Goal: Transaction & Acquisition: Book appointment/travel/reservation

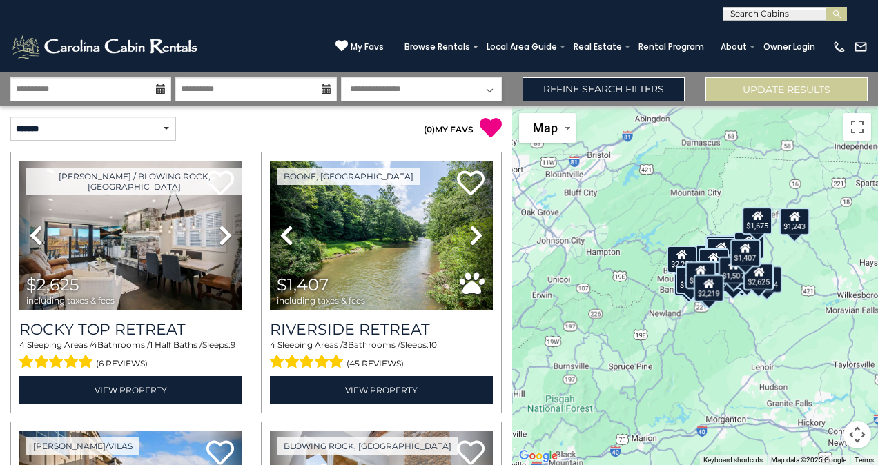
click at [322, 93] on icon at bounding box center [327, 89] width 10 height 10
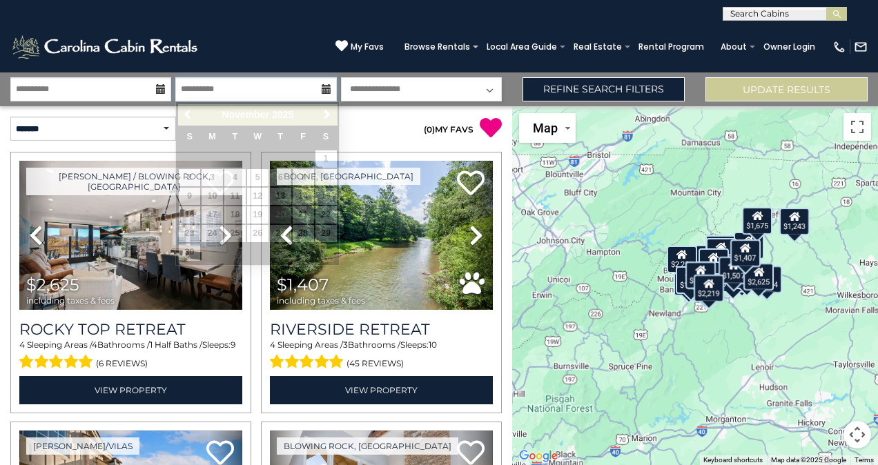
click at [264, 92] on input "**********" at bounding box center [255, 89] width 161 height 24
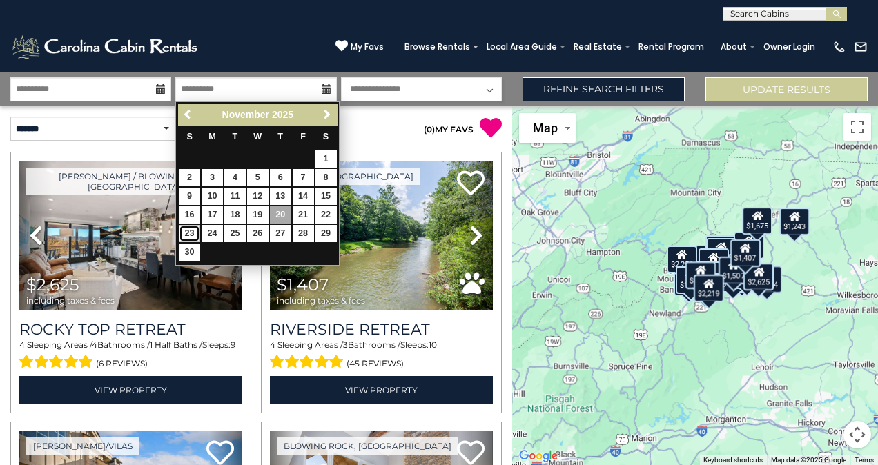
click at [190, 228] on link "23" at bounding box center [189, 233] width 21 height 17
type input "********"
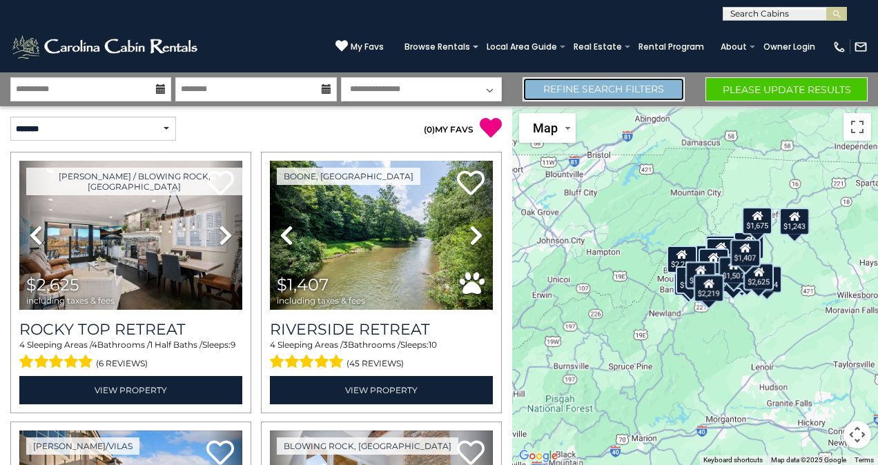
click at [545, 86] on link "Refine Search Filters" at bounding box center [603, 89] width 162 height 24
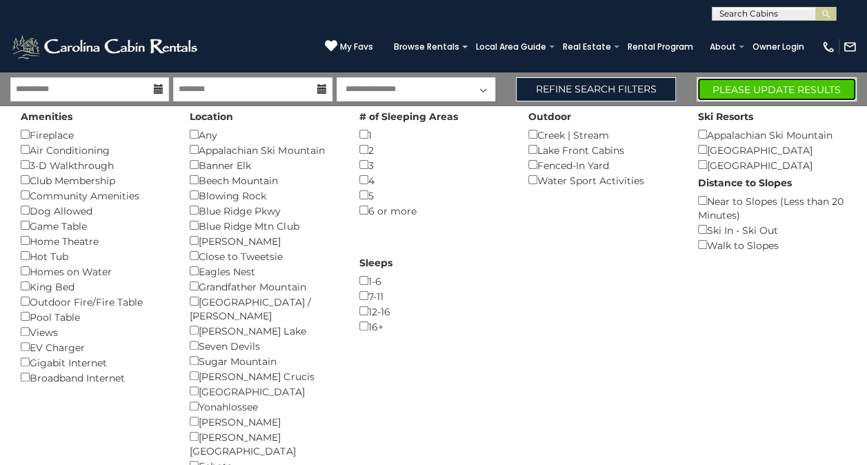
click at [783, 86] on button "Please Update Results" at bounding box center [777, 89] width 160 height 24
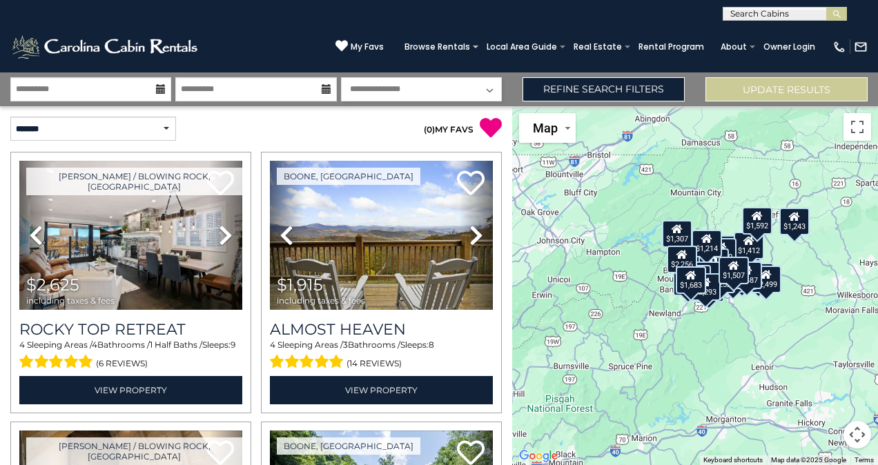
click at [861, 438] on button "Map camera controls" at bounding box center [857, 435] width 28 height 28
click at [826, 355] on button "Zoom in" at bounding box center [823, 366] width 28 height 28
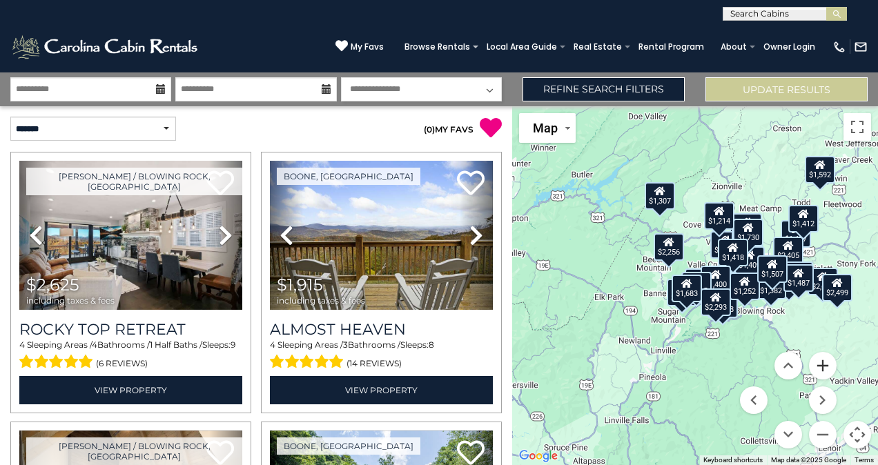
click at [825, 372] on button "Zoom in" at bounding box center [823, 366] width 28 height 28
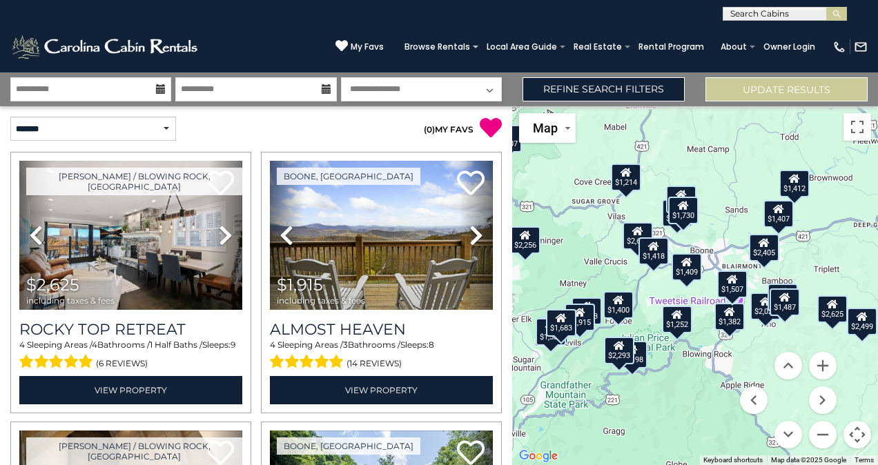
drag, startPoint x: 832, startPoint y: 326, endPoint x: 710, endPoint y: 346, distance: 123.7
click at [710, 346] on div "$2,625 $1,915 $2,499 $1,407 $2,660 $2,198 $2,186 $2,023 $1,409 $2,005 $1,643 $2…" at bounding box center [695, 285] width 366 height 359
click at [777, 222] on div "$1,407" at bounding box center [778, 214] width 30 height 28
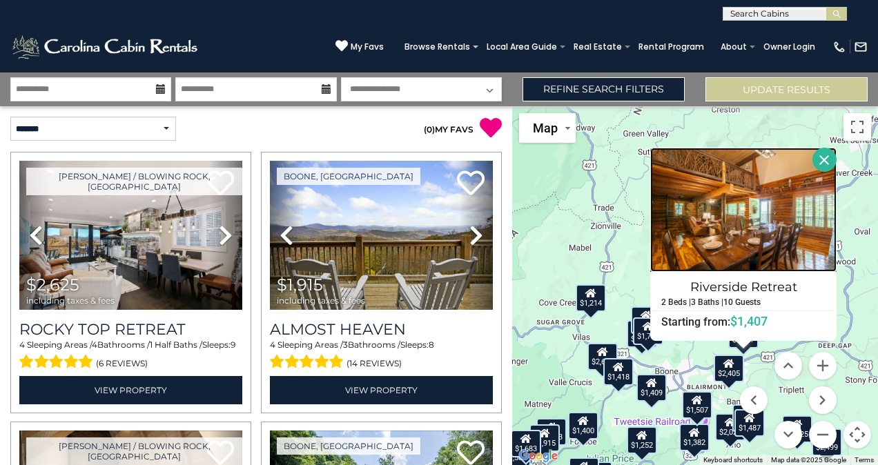
click at [733, 243] on img at bounding box center [743, 210] width 186 height 124
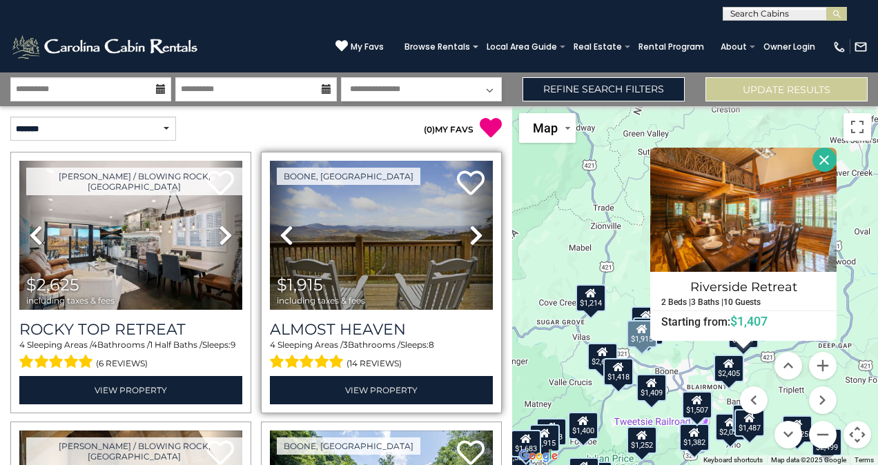
click at [469, 242] on icon at bounding box center [476, 235] width 14 height 22
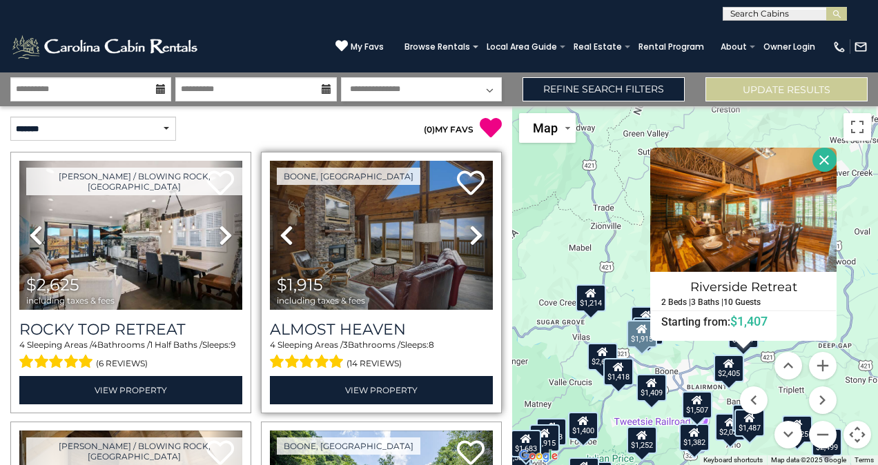
click at [469, 242] on icon at bounding box center [476, 235] width 14 height 22
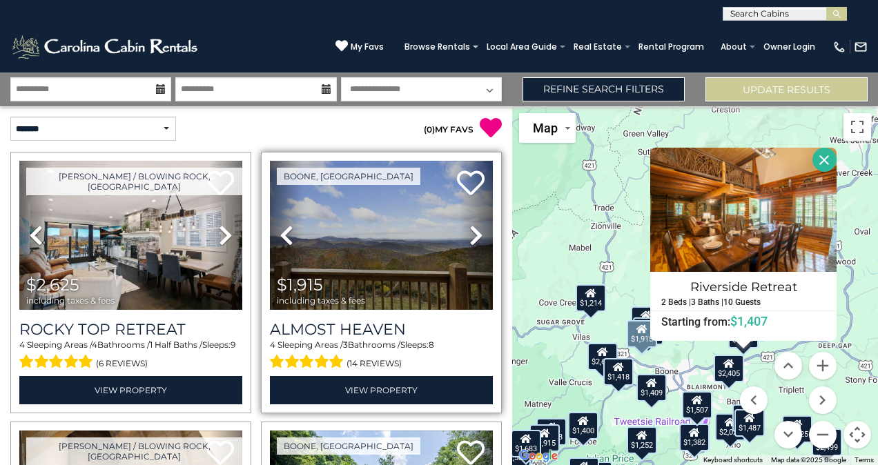
click at [469, 242] on icon at bounding box center [476, 235] width 14 height 22
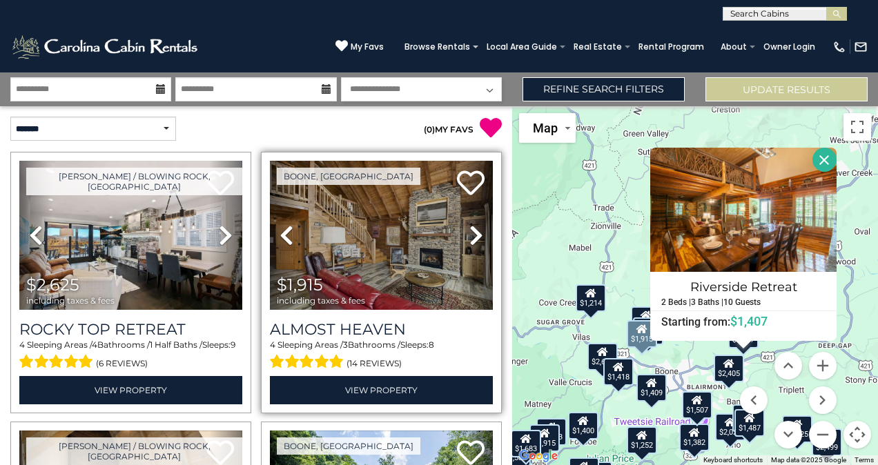
click at [469, 242] on icon at bounding box center [476, 235] width 14 height 22
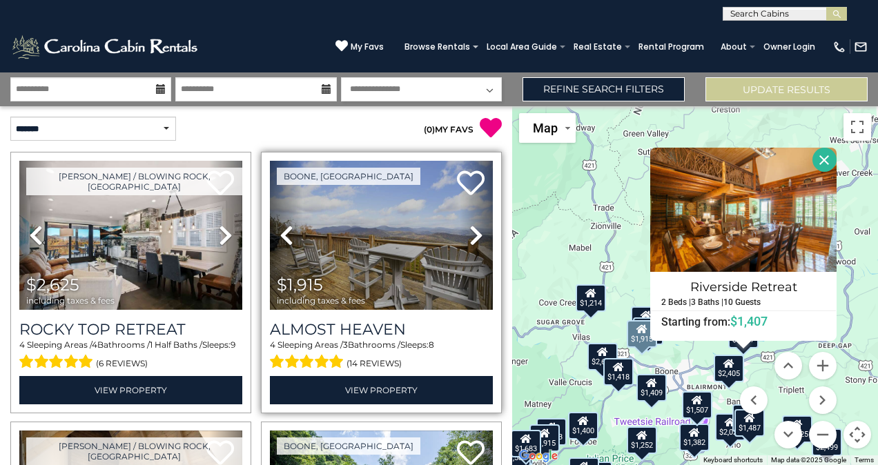
click at [469, 242] on icon at bounding box center [476, 235] width 14 height 22
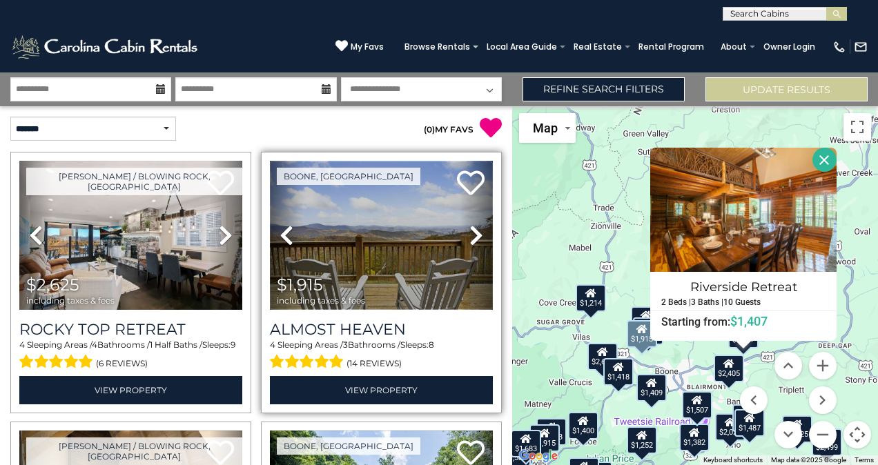
click at [437, 249] on img at bounding box center [381, 235] width 223 height 149
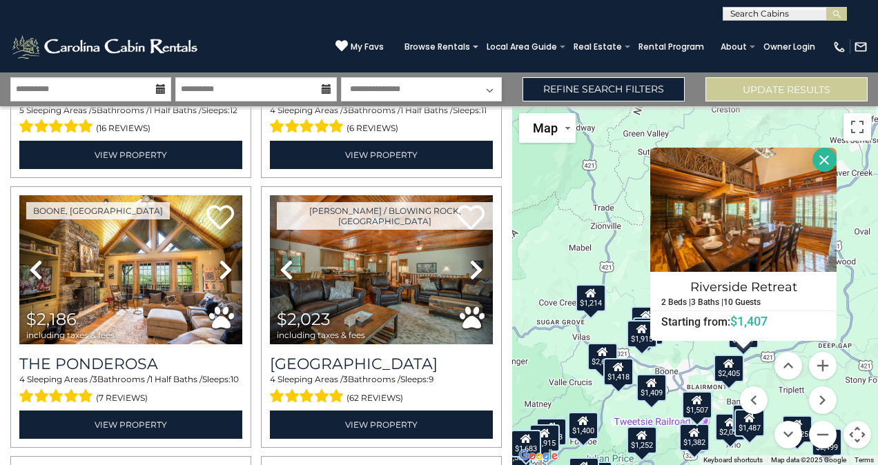
scroll to position [782, 0]
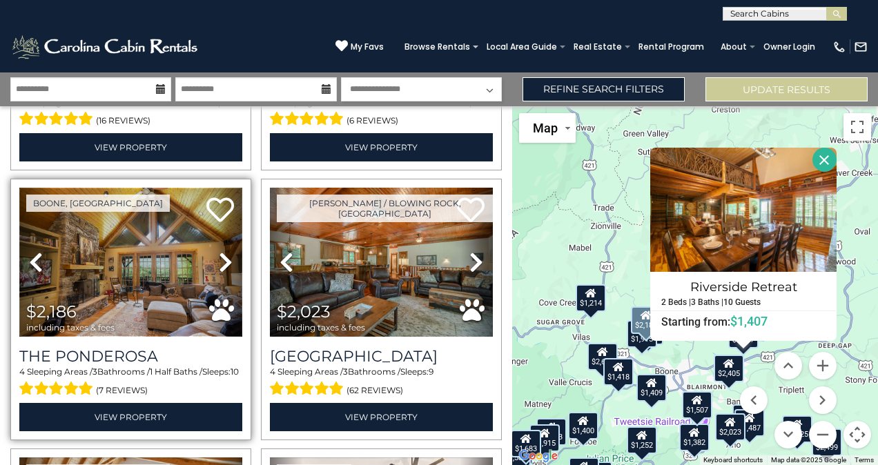
click at [81, 271] on img at bounding box center [130, 262] width 223 height 149
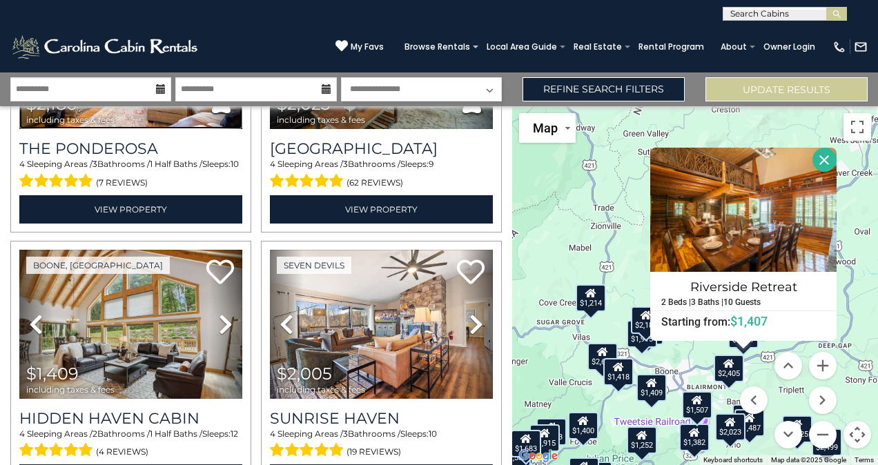
scroll to position [1001, 0]
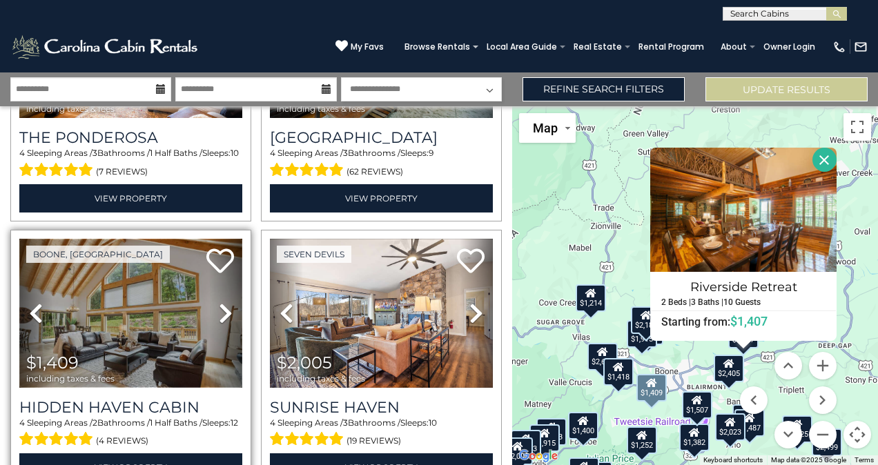
click at [102, 298] on img at bounding box center [130, 313] width 223 height 149
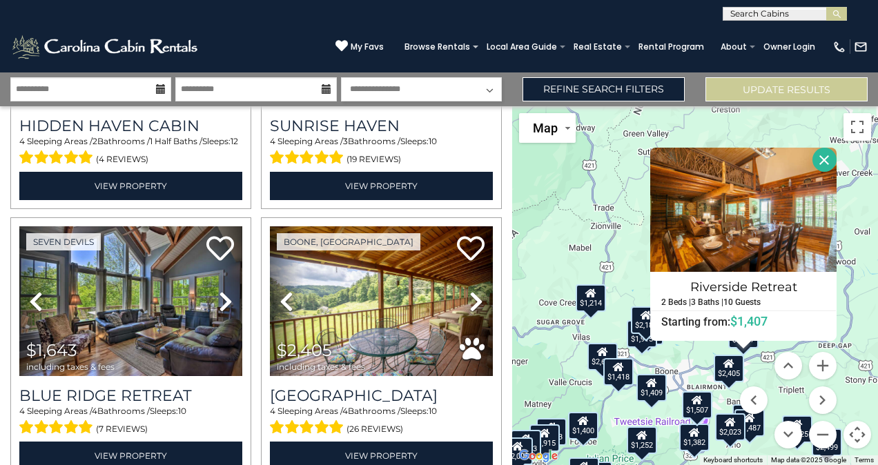
scroll to position [1288, 0]
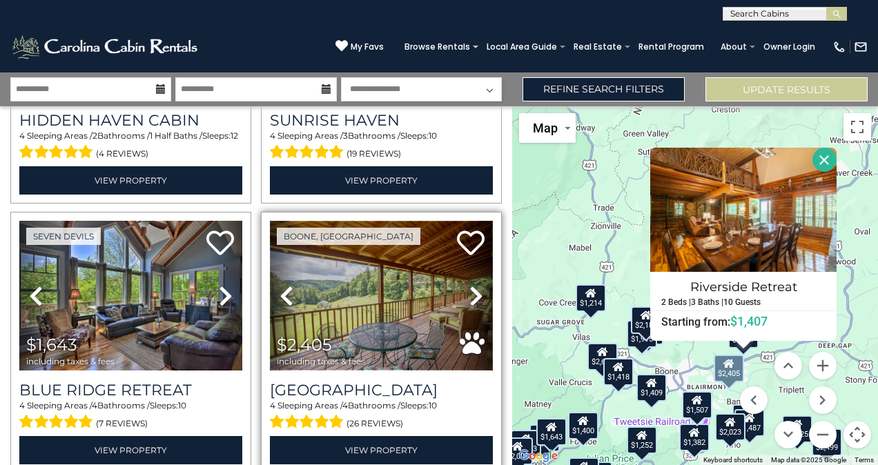
click at [344, 283] on img at bounding box center [381, 295] width 223 height 149
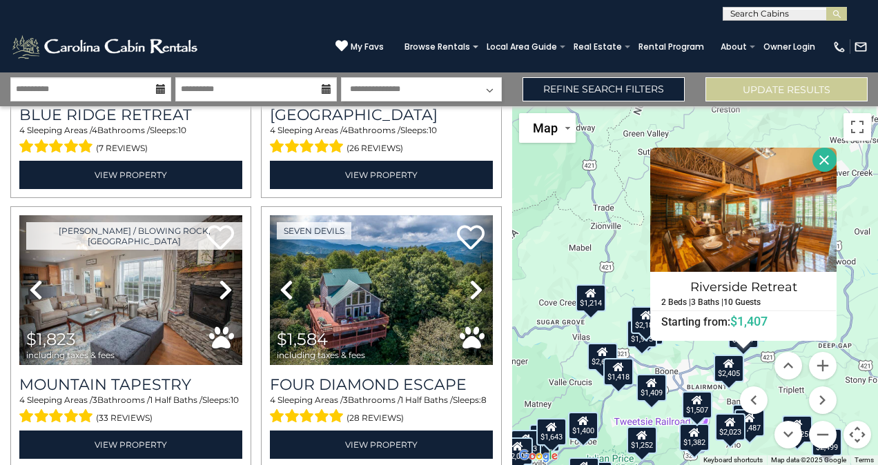
scroll to position [1569, 0]
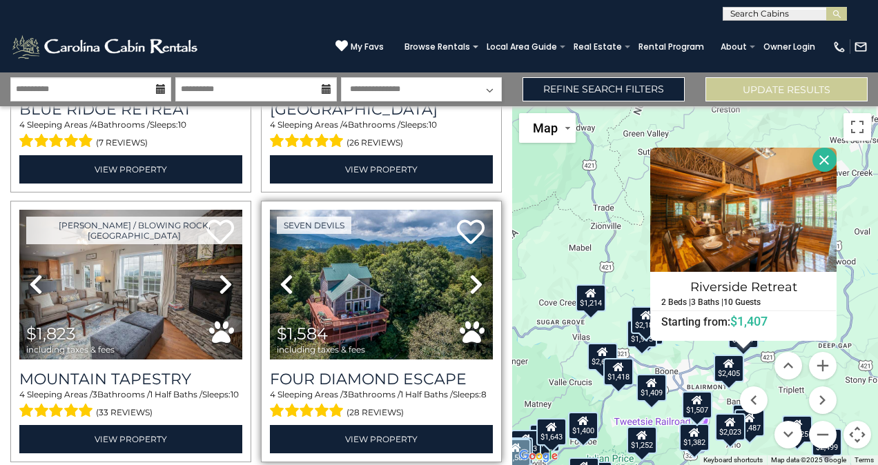
click at [374, 320] on span "$1,584 including taxes & fees" at bounding box center [324, 339] width 109 height 39
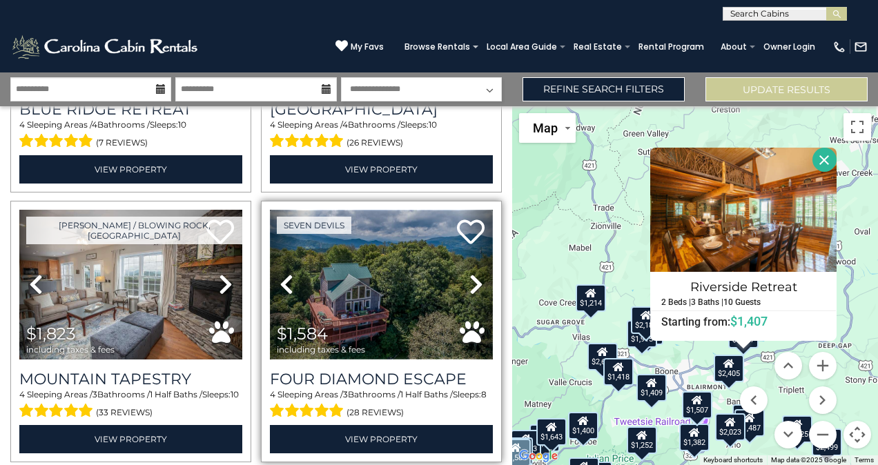
click at [386, 282] on img at bounding box center [381, 284] width 223 height 149
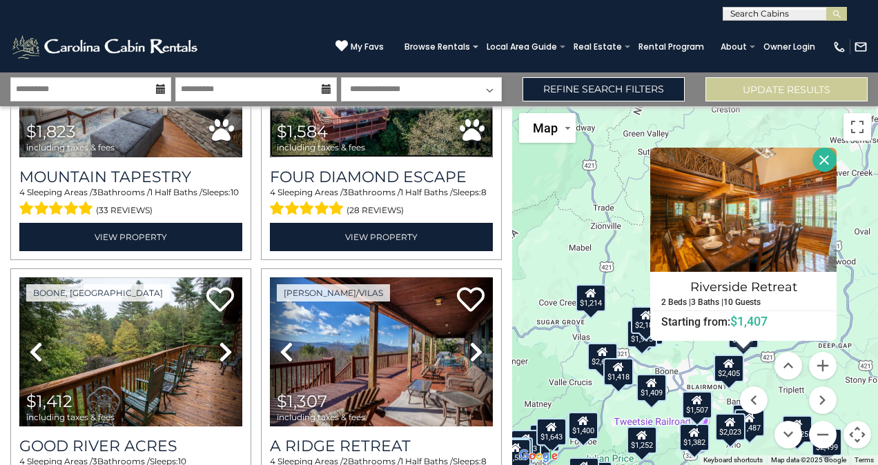
scroll to position [1788, 0]
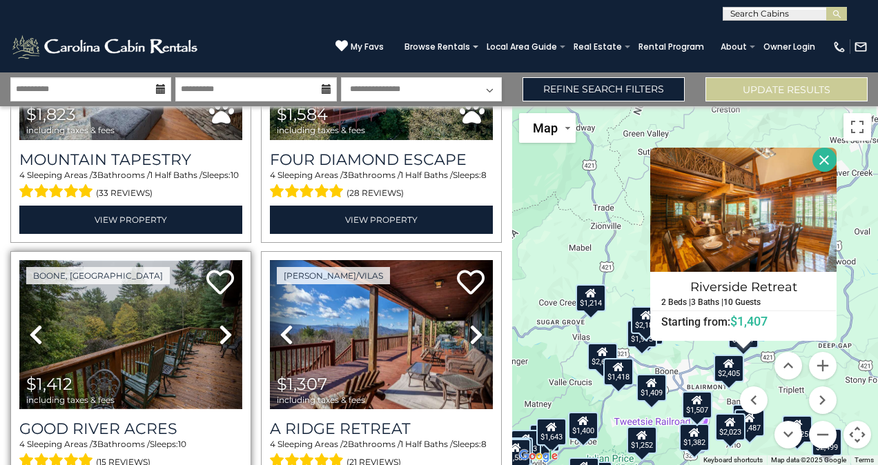
click at [131, 344] on img at bounding box center [130, 334] width 223 height 149
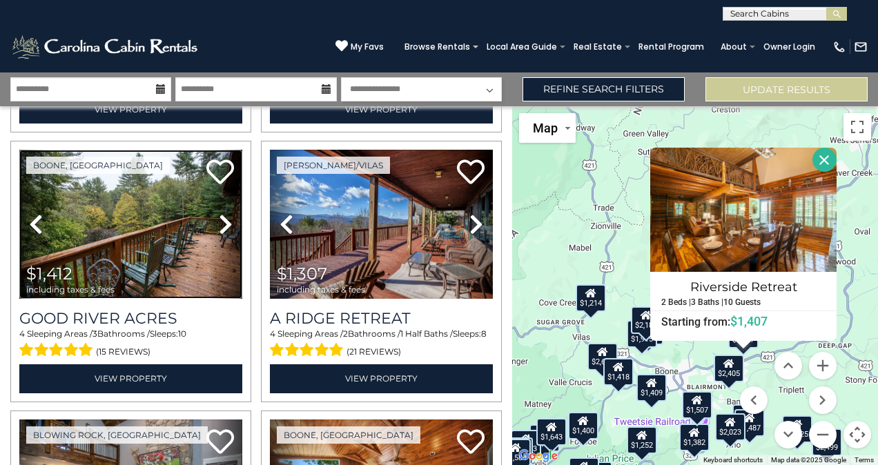
scroll to position [1926, 0]
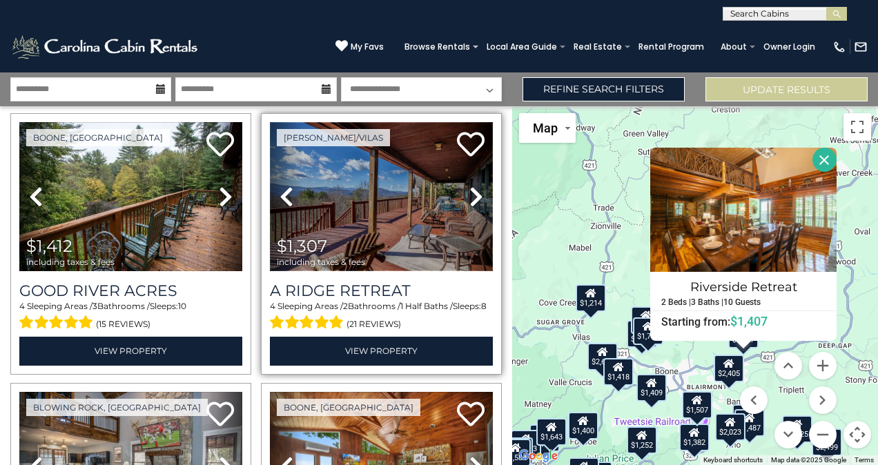
click at [384, 184] on img at bounding box center [381, 196] width 223 height 149
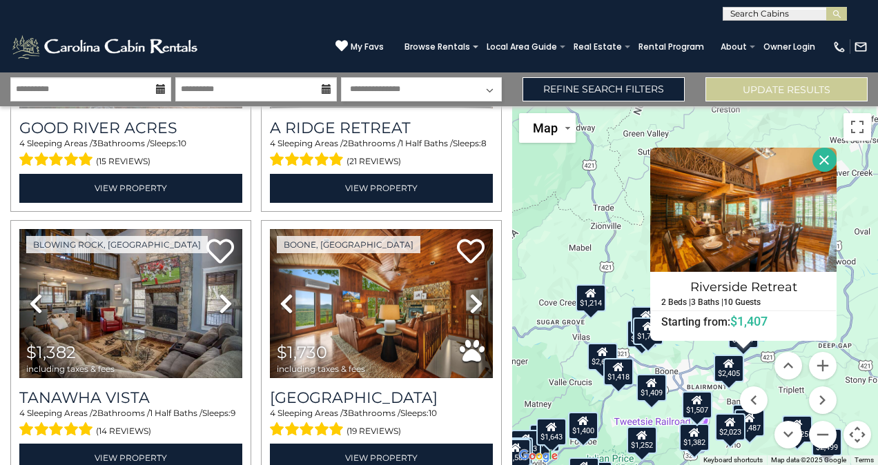
scroll to position [2094, 0]
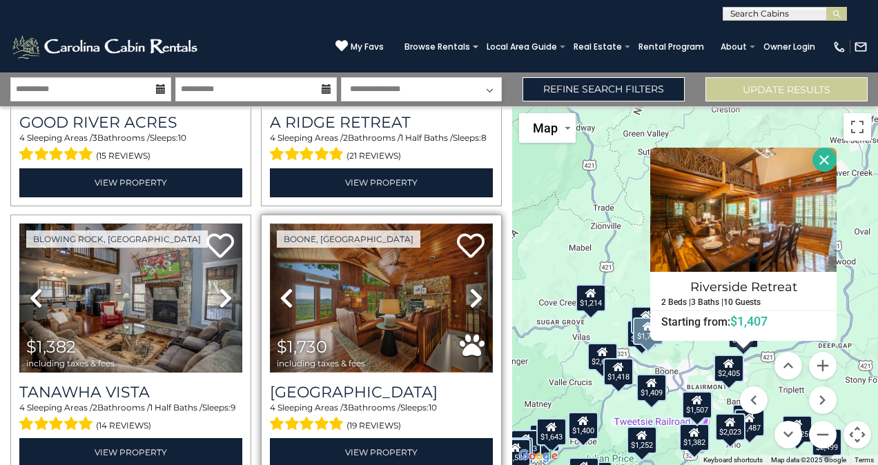
click at [415, 305] on img at bounding box center [381, 298] width 223 height 149
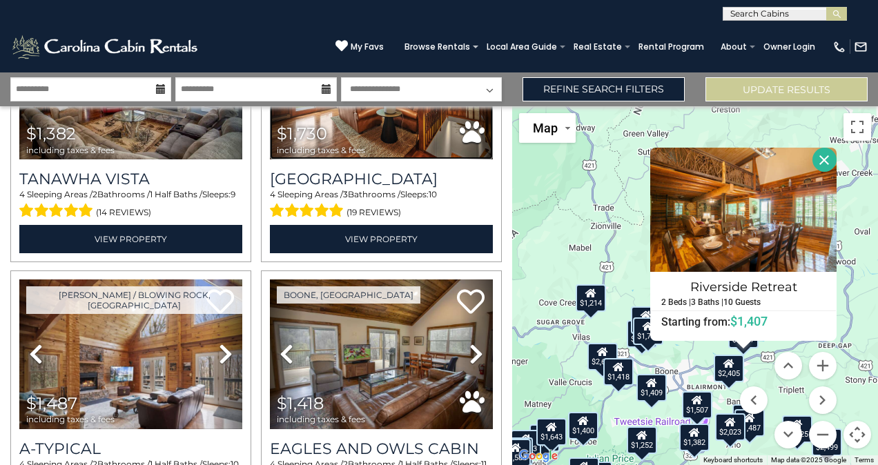
scroll to position [2330, 0]
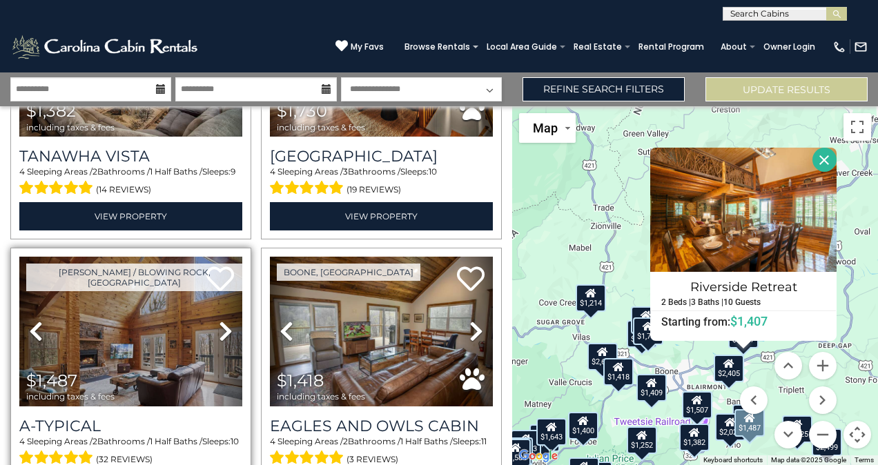
click at [224, 320] on icon at bounding box center [226, 331] width 14 height 22
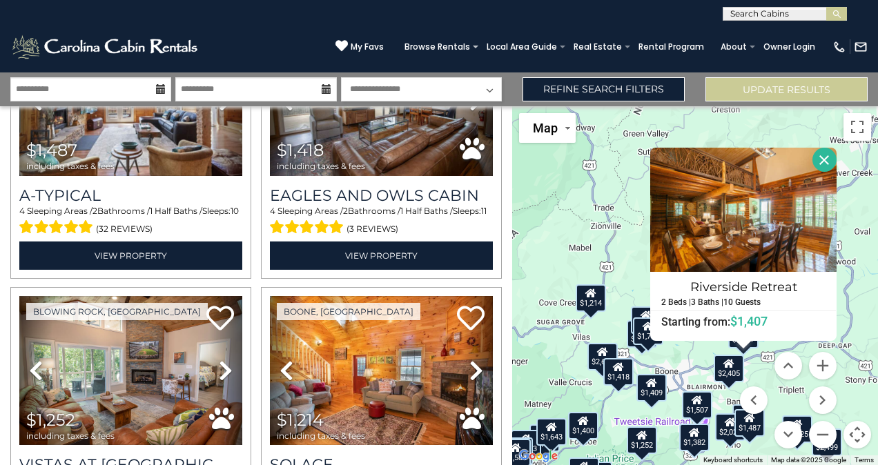
scroll to position [2584, 0]
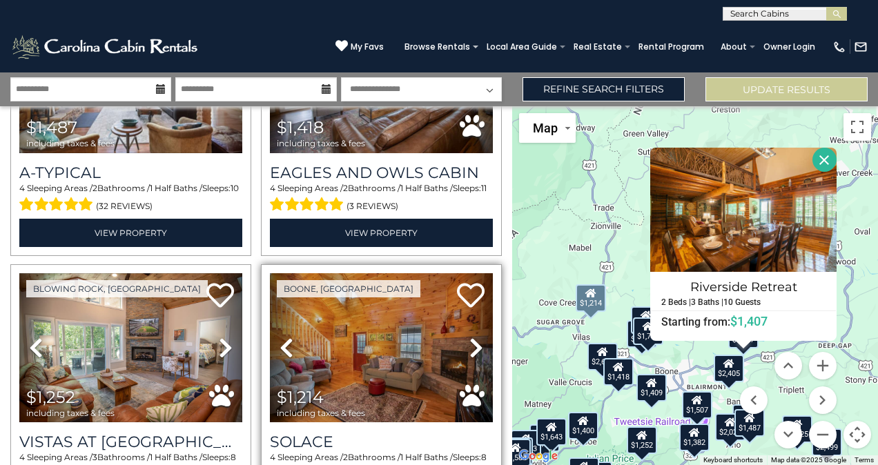
click at [469, 337] on icon at bounding box center [476, 348] width 14 height 22
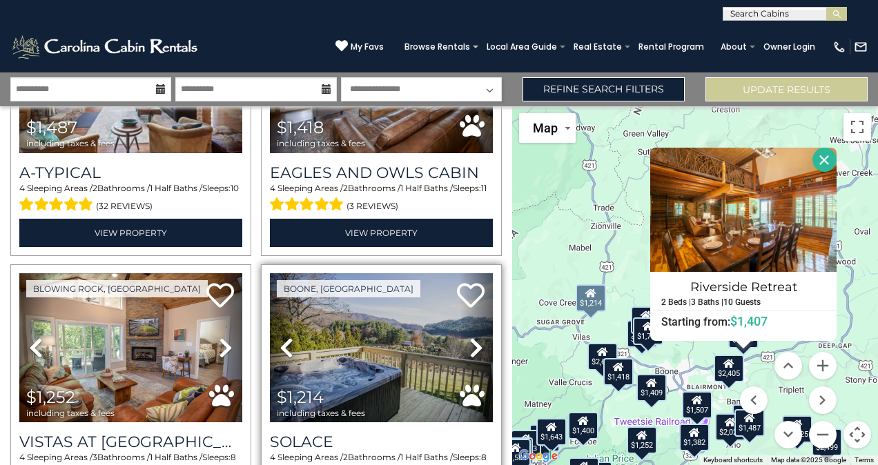
click at [469, 337] on icon at bounding box center [476, 348] width 14 height 22
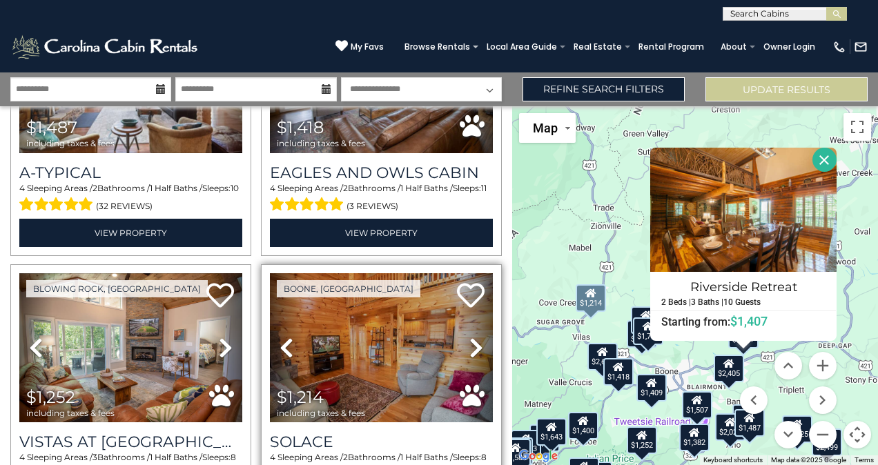
click at [469, 337] on icon at bounding box center [476, 348] width 14 height 22
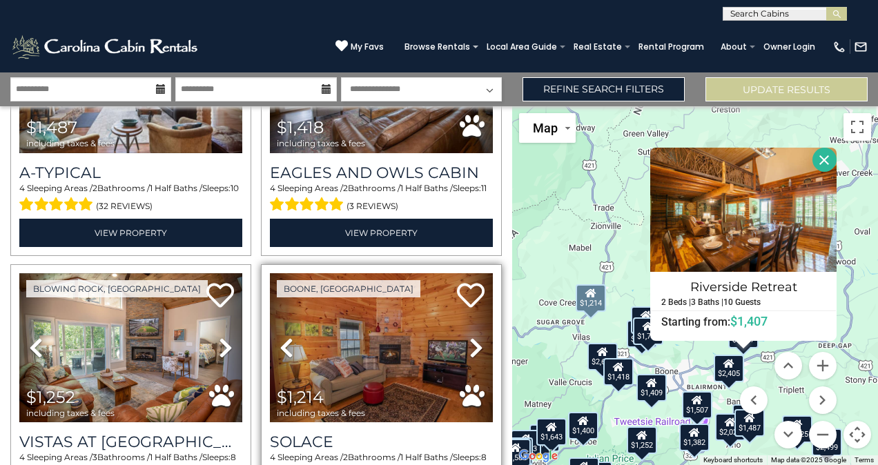
click at [469, 337] on icon at bounding box center [476, 348] width 14 height 22
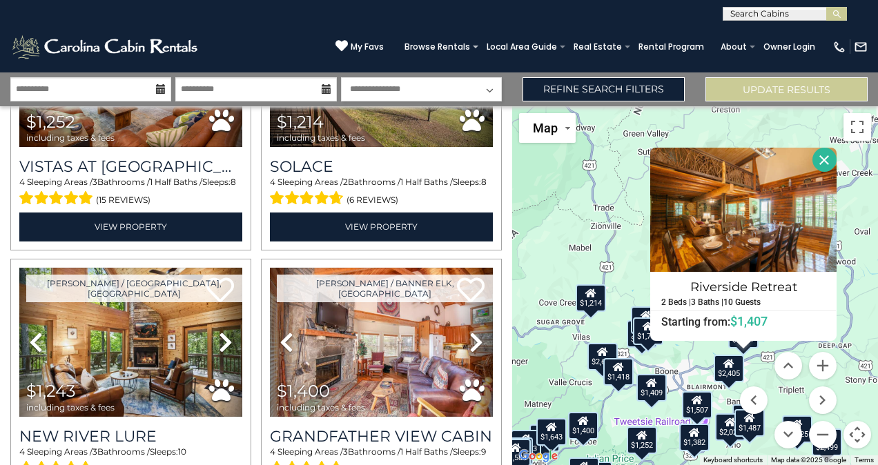
scroll to position [2864, 0]
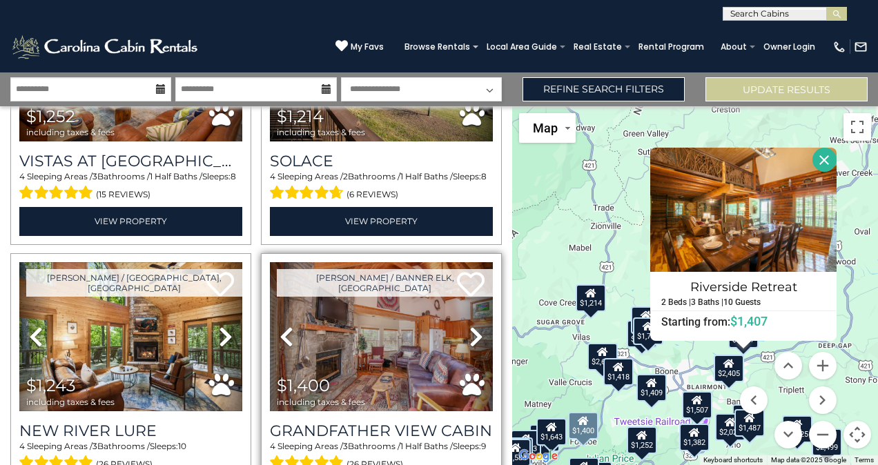
click at [469, 326] on icon at bounding box center [476, 337] width 14 height 22
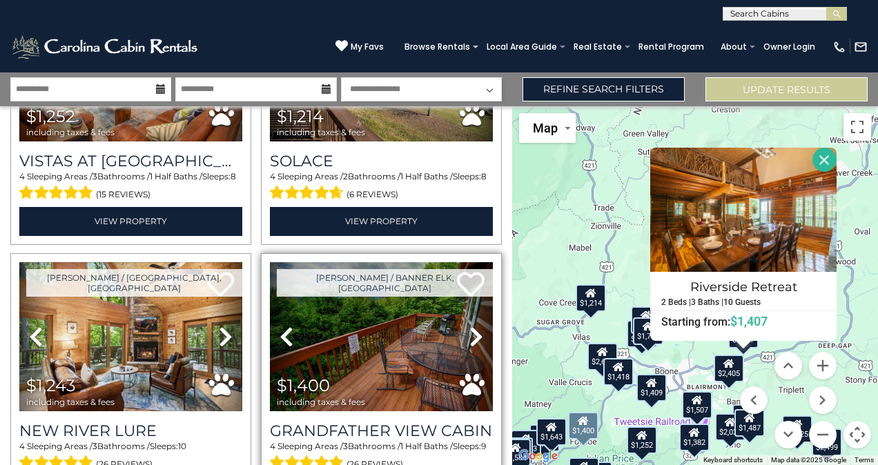
click at [469, 326] on icon at bounding box center [476, 337] width 14 height 22
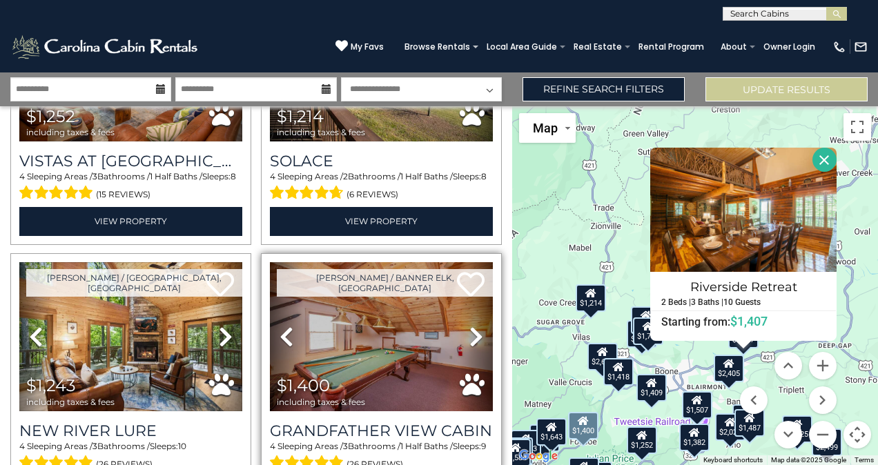
click at [469, 326] on icon at bounding box center [476, 337] width 14 height 22
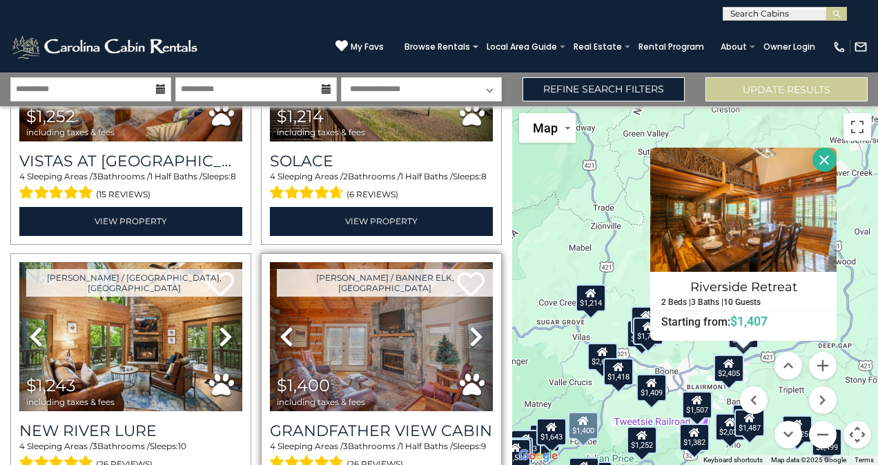
click at [469, 326] on icon at bounding box center [476, 337] width 14 height 22
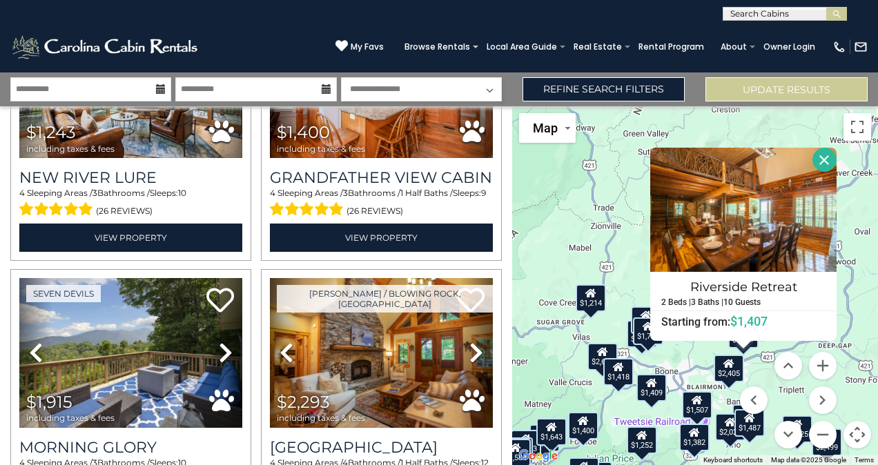
scroll to position [3129, 0]
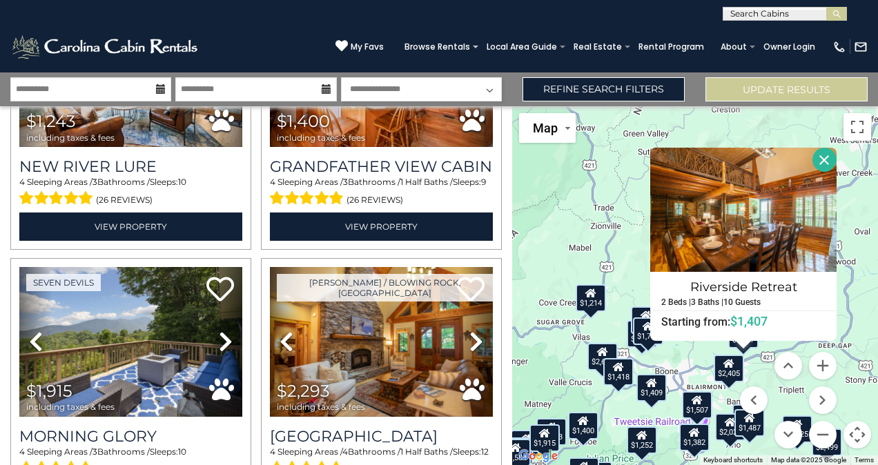
click at [625, 381] on div "$1,418" at bounding box center [618, 372] width 30 height 28
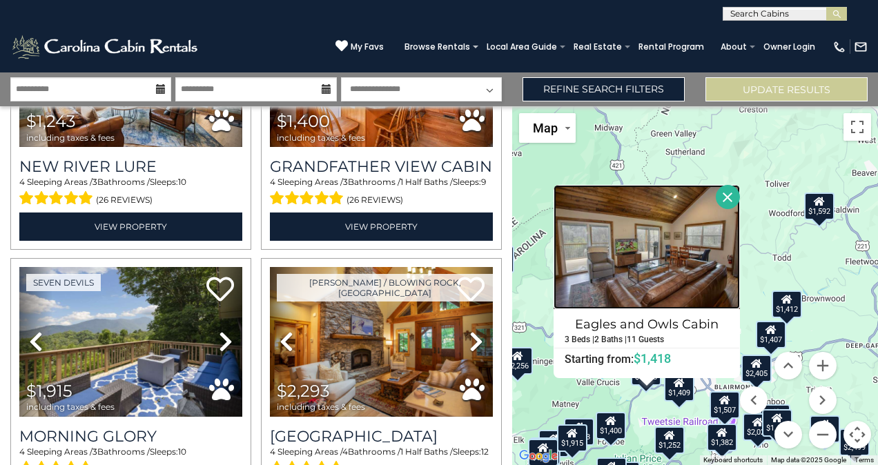
click at [723, 245] on img at bounding box center [646, 247] width 186 height 124
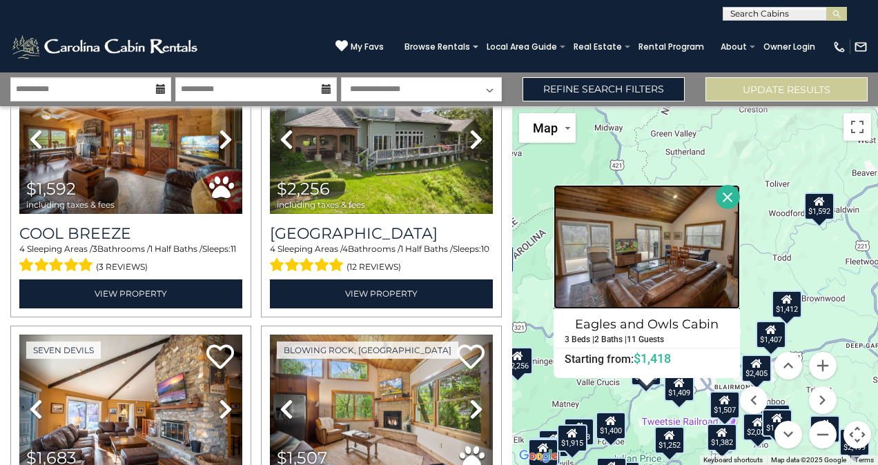
scroll to position [3623, 0]
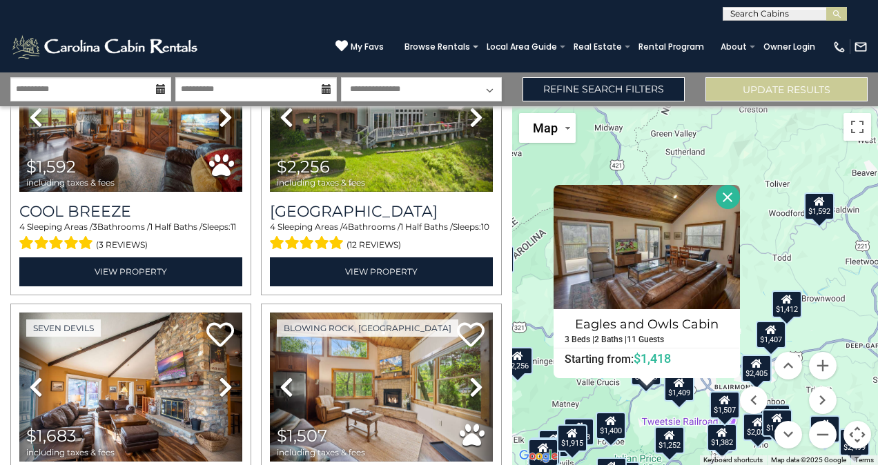
click at [731, 203] on button "Close" at bounding box center [728, 197] width 24 height 24
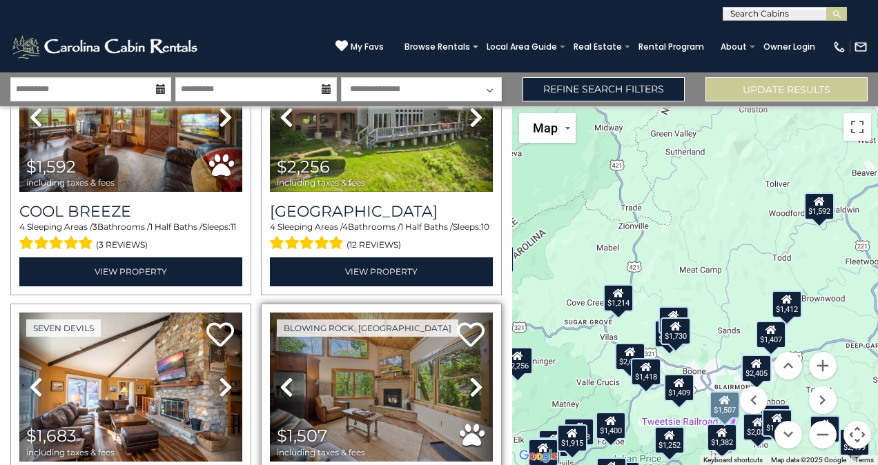
click at [469, 376] on icon at bounding box center [476, 387] width 14 height 22
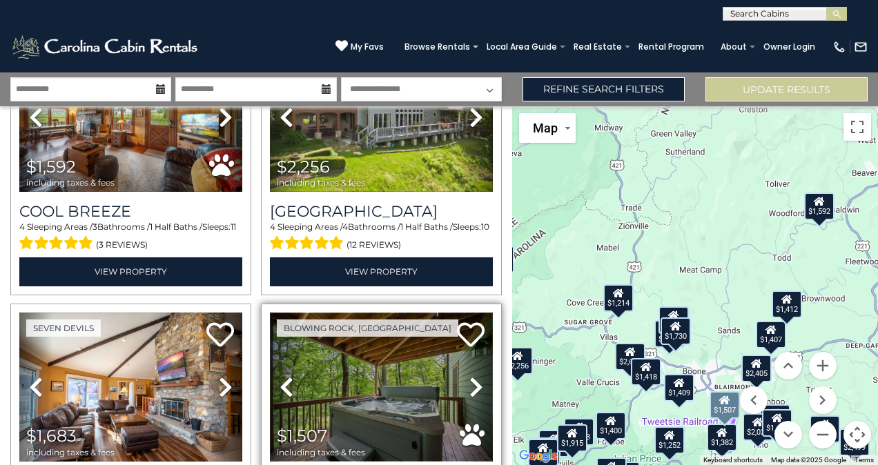
click at [442, 362] on img at bounding box center [381, 387] width 223 height 149
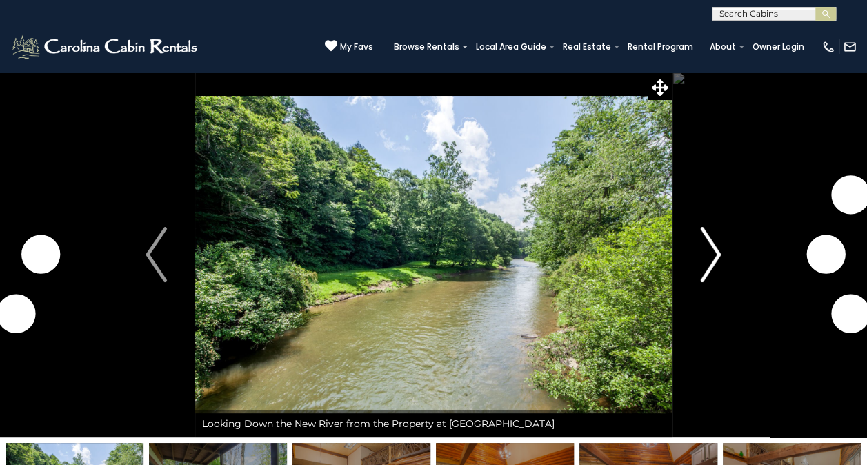
click at [725, 256] on button "Next" at bounding box center [710, 255] width 77 height 366
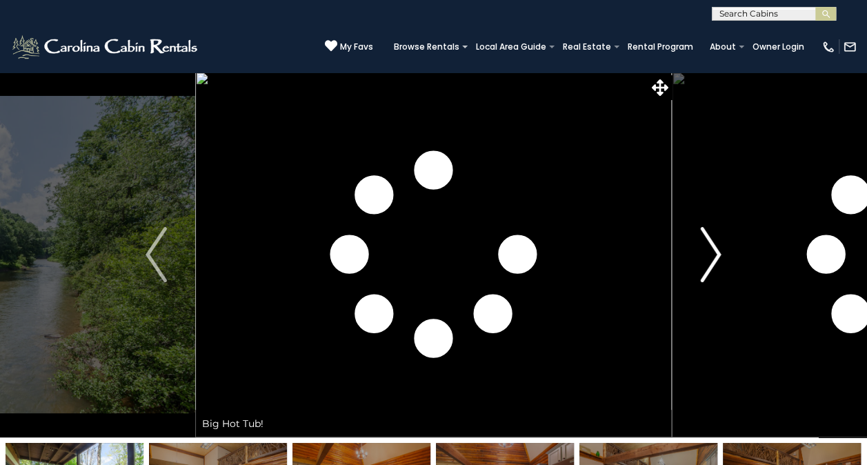
click at [725, 256] on button "Next" at bounding box center [710, 255] width 77 height 366
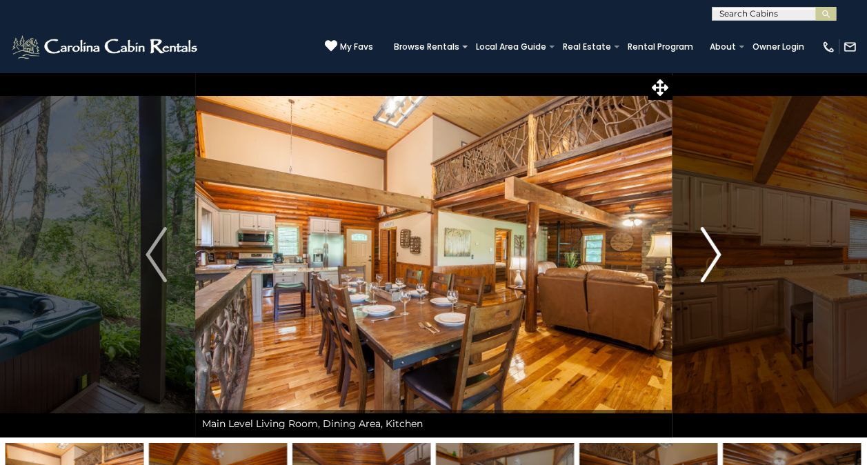
click at [725, 256] on button "Next" at bounding box center [710, 255] width 77 height 366
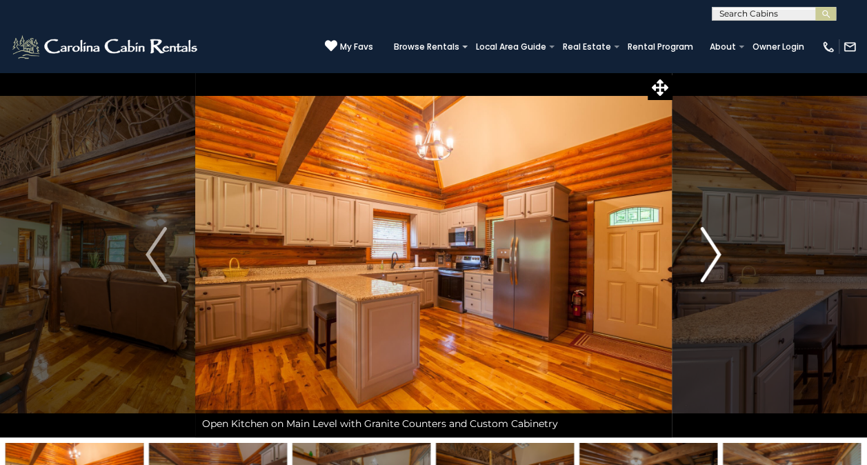
click at [725, 256] on button "Next" at bounding box center [710, 255] width 77 height 366
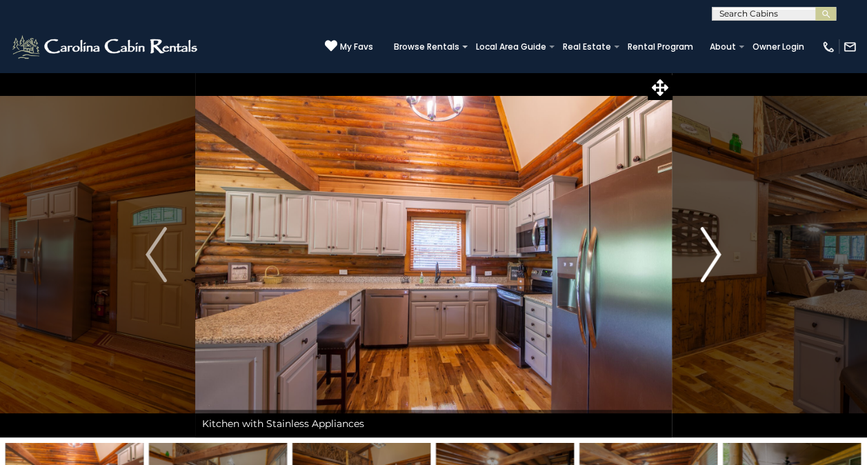
click at [725, 256] on button "Next" at bounding box center [710, 255] width 77 height 366
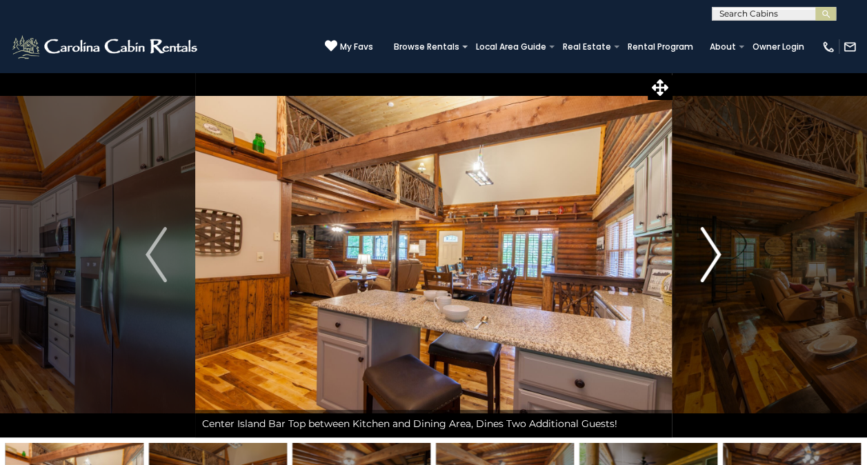
click at [725, 256] on button "Next" at bounding box center [710, 255] width 77 height 366
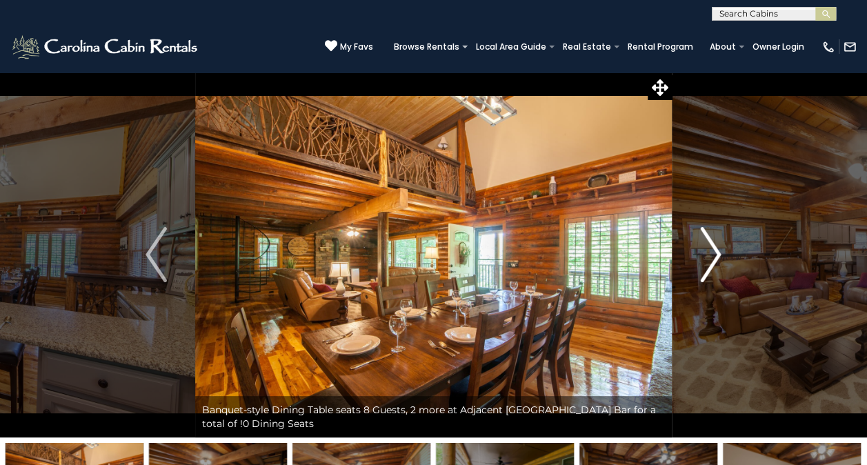
click at [725, 256] on button "Next" at bounding box center [710, 255] width 77 height 366
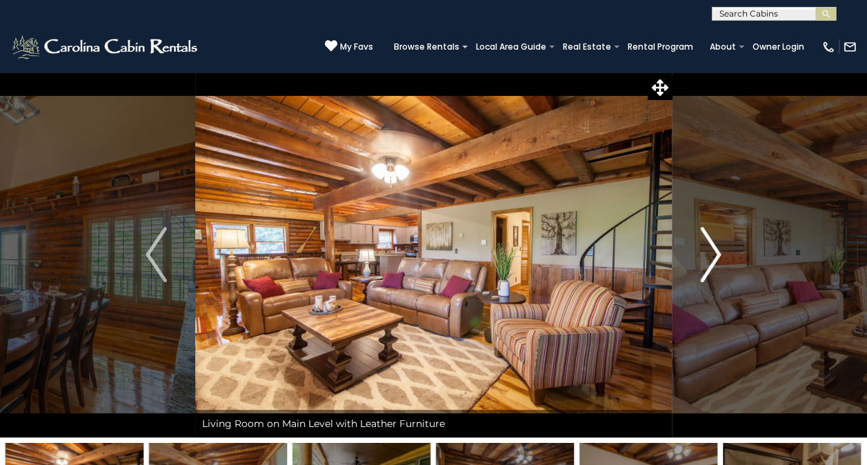
click at [725, 256] on button "Next" at bounding box center [710, 255] width 77 height 366
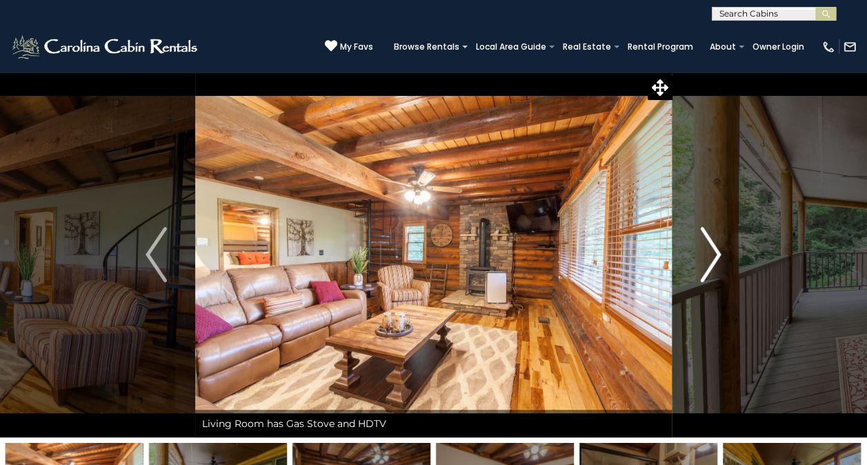
click at [725, 256] on button "Next" at bounding box center [710, 255] width 77 height 366
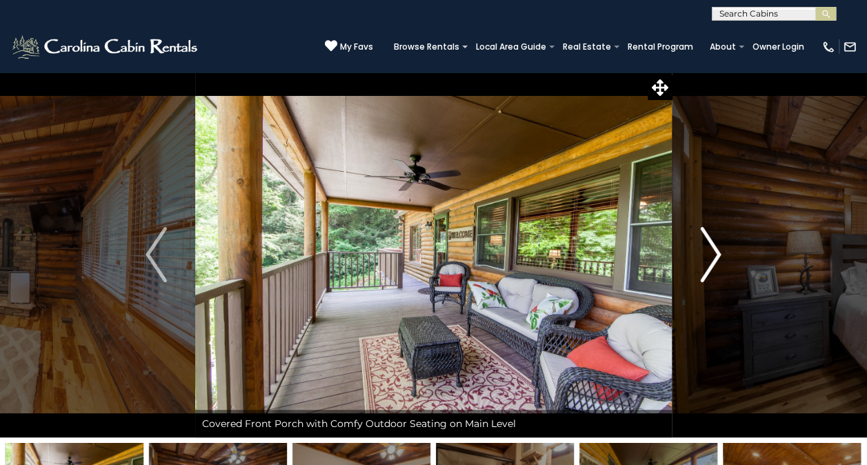
click at [725, 256] on button "Next" at bounding box center [710, 255] width 77 height 366
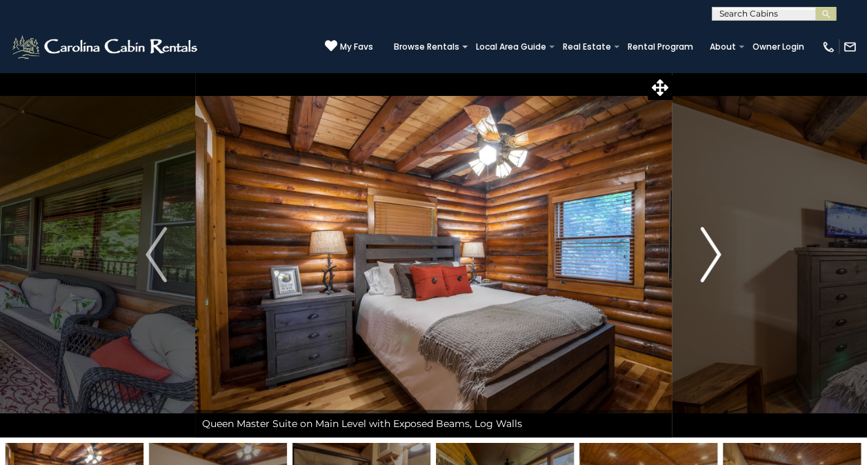
click at [725, 256] on button "Next" at bounding box center [710, 255] width 77 height 366
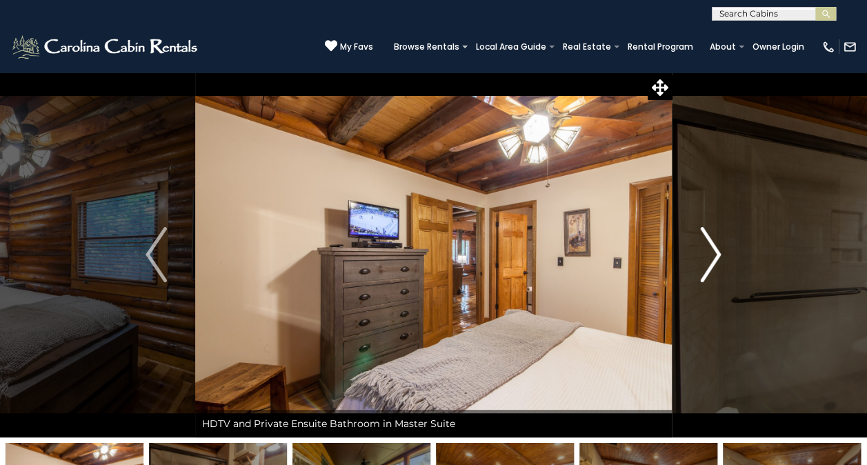
click at [690, 262] on button "Next" at bounding box center [710, 255] width 77 height 366
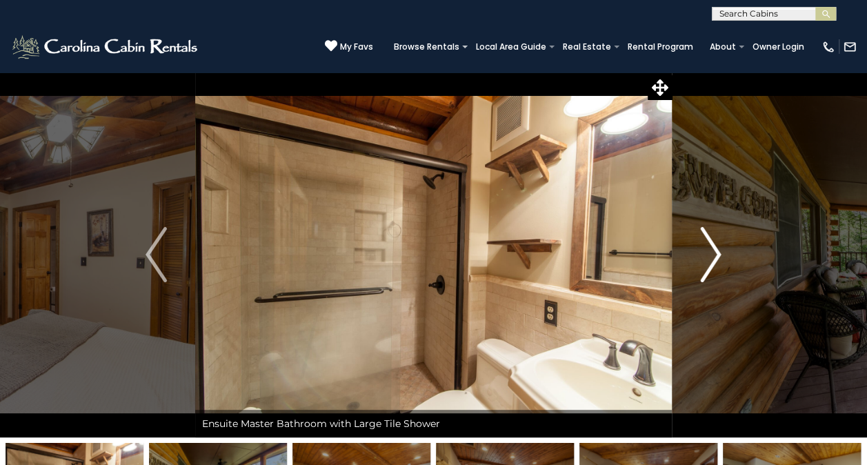
click at [690, 262] on button "Next" at bounding box center [710, 255] width 77 height 366
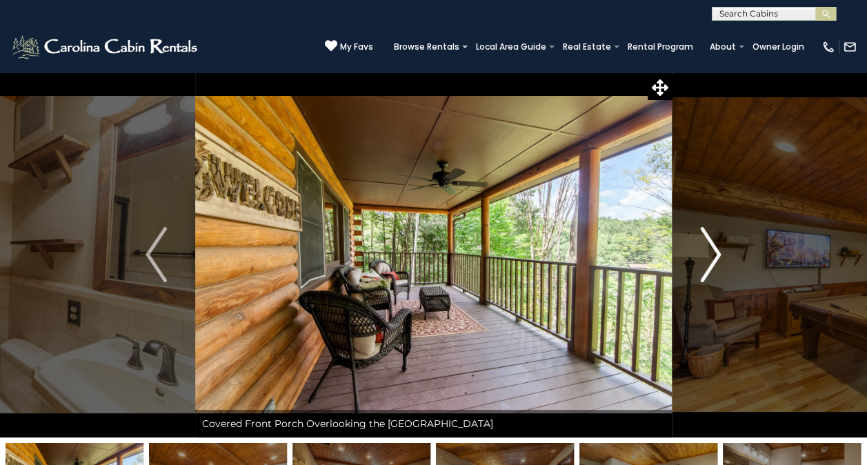
click at [690, 262] on button "Next" at bounding box center [710, 255] width 77 height 366
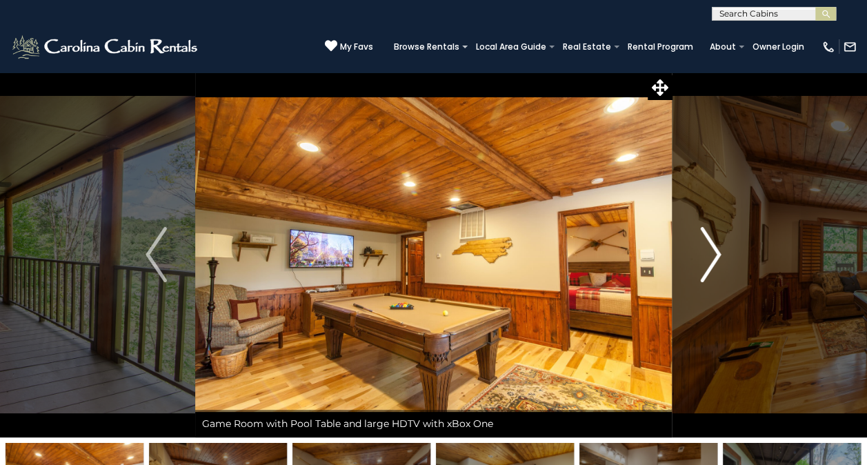
click at [690, 262] on button "Next" at bounding box center [710, 255] width 77 height 366
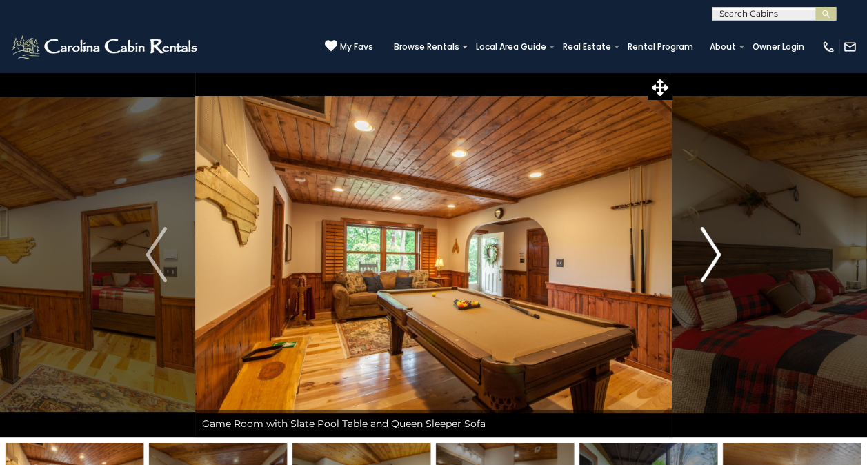
click at [690, 262] on button "Next" at bounding box center [710, 255] width 77 height 366
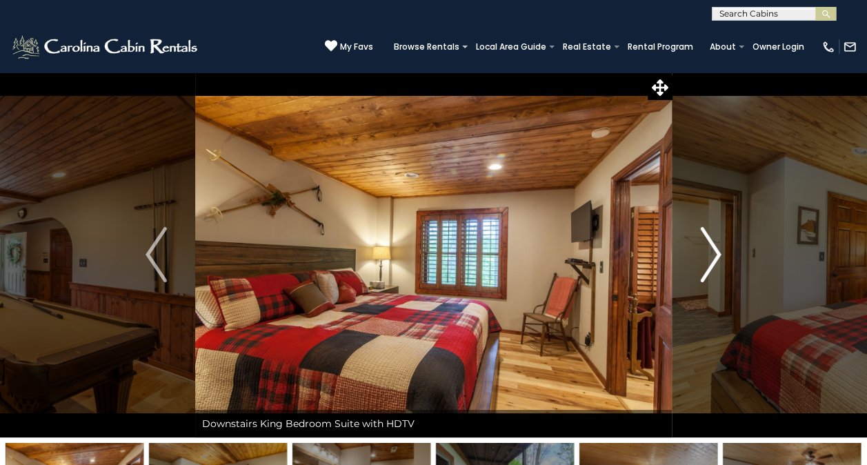
click at [690, 262] on button "Next" at bounding box center [710, 255] width 77 height 366
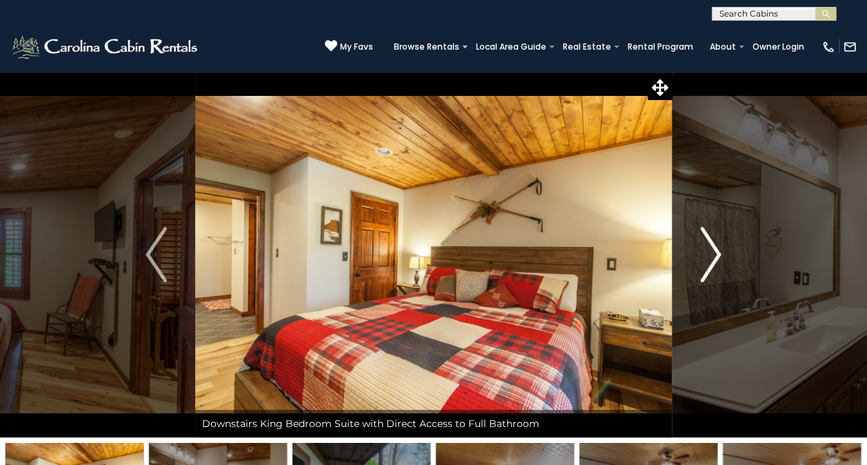
click at [690, 262] on button "Next" at bounding box center [710, 255] width 77 height 366
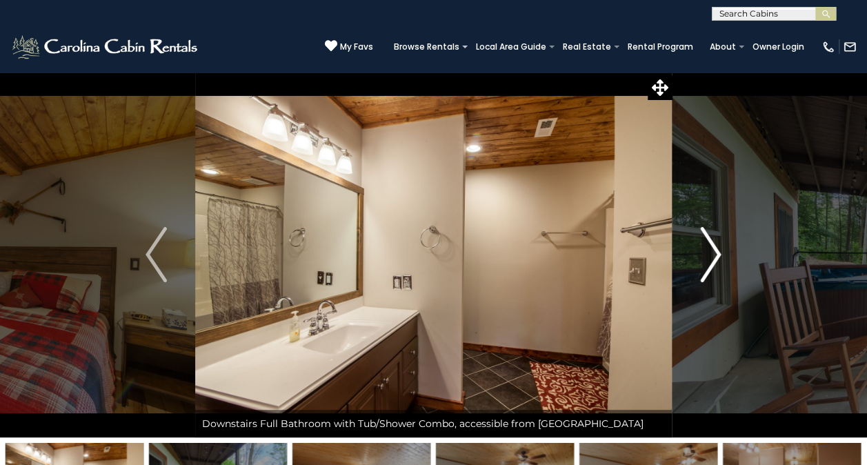
click at [690, 262] on button "Next" at bounding box center [710, 255] width 77 height 366
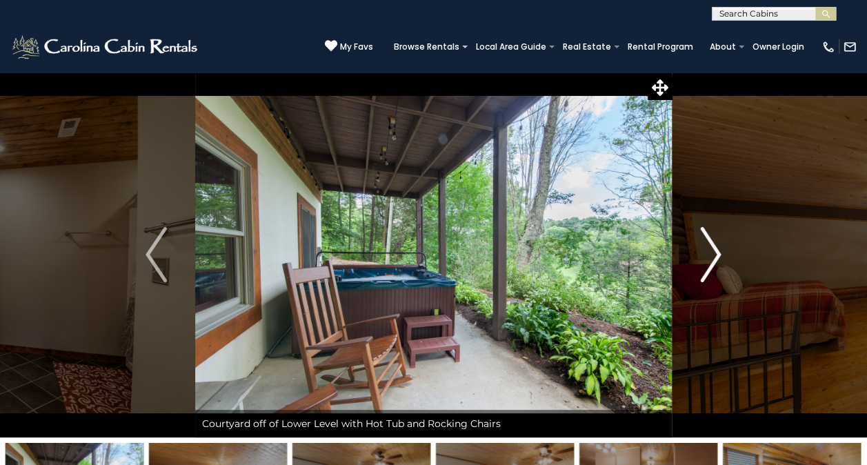
click at [690, 262] on button "Next" at bounding box center [710, 255] width 77 height 366
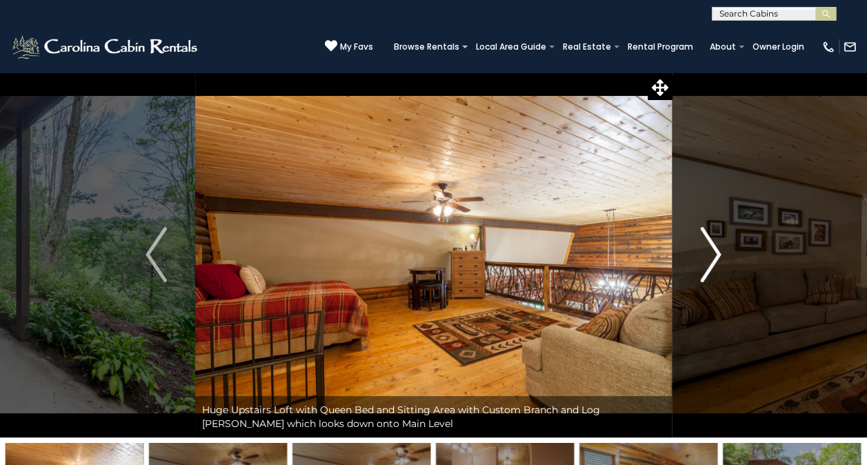
click at [690, 262] on button "Next" at bounding box center [710, 255] width 77 height 366
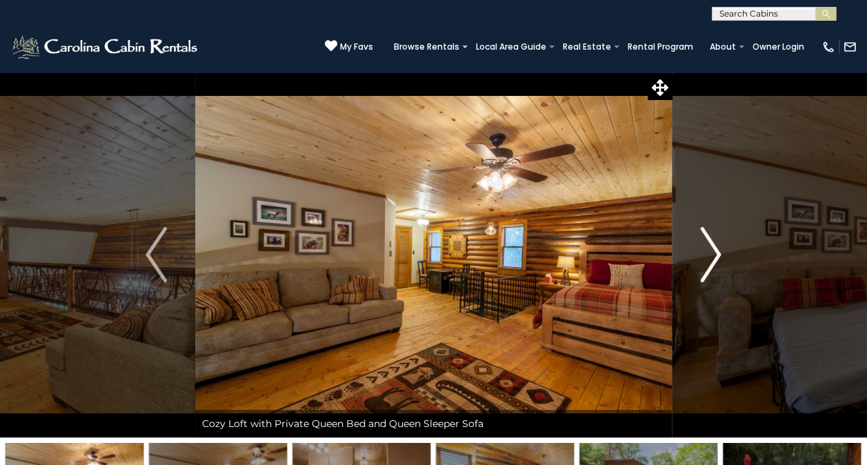
click at [690, 262] on button "Next" at bounding box center [710, 255] width 77 height 366
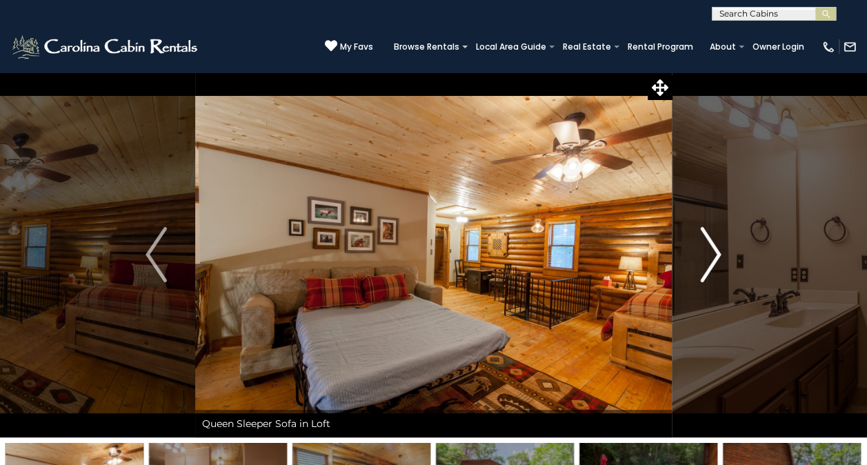
click at [690, 262] on button "Next" at bounding box center [710, 255] width 77 height 366
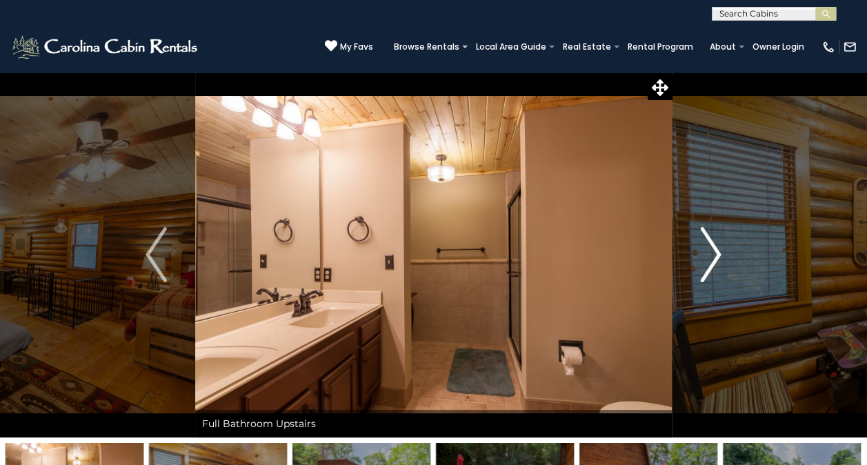
click at [690, 262] on button "Next" at bounding box center [710, 255] width 77 height 366
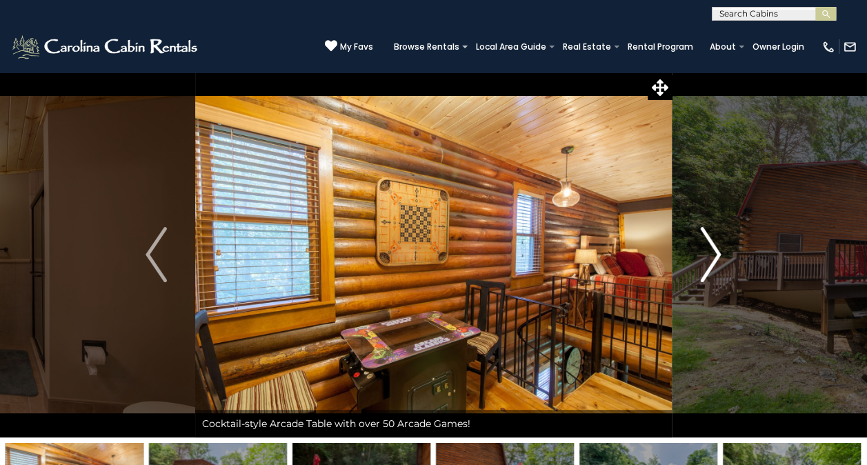
click at [690, 262] on button "Next" at bounding box center [710, 255] width 77 height 366
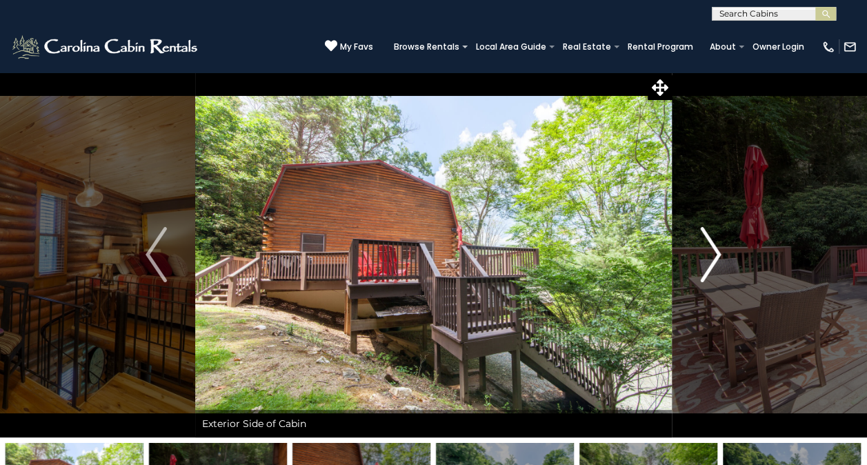
click at [690, 262] on button "Next" at bounding box center [710, 255] width 77 height 366
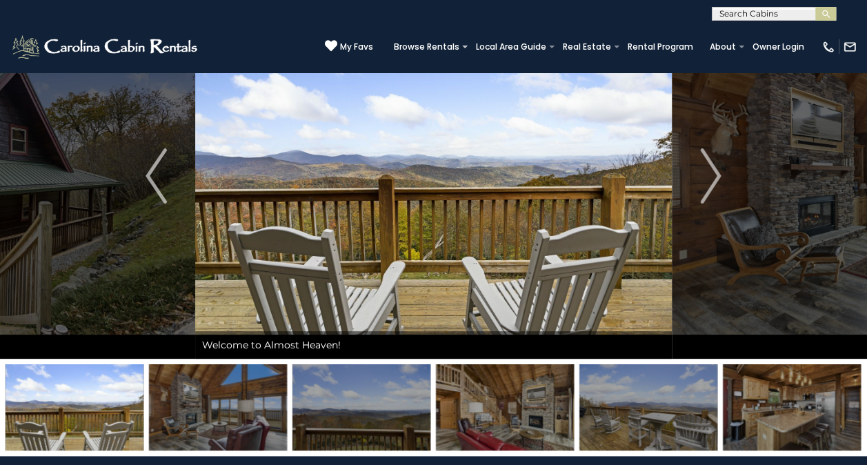
scroll to position [66, 0]
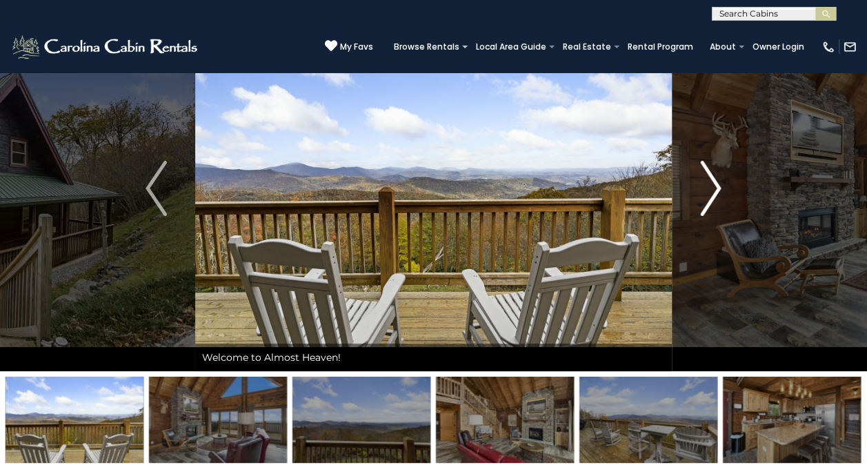
click at [722, 181] on button "Next" at bounding box center [710, 189] width 77 height 366
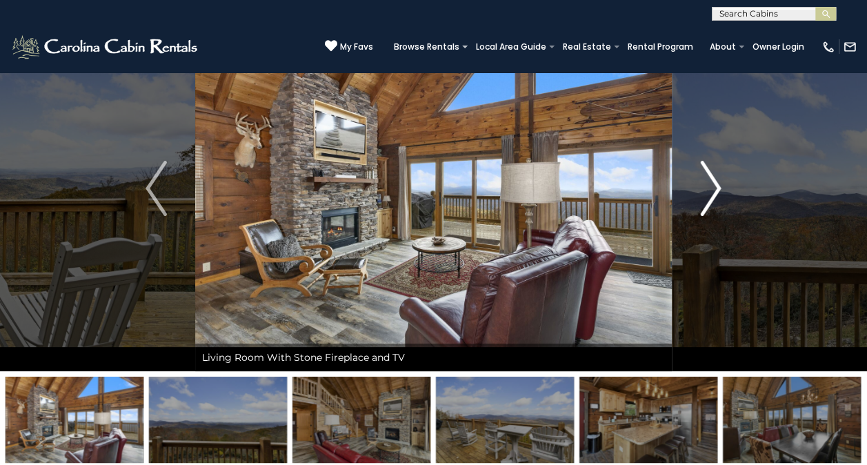
click at [722, 181] on button "Next" at bounding box center [710, 189] width 77 height 366
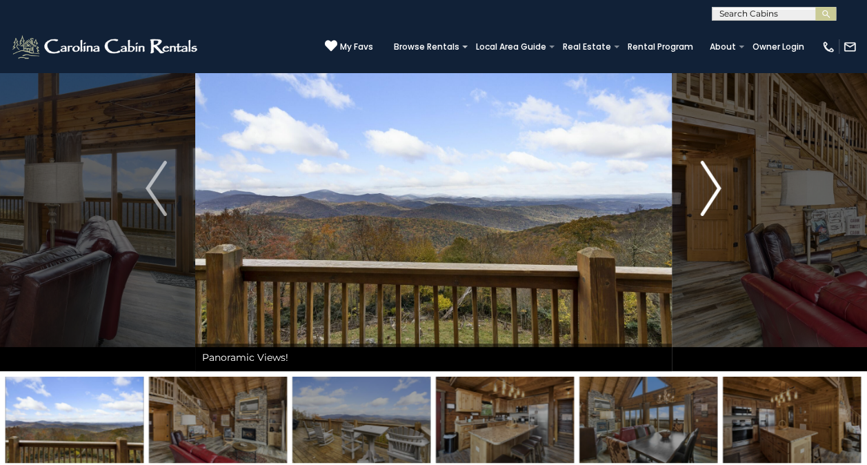
click at [722, 181] on button "Next" at bounding box center [710, 189] width 77 height 366
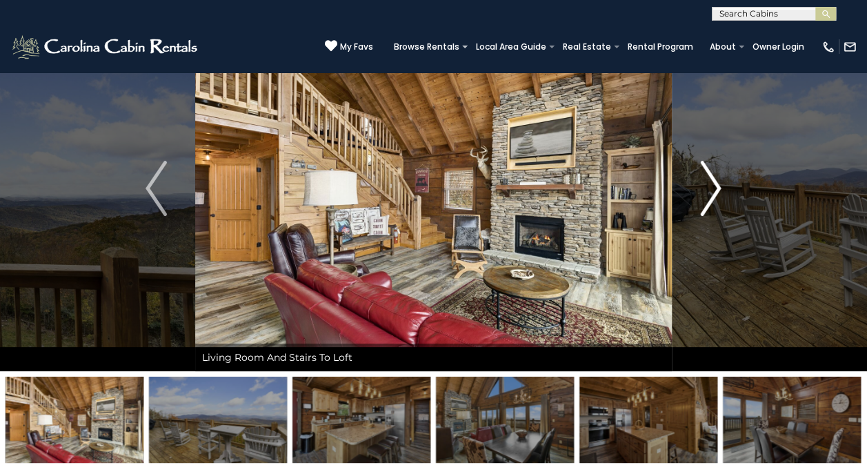
click at [722, 181] on button "Next" at bounding box center [710, 189] width 77 height 366
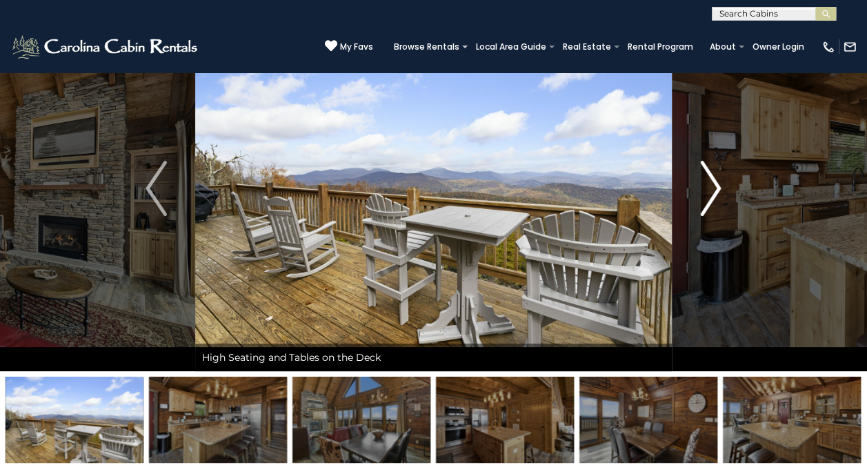
click at [722, 181] on button "Next" at bounding box center [710, 189] width 77 height 366
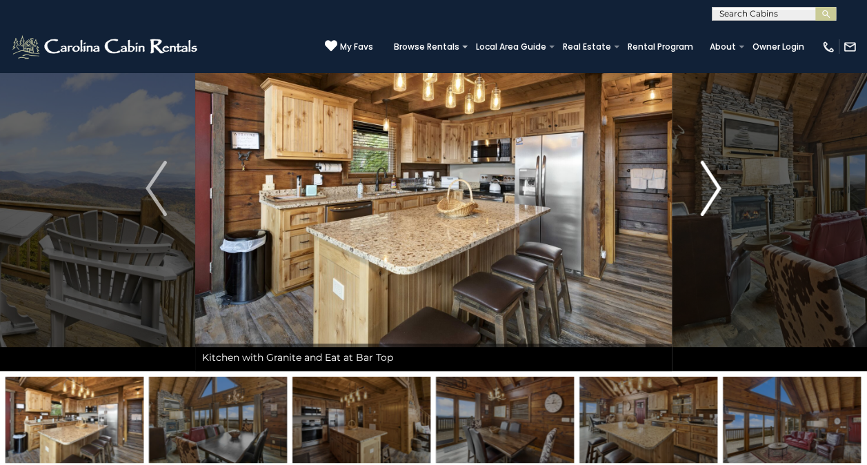
click at [722, 181] on button "Next" at bounding box center [710, 189] width 77 height 366
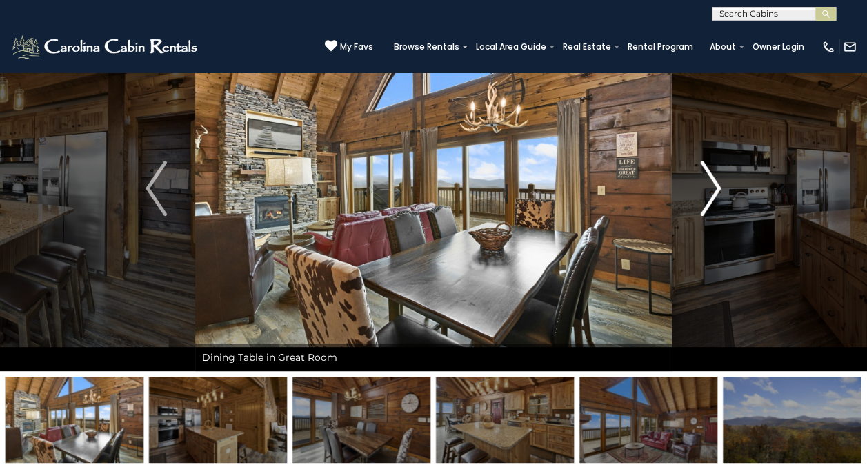
click at [722, 181] on button "Next" at bounding box center [710, 189] width 77 height 366
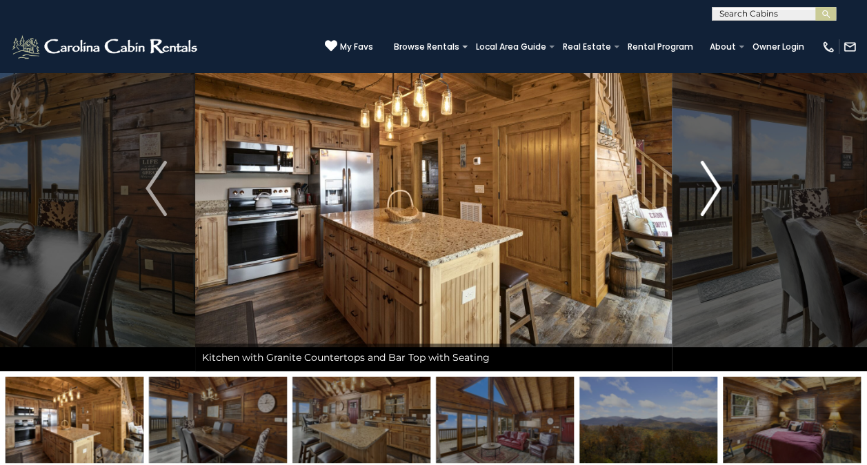
click at [722, 181] on button "Next" at bounding box center [710, 189] width 77 height 366
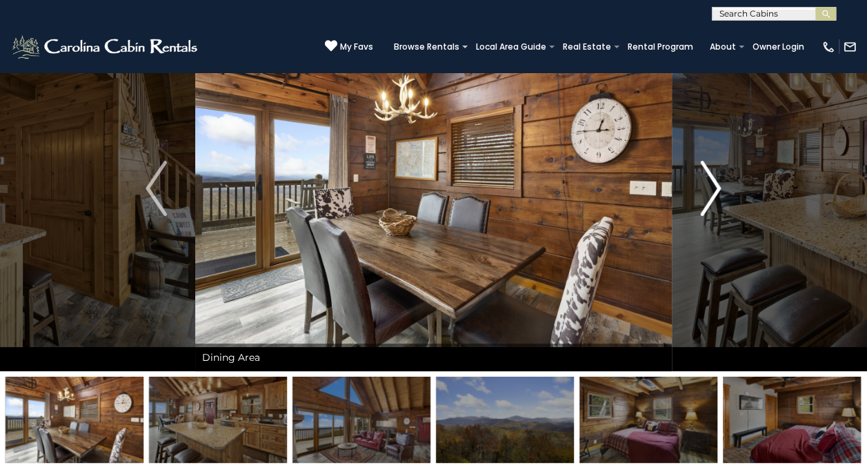
click at [722, 181] on button "Next" at bounding box center [710, 189] width 77 height 366
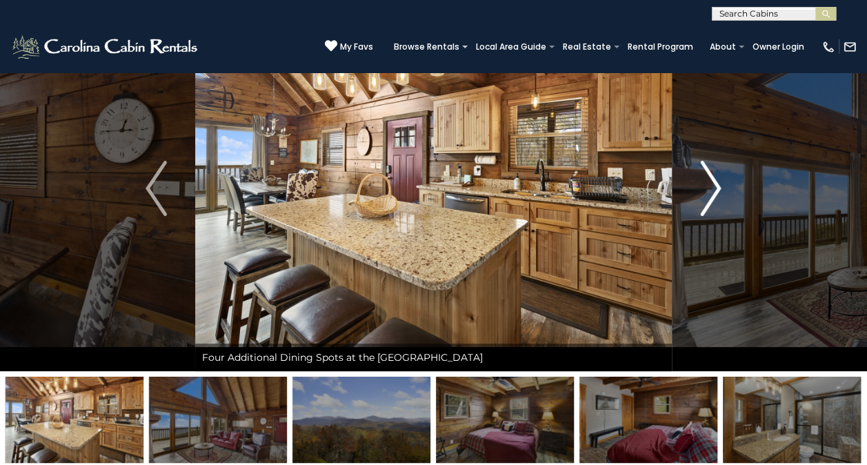
click at [722, 181] on button "Next" at bounding box center [710, 189] width 77 height 366
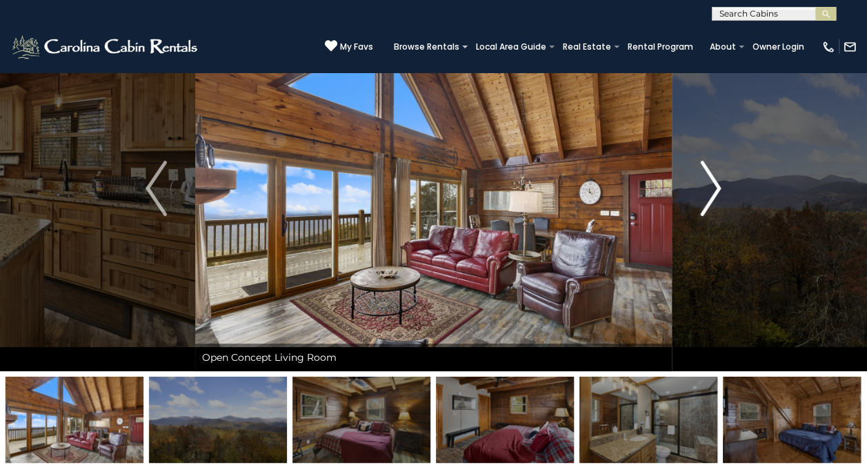
click at [722, 181] on button "Next" at bounding box center [710, 189] width 77 height 366
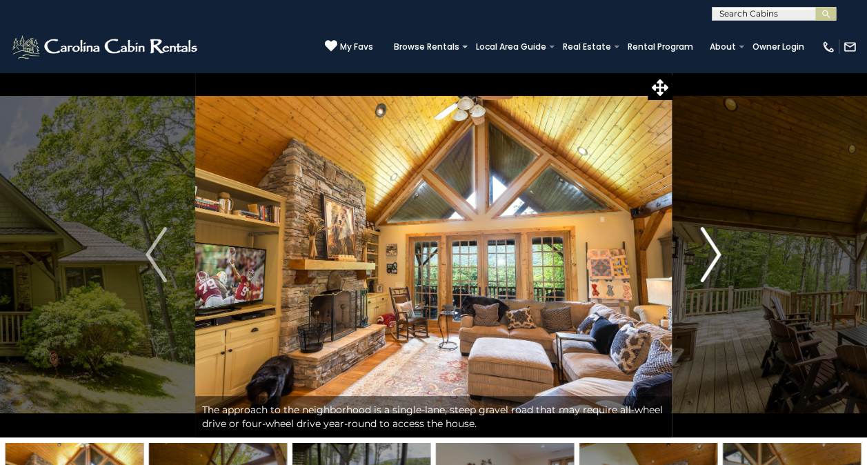
click at [698, 250] on button "Next" at bounding box center [710, 255] width 77 height 366
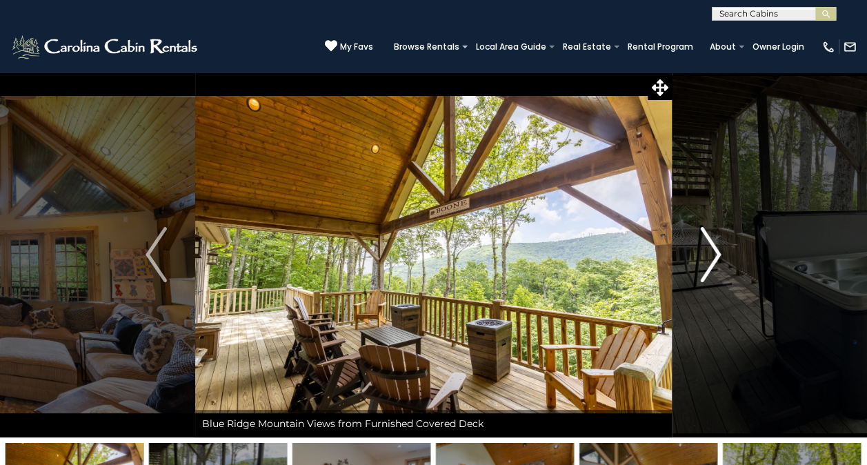
click at [698, 250] on button "Next" at bounding box center [710, 255] width 77 height 366
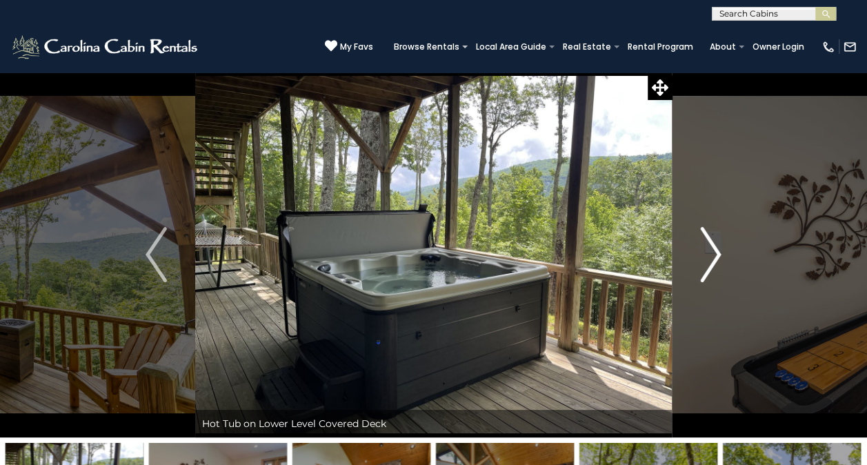
click at [698, 250] on button "Next" at bounding box center [710, 255] width 77 height 366
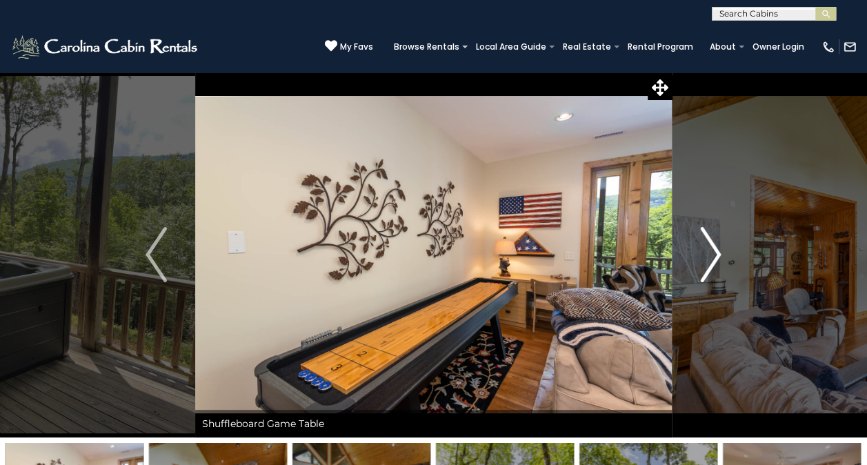
click at [698, 250] on button "Next" at bounding box center [710, 255] width 77 height 366
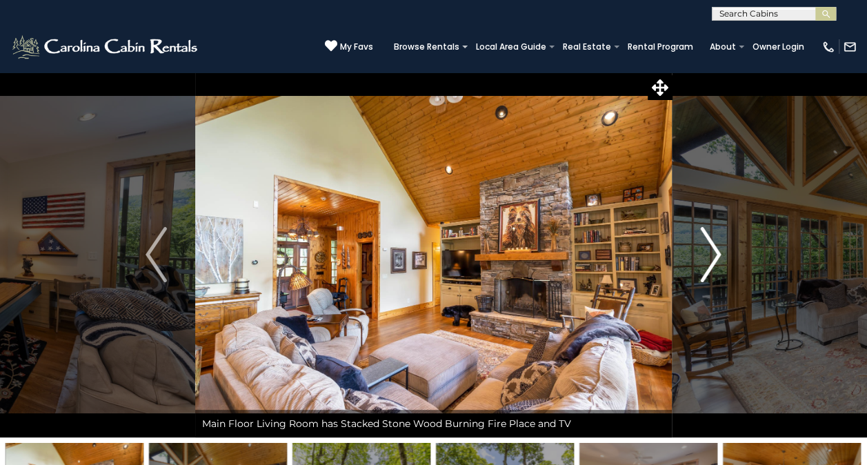
click at [698, 250] on button "Next" at bounding box center [710, 255] width 77 height 366
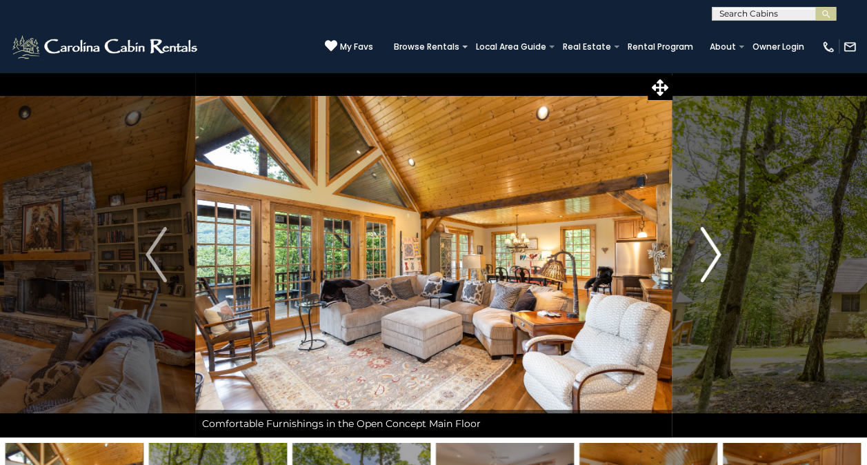
click at [698, 250] on button "Next" at bounding box center [710, 255] width 77 height 366
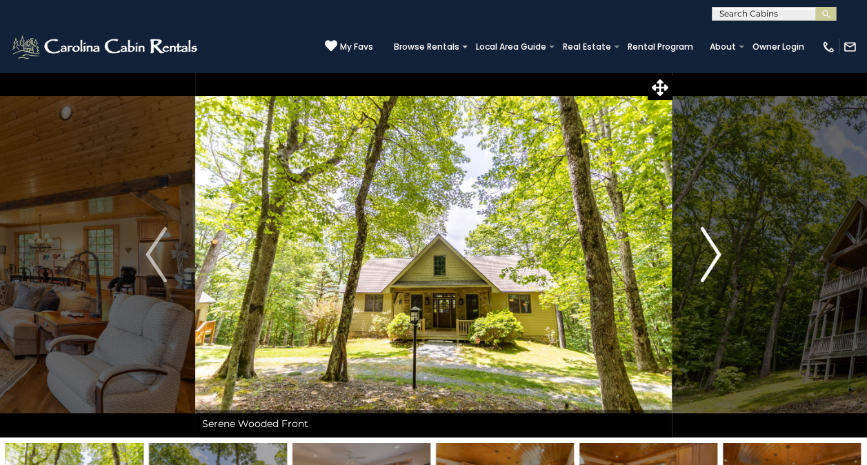
click at [698, 250] on button "Next" at bounding box center [710, 255] width 77 height 366
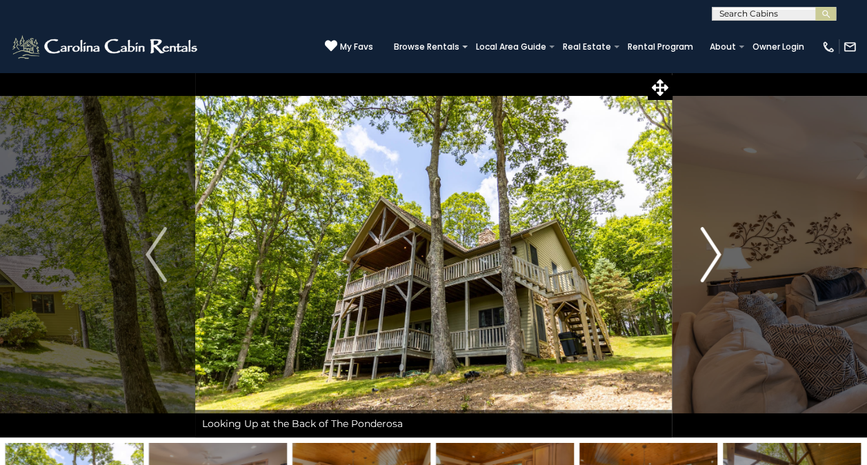
click at [698, 250] on button "Next" at bounding box center [710, 255] width 77 height 366
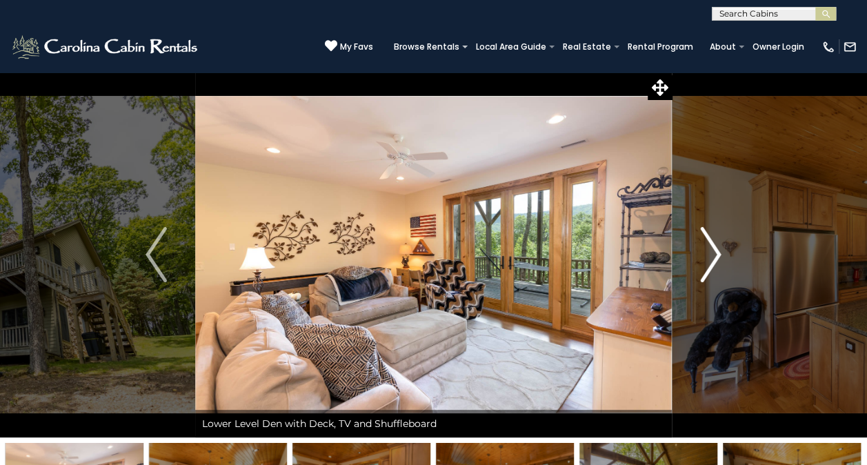
click at [698, 250] on button "Next" at bounding box center [710, 255] width 77 height 366
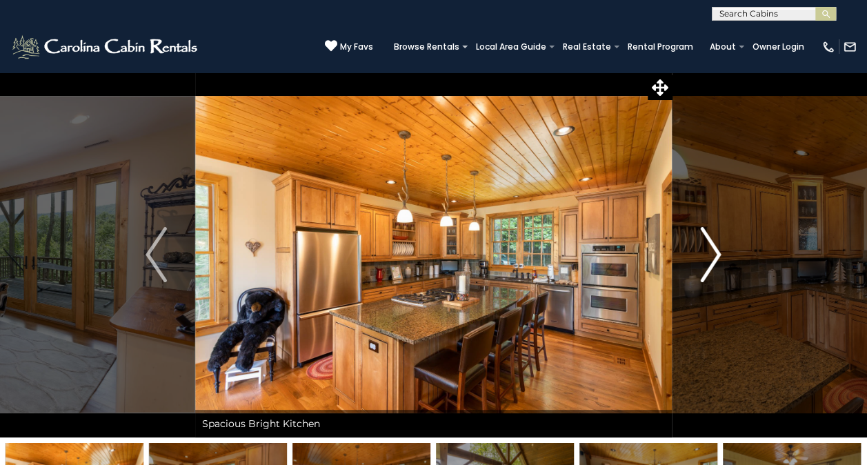
click at [698, 250] on button "Next" at bounding box center [710, 255] width 77 height 366
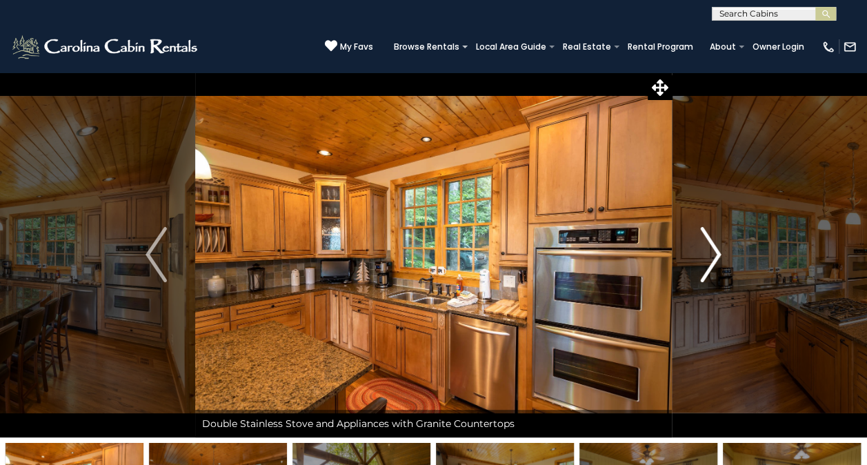
click at [698, 250] on button "Next" at bounding box center [710, 255] width 77 height 366
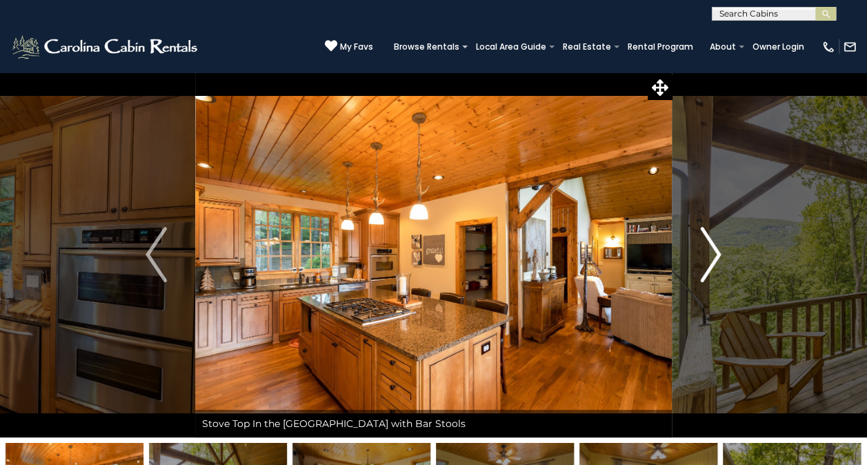
click at [698, 250] on button "Next" at bounding box center [710, 255] width 77 height 366
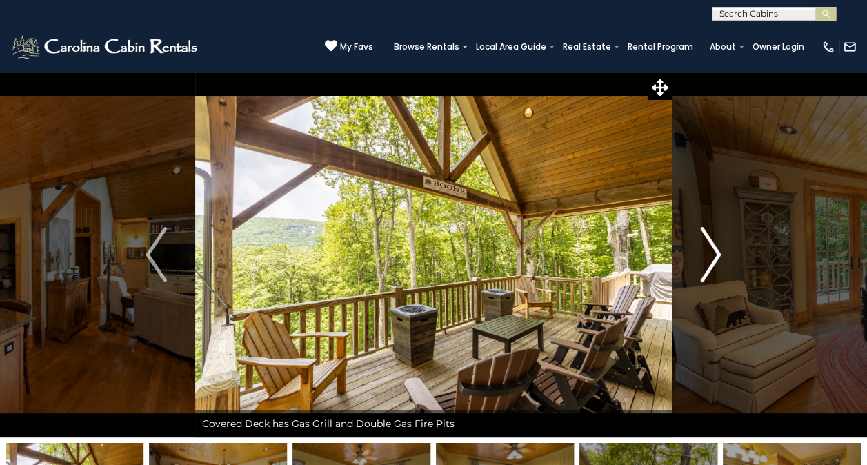
click at [698, 250] on button "Next" at bounding box center [710, 255] width 77 height 366
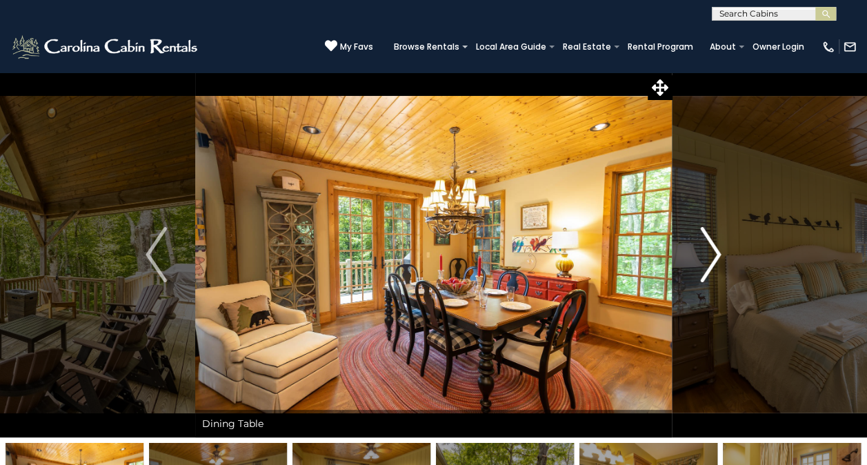
click at [698, 250] on button "Next" at bounding box center [710, 255] width 77 height 366
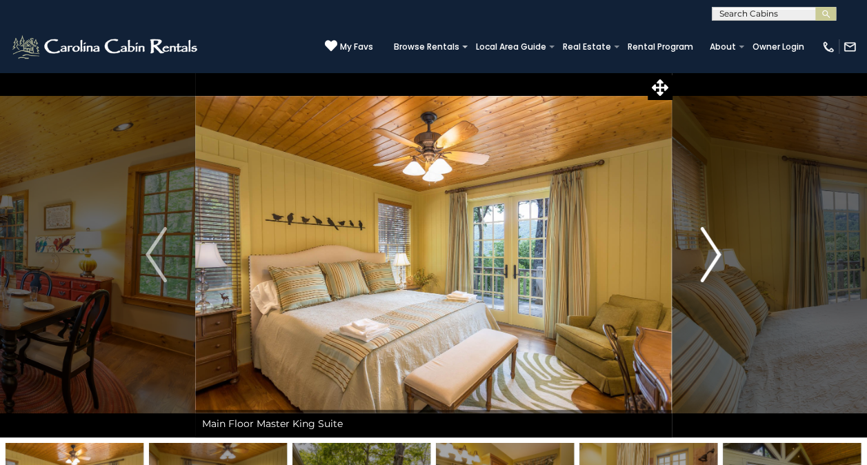
click at [698, 250] on button "Next" at bounding box center [710, 255] width 77 height 366
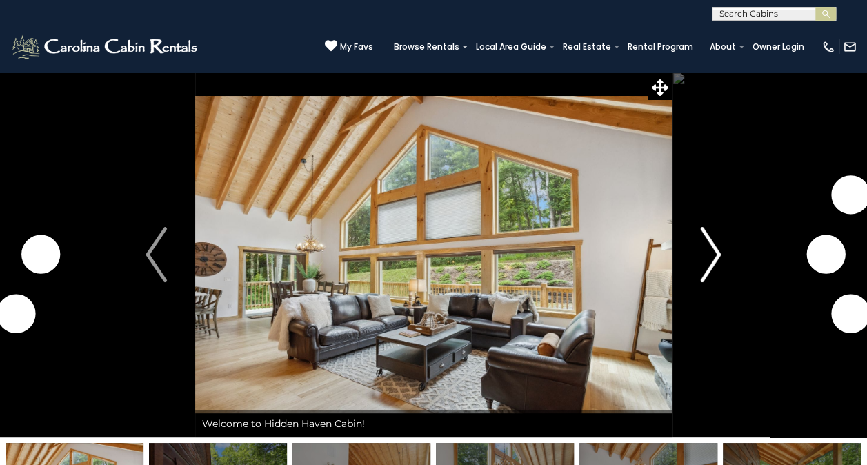
click at [714, 251] on img "Next" at bounding box center [710, 254] width 21 height 55
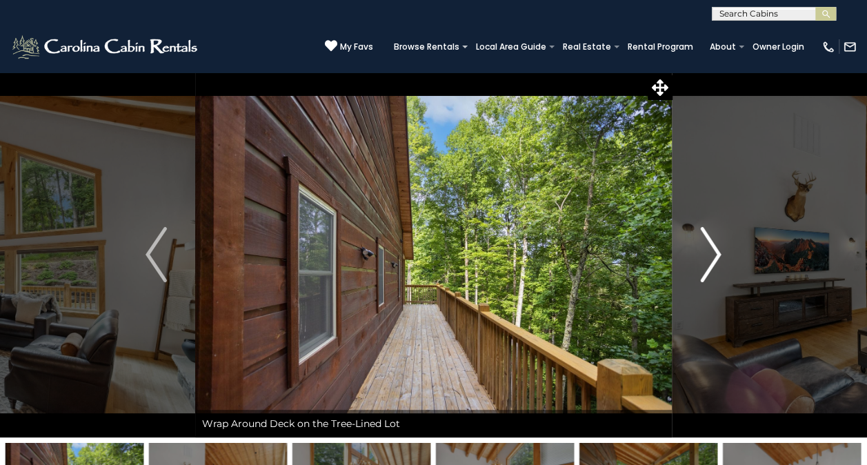
click at [714, 251] on img "Next" at bounding box center [710, 254] width 21 height 55
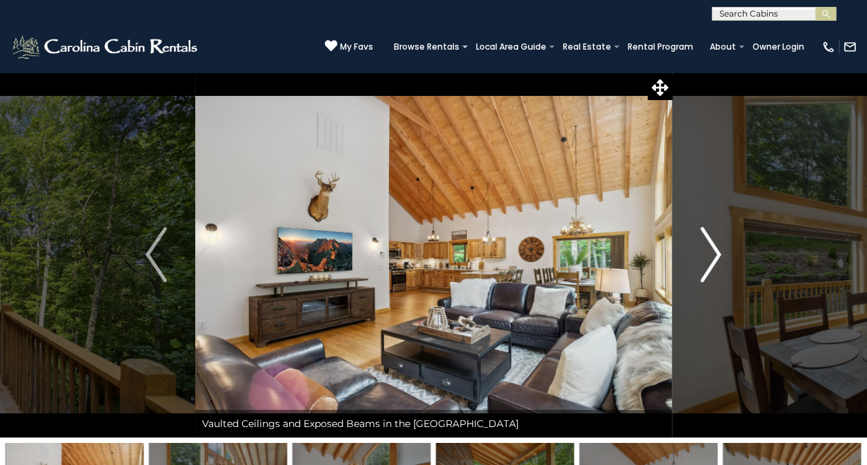
click at [714, 251] on img "Next" at bounding box center [710, 254] width 21 height 55
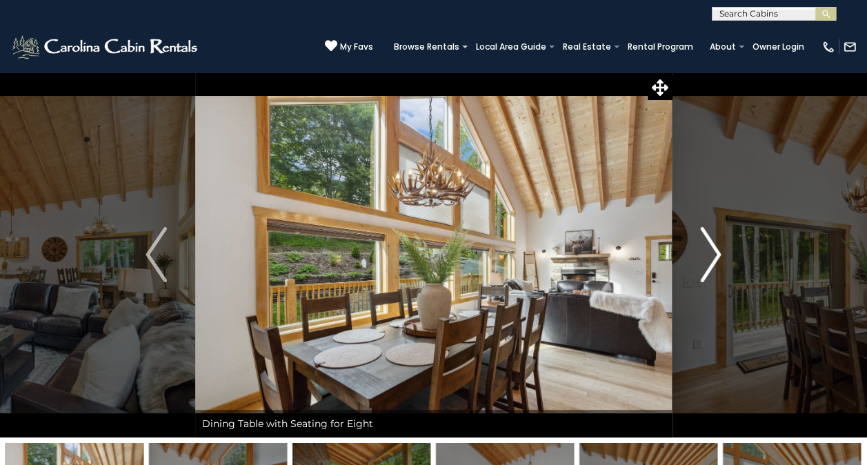
click at [714, 251] on img "Next" at bounding box center [710, 254] width 21 height 55
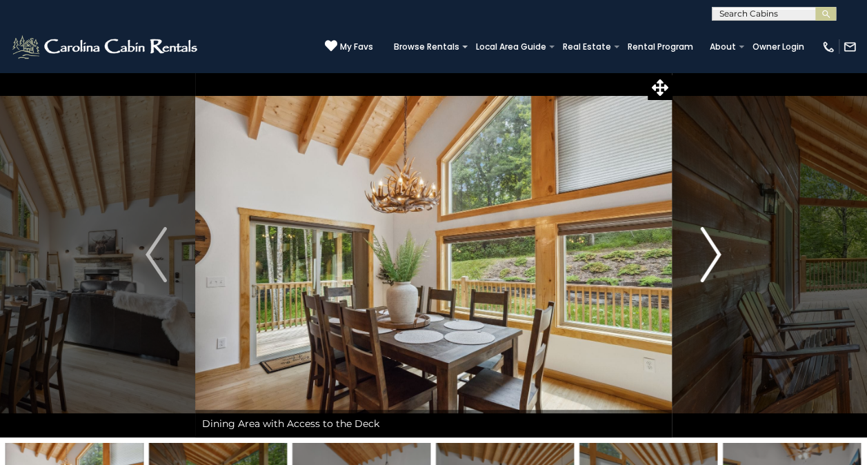
click at [714, 251] on img "Next" at bounding box center [710, 254] width 21 height 55
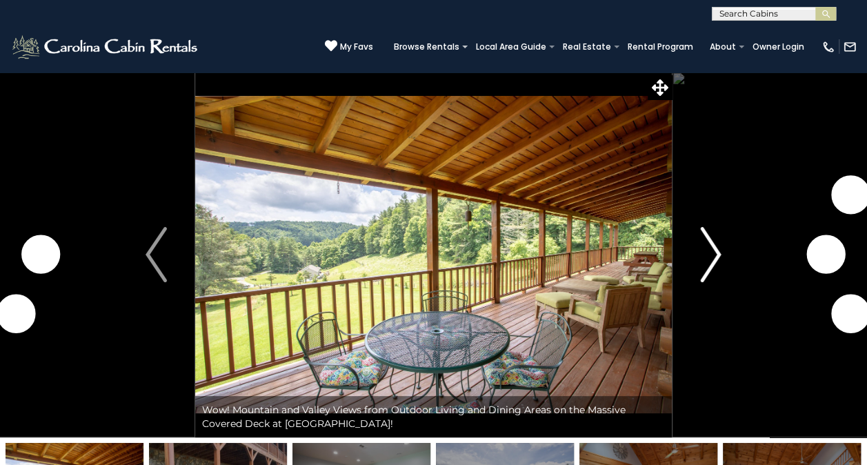
click at [717, 257] on img "Next" at bounding box center [710, 254] width 21 height 55
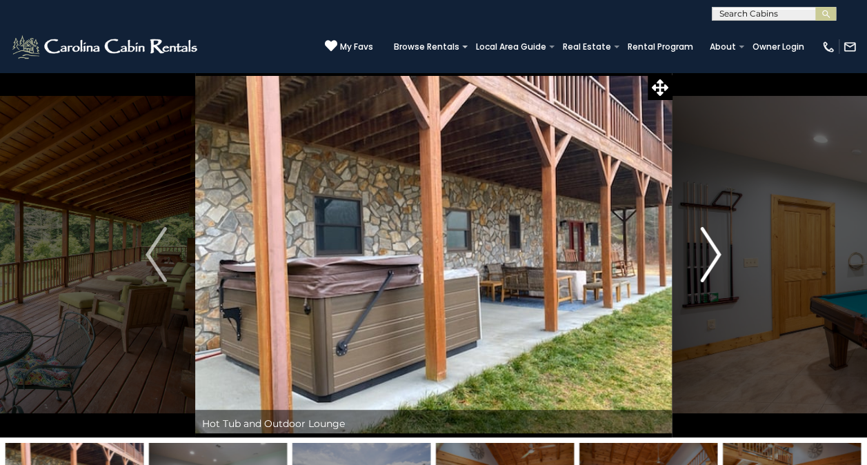
click at [717, 257] on img "Next" at bounding box center [710, 254] width 21 height 55
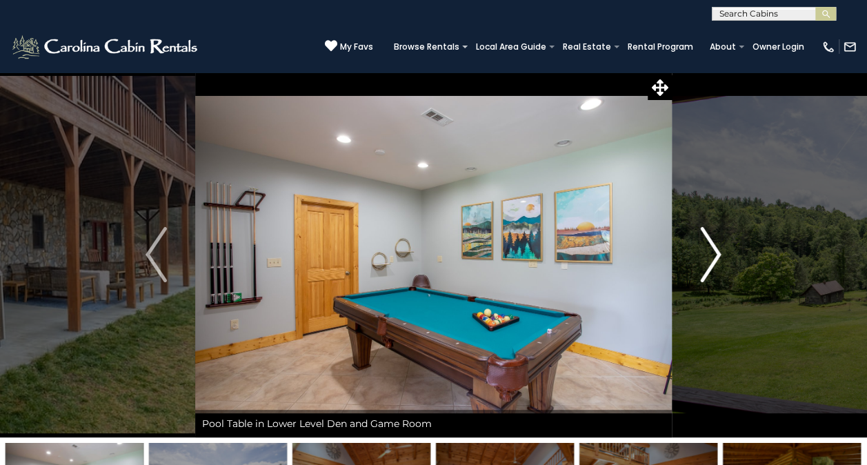
click at [717, 257] on img "Next" at bounding box center [710, 254] width 21 height 55
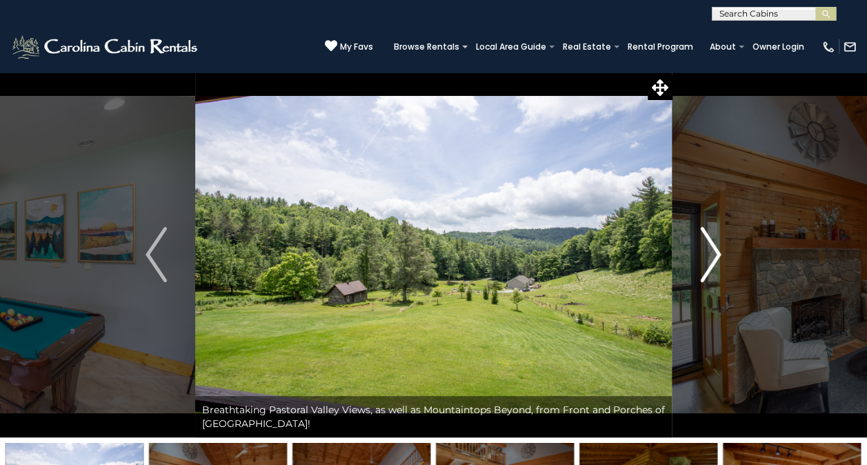
click at [717, 257] on img "Next" at bounding box center [710, 254] width 21 height 55
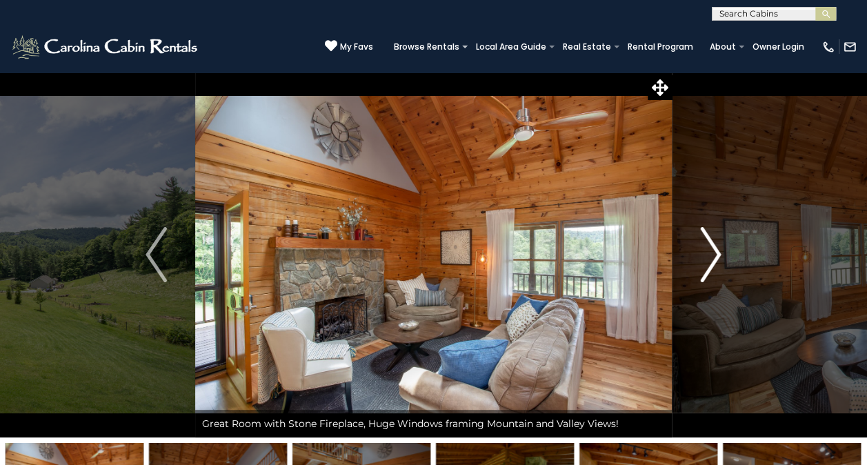
click at [717, 257] on img "Next" at bounding box center [710, 254] width 21 height 55
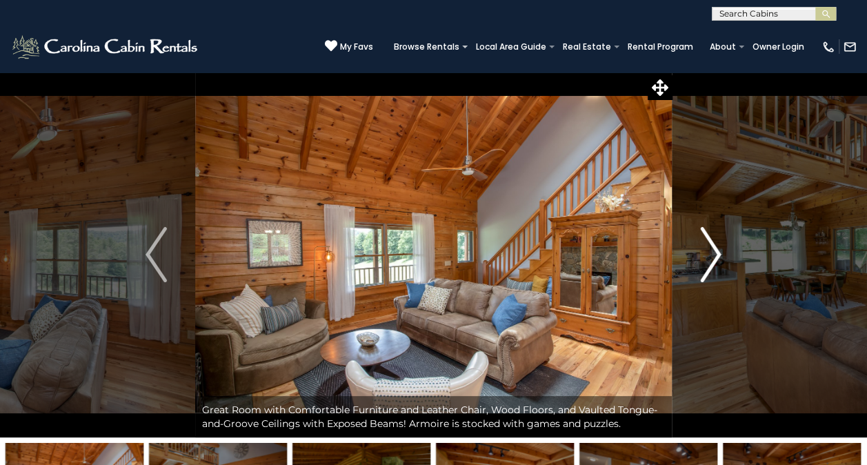
click at [717, 257] on img "Next" at bounding box center [710, 254] width 21 height 55
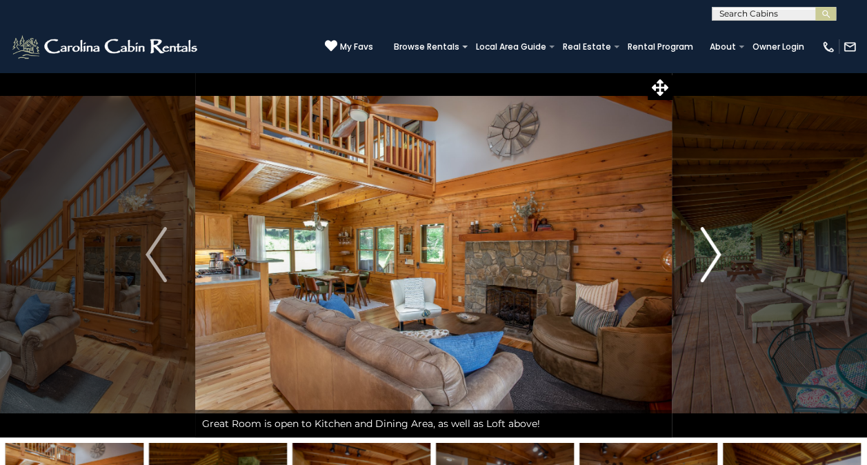
click at [717, 257] on img "Next" at bounding box center [710, 254] width 21 height 55
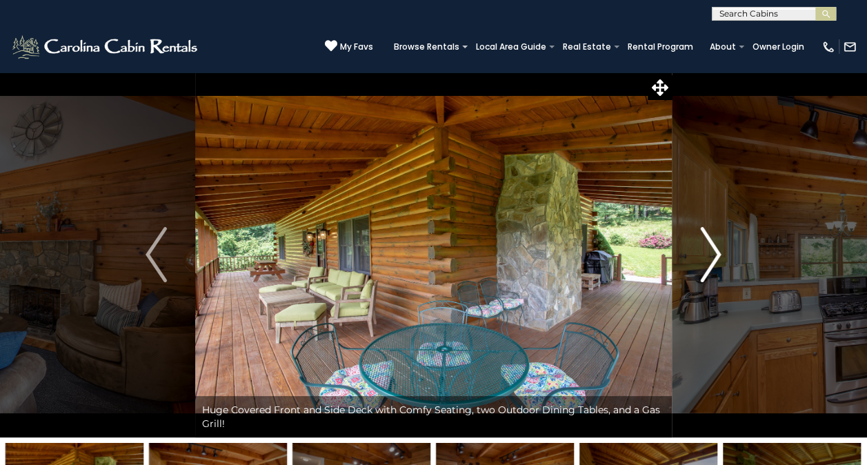
click at [717, 257] on img "Next" at bounding box center [710, 254] width 21 height 55
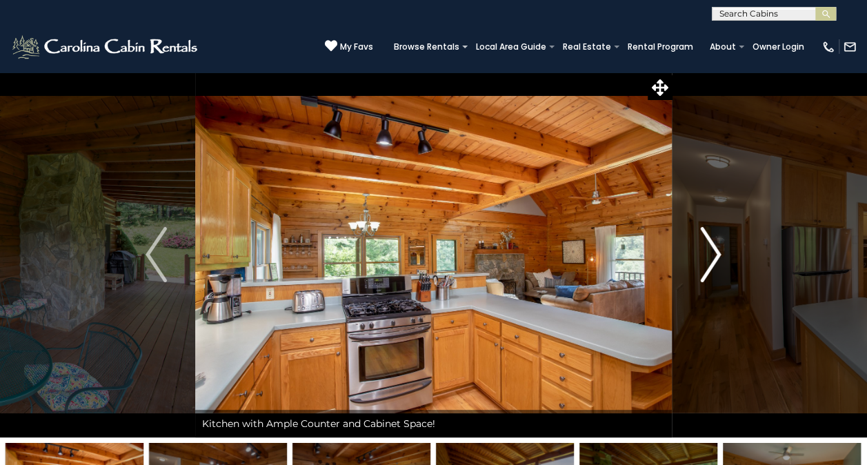
click at [717, 257] on img "Next" at bounding box center [710, 254] width 21 height 55
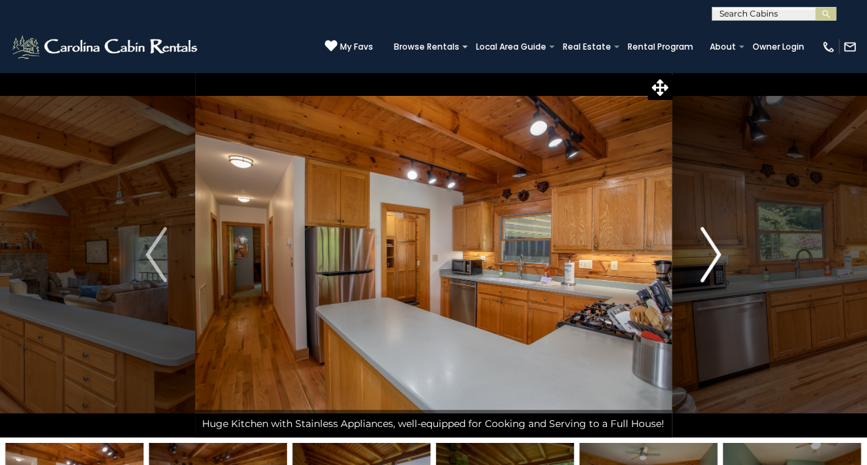
click at [717, 257] on img "Next" at bounding box center [710, 254] width 21 height 55
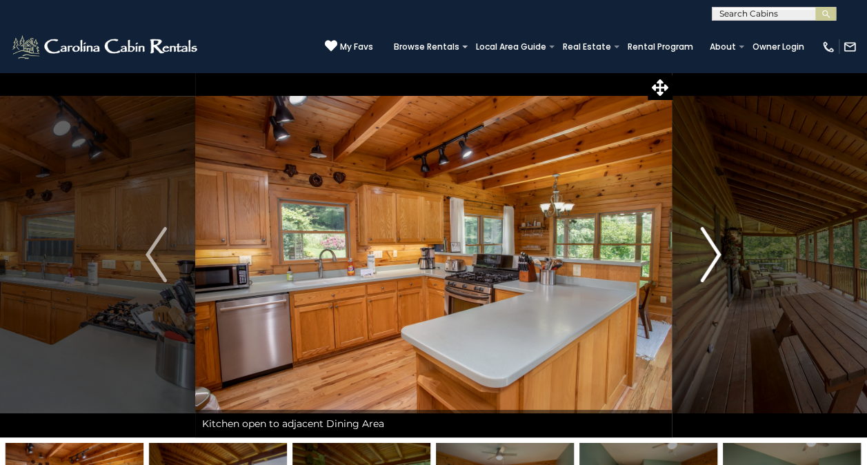
click at [717, 257] on img "Next" at bounding box center [710, 254] width 21 height 55
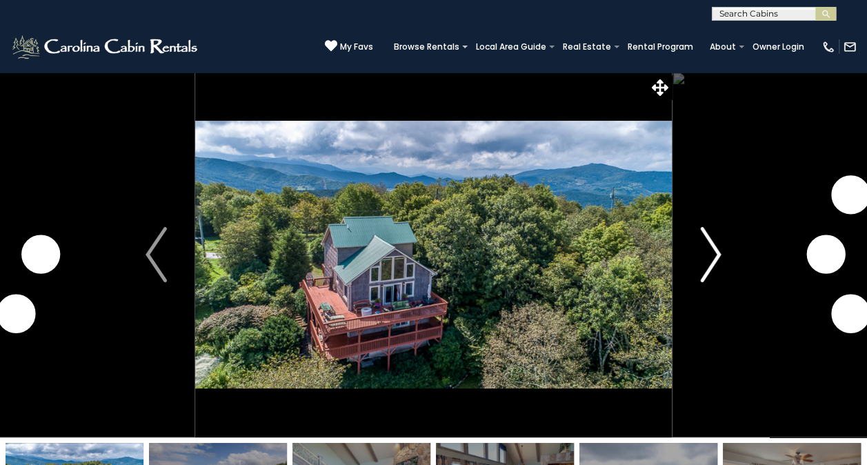
click at [711, 254] on img "Next" at bounding box center [710, 254] width 21 height 55
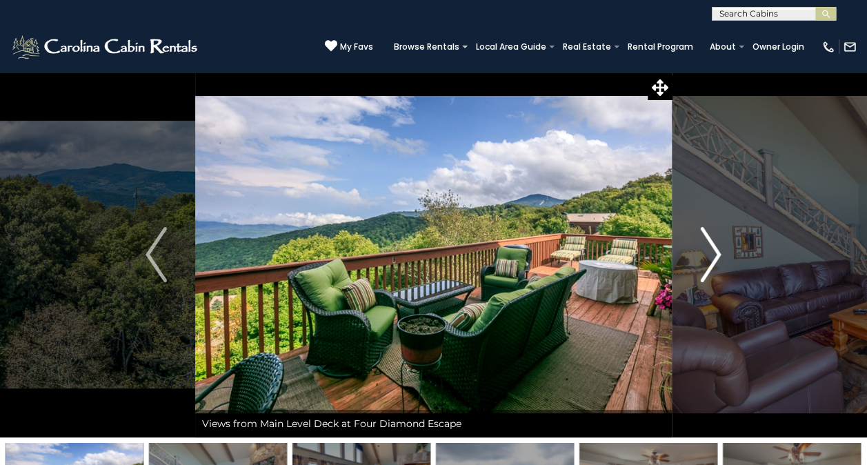
click at [711, 254] on img "Next" at bounding box center [710, 254] width 21 height 55
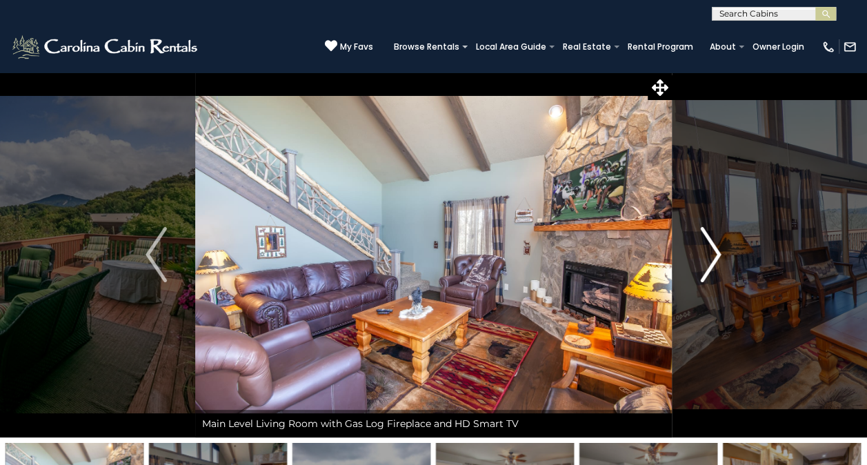
click at [711, 254] on img "Next" at bounding box center [710, 254] width 21 height 55
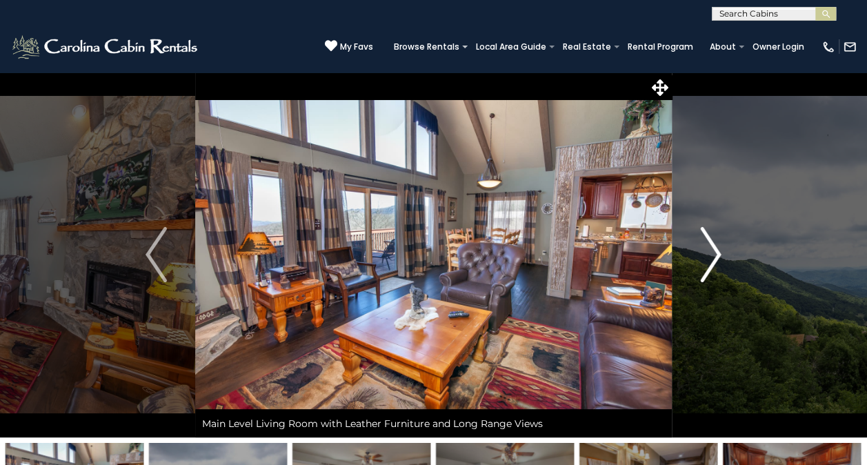
click at [711, 254] on img "Next" at bounding box center [710, 254] width 21 height 55
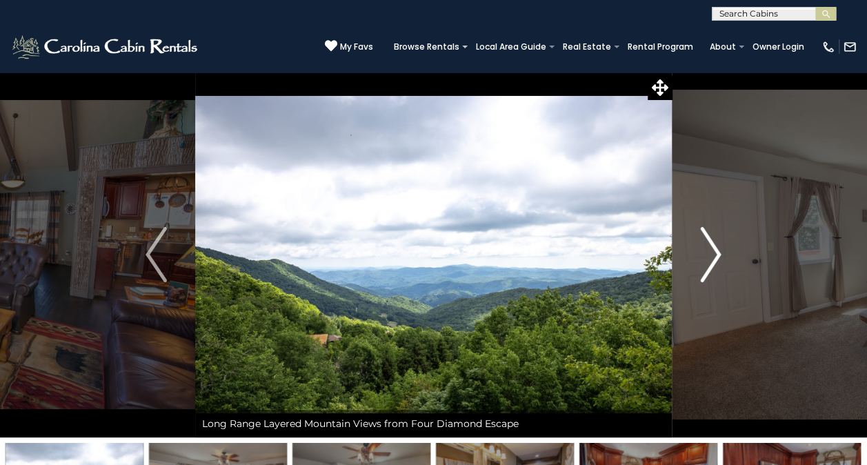
click at [711, 254] on img "Next" at bounding box center [710, 254] width 21 height 55
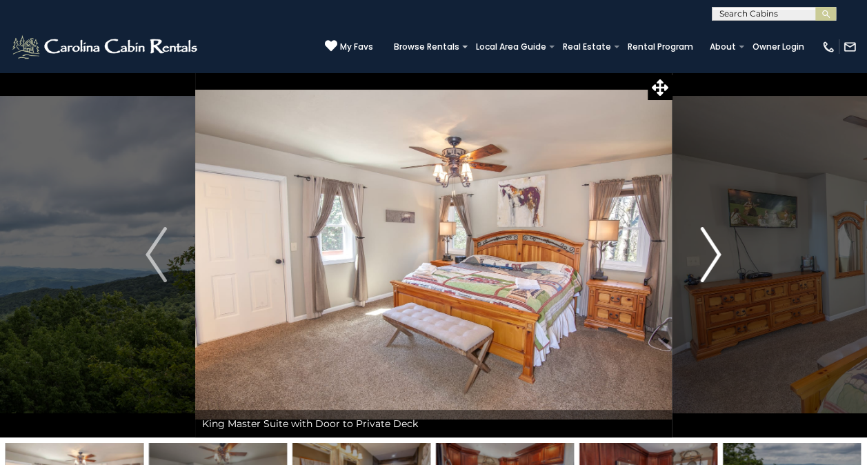
click at [711, 254] on img "Next" at bounding box center [710, 254] width 21 height 55
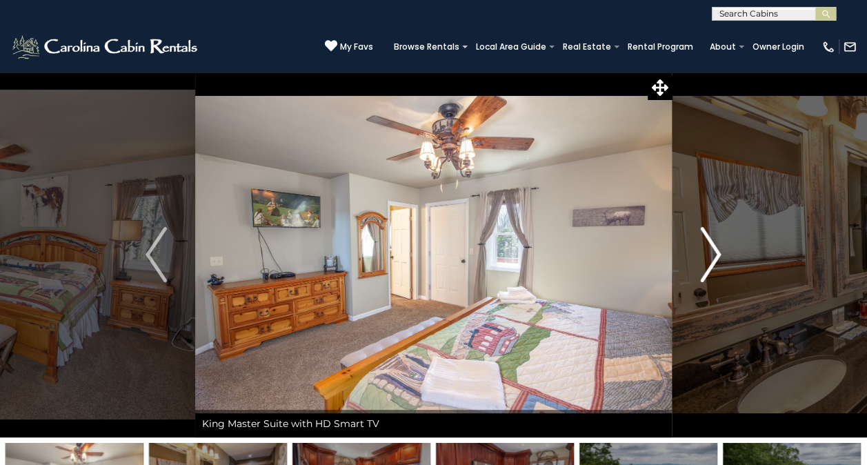
click at [711, 254] on img "Next" at bounding box center [710, 254] width 21 height 55
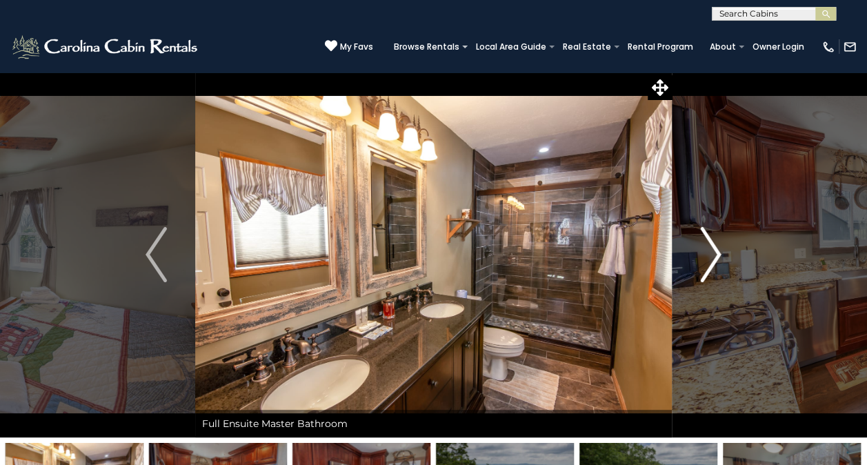
click at [711, 254] on img "Next" at bounding box center [710, 254] width 21 height 55
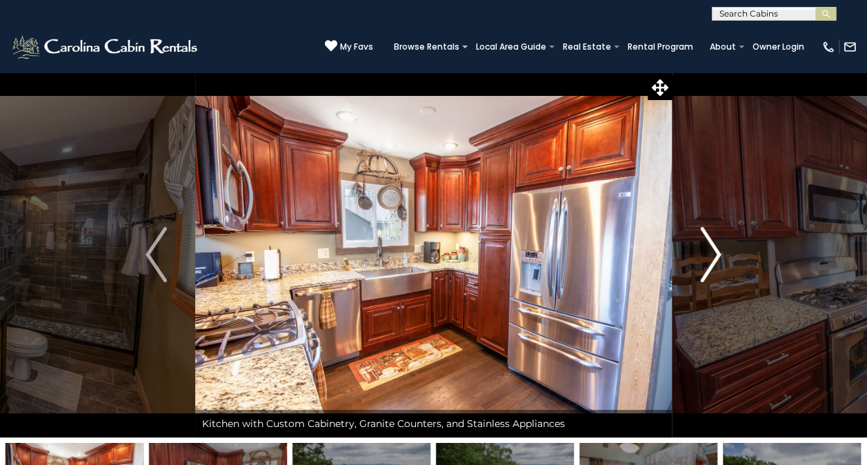
click at [711, 254] on img "Next" at bounding box center [710, 254] width 21 height 55
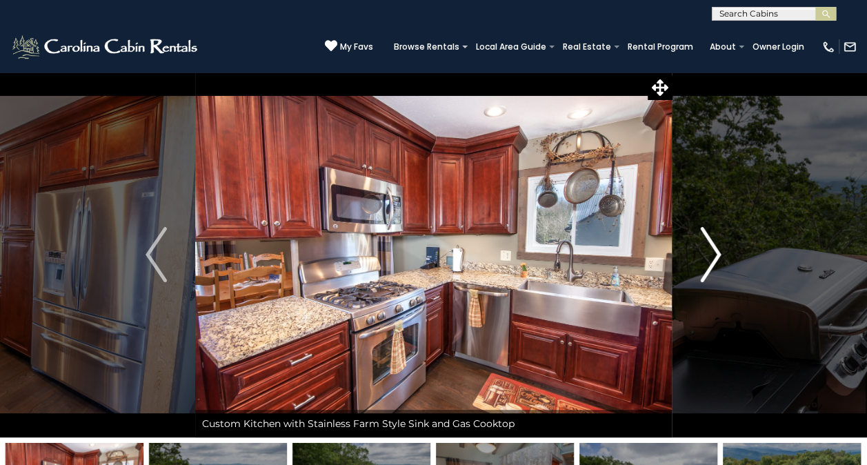
click at [707, 254] on img "Next" at bounding box center [710, 254] width 21 height 55
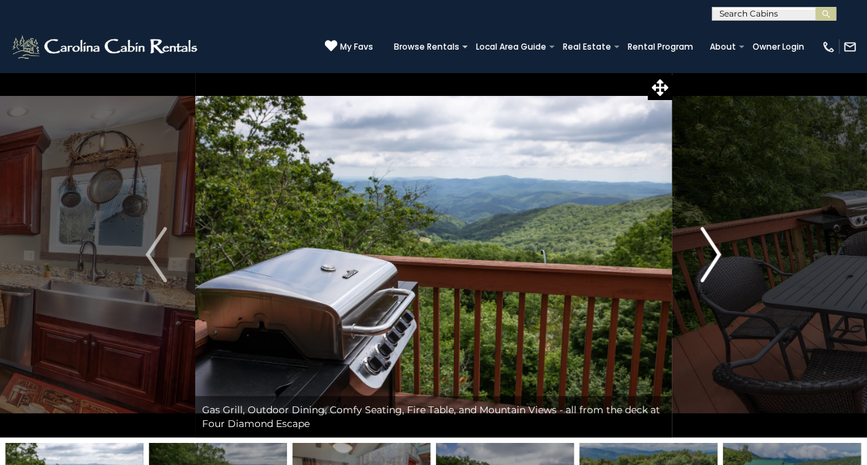
click at [707, 254] on img "Next" at bounding box center [710, 254] width 21 height 55
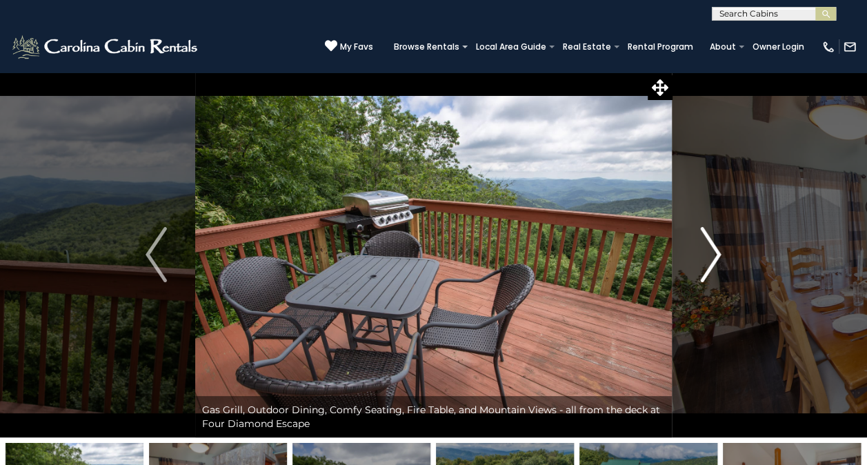
click at [707, 254] on img "Next" at bounding box center [710, 254] width 21 height 55
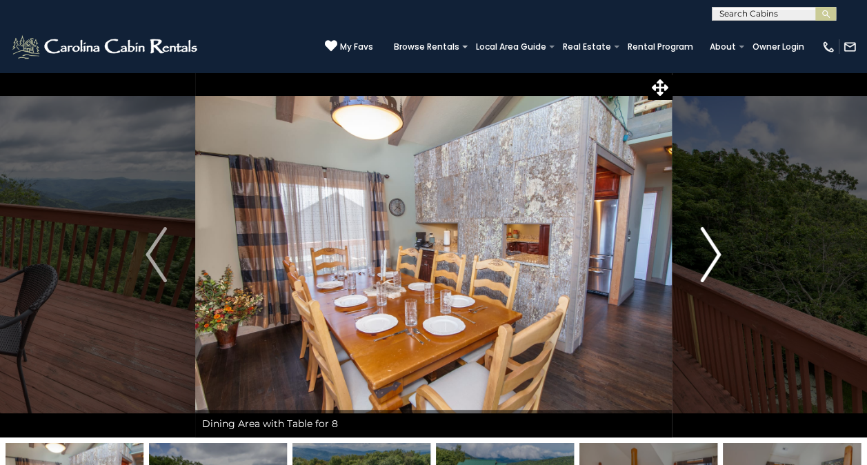
click at [707, 254] on img "Next" at bounding box center [710, 254] width 21 height 55
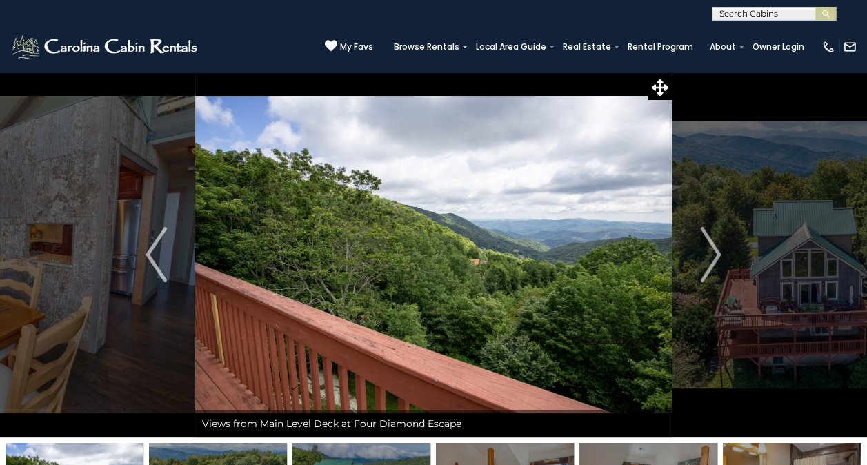
click at [220, 274] on img at bounding box center [433, 255] width 477 height 366
click at [150, 271] on img "Previous" at bounding box center [156, 254] width 21 height 55
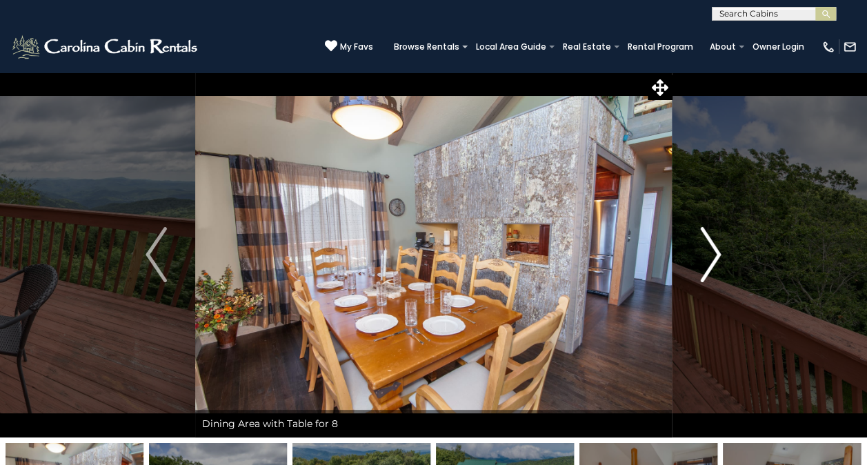
click at [717, 259] on img "Next" at bounding box center [710, 254] width 21 height 55
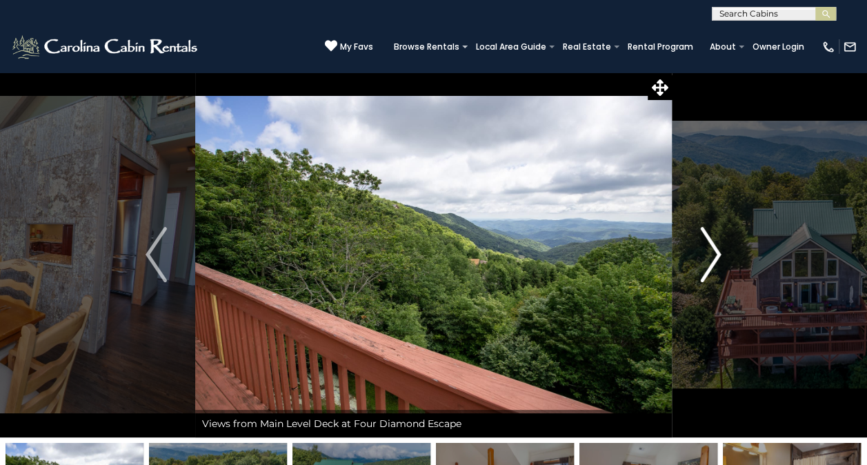
click at [717, 259] on img "Next" at bounding box center [710, 254] width 21 height 55
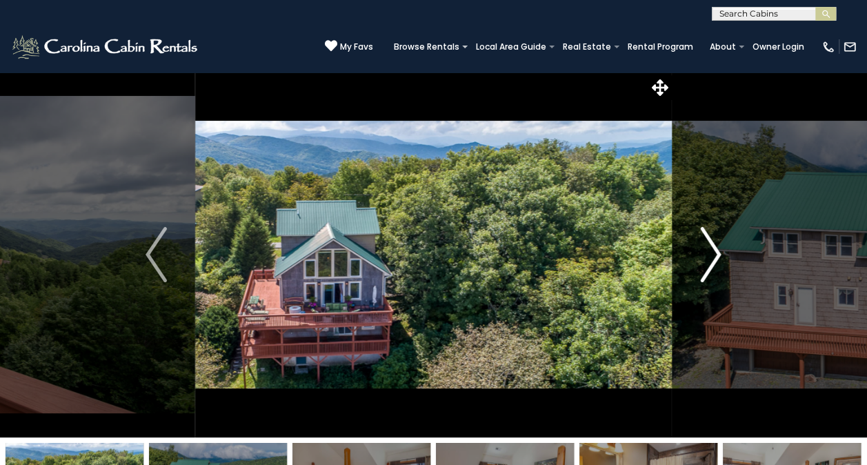
click at [717, 259] on img "Next" at bounding box center [710, 254] width 21 height 55
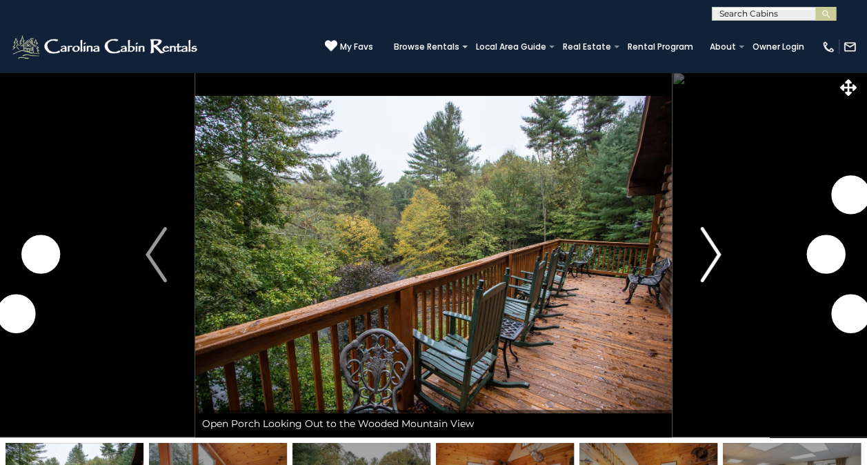
click at [707, 246] on img "Next" at bounding box center [710, 254] width 21 height 55
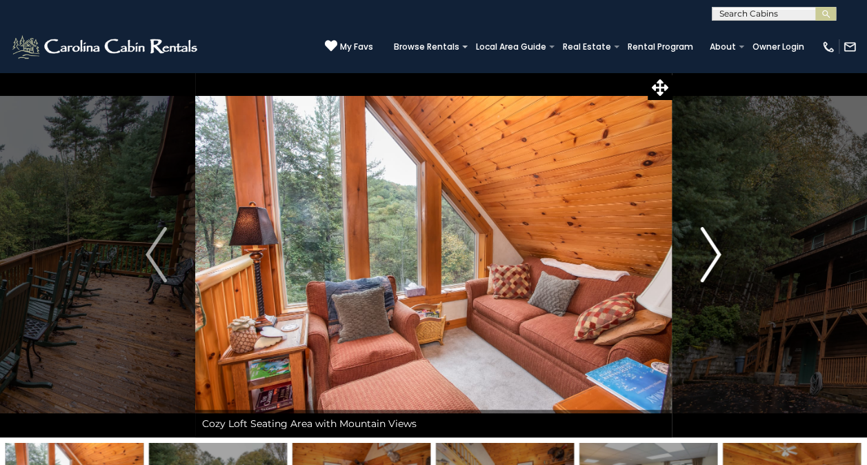
click at [707, 246] on img "Next" at bounding box center [710, 254] width 21 height 55
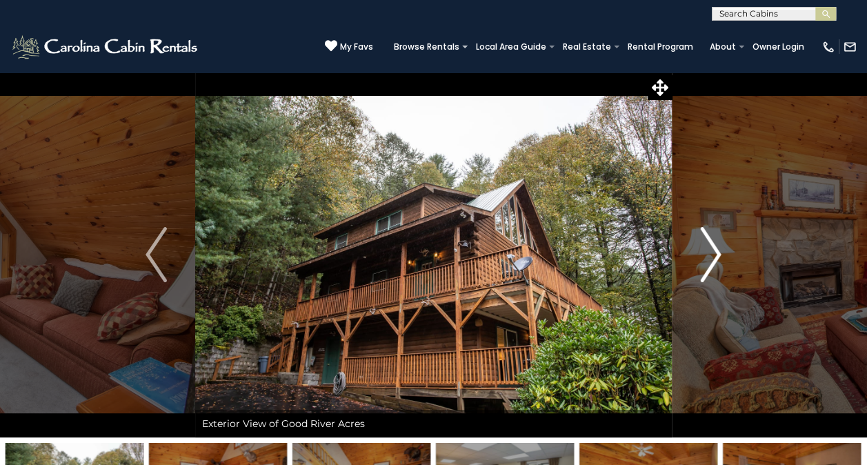
click at [707, 246] on img "Next" at bounding box center [710, 254] width 21 height 55
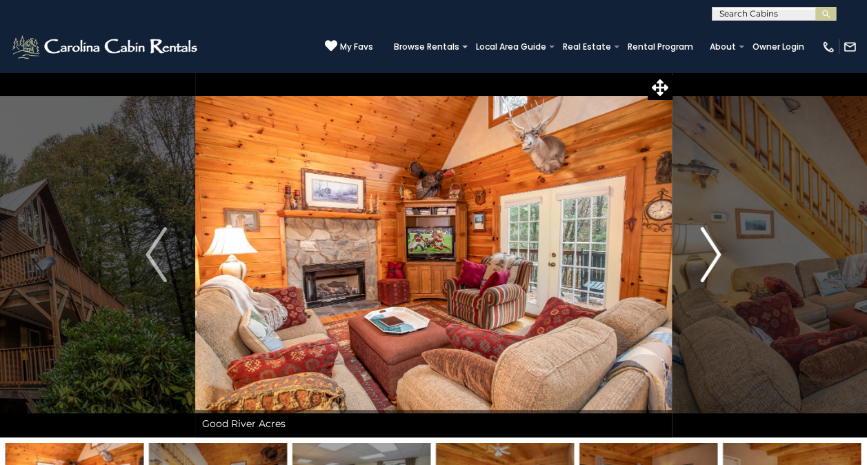
click at [707, 246] on img "Next" at bounding box center [710, 254] width 21 height 55
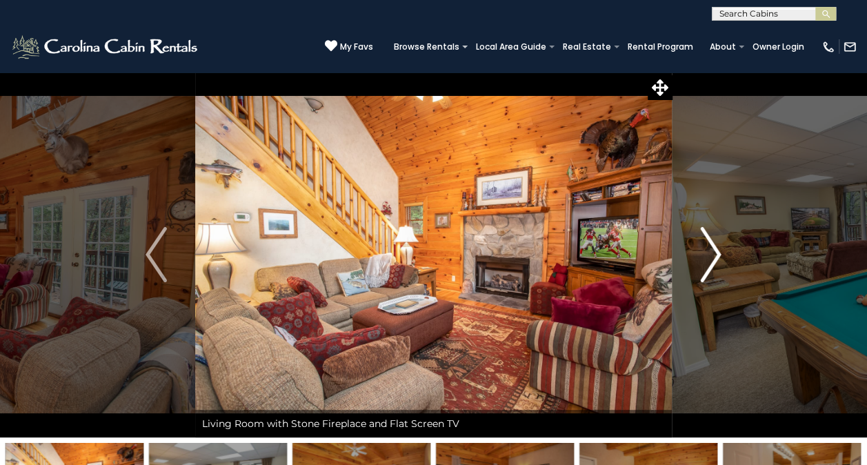
click at [707, 246] on img "Next" at bounding box center [710, 254] width 21 height 55
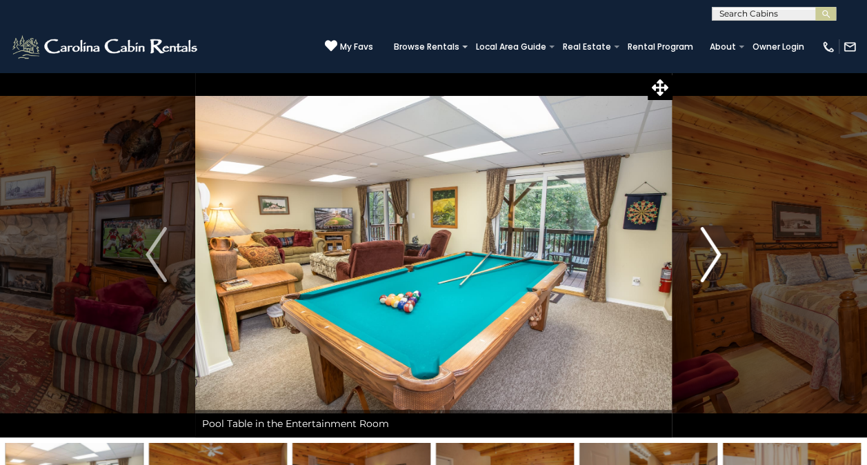
click at [707, 246] on img "Next" at bounding box center [710, 254] width 21 height 55
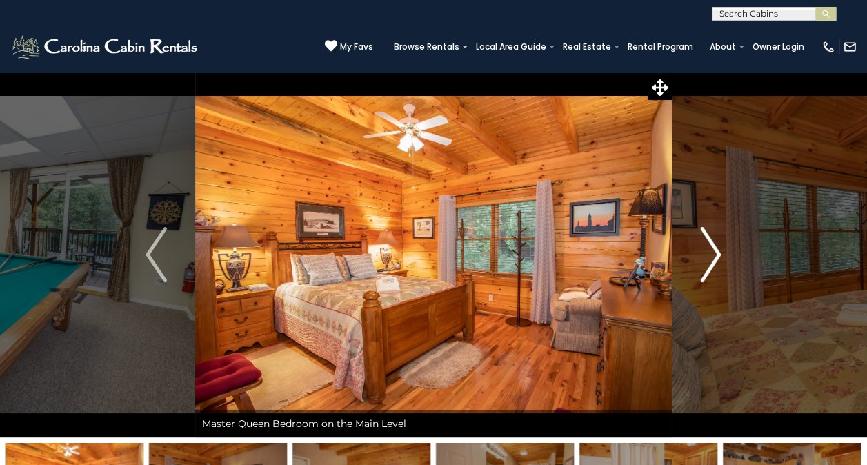
click at [707, 246] on img "Next" at bounding box center [710, 254] width 21 height 55
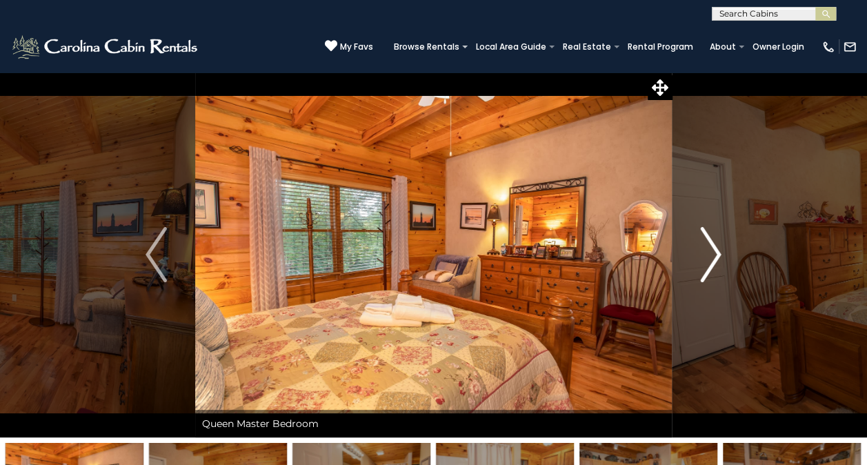
click at [707, 246] on img "Next" at bounding box center [710, 254] width 21 height 55
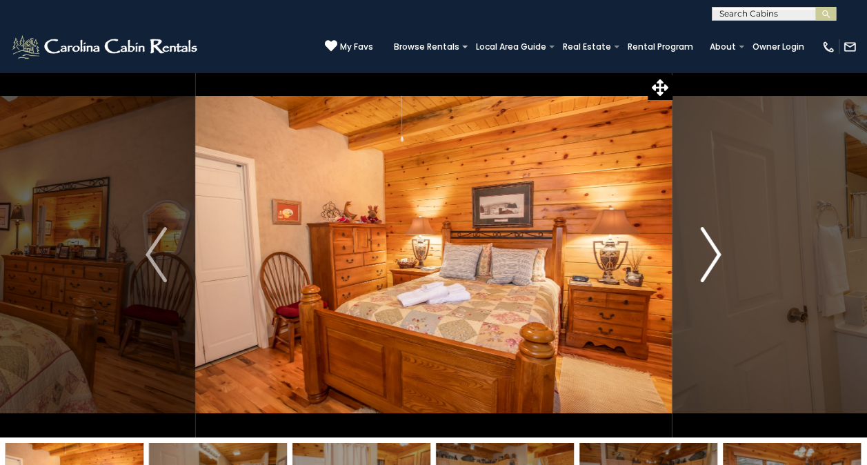
click at [707, 246] on img "Next" at bounding box center [710, 254] width 21 height 55
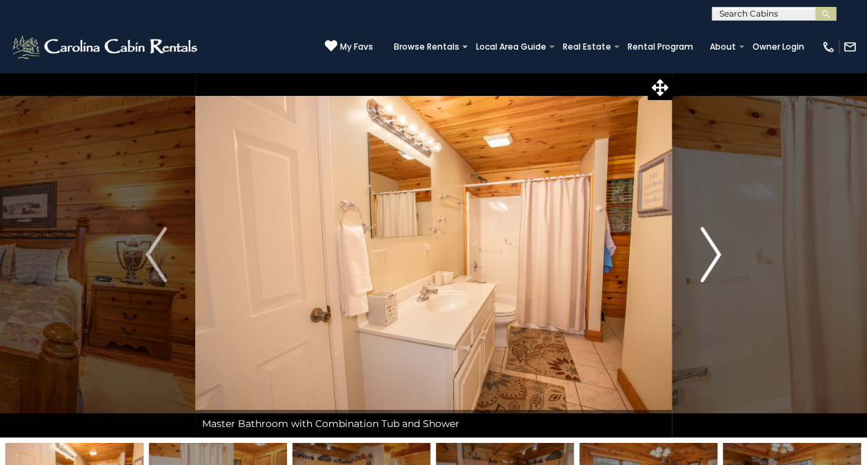
click at [707, 246] on img "Next" at bounding box center [710, 254] width 21 height 55
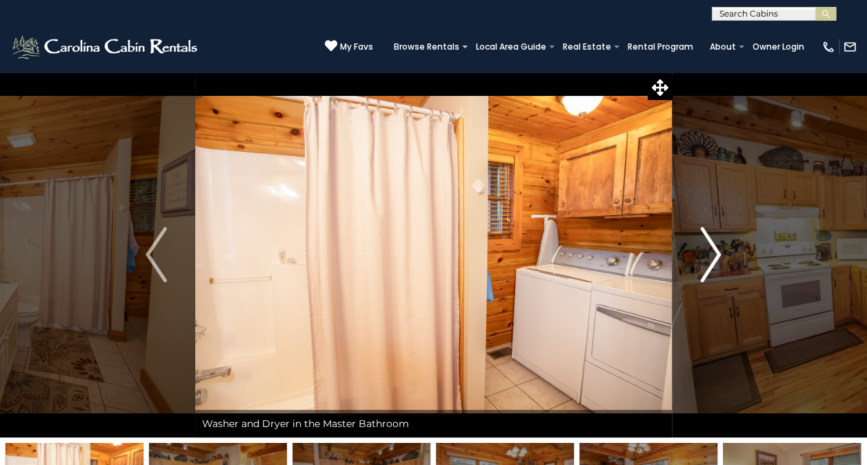
click at [707, 246] on img "Next" at bounding box center [710, 254] width 21 height 55
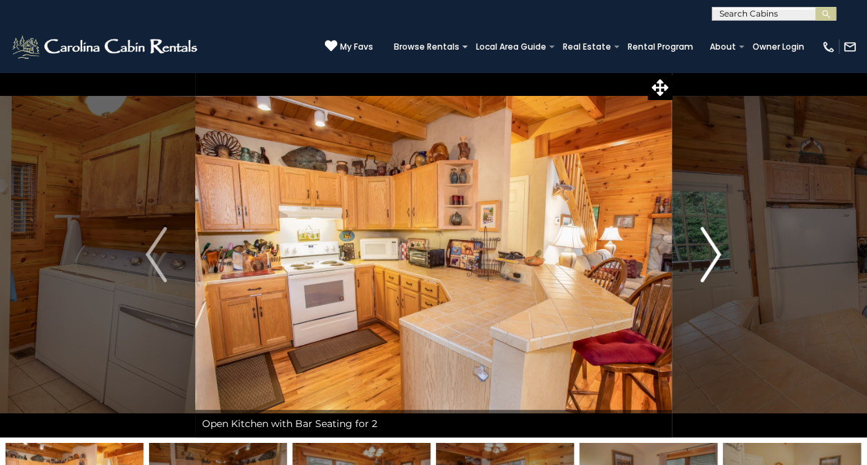
click at [707, 246] on img "Next" at bounding box center [710, 254] width 21 height 55
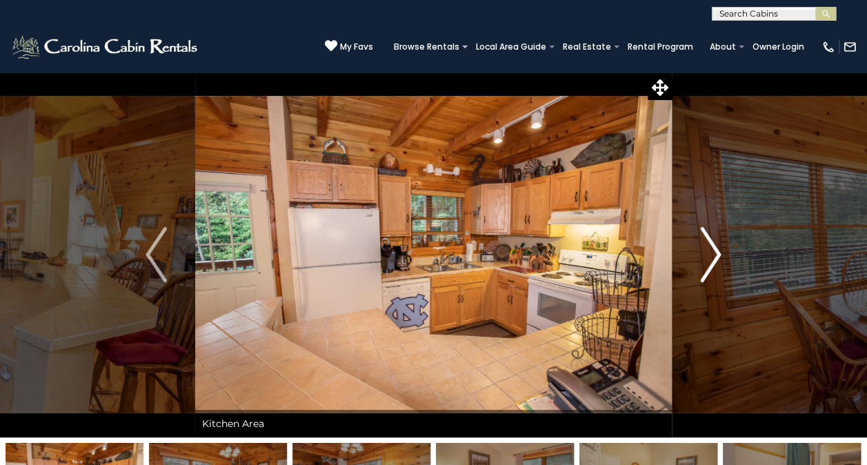
click at [707, 246] on img "Next" at bounding box center [710, 254] width 21 height 55
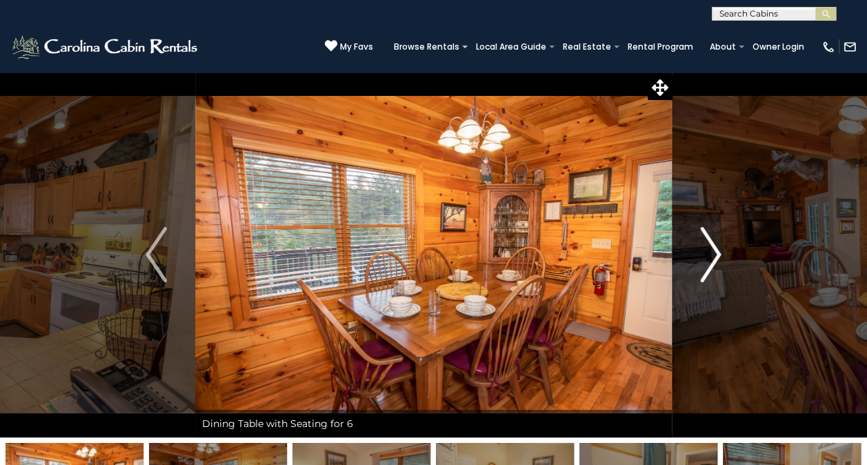
click at [707, 246] on img "Next" at bounding box center [710, 254] width 21 height 55
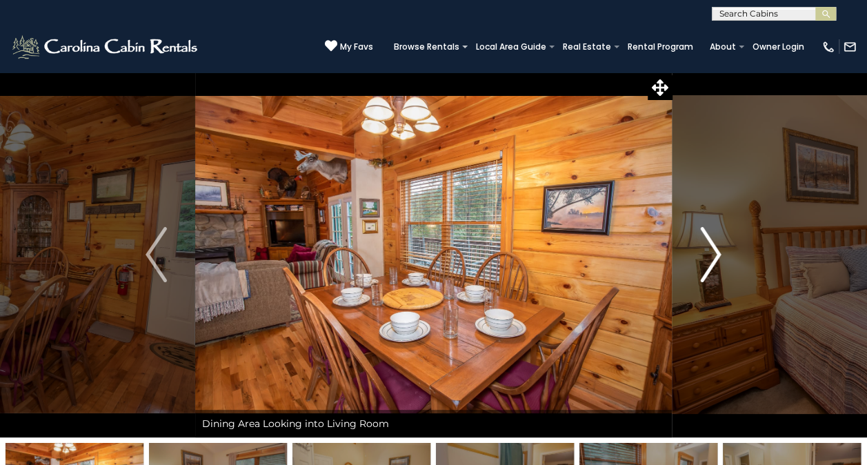
click at [707, 246] on img "Next" at bounding box center [710, 254] width 21 height 55
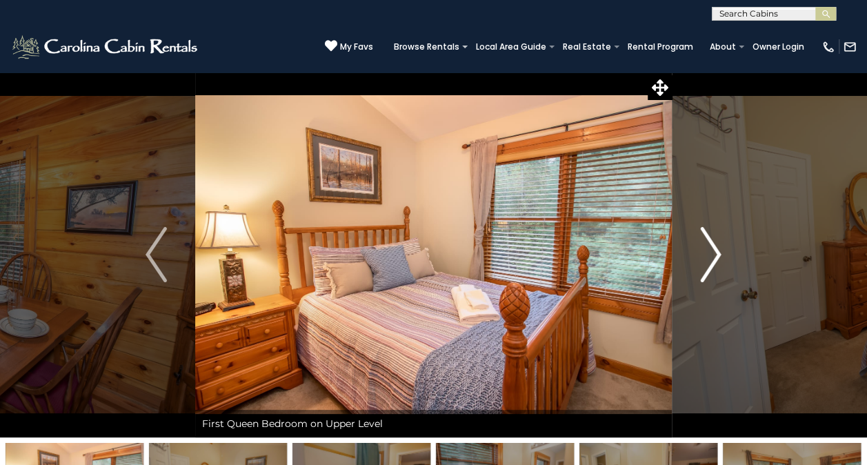
click at [707, 246] on img "Next" at bounding box center [710, 254] width 21 height 55
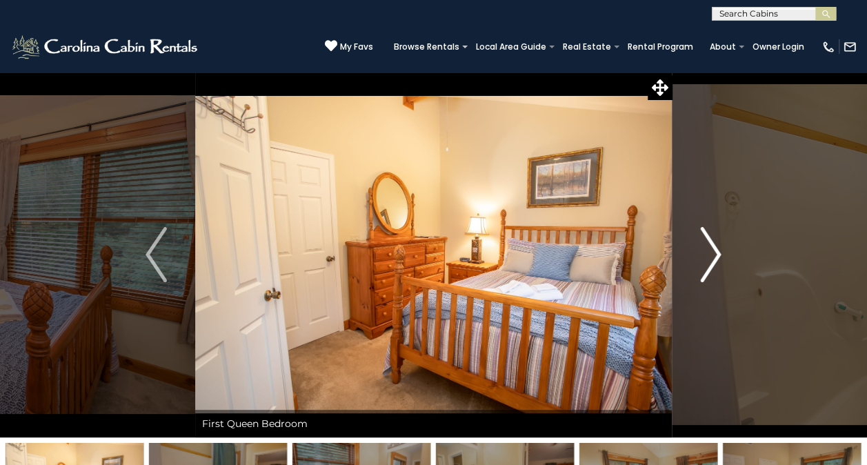
click at [707, 246] on img "Next" at bounding box center [710, 254] width 21 height 55
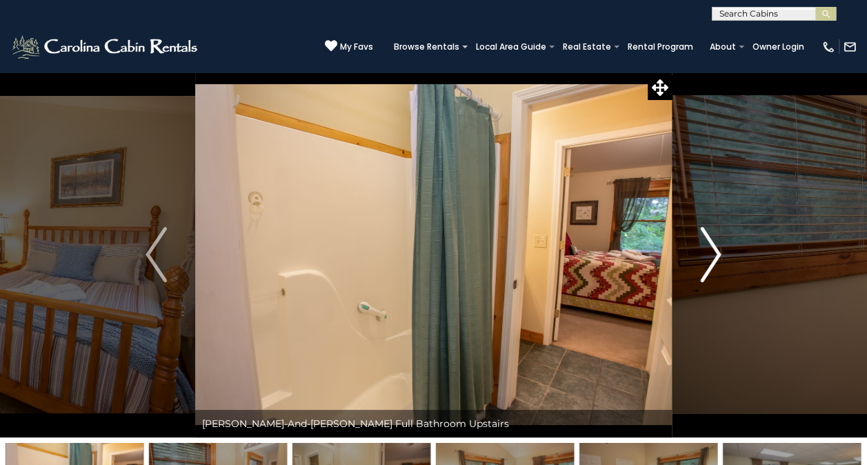
click at [707, 246] on img "Next" at bounding box center [710, 254] width 21 height 55
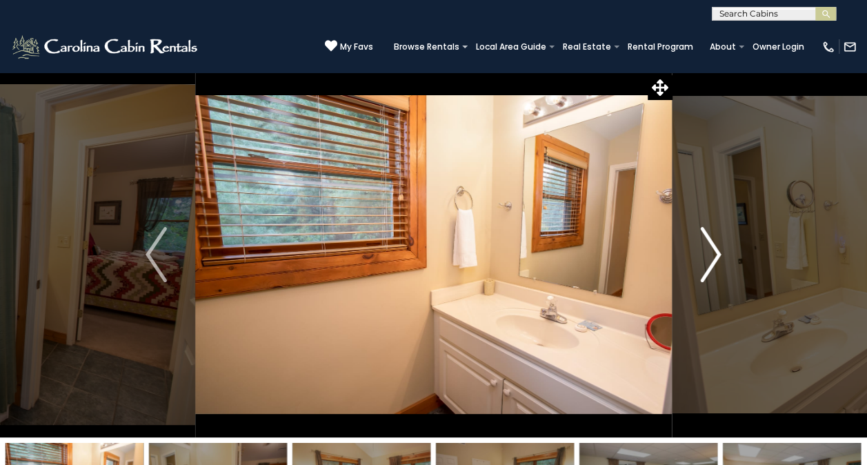
click at [707, 246] on img "Next" at bounding box center [710, 254] width 21 height 55
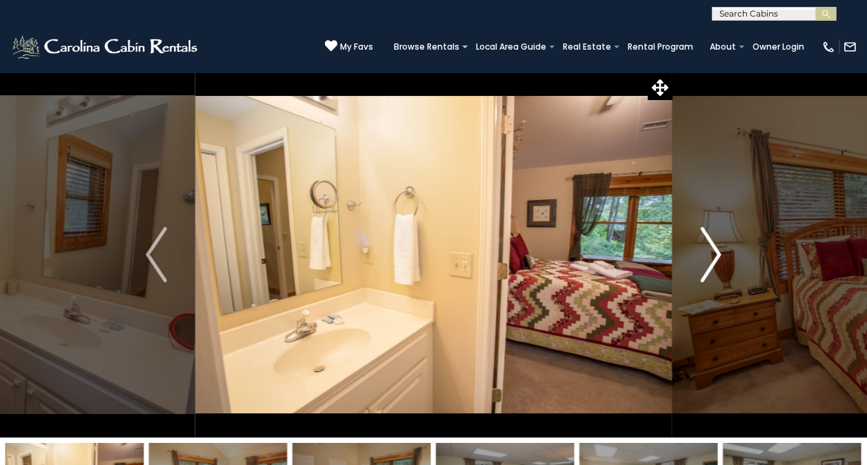
click at [707, 246] on img "Next" at bounding box center [710, 254] width 21 height 55
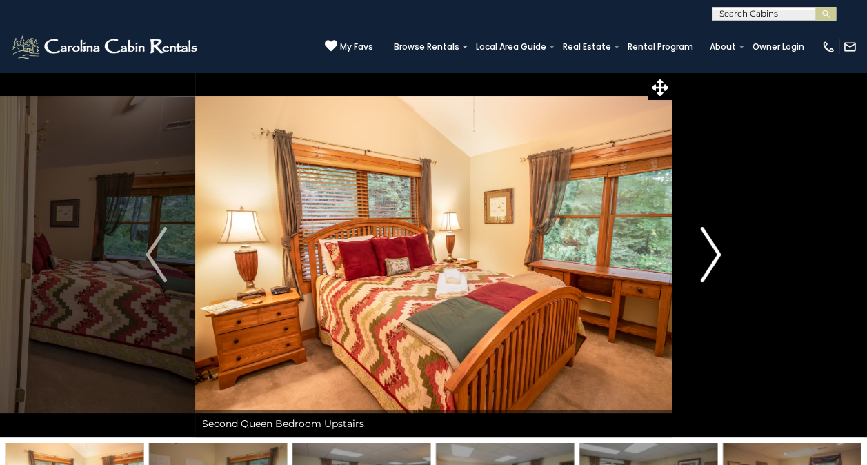
click at [707, 246] on img "Next" at bounding box center [710, 254] width 21 height 55
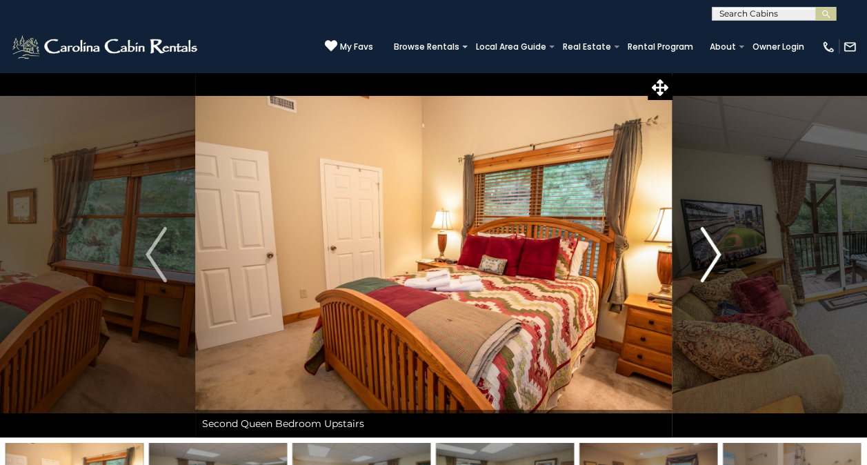
click at [707, 246] on img "Next" at bounding box center [710, 254] width 21 height 55
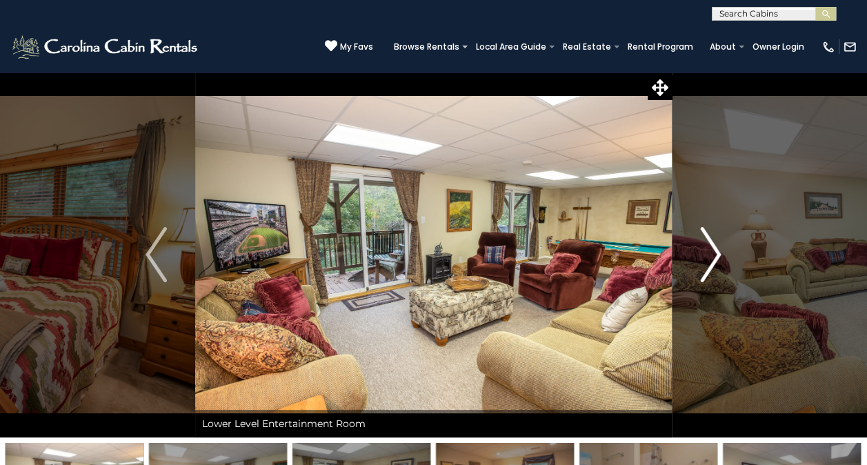
click at [707, 246] on img "Next" at bounding box center [710, 254] width 21 height 55
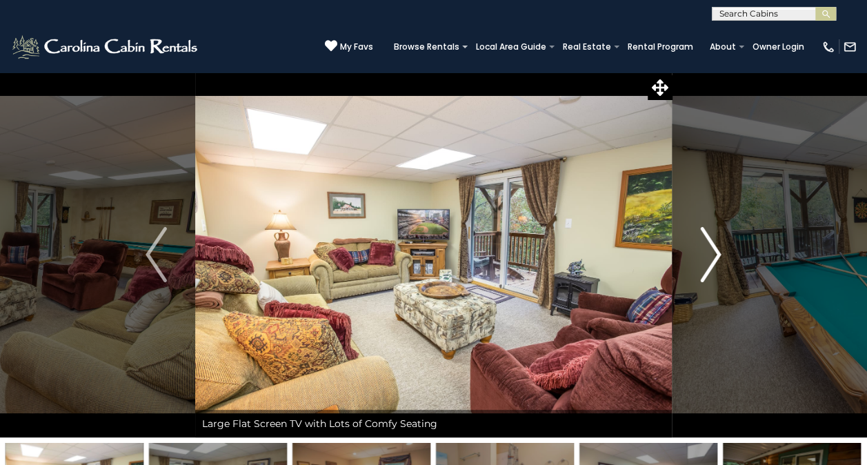
click at [707, 246] on img "Next" at bounding box center [710, 254] width 21 height 55
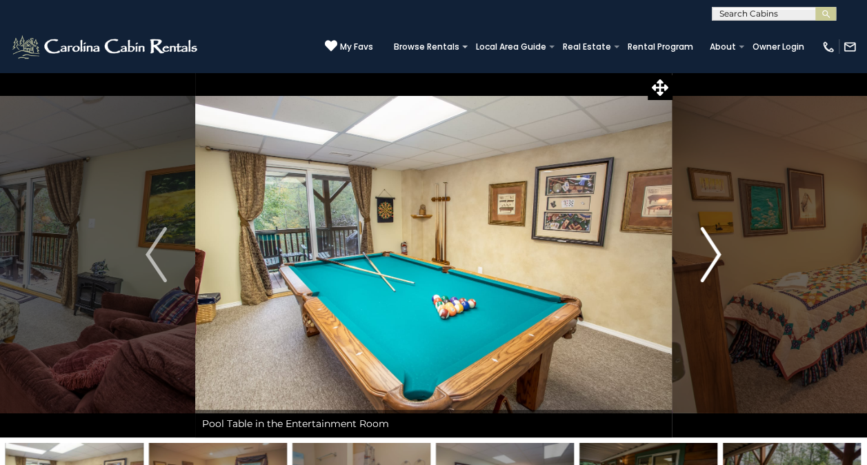
click at [707, 246] on img "Next" at bounding box center [710, 254] width 21 height 55
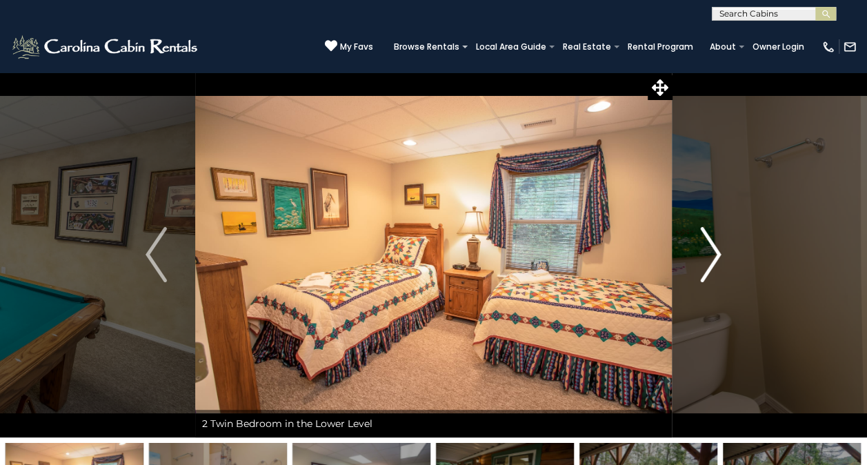
click at [707, 246] on img "Next" at bounding box center [710, 254] width 21 height 55
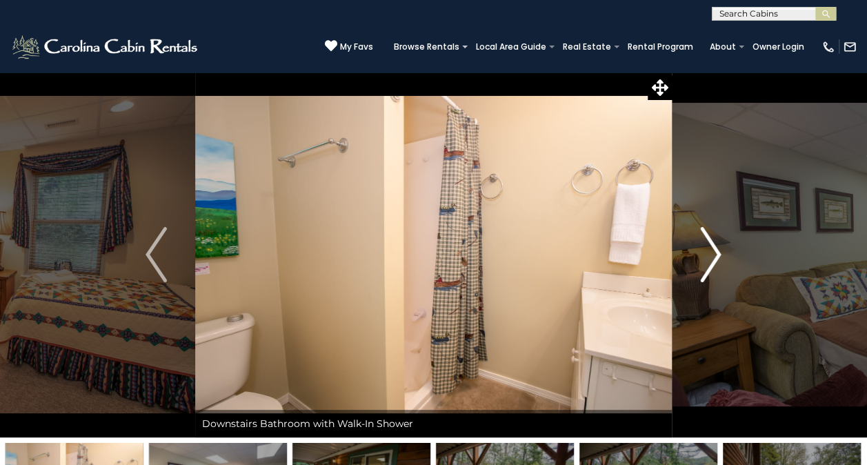
click at [707, 246] on img "Next" at bounding box center [710, 254] width 21 height 55
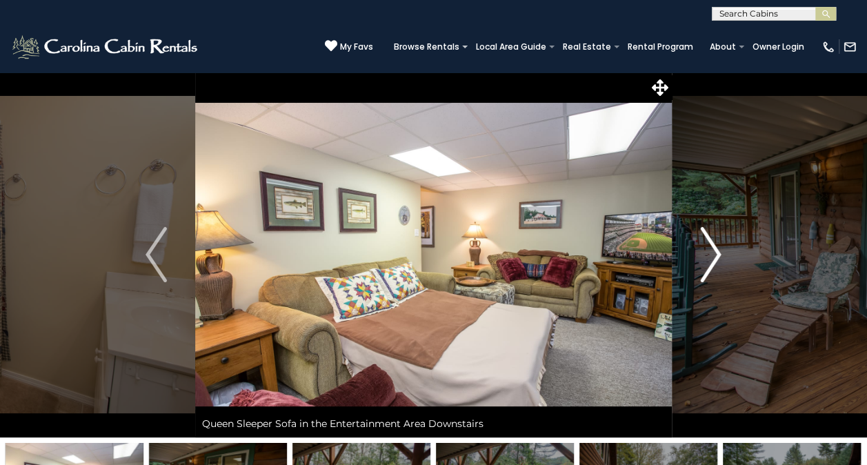
click at [707, 246] on img "Next" at bounding box center [710, 254] width 21 height 55
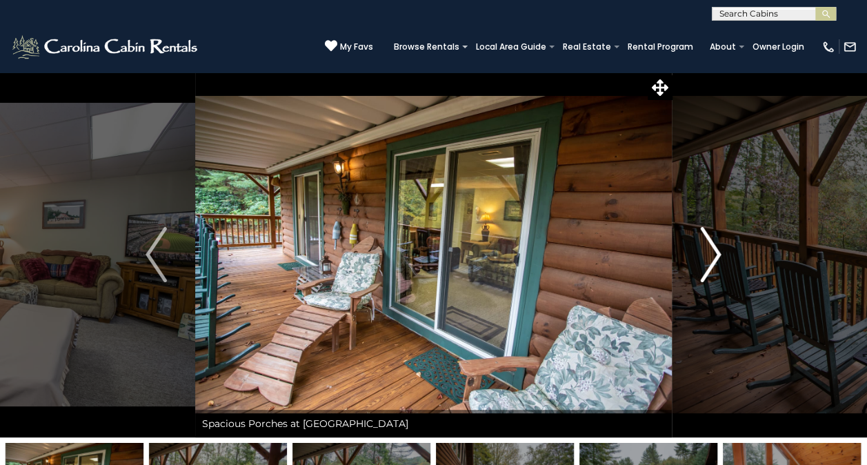
click at [707, 246] on img "Next" at bounding box center [710, 254] width 21 height 55
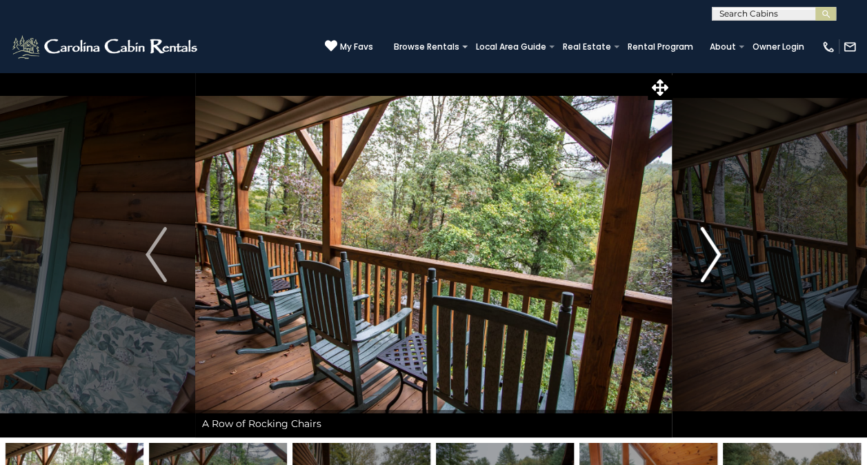
click at [707, 246] on img "Next" at bounding box center [710, 254] width 21 height 55
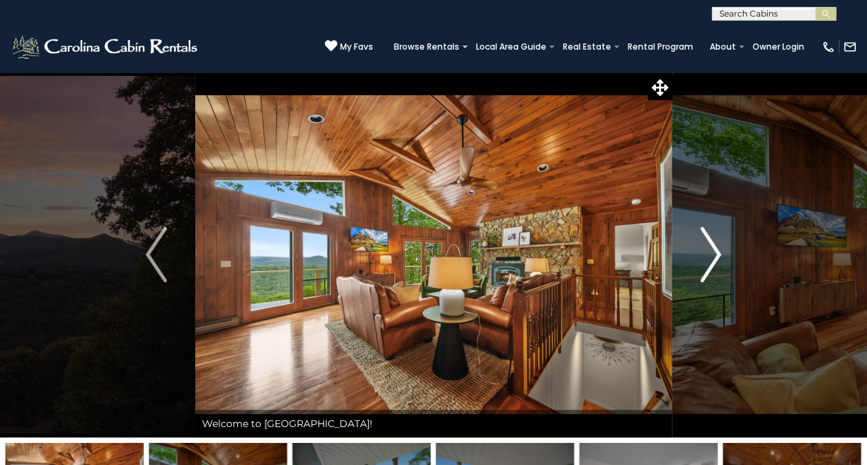
click at [692, 265] on button "Next" at bounding box center [710, 255] width 77 height 366
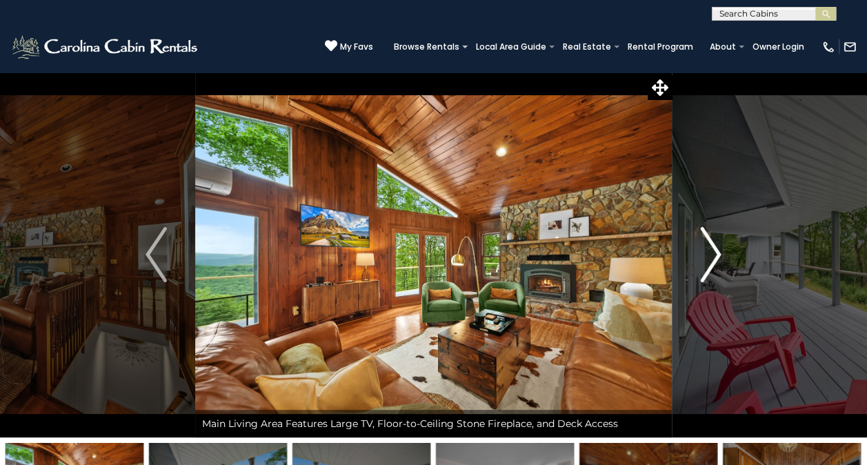
click at [692, 265] on button "Next" at bounding box center [710, 255] width 77 height 366
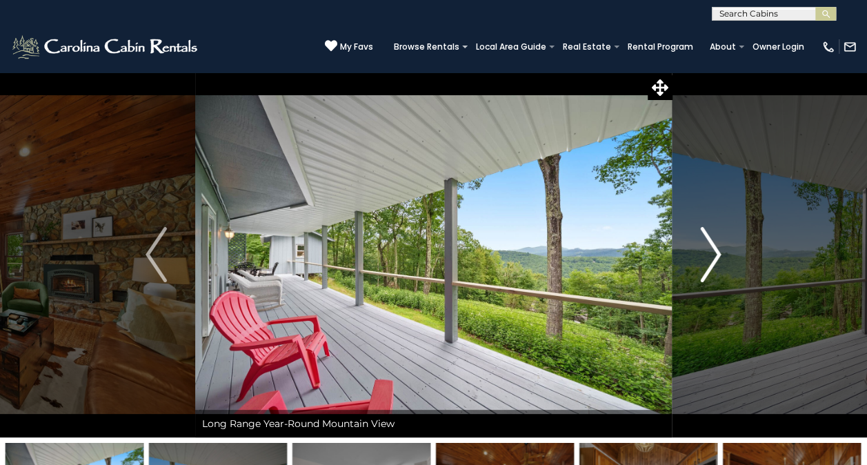
click at [692, 265] on button "Next" at bounding box center [710, 255] width 77 height 366
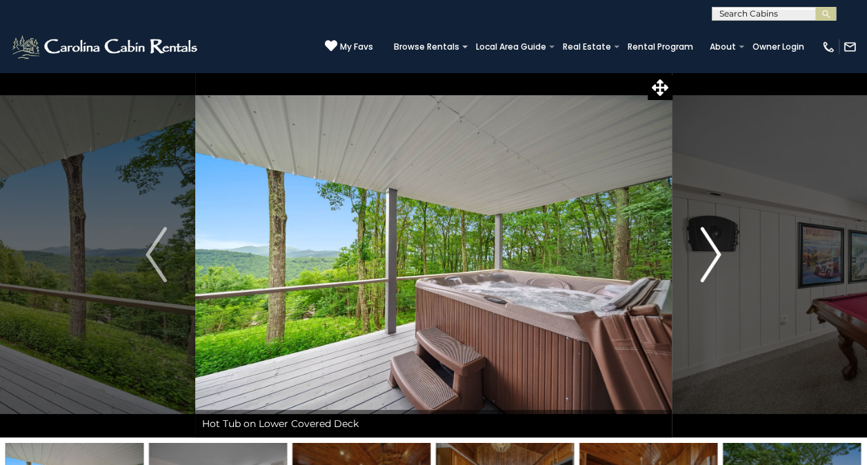
click at [692, 265] on button "Next" at bounding box center [710, 255] width 77 height 366
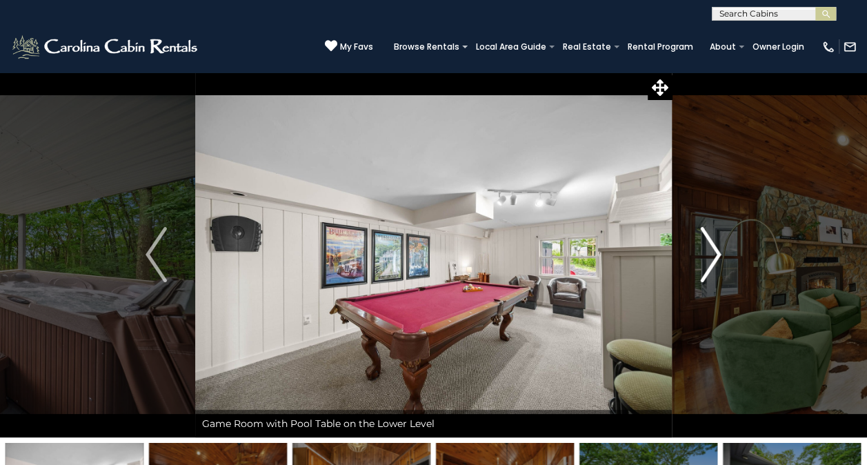
click at [692, 265] on button "Next" at bounding box center [710, 255] width 77 height 366
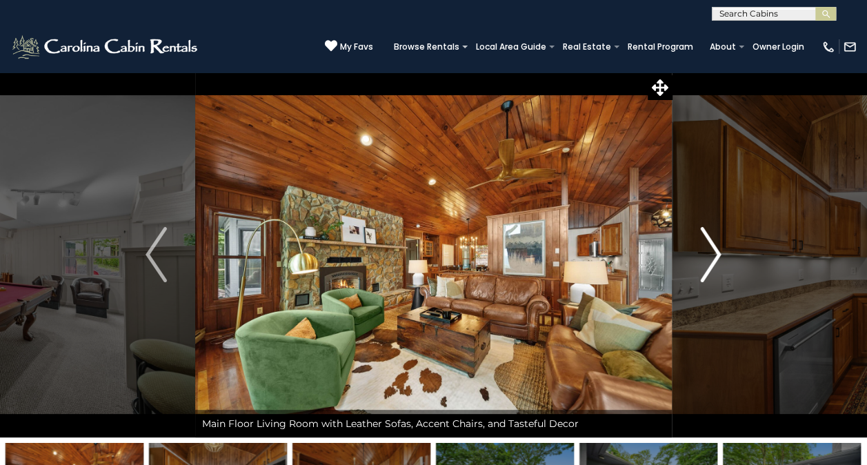
click at [692, 265] on button "Next" at bounding box center [710, 255] width 77 height 366
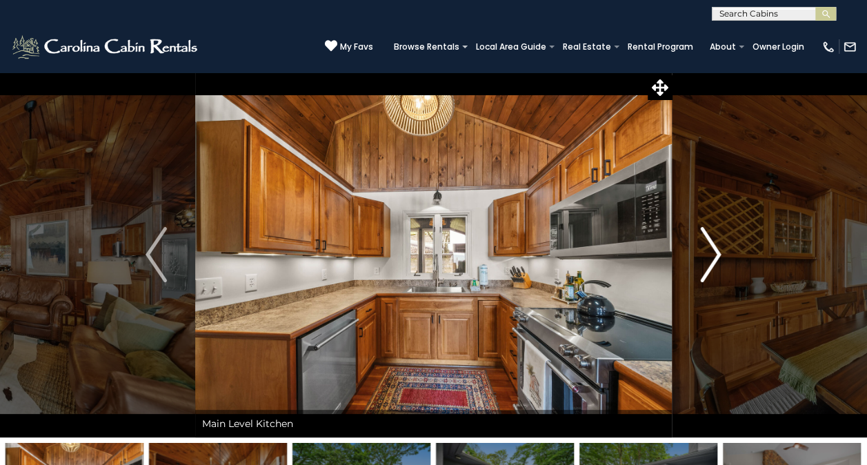
click at [692, 265] on button "Next" at bounding box center [710, 255] width 77 height 366
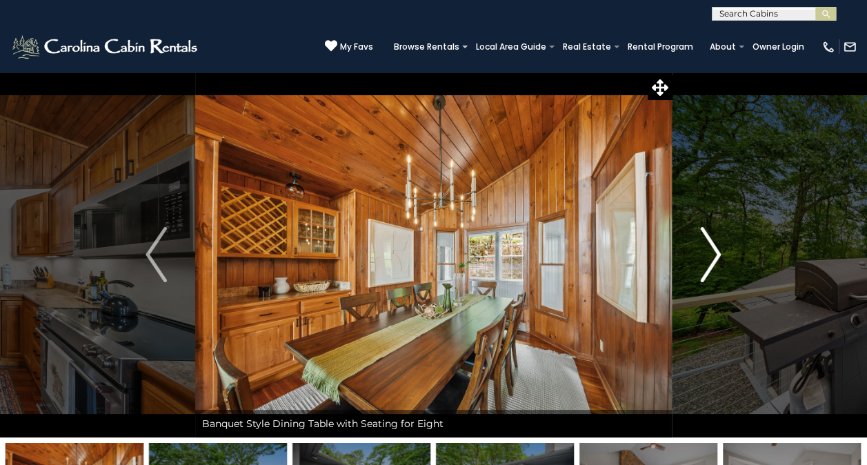
click at [692, 265] on button "Next" at bounding box center [710, 255] width 77 height 366
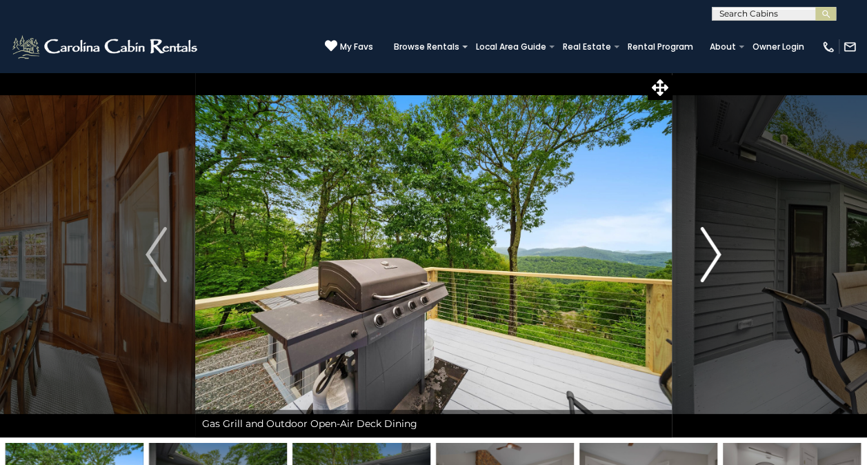
click at [692, 265] on button "Next" at bounding box center [710, 255] width 77 height 366
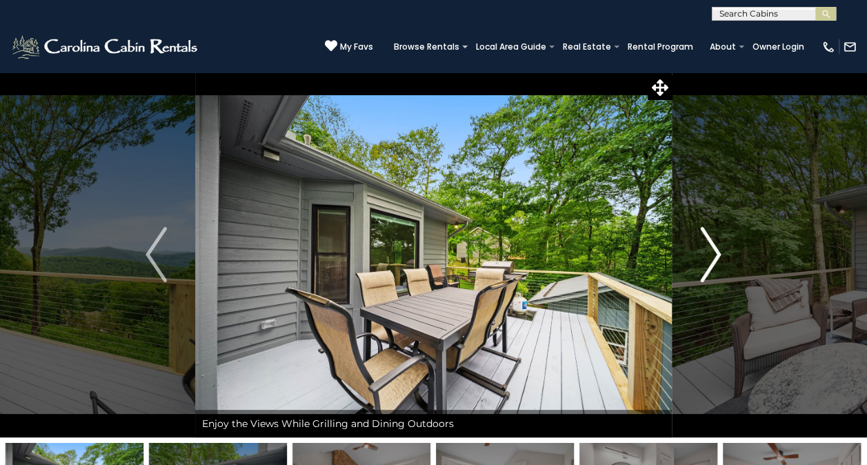
click at [692, 265] on button "Next" at bounding box center [710, 255] width 77 height 366
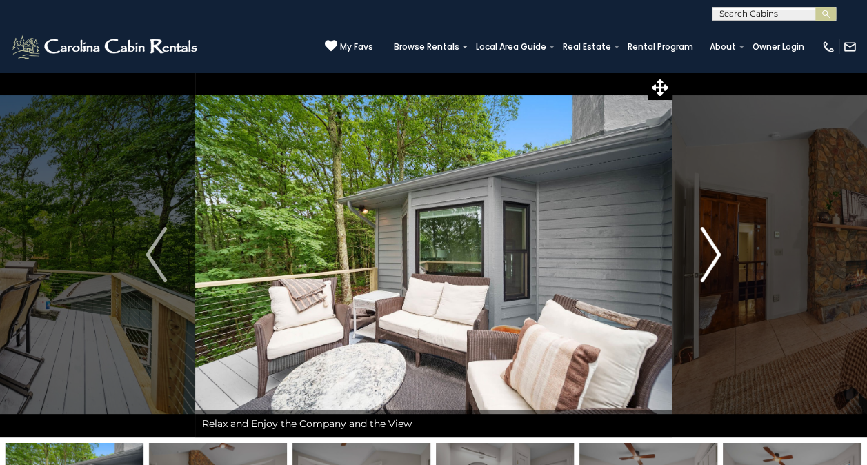
click at [692, 265] on button "Next" at bounding box center [710, 255] width 77 height 366
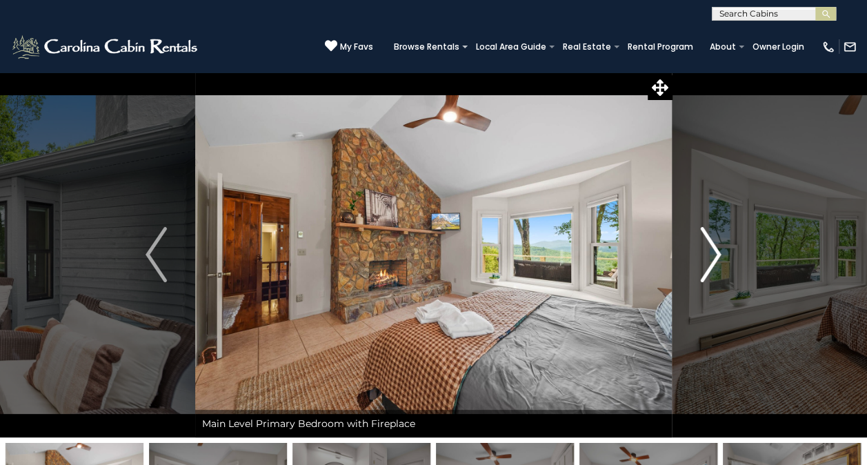
click at [692, 265] on button "Next" at bounding box center [710, 255] width 77 height 366
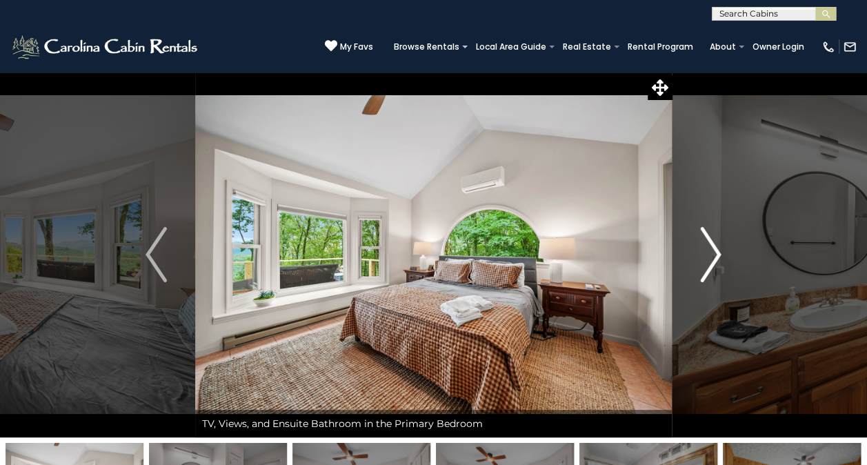
click at [692, 265] on button "Next" at bounding box center [710, 255] width 77 height 366
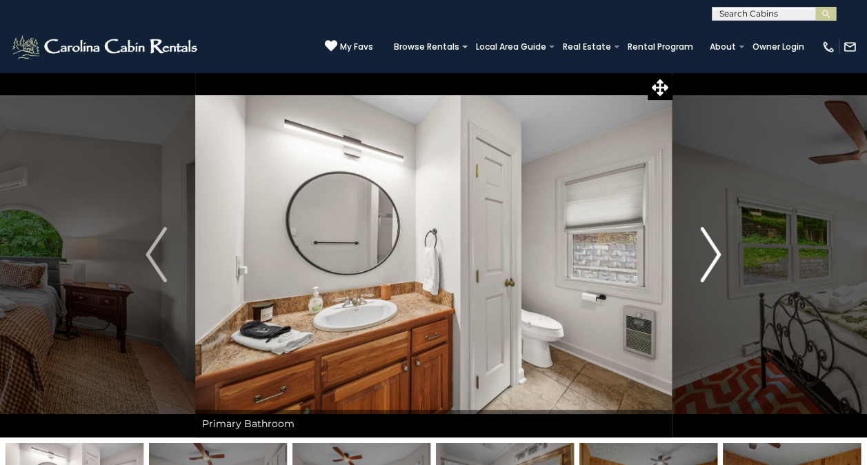
click at [692, 265] on button "Next" at bounding box center [710, 255] width 77 height 366
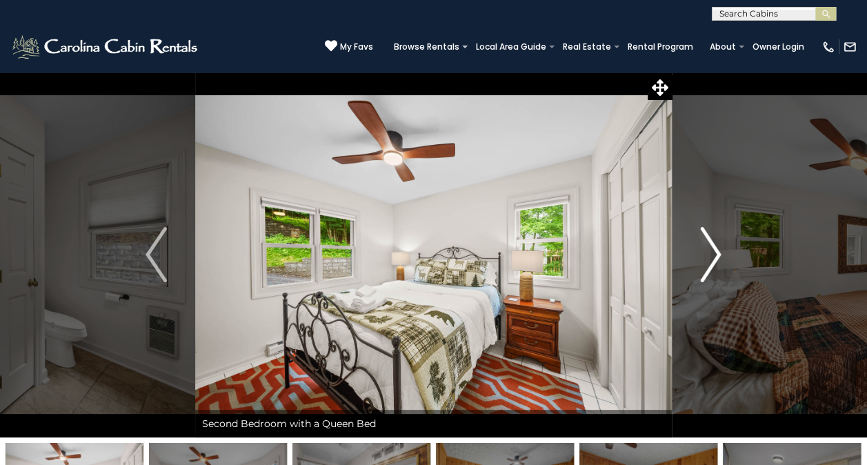
click at [692, 265] on button "Next" at bounding box center [710, 255] width 77 height 366
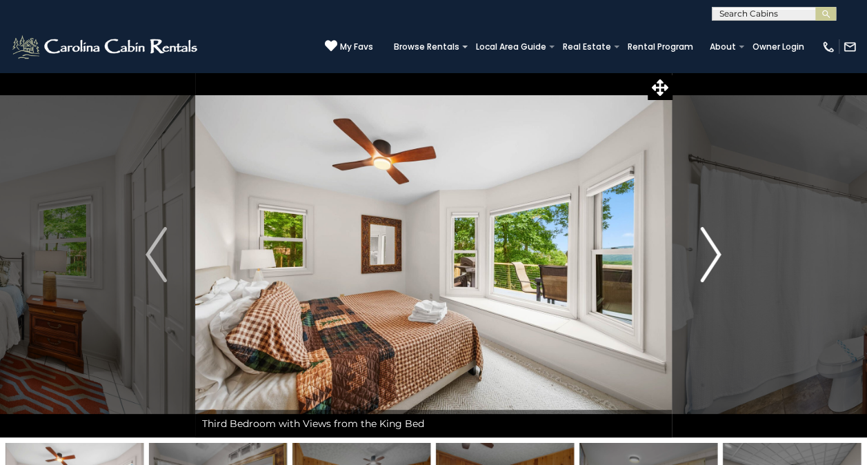
click at [692, 265] on button "Next" at bounding box center [710, 255] width 77 height 366
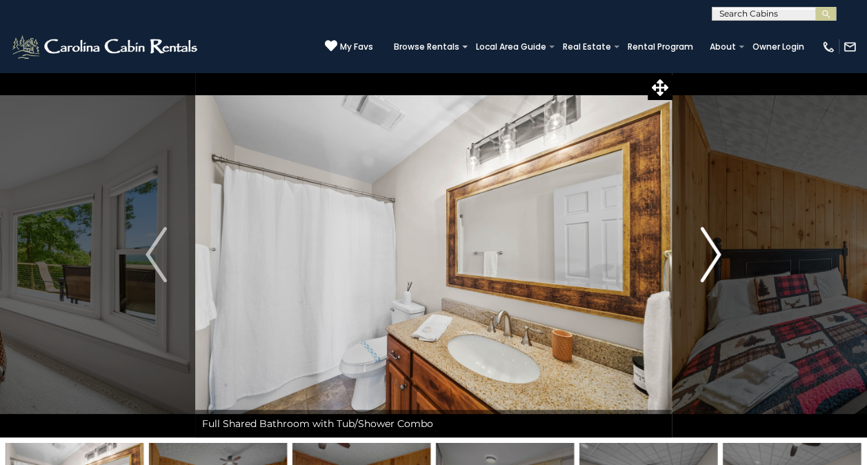
click at [692, 265] on button "Next" at bounding box center [710, 255] width 77 height 366
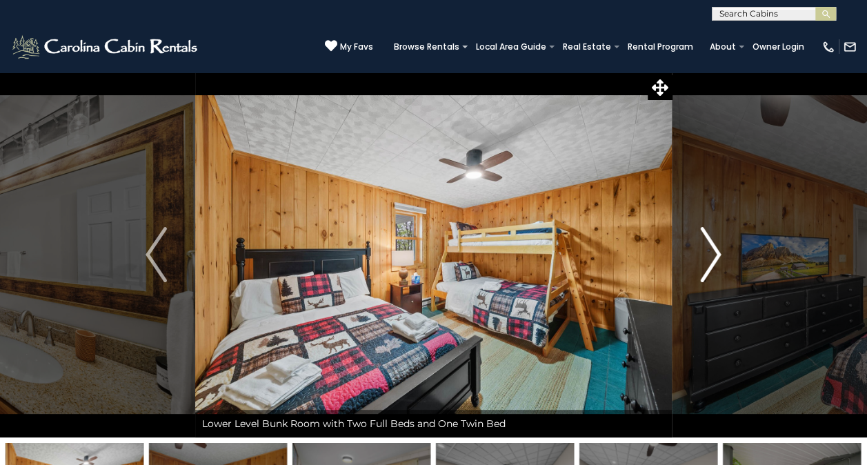
click at [692, 265] on button "Next" at bounding box center [710, 255] width 77 height 366
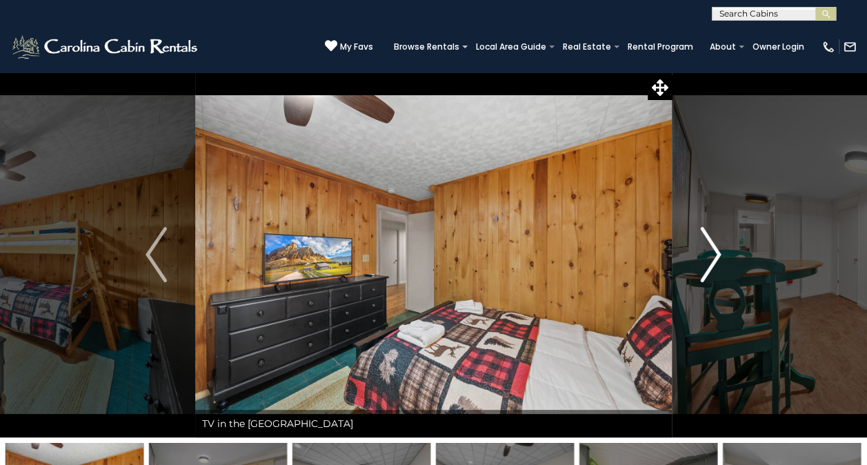
click at [692, 265] on button "Next" at bounding box center [710, 255] width 77 height 366
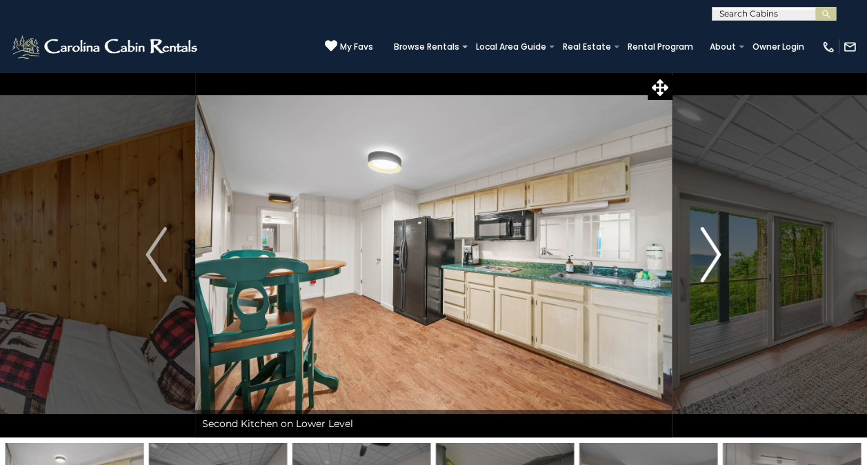
click at [692, 265] on button "Next" at bounding box center [710, 255] width 77 height 366
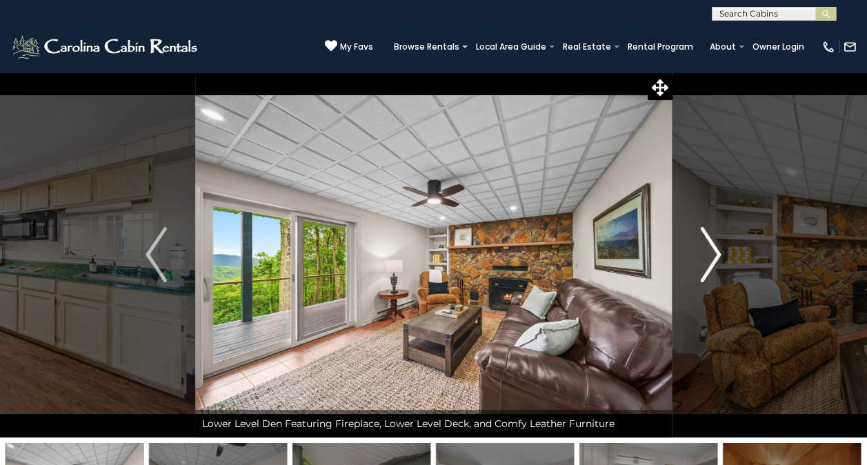
click at [692, 265] on button "Next" at bounding box center [710, 255] width 77 height 366
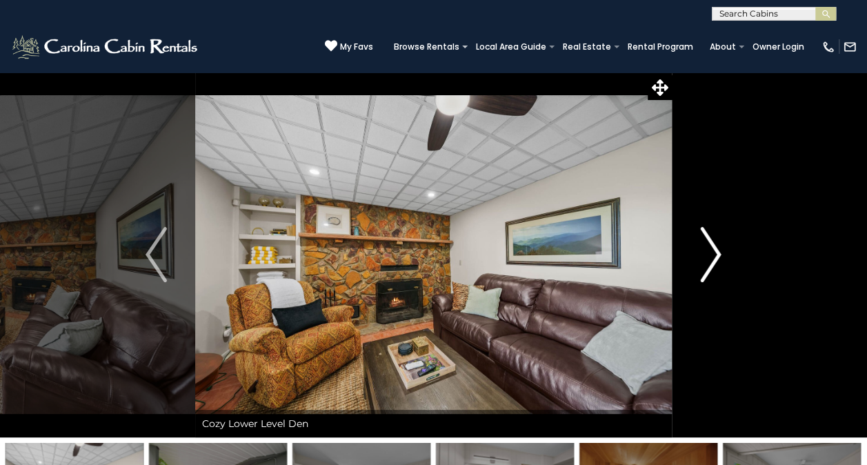
click at [692, 265] on button "Next" at bounding box center [710, 255] width 77 height 366
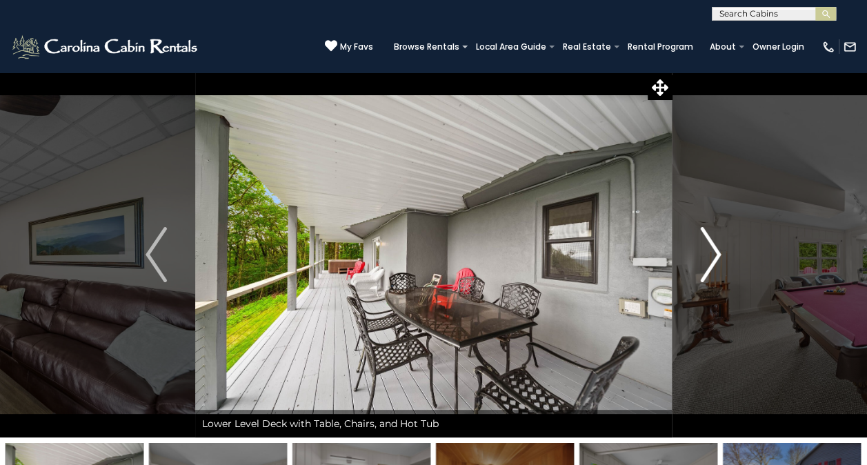
click at [692, 265] on button "Next" at bounding box center [710, 255] width 77 height 366
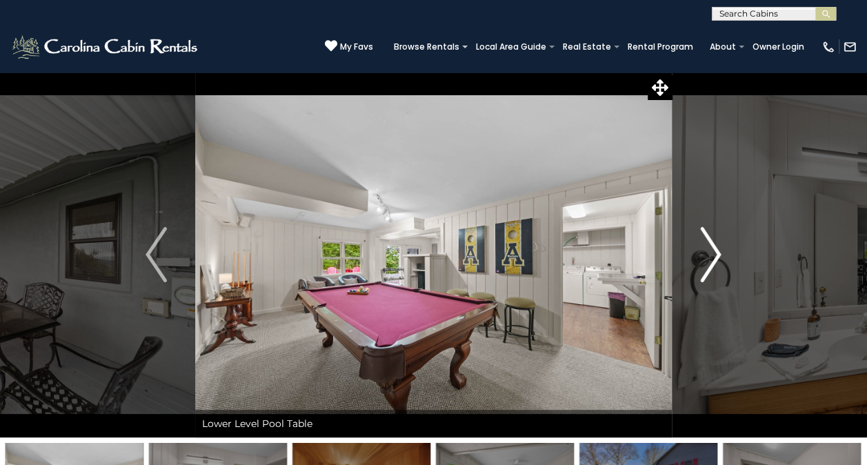
click at [692, 265] on button "Next" at bounding box center [710, 255] width 77 height 366
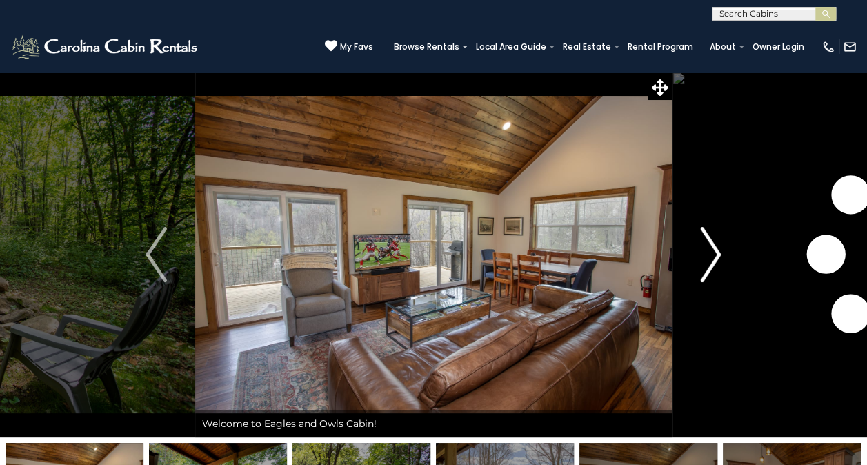
click at [707, 251] on img "Next" at bounding box center [710, 254] width 21 height 55
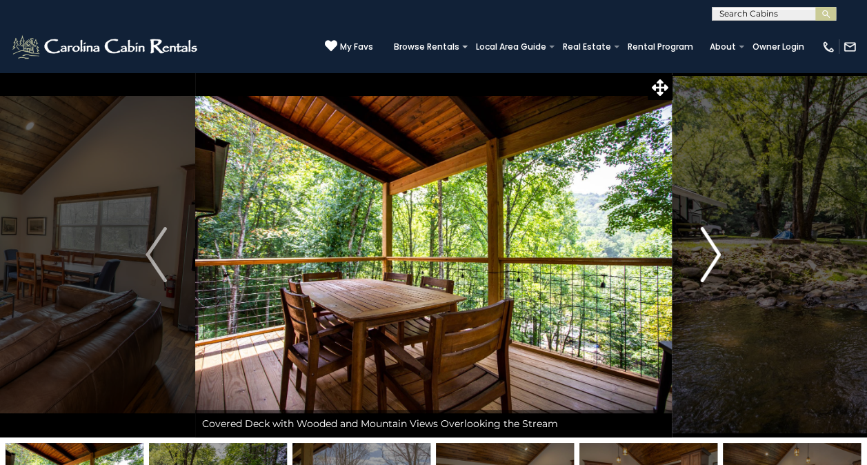
click at [707, 251] on img "Next" at bounding box center [710, 254] width 21 height 55
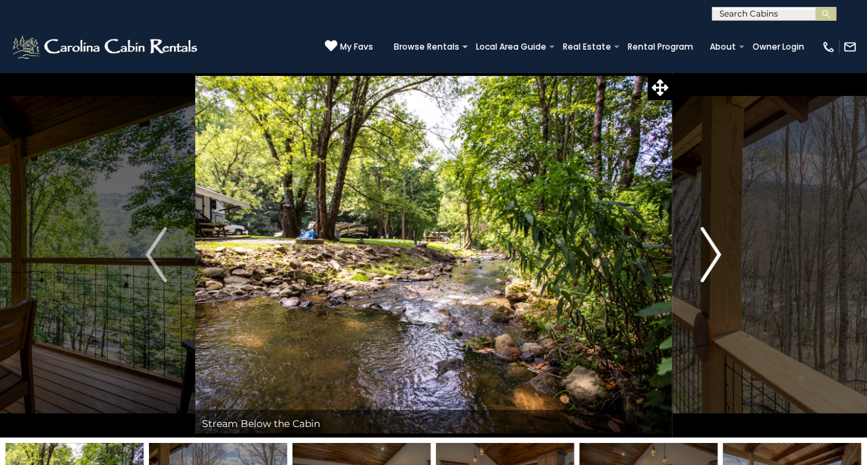
click at [707, 251] on img "Next" at bounding box center [710, 254] width 21 height 55
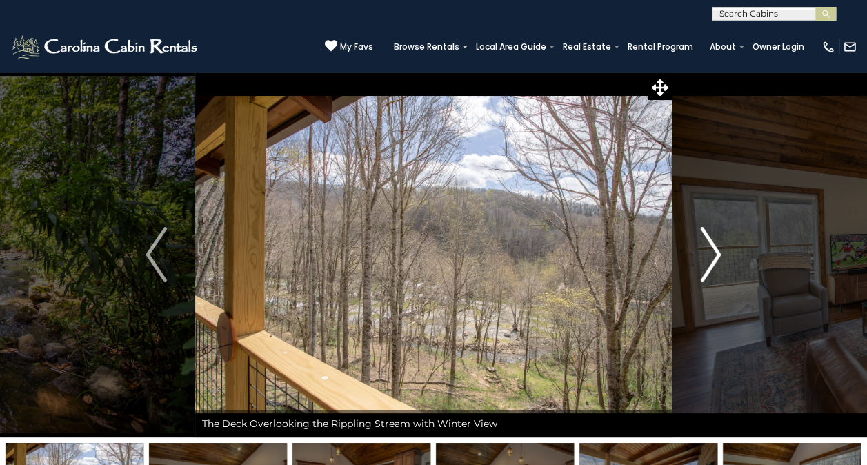
click at [707, 251] on img "Next" at bounding box center [710, 254] width 21 height 55
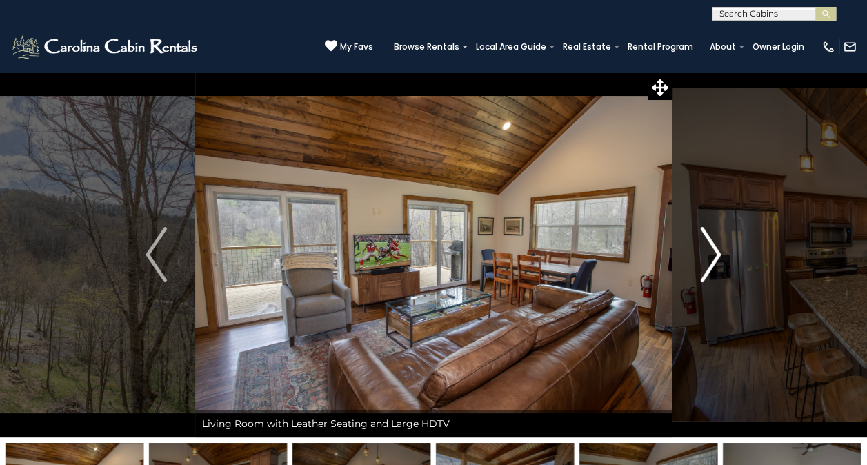
click at [707, 251] on img "Next" at bounding box center [710, 254] width 21 height 55
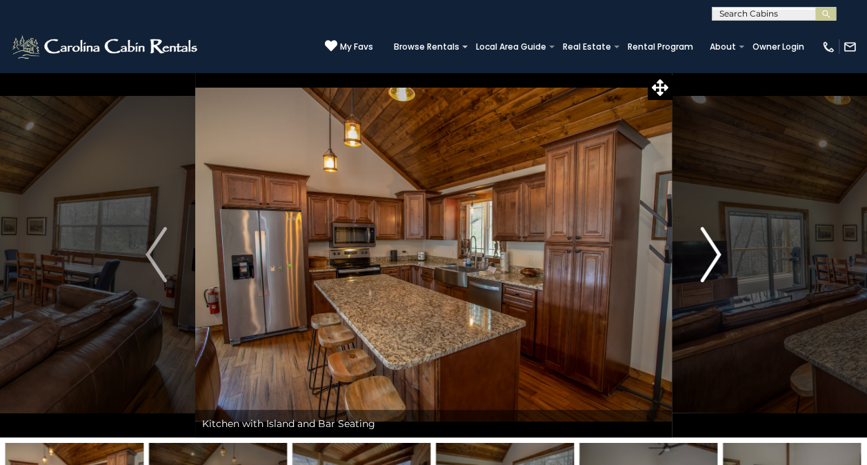
click at [707, 251] on img "Next" at bounding box center [710, 254] width 21 height 55
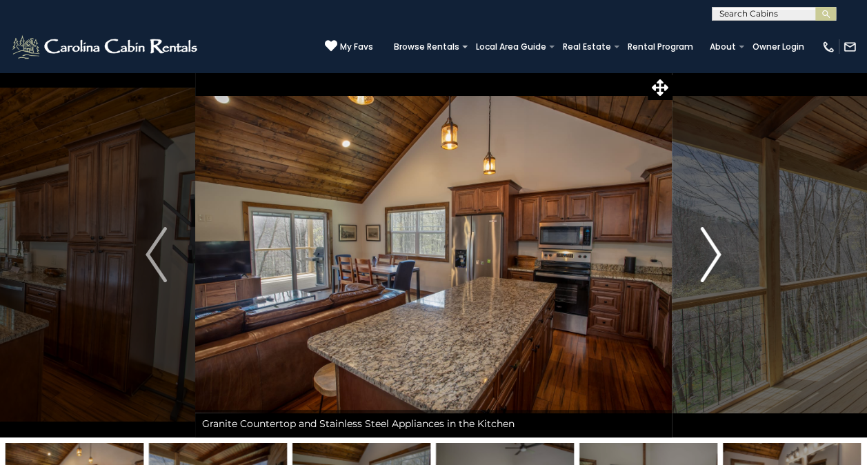
click at [707, 251] on img "Next" at bounding box center [710, 254] width 21 height 55
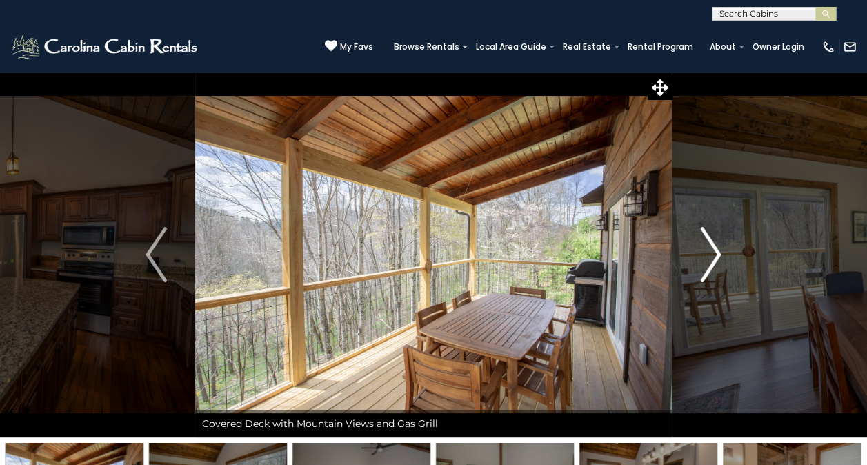
click at [707, 251] on img "Next" at bounding box center [710, 254] width 21 height 55
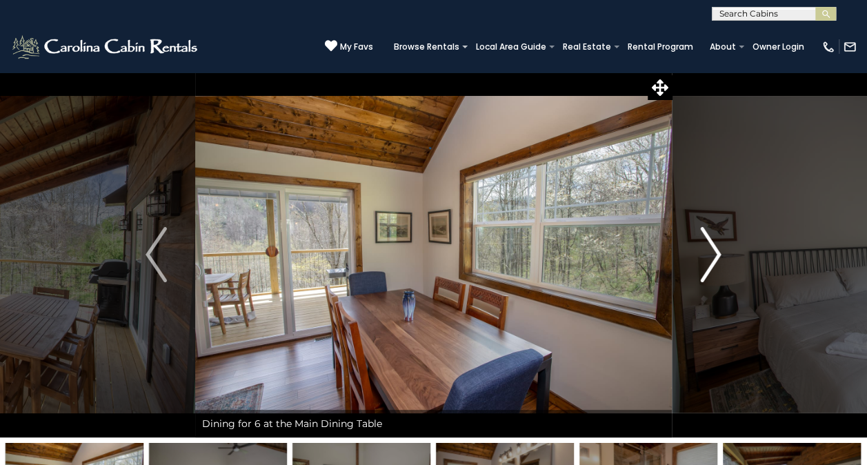
click at [707, 251] on img "Next" at bounding box center [710, 254] width 21 height 55
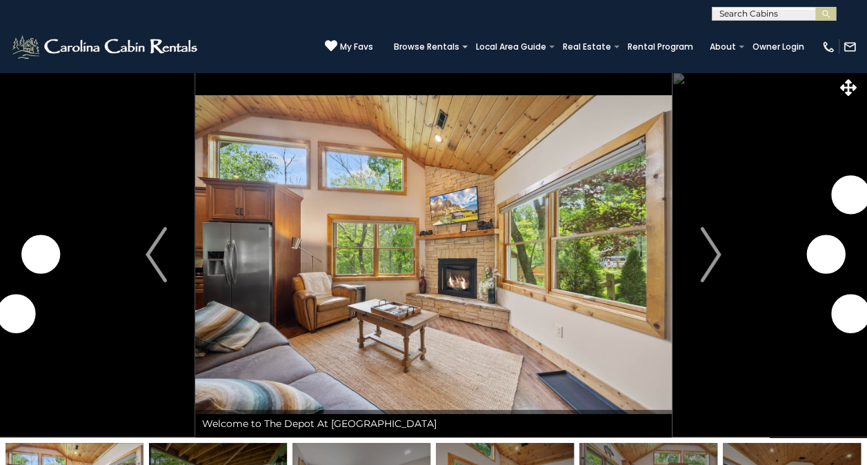
click at [660, 261] on img at bounding box center [433, 255] width 477 height 366
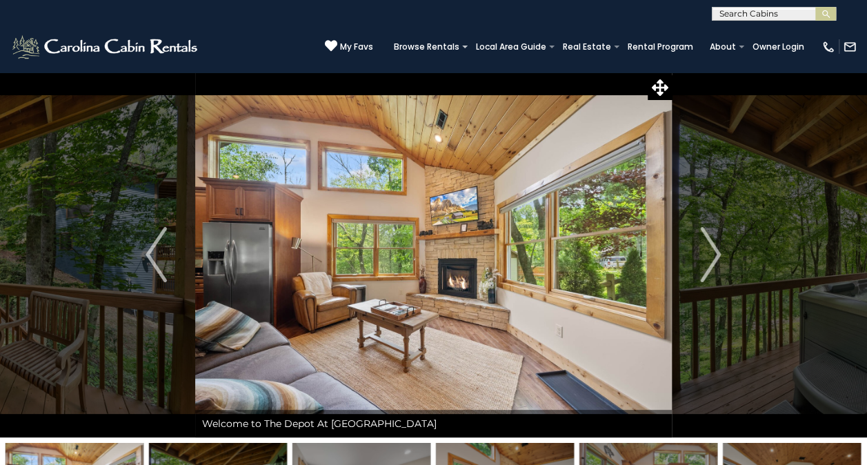
click at [660, 261] on img at bounding box center [433, 255] width 477 height 366
click at [693, 263] on button "Next" at bounding box center [710, 255] width 77 height 366
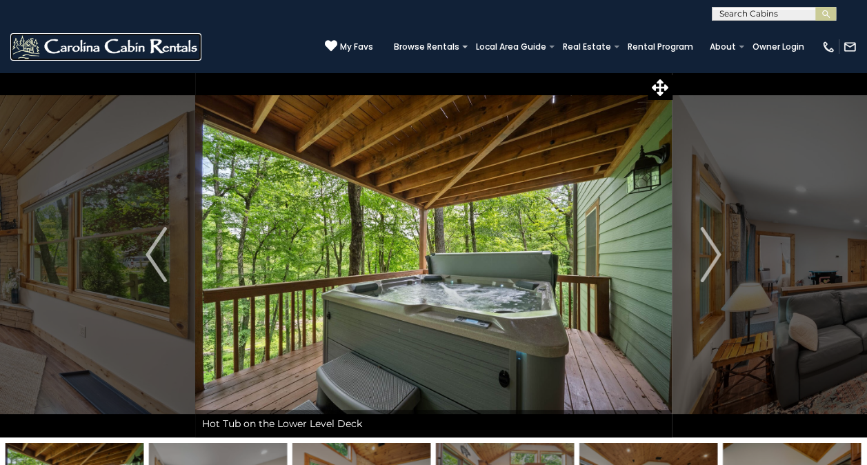
click at [81, 49] on img at bounding box center [105, 47] width 191 height 28
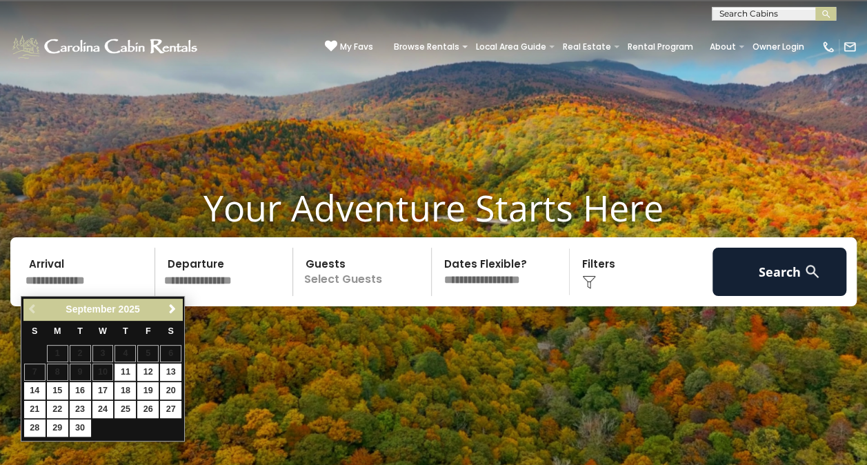
click at [75, 269] on input "text" at bounding box center [88, 272] width 135 height 48
click at [177, 306] on span "Next" at bounding box center [172, 309] width 11 height 11
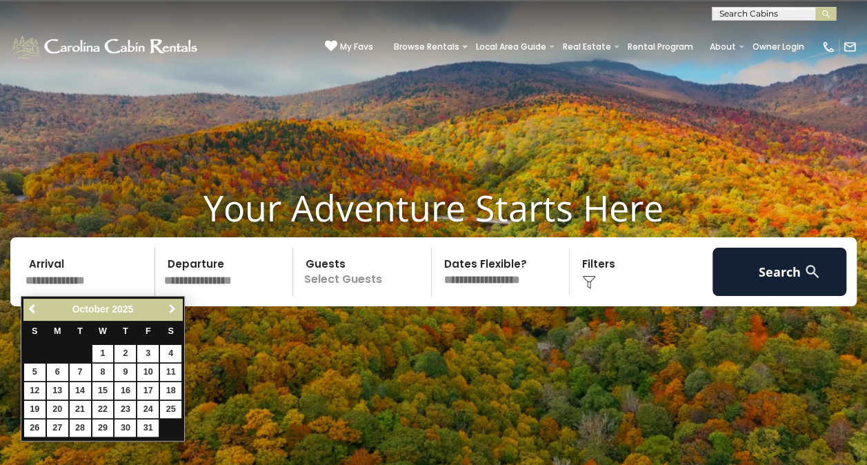
click at [177, 306] on span "Next" at bounding box center [172, 309] width 11 height 11
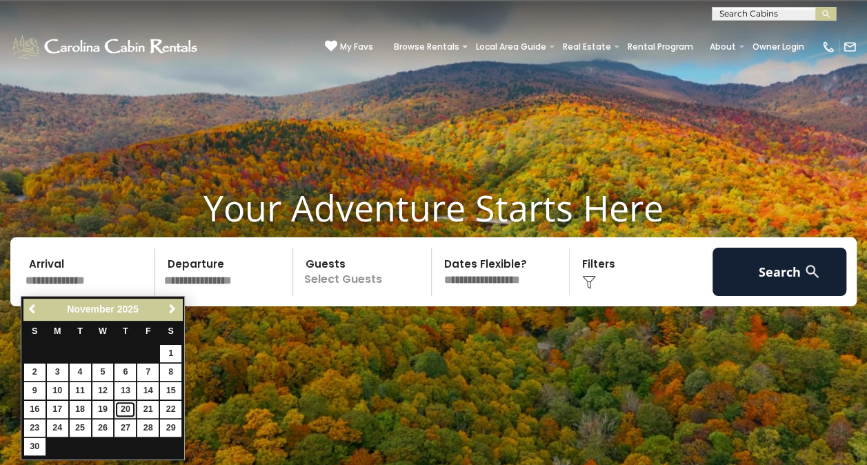
click at [128, 410] on link "20" at bounding box center [125, 409] width 21 height 17
type input "********"
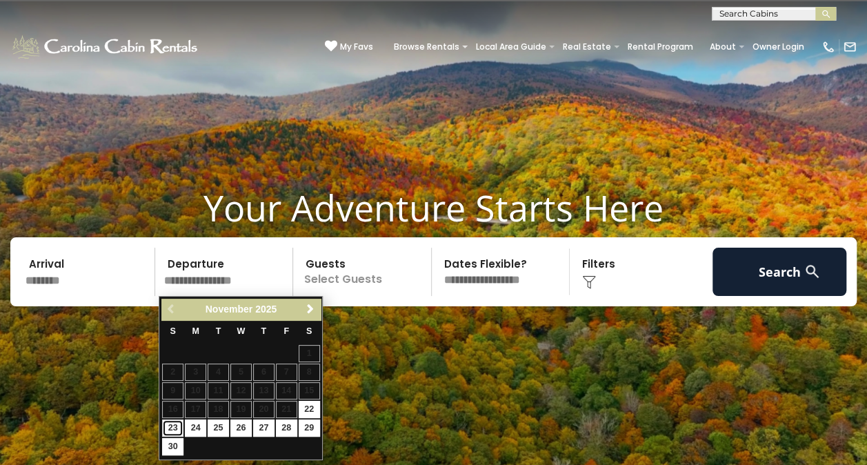
click at [176, 424] on link "23" at bounding box center [172, 428] width 21 height 17
type input "********"
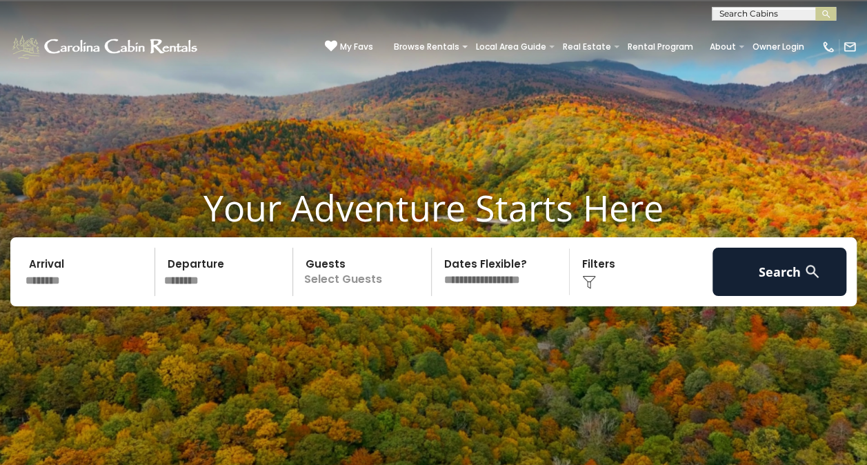
click at [353, 280] on p "Select Guests" at bounding box center [364, 272] width 134 height 48
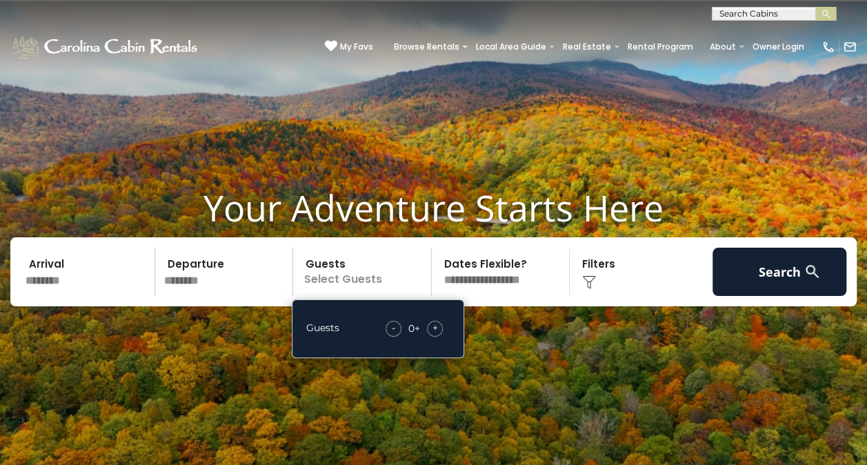
click at [435, 326] on span "+" at bounding box center [436, 328] width 6 height 14
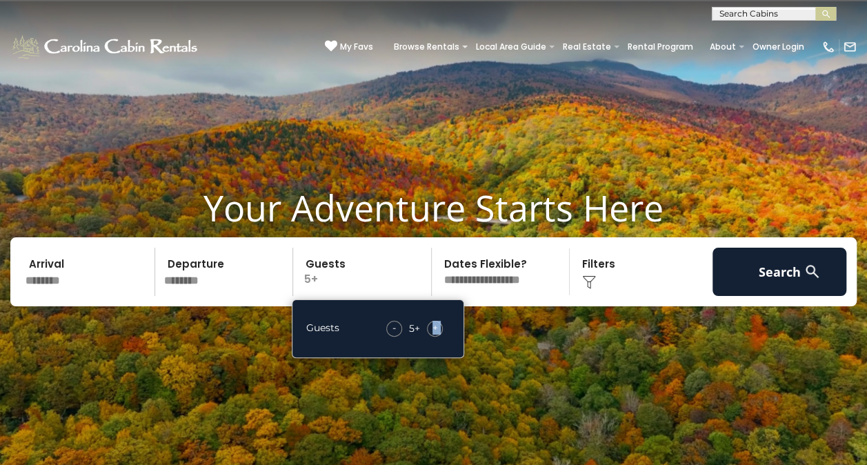
click at [435, 326] on span "+" at bounding box center [436, 328] width 6 height 14
click at [593, 277] on img at bounding box center [589, 282] width 14 height 14
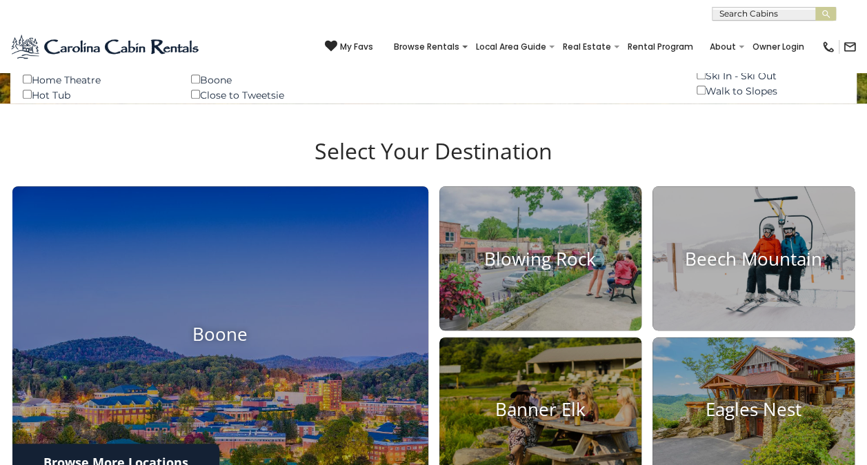
scroll to position [449, 0]
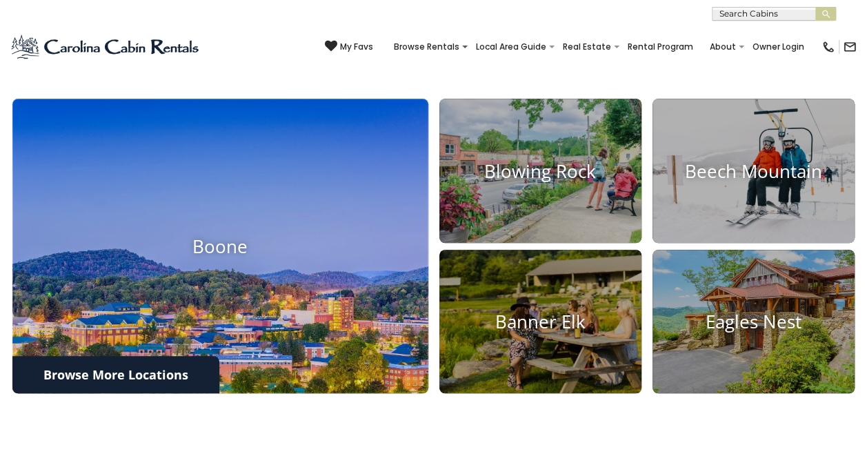
click at [266, 202] on img at bounding box center [221, 246] width 458 height 324
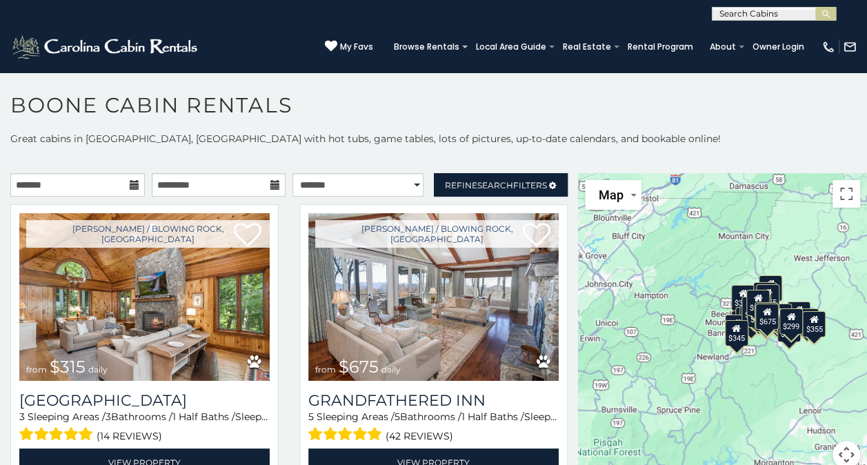
click at [130, 186] on icon at bounding box center [135, 185] width 10 height 10
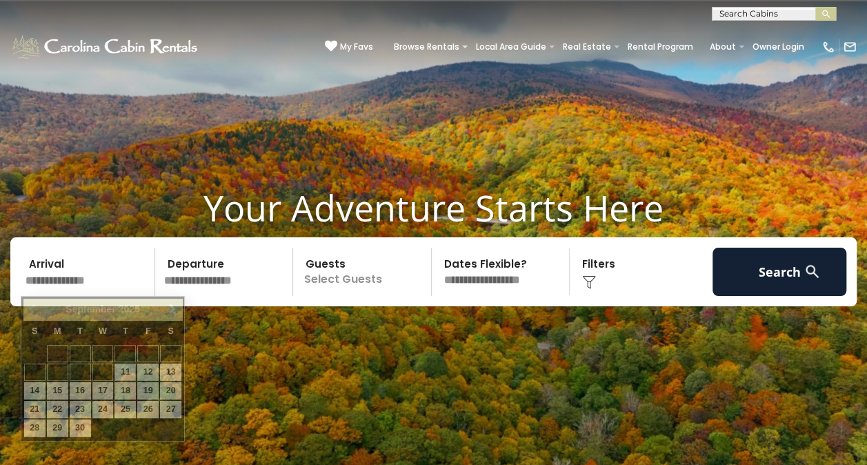
click at [97, 279] on input "text" at bounding box center [88, 272] width 135 height 48
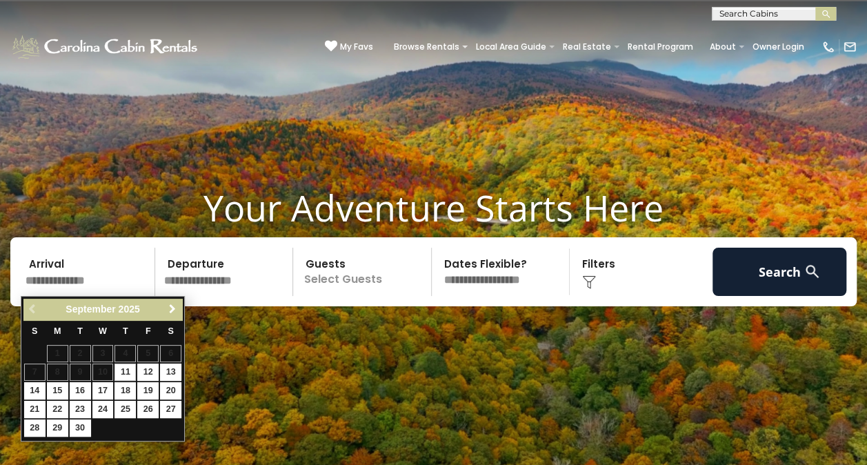
click at [169, 306] on span "Next" at bounding box center [172, 309] width 11 height 11
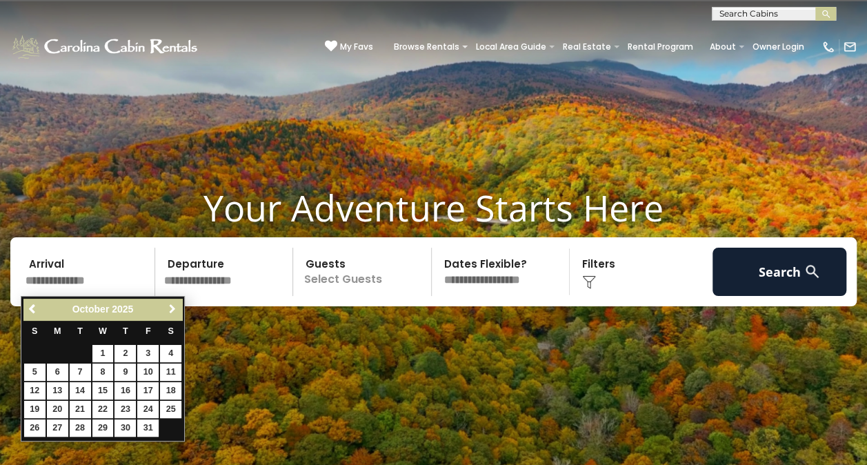
click at [169, 306] on span "Next" at bounding box center [172, 309] width 11 height 11
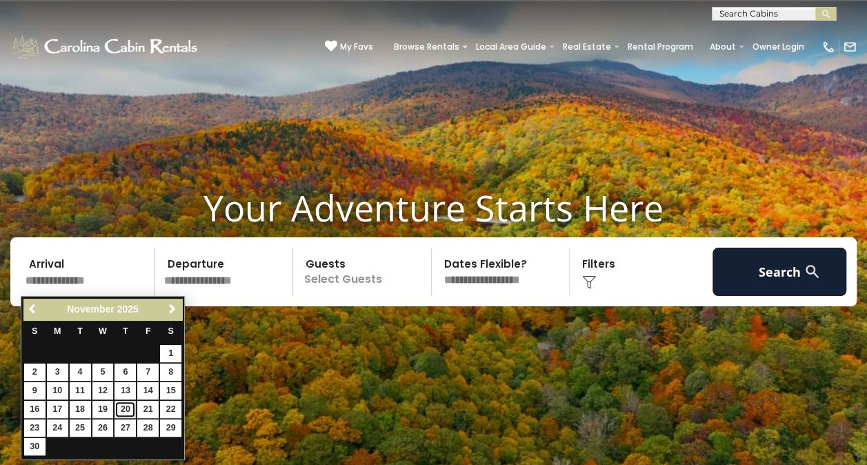
click at [124, 407] on link "20" at bounding box center [125, 409] width 21 height 17
type input "********"
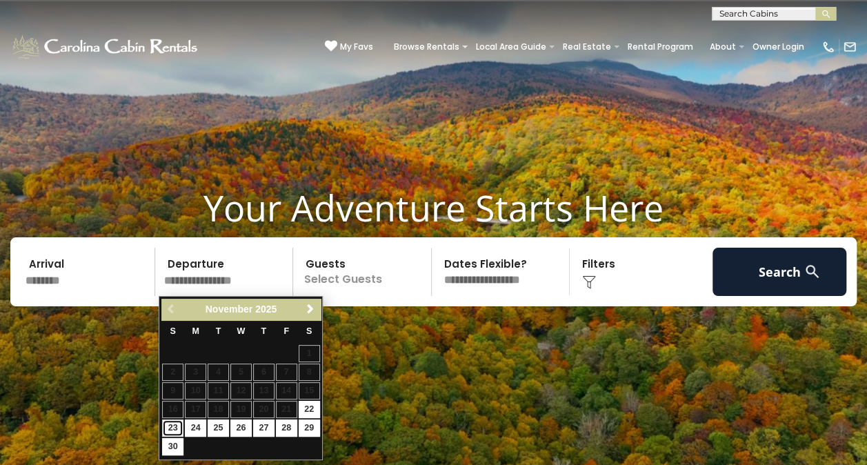
click at [172, 424] on link "23" at bounding box center [172, 428] width 21 height 17
type input "********"
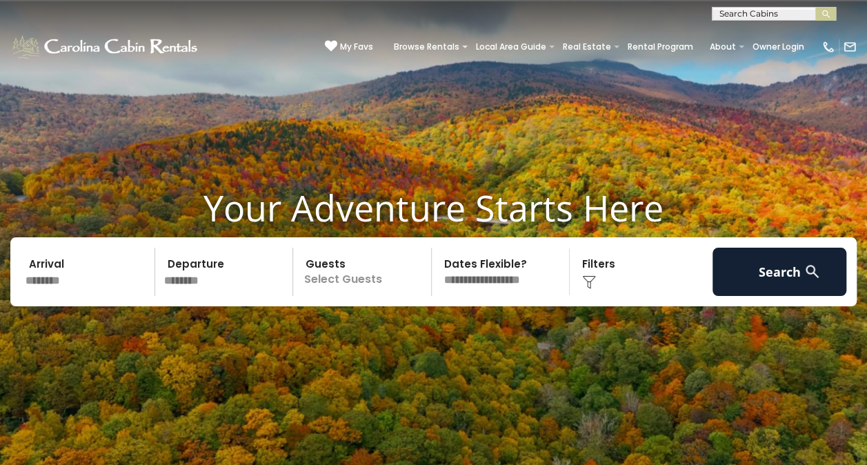
click at [331, 284] on p "Select Guests" at bounding box center [364, 272] width 134 height 48
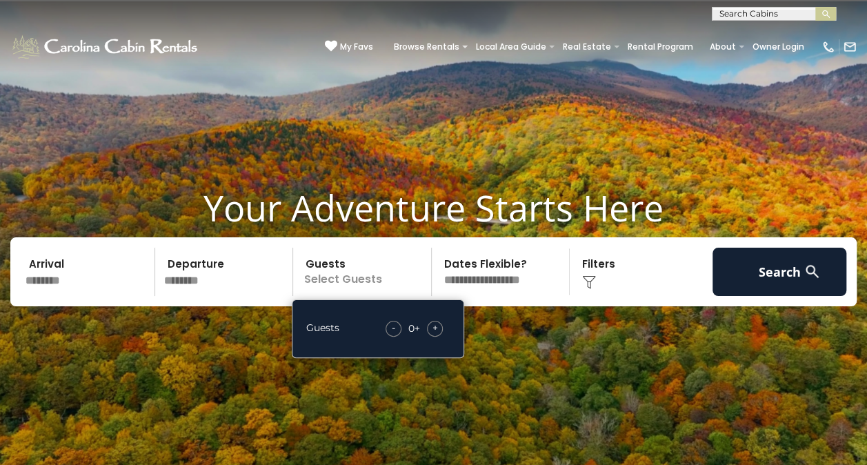
click at [437, 324] on span "+" at bounding box center [436, 328] width 6 height 14
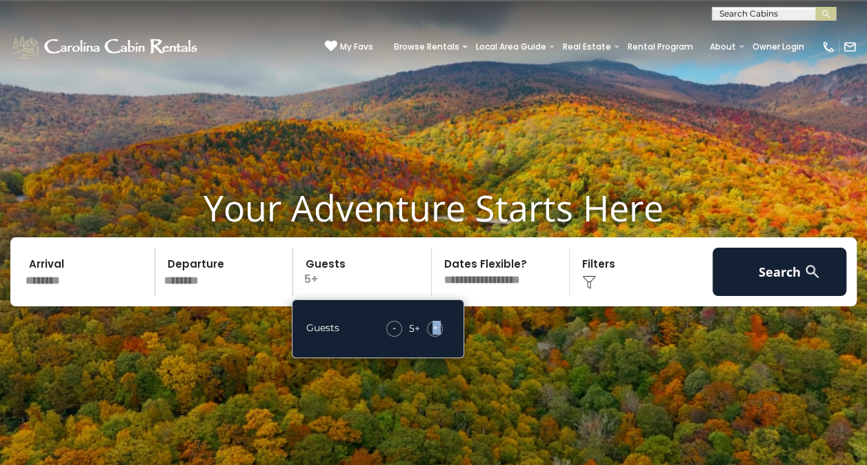
click at [437, 324] on span "+" at bounding box center [436, 328] width 6 height 14
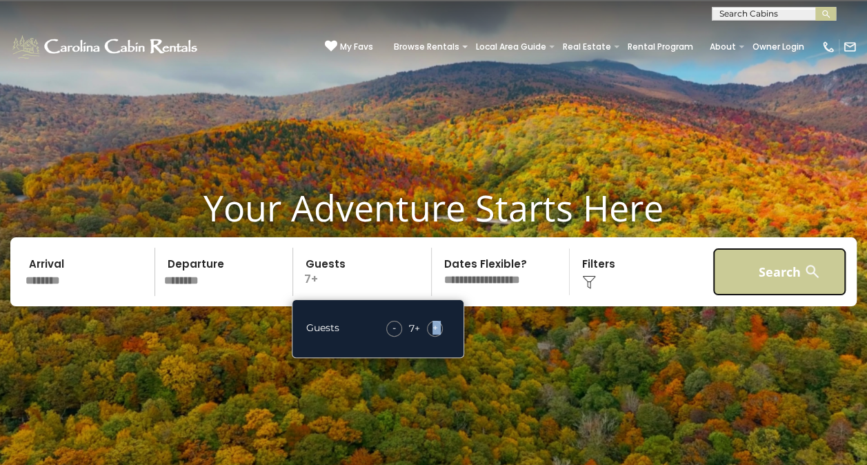
click at [759, 275] on button "Search" at bounding box center [780, 272] width 135 height 48
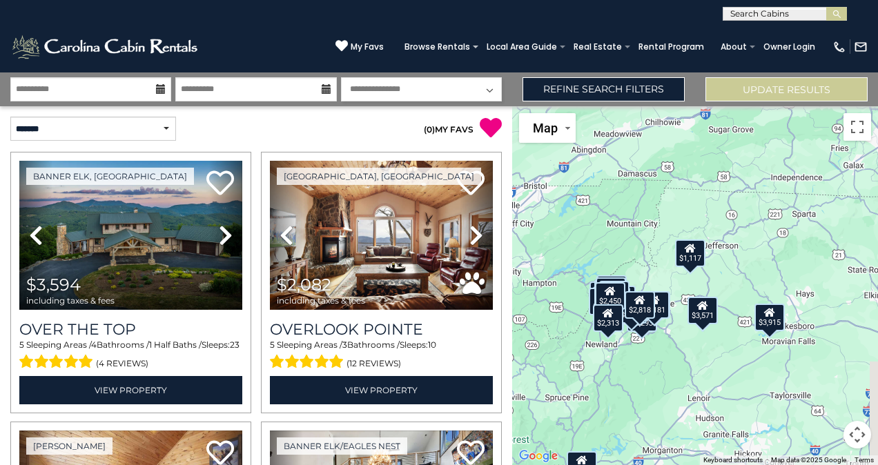
drag, startPoint x: 657, startPoint y: 203, endPoint x: 553, endPoint y: 302, distance: 143.5
click at [553, 302] on div "$3,594 $2,082 $3,702 $2,148 $3,120 $2,748 $2,273 $1,690 $2,163 $3,915 $1,915 $3…" at bounding box center [695, 285] width 366 height 359
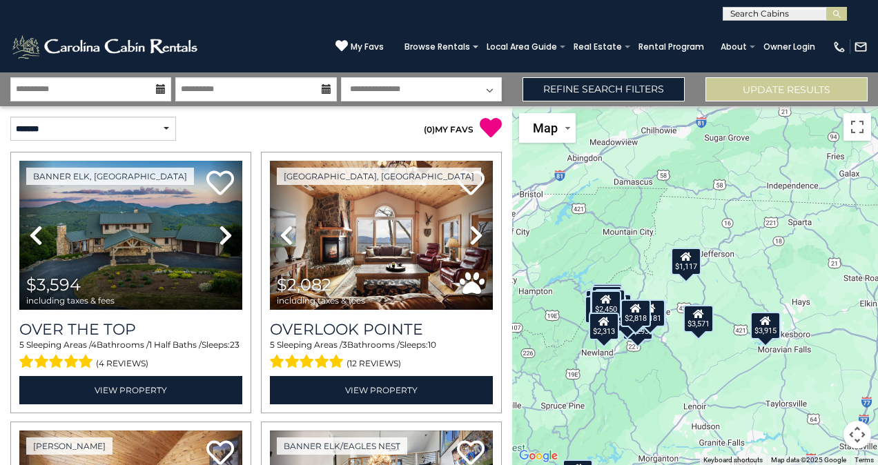
click at [856, 442] on button "Map camera controls" at bounding box center [857, 435] width 28 height 28
click at [828, 359] on button "Zoom in" at bounding box center [823, 366] width 28 height 28
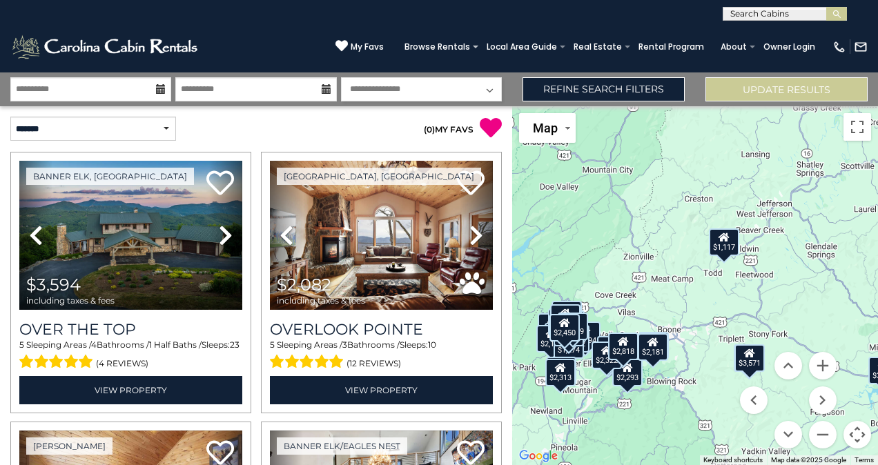
drag, startPoint x: 702, startPoint y: 371, endPoint x: 752, endPoint y: 363, distance: 50.4
click at [752, 363] on div "$3,594 $2,082 $3,702 $2,148 $3,120 $2,748 $2,273 $1,690 $2,163 $3,915 $1,915 $3…" at bounding box center [695, 285] width 366 height 359
click at [661, 355] on div "$2,181" at bounding box center [654, 347] width 30 height 28
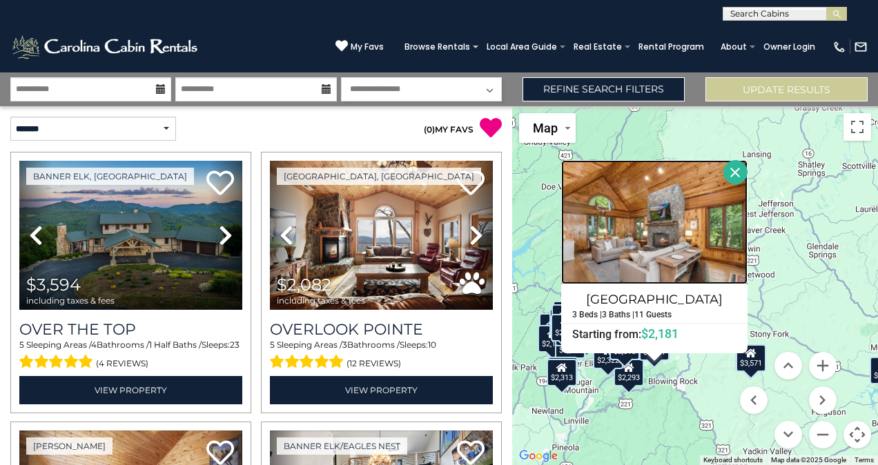
click at [701, 221] on img at bounding box center [654, 222] width 186 height 124
click at [738, 171] on button "Close" at bounding box center [735, 172] width 24 height 24
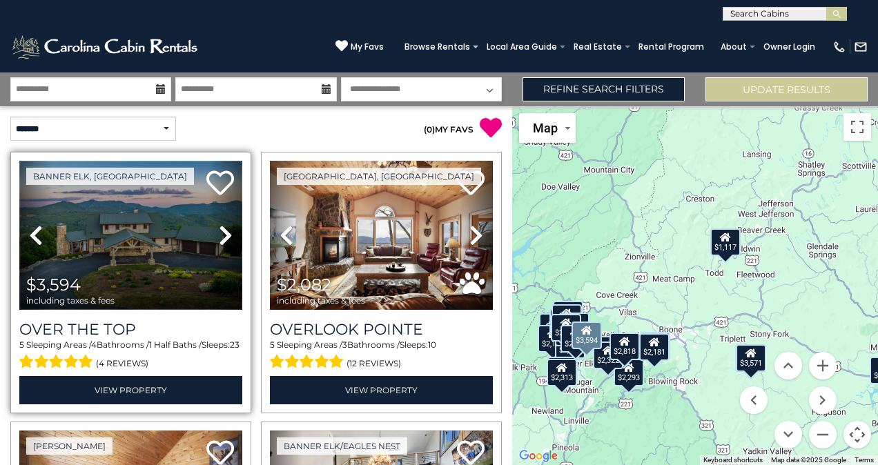
click at [173, 264] on img at bounding box center [130, 235] width 223 height 149
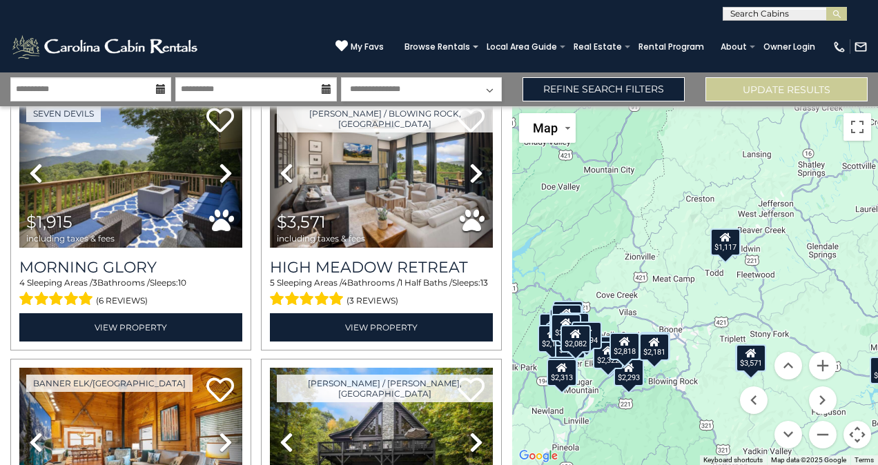
scroll to position [1422, 0]
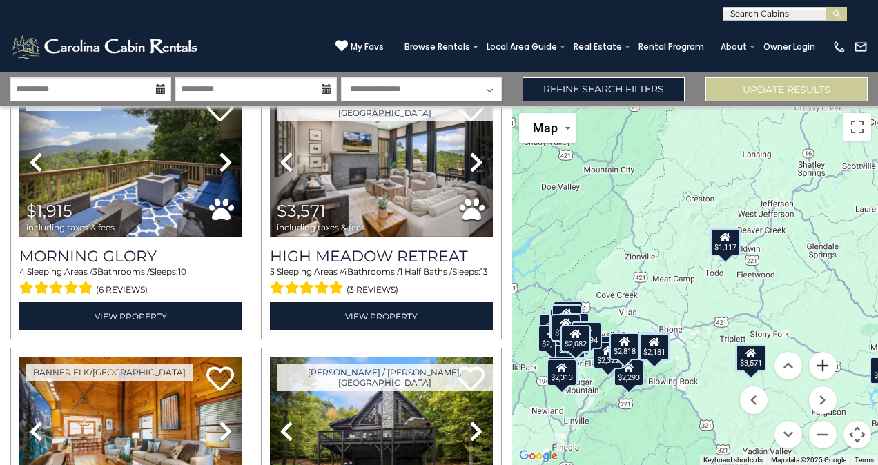
click at [830, 364] on button "Zoom in" at bounding box center [823, 366] width 28 height 28
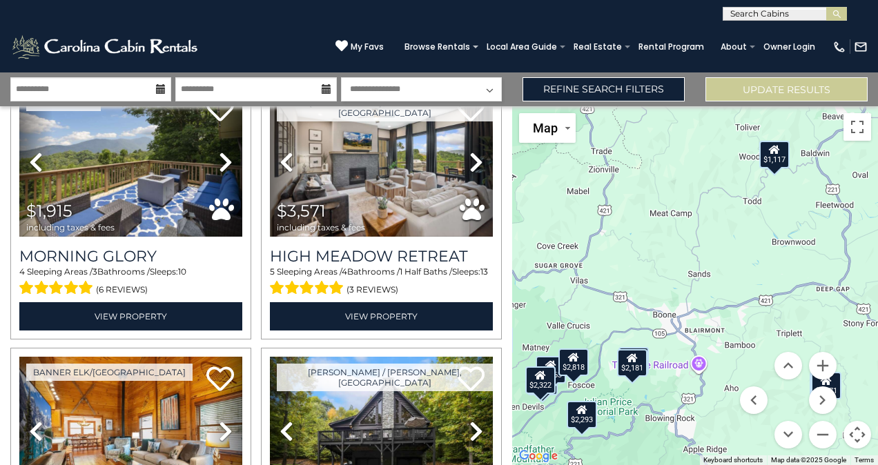
drag, startPoint x: 674, startPoint y: 342, endPoint x: 692, endPoint y: 279, distance: 65.5
click at [692, 279] on div "$3,594 $2,082 $3,702 $2,148 $3,120 $2,748 $2,273 $1,690 $2,163 $3,915 $1,915 $3…" at bounding box center [695, 285] width 366 height 359
click at [821, 362] on button "Zoom in" at bounding box center [823, 366] width 28 height 28
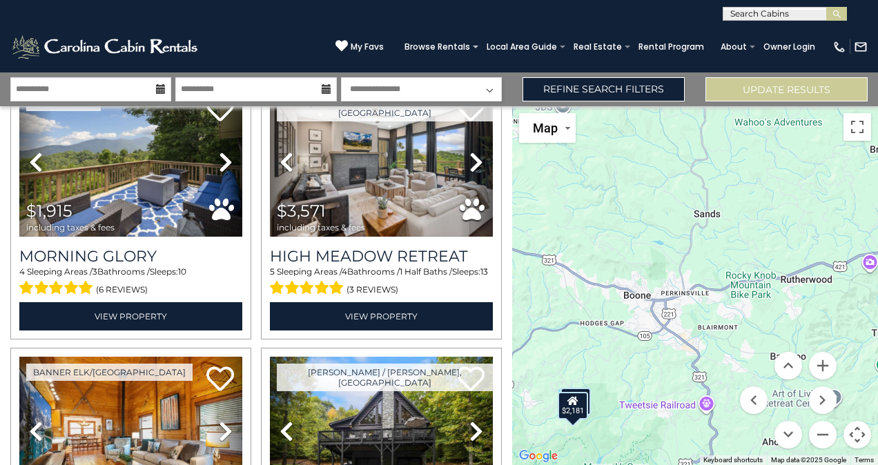
drag, startPoint x: 698, startPoint y: 392, endPoint x: 707, endPoint y: 310, distance: 82.5
click at [707, 310] on div "$3,594 $2,082 $3,702 $2,148 $3,120 $2,748 $2,273 $1,690 $2,163 $3,915 $1,915 $3…" at bounding box center [695, 285] width 366 height 359
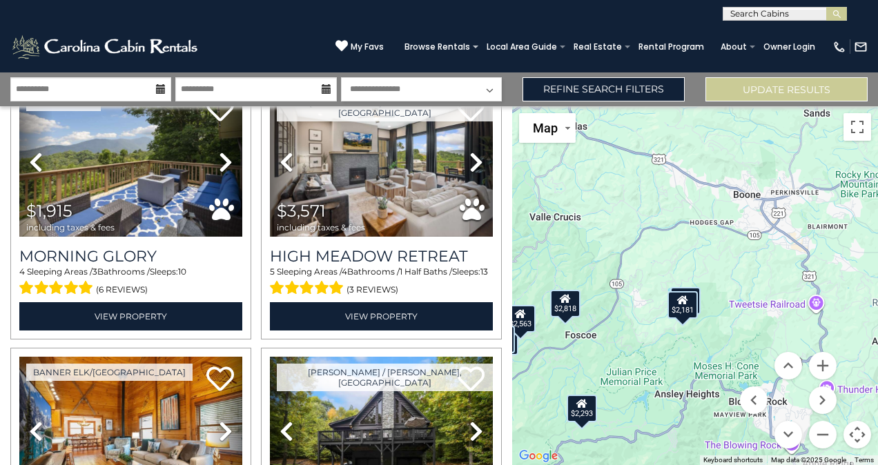
drag, startPoint x: 654, startPoint y: 345, endPoint x: 763, endPoint y: 264, distance: 135.5
click at [763, 264] on div "$3,594 $2,082 $3,702 $2,148 $3,120 $2,748 $2,273 $1,690 $2,163 $3,915 $1,915 $3…" at bounding box center [695, 285] width 366 height 359
click at [821, 442] on button "Zoom out" at bounding box center [823, 435] width 28 height 28
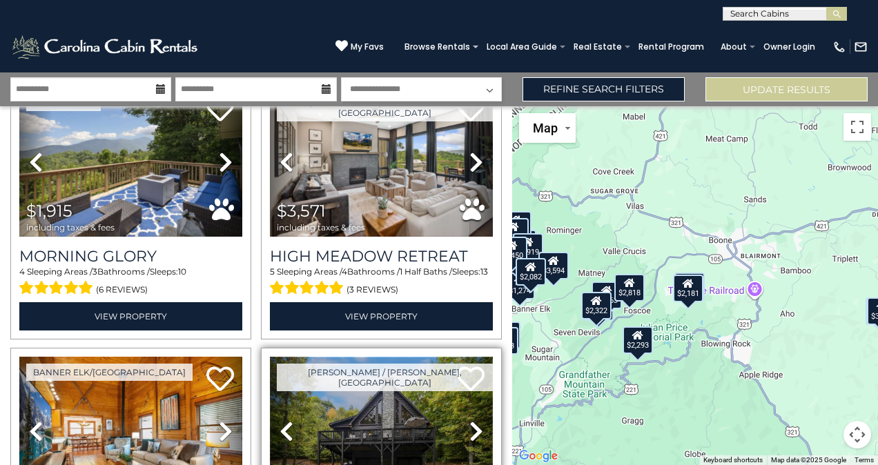
click at [399, 438] on img at bounding box center [381, 431] width 223 height 149
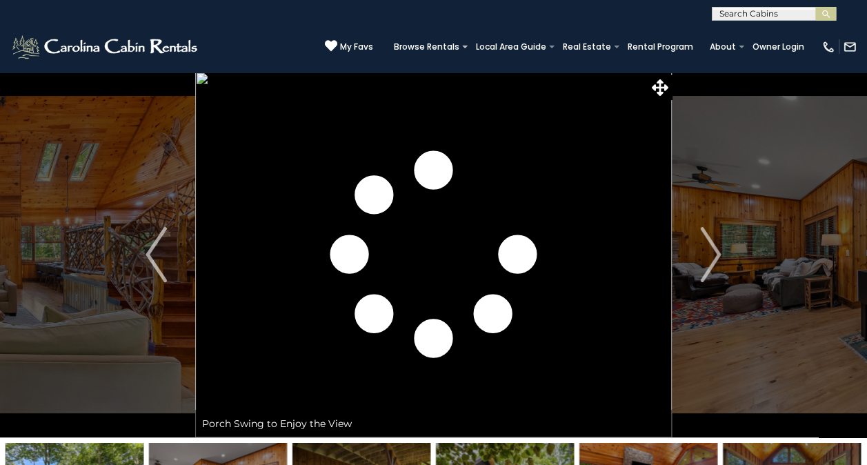
click at [708, 246] on img "Next" at bounding box center [710, 254] width 21 height 55
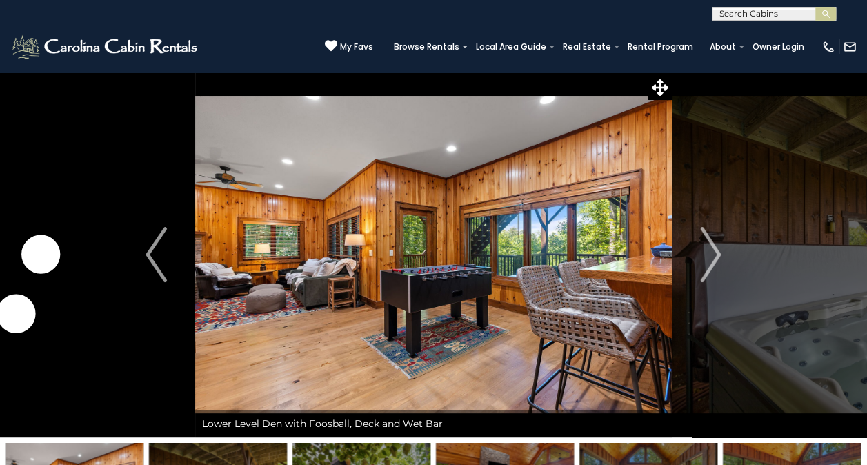
click at [708, 246] on img "Next" at bounding box center [710, 254] width 21 height 55
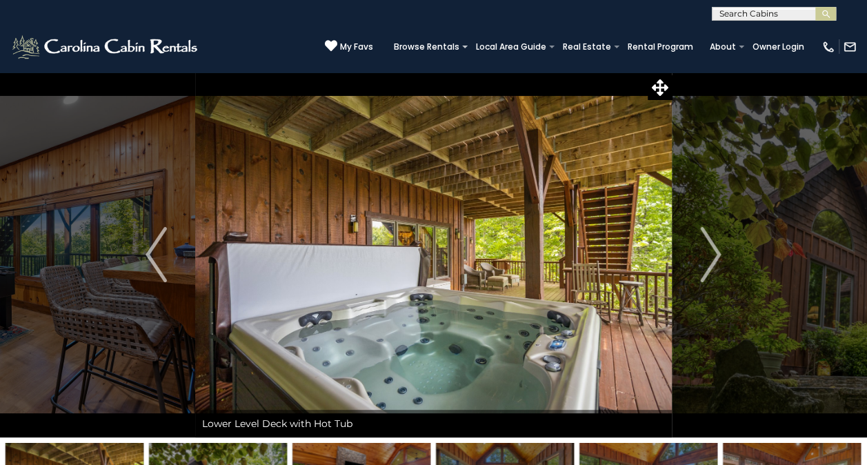
click at [708, 246] on img "Next" at bounding box center [710, 254] width 21 height 55
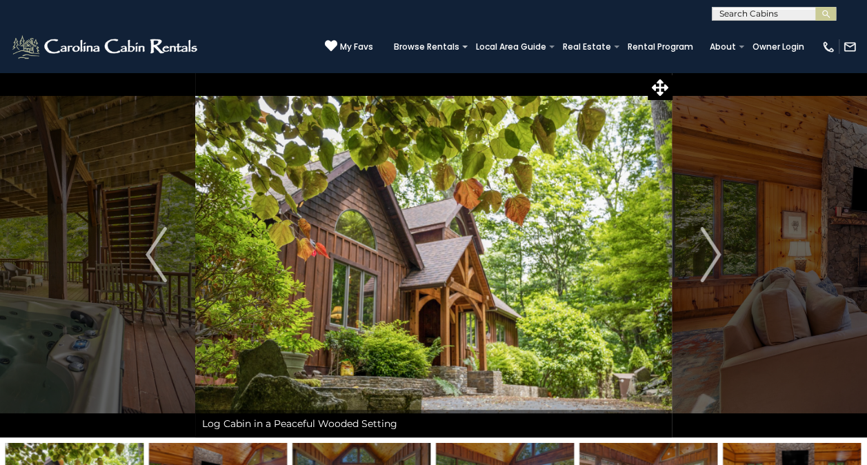
click at [708, 246] on img "Next" at bounding box center [710, 254] width 21 height 55
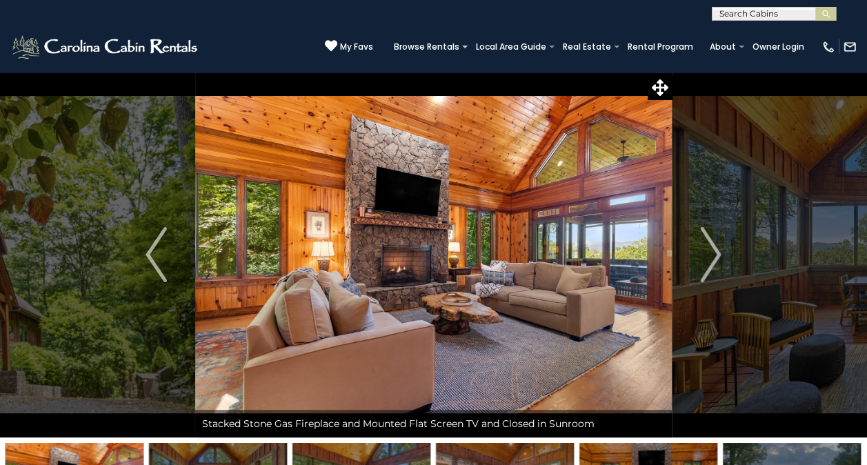
click at [708, 246] on img "Next" at bounding box center [710, 254] width 21 height 55
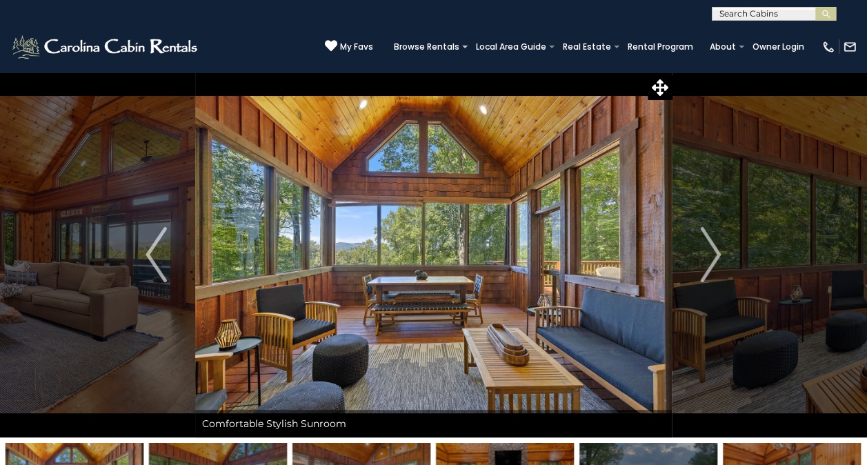
click at [708, 246] on img "Next" at bounding box center [710, 254] width 21 height 55
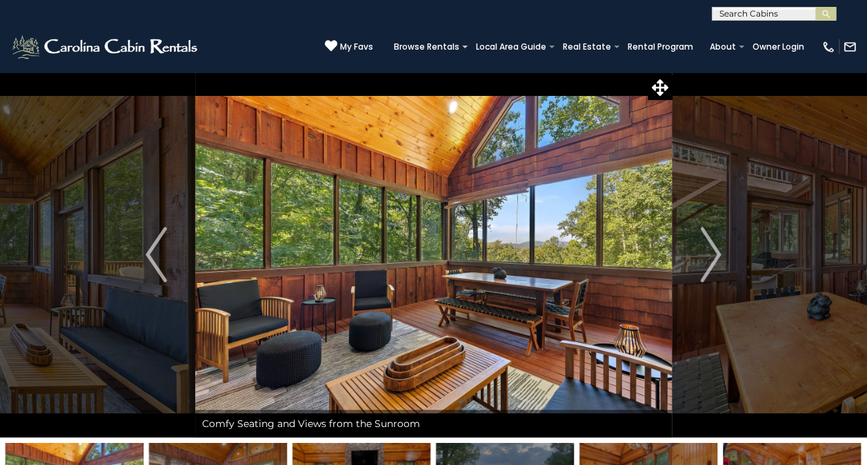
click at [708, 246] on img "Next" at bounding box center [710, 254] width 21 height 55
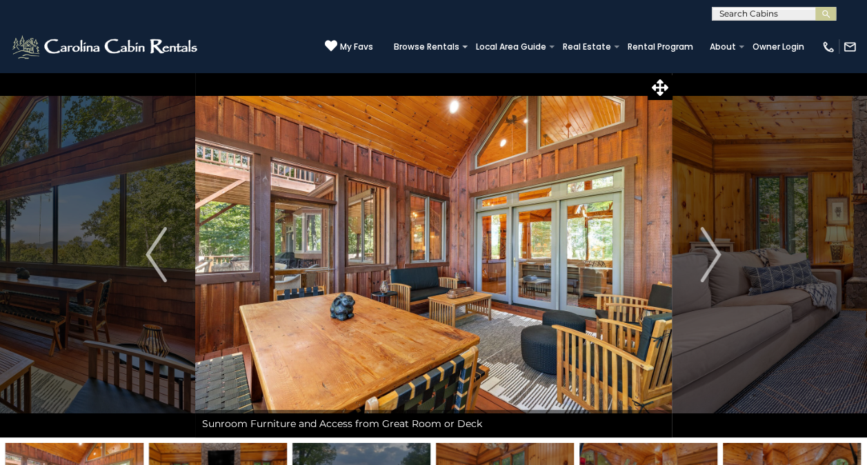
click at [708, 246] on img "Next" at bounding box center [710, 254] width 21 height 55
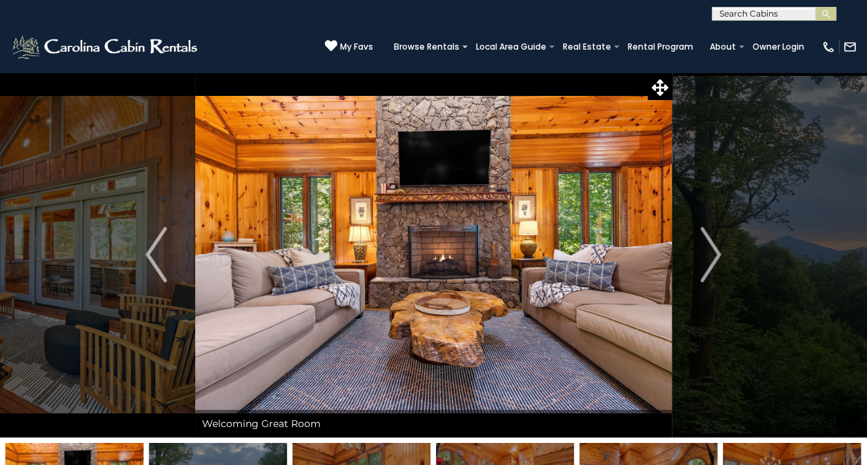
click at [708, 246] on img "Next" at bounding box center [710, 254] width 21 height 55
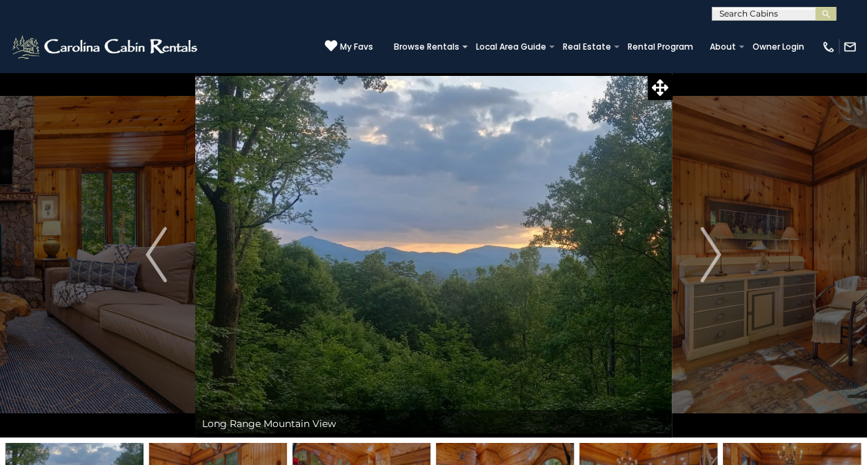
click at [708, 246] on img "Next" at bounding box center [710, 254] width 21 height 55
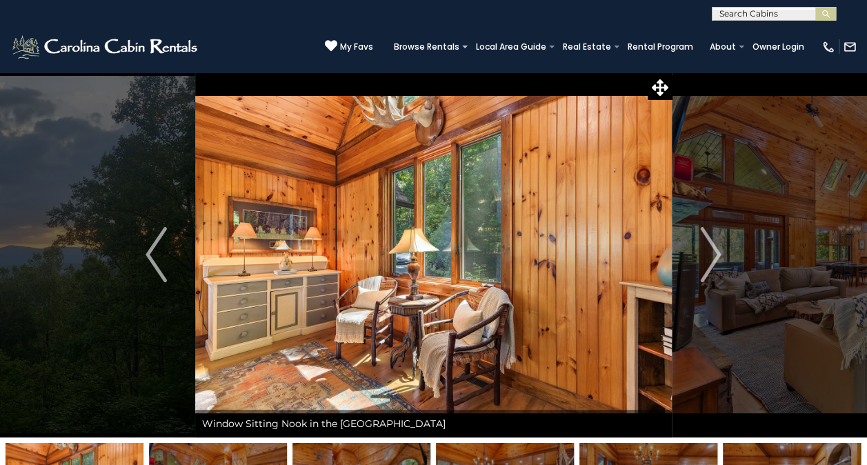
click at [708, 246] on img "Next" at bounding box center [710, 254] width 21 height 55
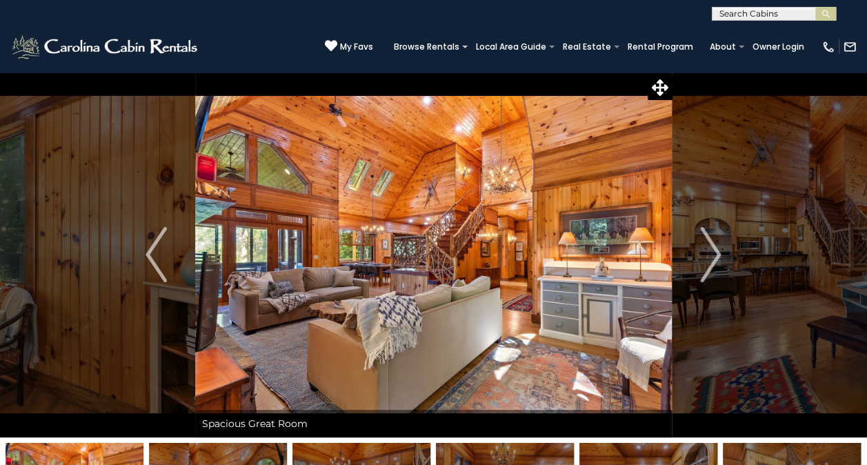
click at [708, 246] on img "Next" at bounding box center [710, 254] width 21 height 55
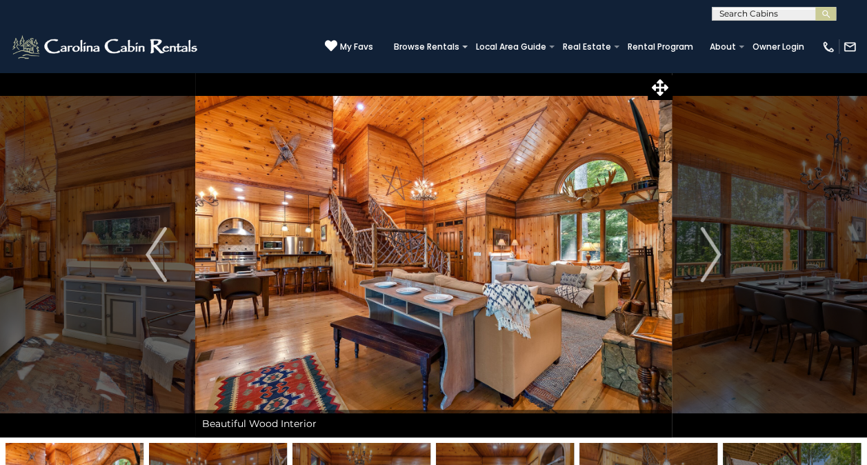
click at [708, 246] on img "Next" at bounding box center [710, 254] width 21 height 55
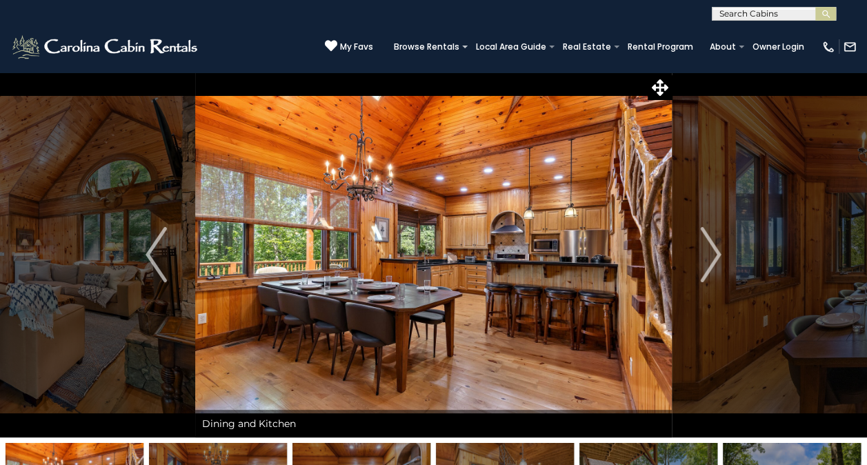
click at [708, 246] on img "Next" at bounding box center [710, 254] width 21 height 55
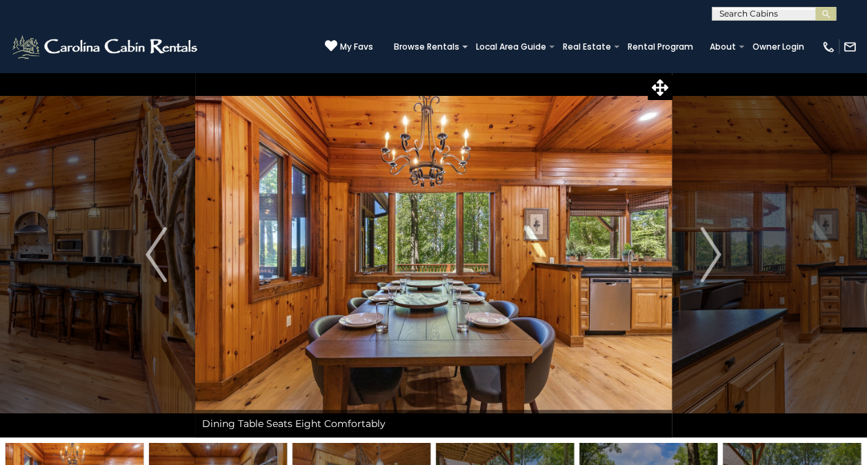
click at [708, 246] on img "Next" at bounding box center [710, 254] width 21 height 55
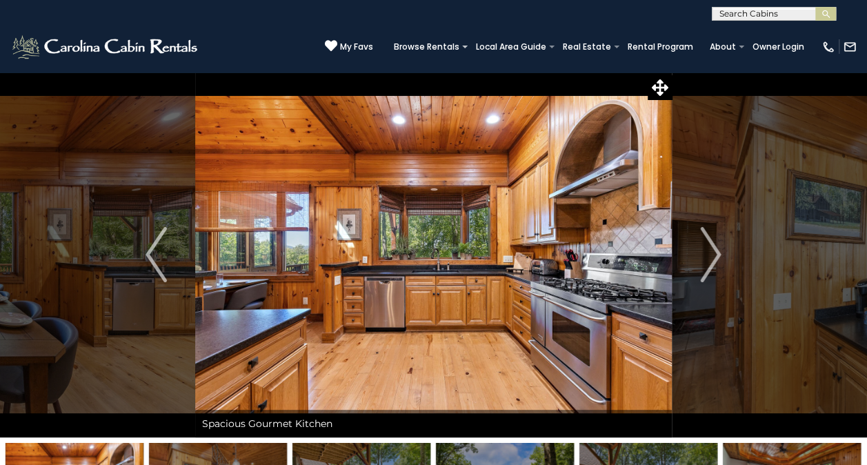
click at [708, 246] on img "Next" at bounding box center [710, 254] width 21 height 55
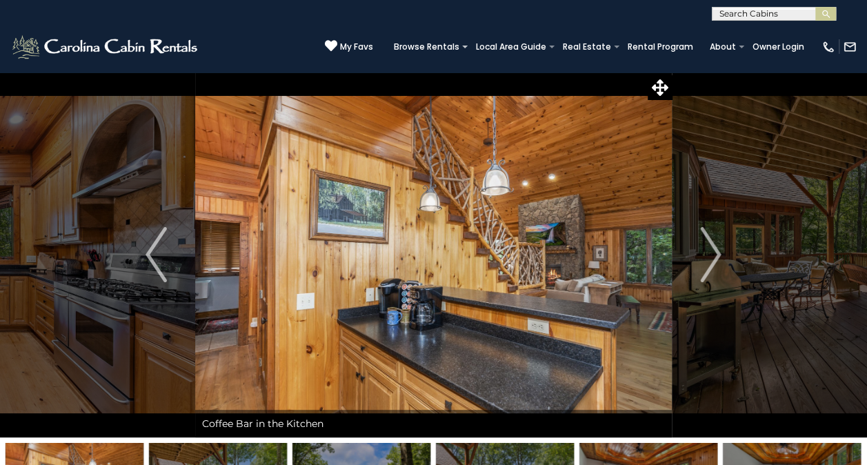
click at [708, 246] on img "Next" at bounding box center [710, 254] width 21 height 55
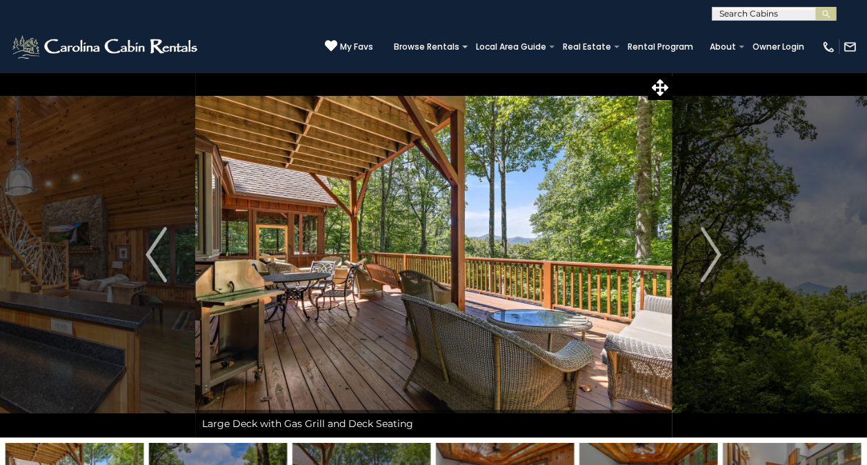
click at [708, 246] on img "Next" at bounding box center [710, 254] width 21 height 55
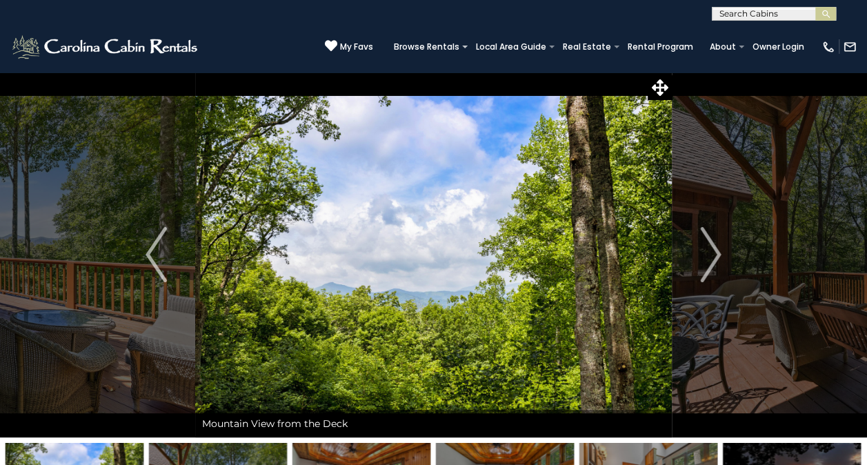
click at [708, 246] on img "Next" at bounding box center [710, 254] width 21 height 55
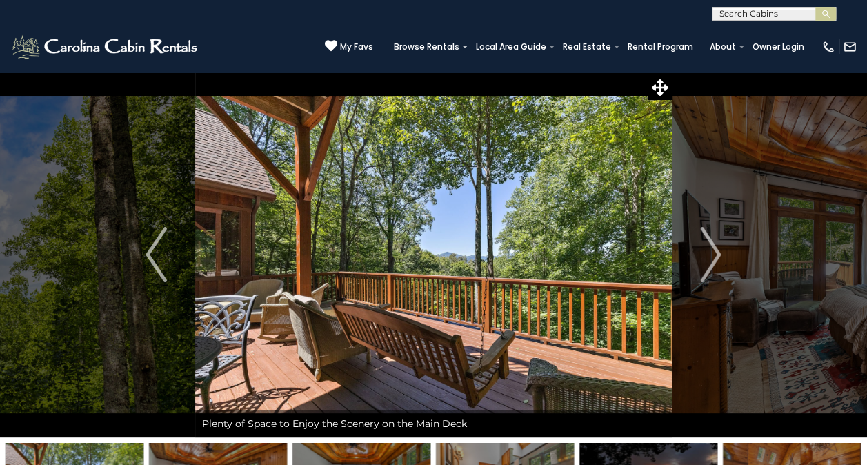
click at [708, 246] on img "Next" at bounding box center [710, 254] width 21 height 55
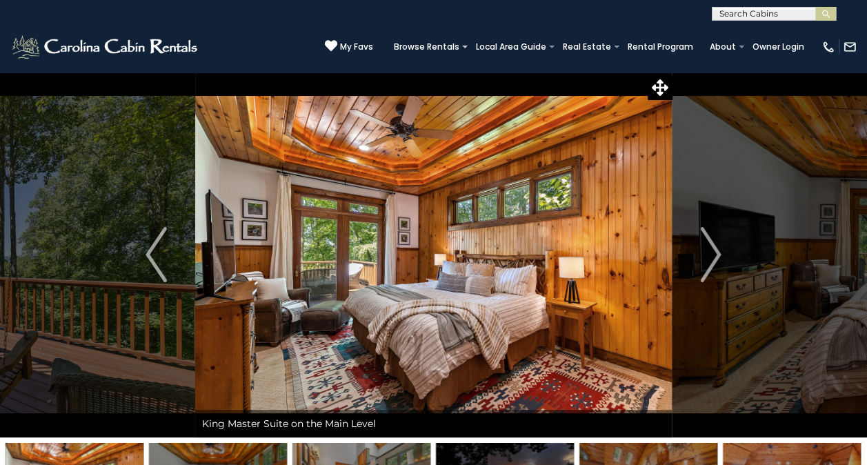
click at [708, 246] on img "Next" at bounding box center [710, 254] width 21 height 55
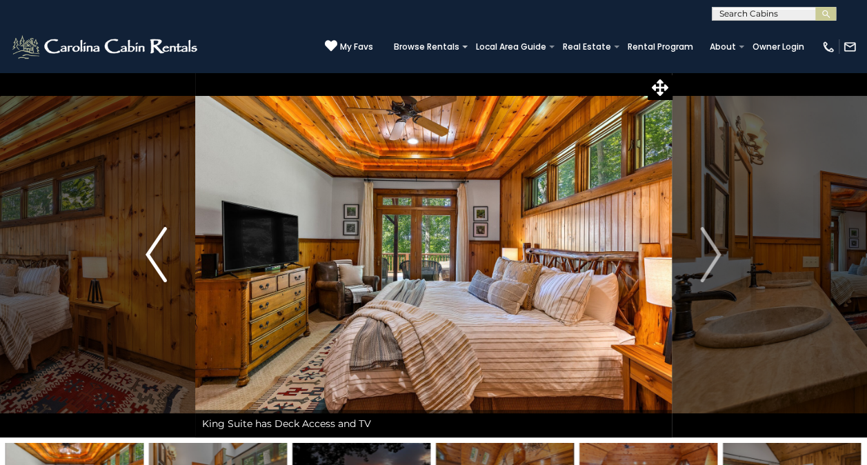
click at [157, 256] on img "Previous" at bounding box center [156, 254] width 21 height 55
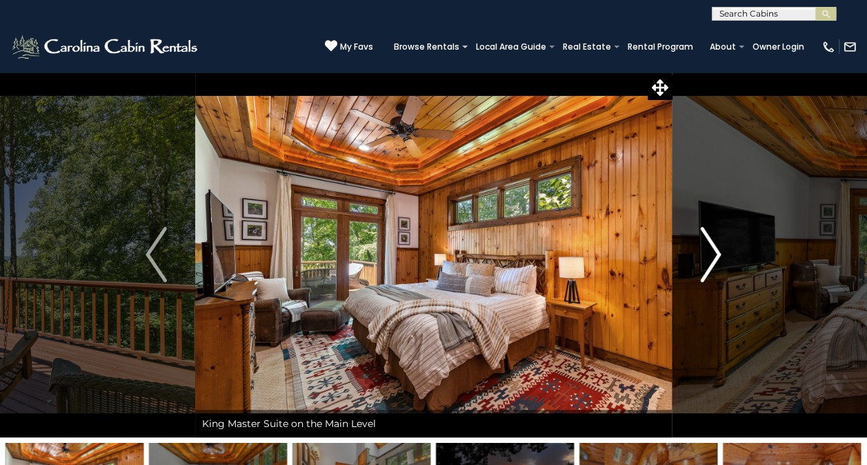
click at [717, 270] on img "Next" at bounding box center [710, 254] width 21 height 55
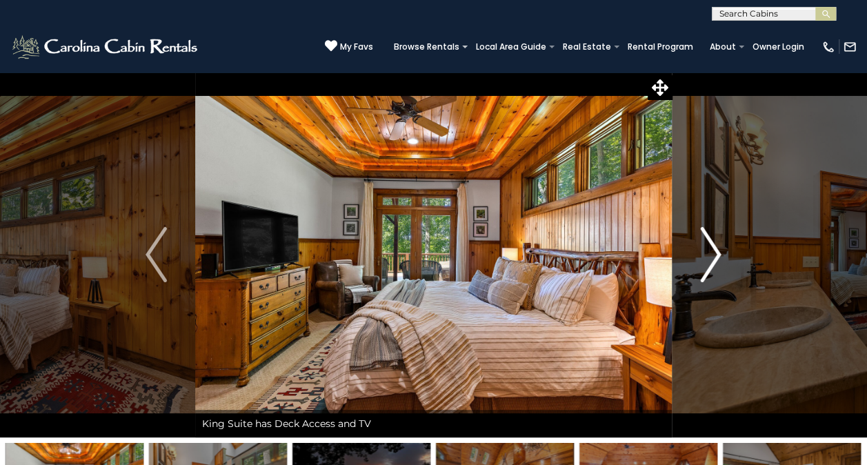
click at [717, 270] on img "Next" at bounding box center [710, 254] width 21 height 55
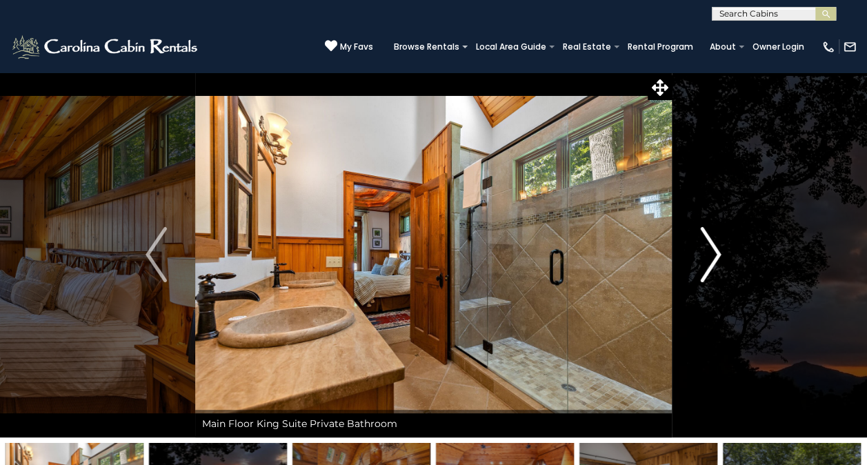
click at [717, 270] on img "Next" at bounding box center [710, 254] width 21 height 55
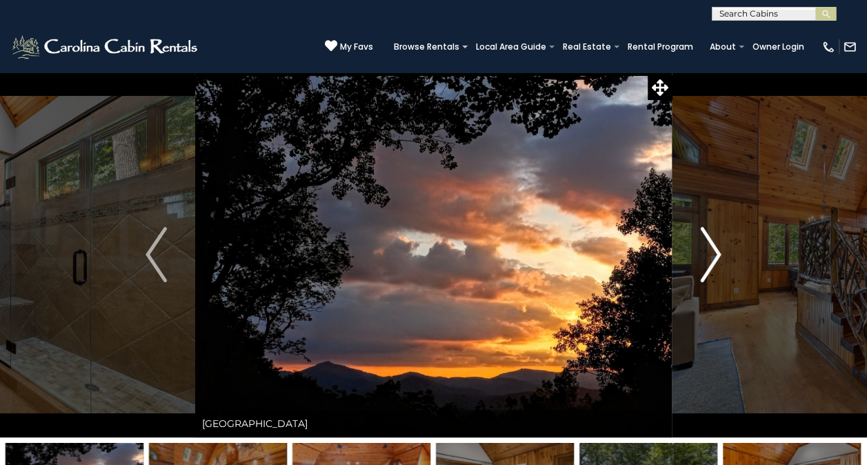
click at [717, 270] on img "Next" at bounding box center [710, 254] width 21 height 55
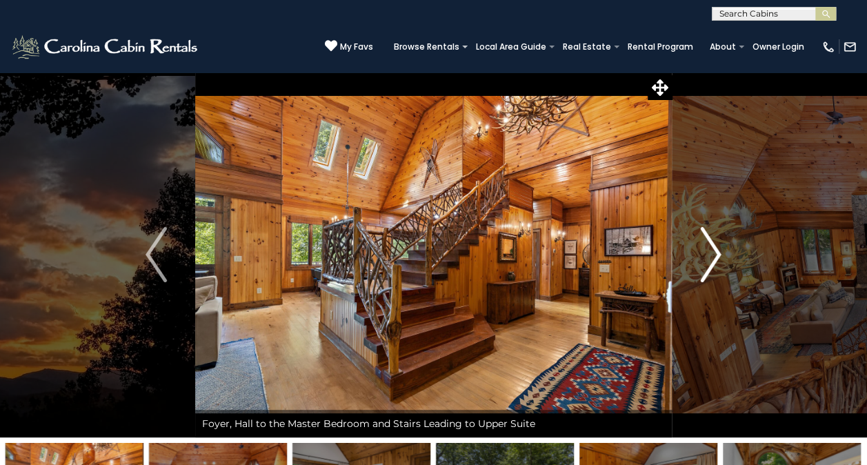
click at [717, 270] on img "Next" at bounding box center [710, 254] width 21 height 55
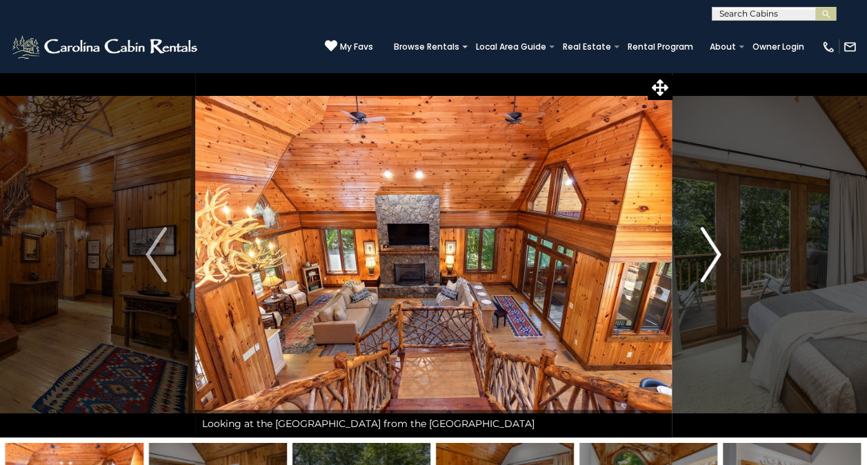
click at [717, 270] on img "Next" at bounding box center [710, 254] width 21 height 55
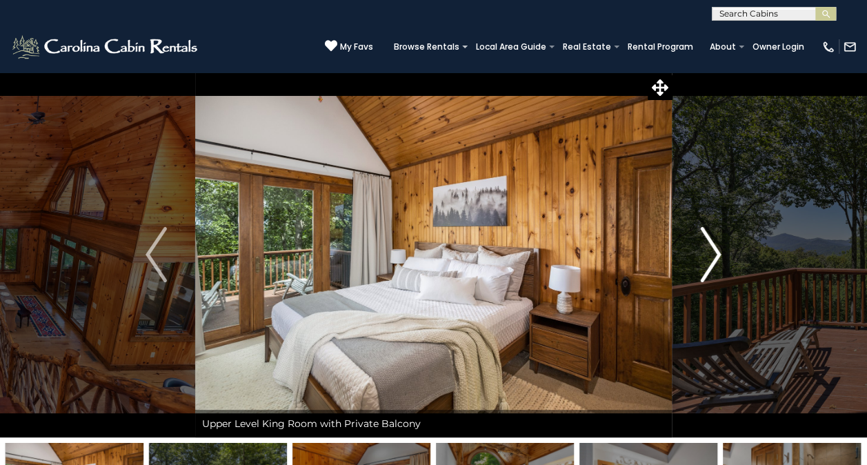
click at [717, 270] on img "Next" at bounding box center [710, 254] width 21 height 55
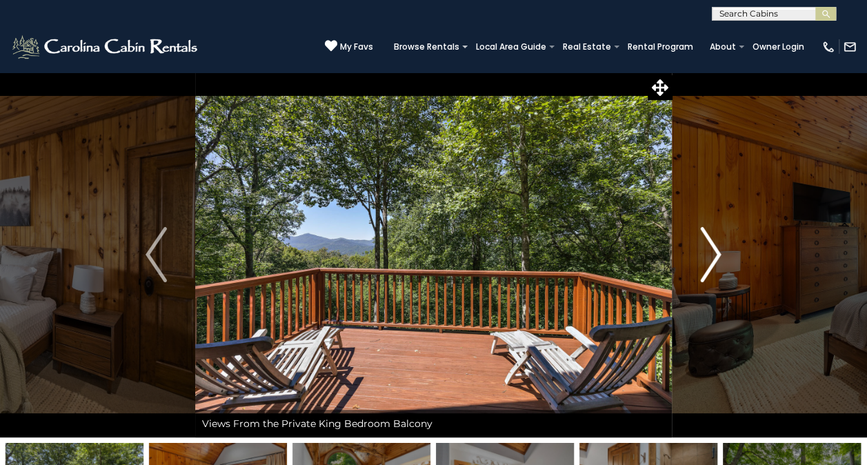
click at [717, 270] on img "Next" at bounding box center [710, 254] width 21 height 55
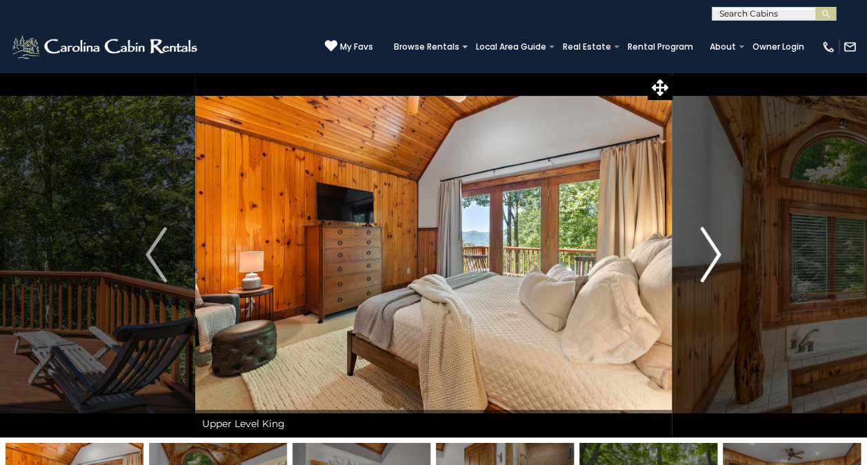
click at [717, 270] on img "Next" at bounding box center [710, 254] width 21 height 55
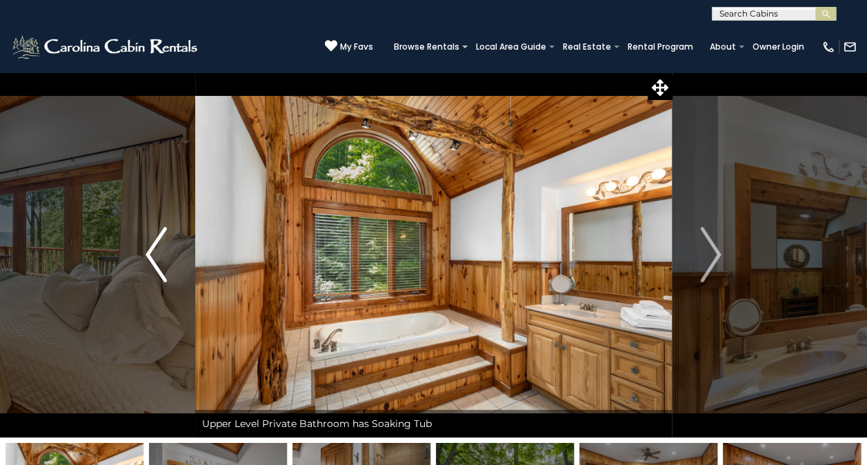
click at [159, 255] on img "Previous" at bounding box center [156, 254] width 21 height 55
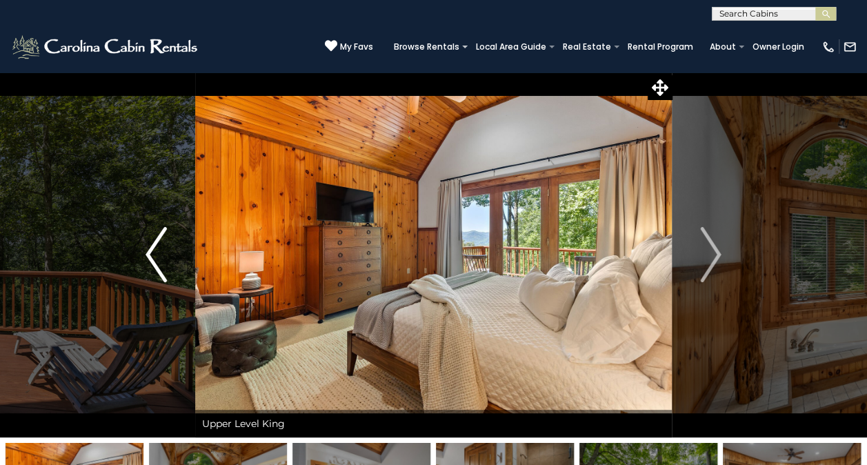
click at [159, 255] on img "Previous" at bounding box center [156, 254] width 21 height 55
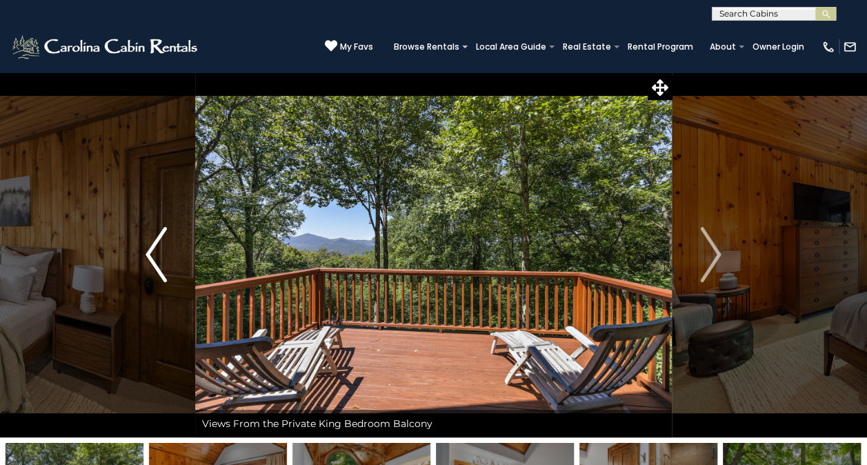
click at [159, 255] on img "Previous" at bounding box center [156, 254] width 21 height 55
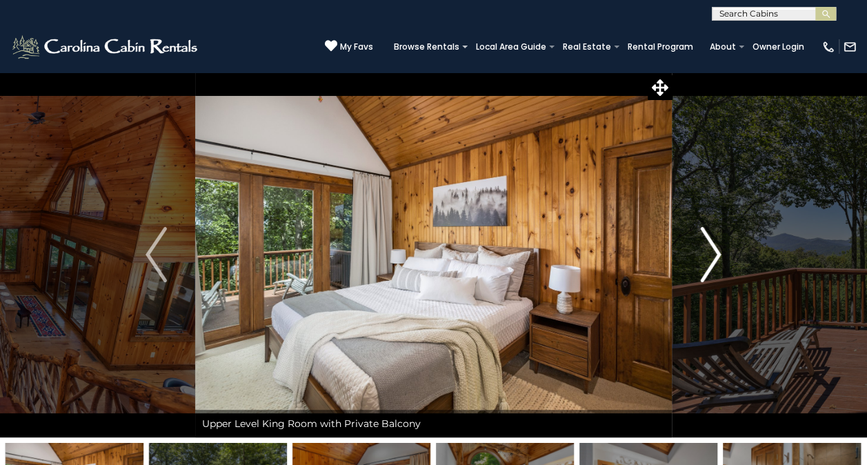
click at [705, 265] on img "Next" at bounding box center [710, 254] width 21 height 55
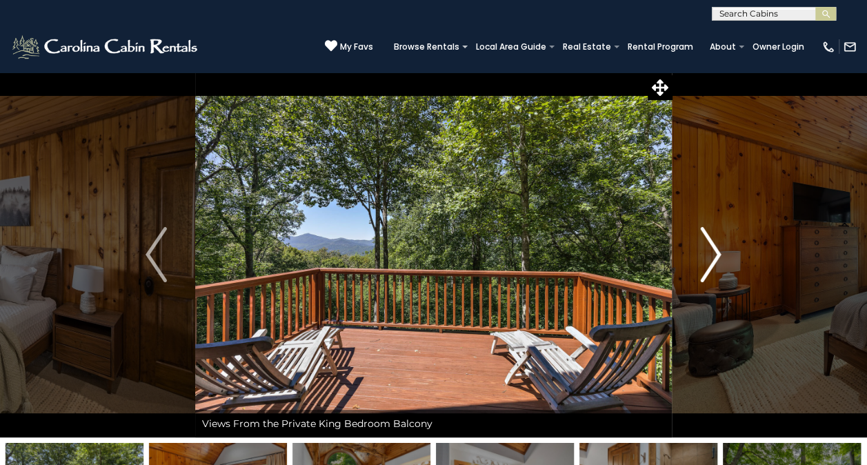
click at [705, 265] on img "Next" at bounding box center [710, 254] width 21 height 55
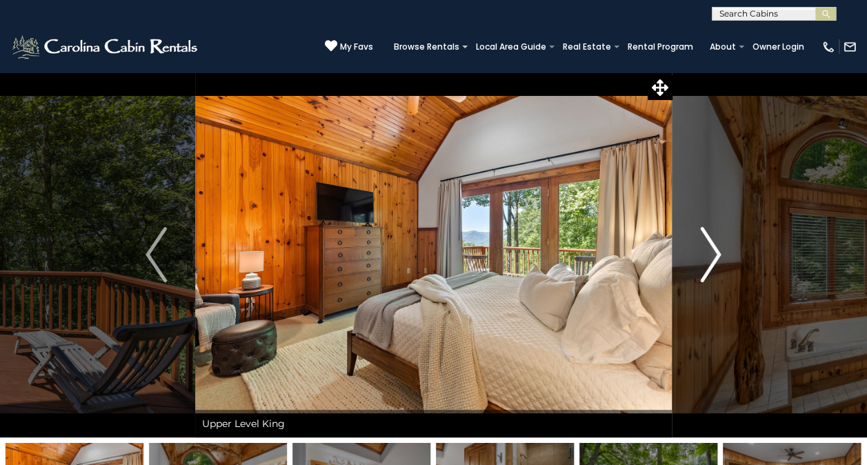
click at [705, 265] on img "Next" at bounding box center [710, 254] width 21 height 55
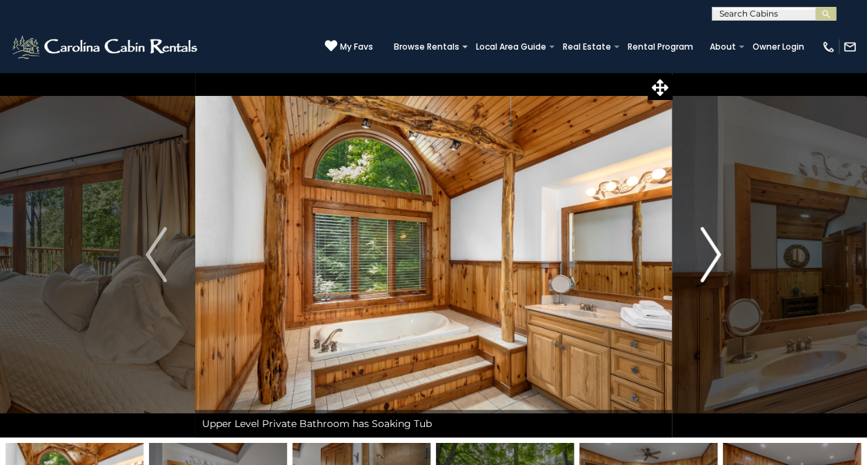
click at [705, 265] on img "Next" at bounding box center [710, 254] width 21 height 55
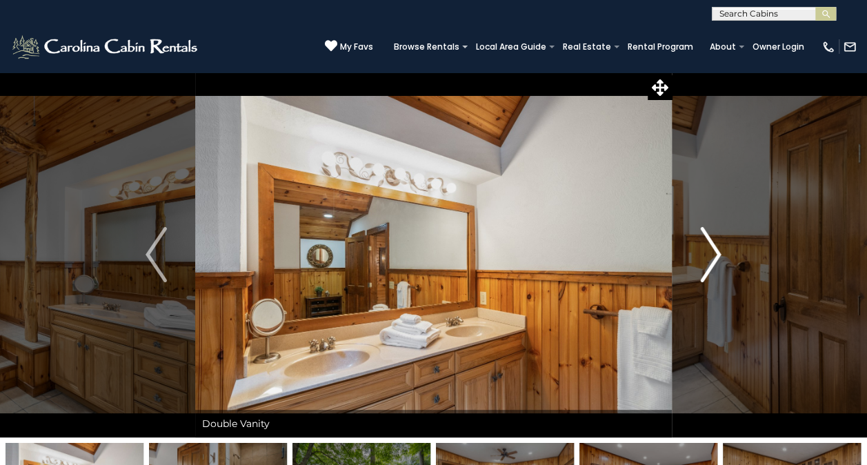
click at [705, 265] on img "Next" at bounding box center [710, 254] width 21 height 55
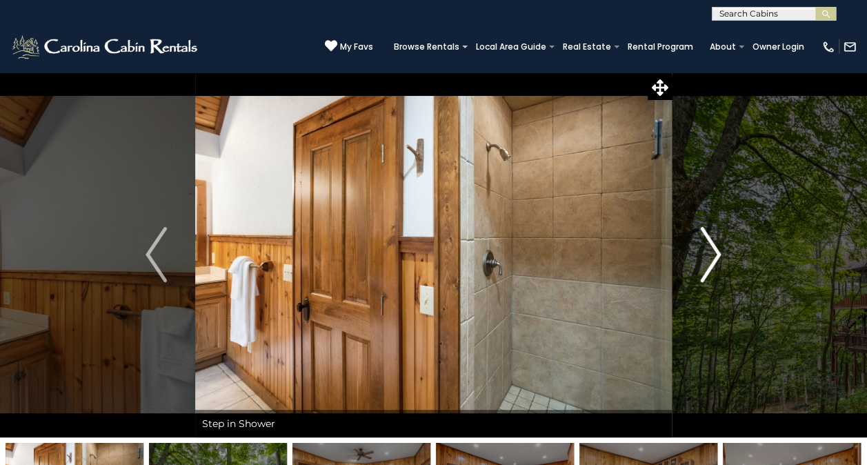
click at [705, 265] on img "Next" at bounding box center [710, 254] width 21 height 55
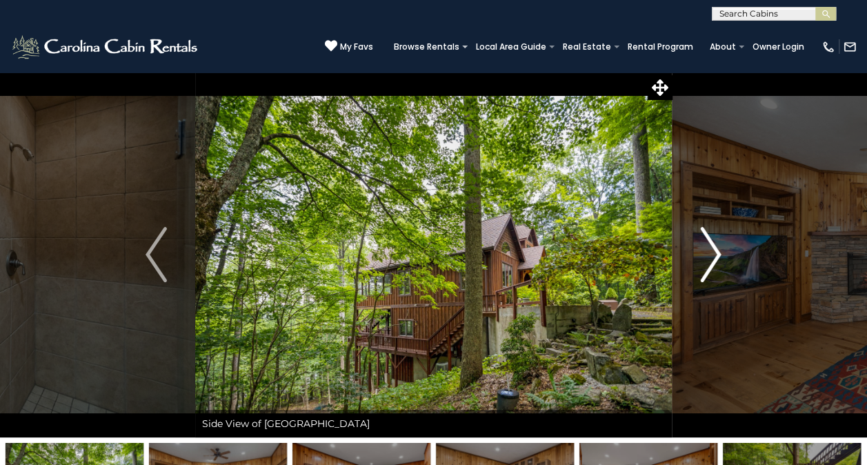
click at [705, 265] on img "Next" at bounding box center [710, 254] width 21 height 55
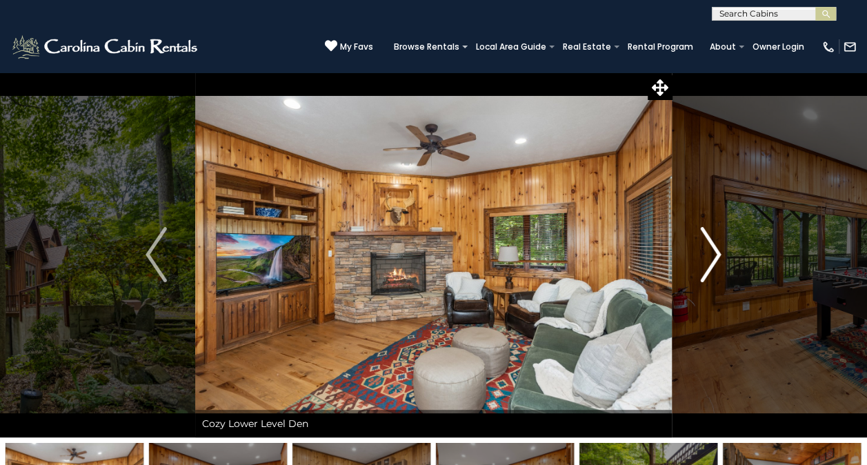
click at [705, 265] on img "Next" at bounding box center [710, 254] width 21 height 55
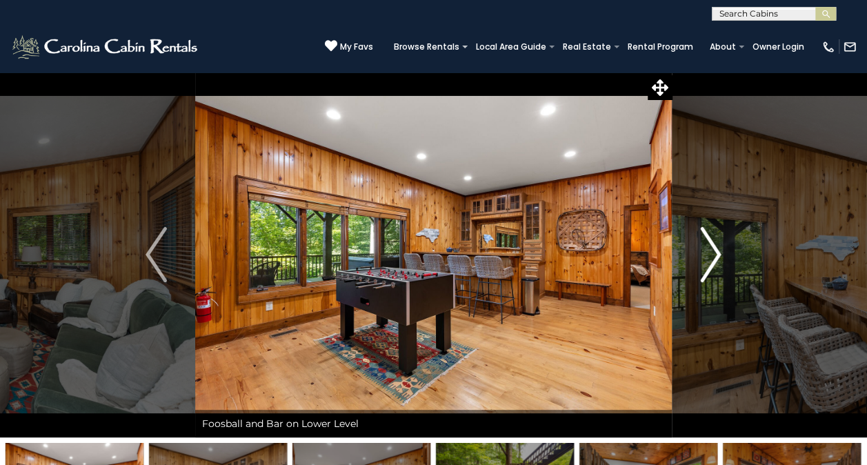
click at [705, 265] on img "Next" at bounding box center [710, 254] width 21 height 55
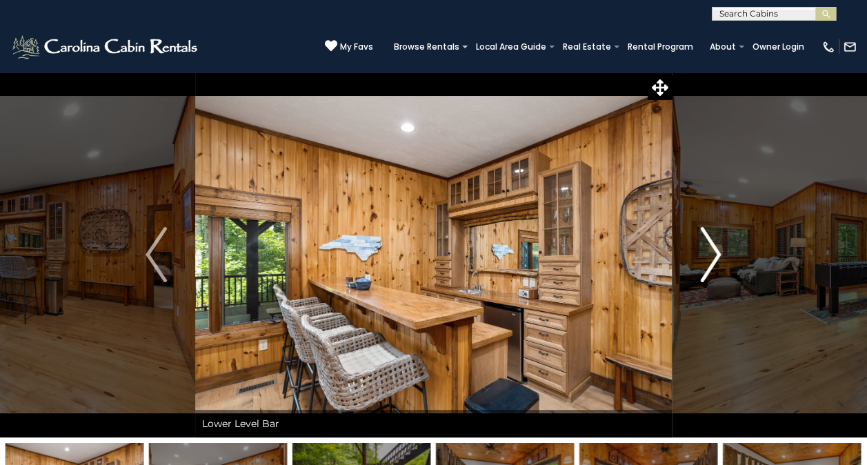
click at [705, 265] on img "Next" at bounding box center [710, 254] width 21 height 55
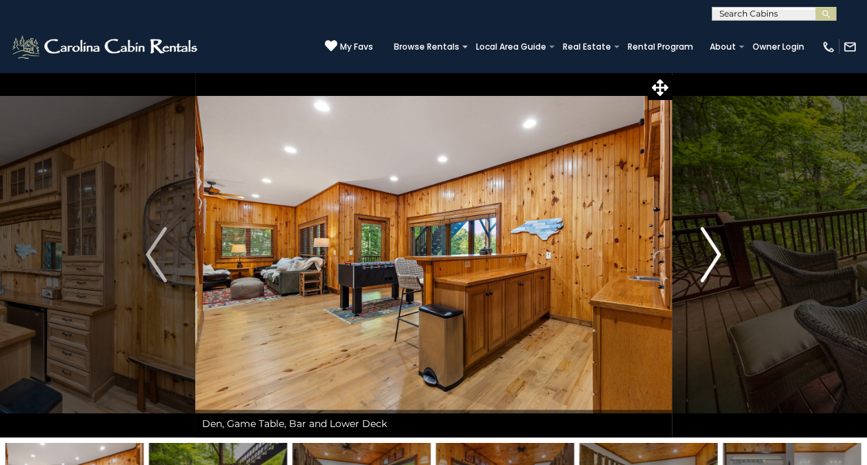
click at [705, 265] on img "Next" at bounding box center [710, 254] width 21 height 55
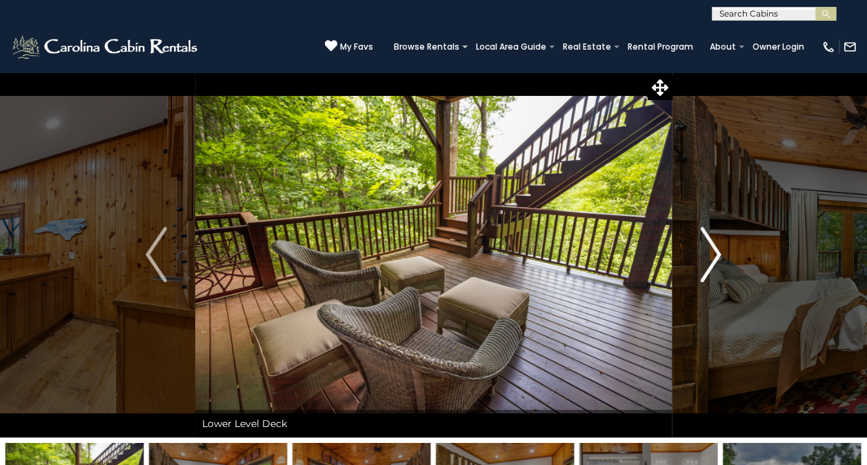
click at [705, 265] on img "Next" at bounding box center [710, 254] width 21 height 55
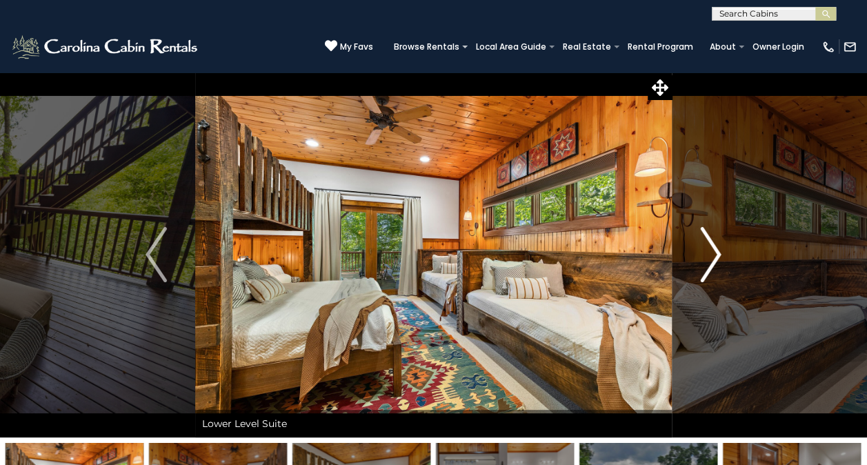
click at [705, 265] on img "Next" at bounding box center [710, 254] width 21 height 55
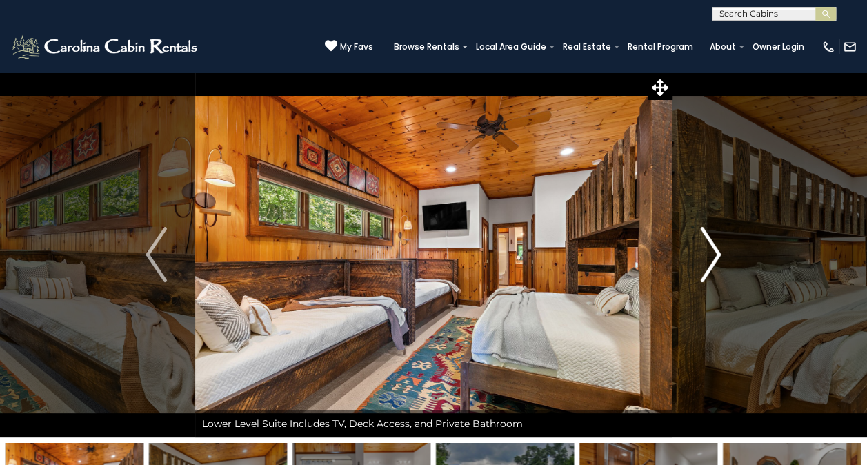
click at [705, 265] on img "Next" at bounding box center [710, 254] width 21 height 55
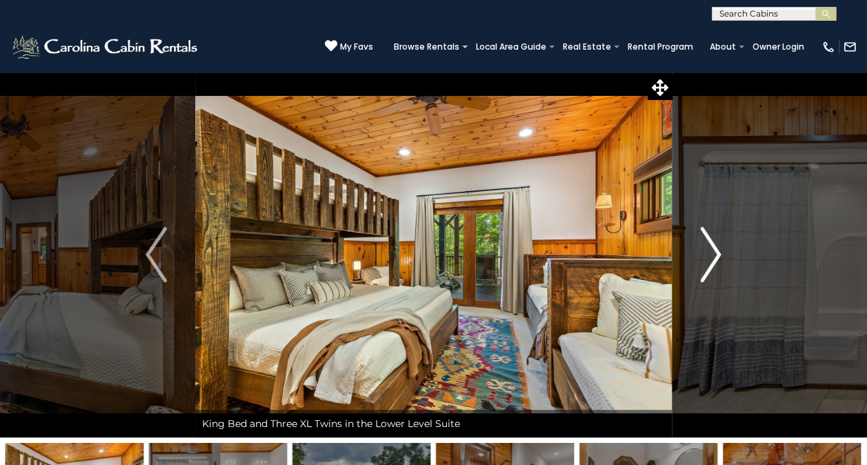
click at [705, 265] on img "Next" at bounding box center [710, 254] width 21 height 55
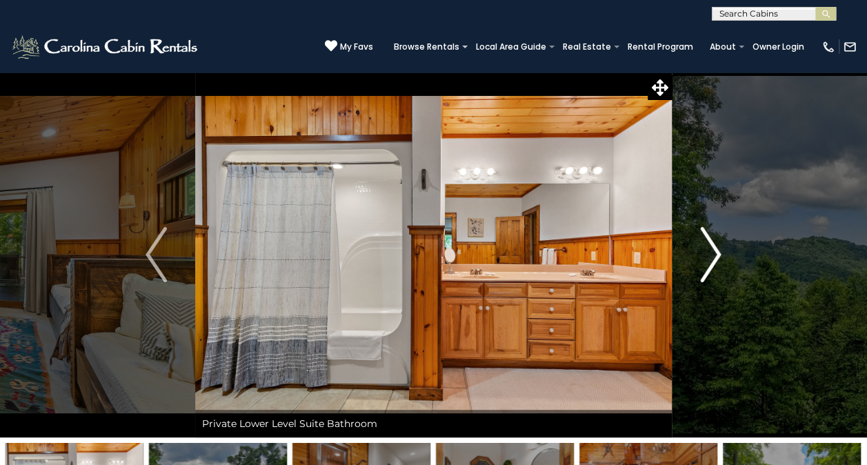
click at [705, 265] on img "Next" at bounding box center [710, 254] width 21 height 55
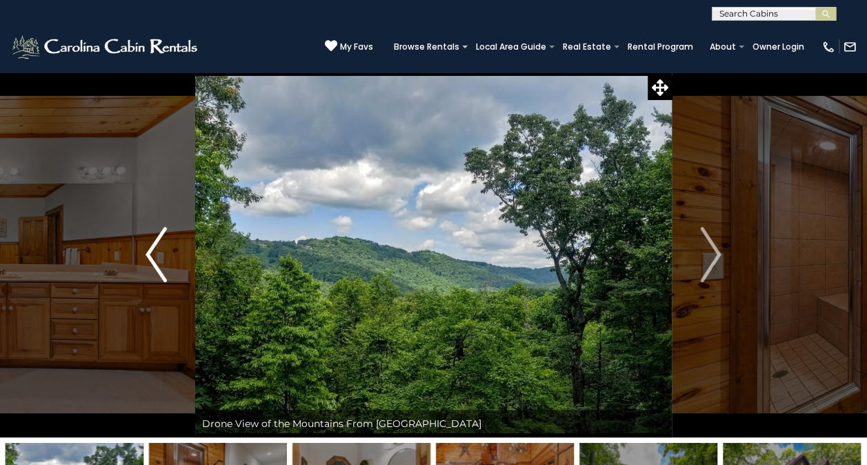
click at [155, 260] on img "Previous" at bounding box center [156, 254] width 21 height 55
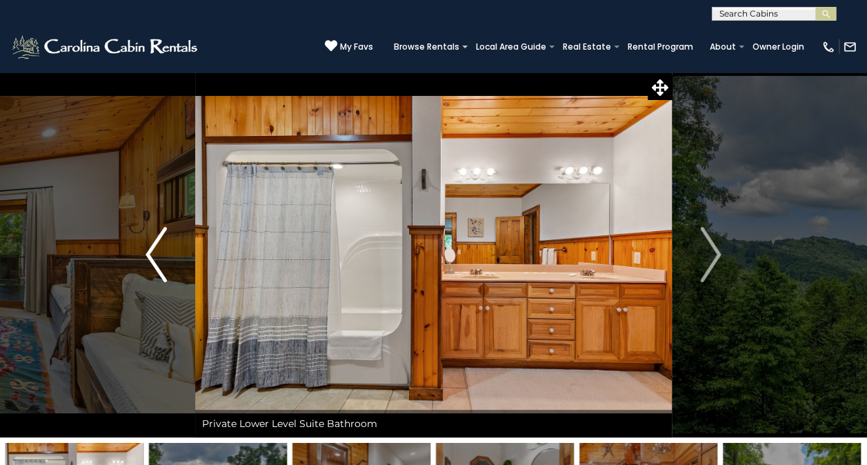
click at [155, 260] on img "Previous" at bounding box center [156, 254] width 21 height 55
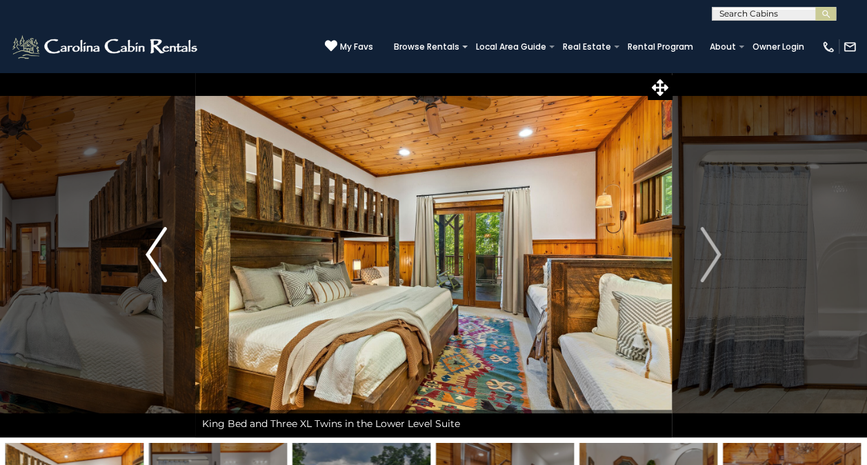
click at [155, 260] on img "Previous" at bounding box center [156, 254] width 21 height 55
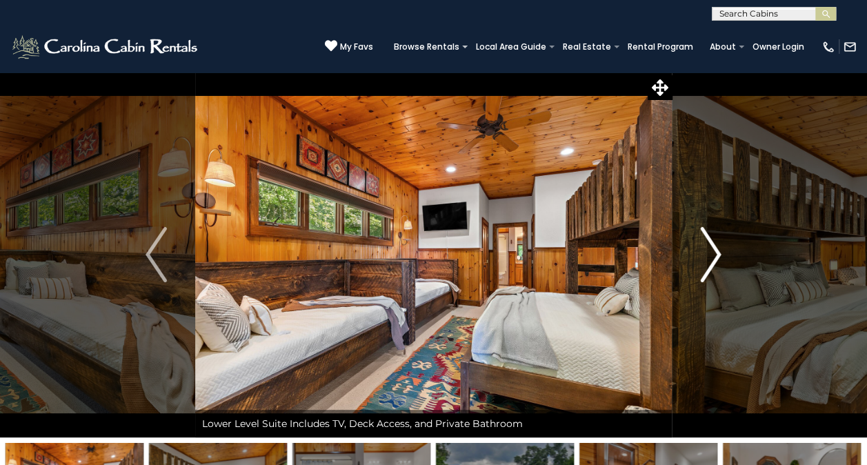
click at [702, 268] on img "Next" at bounding box center [710, 254] width 21 height 55
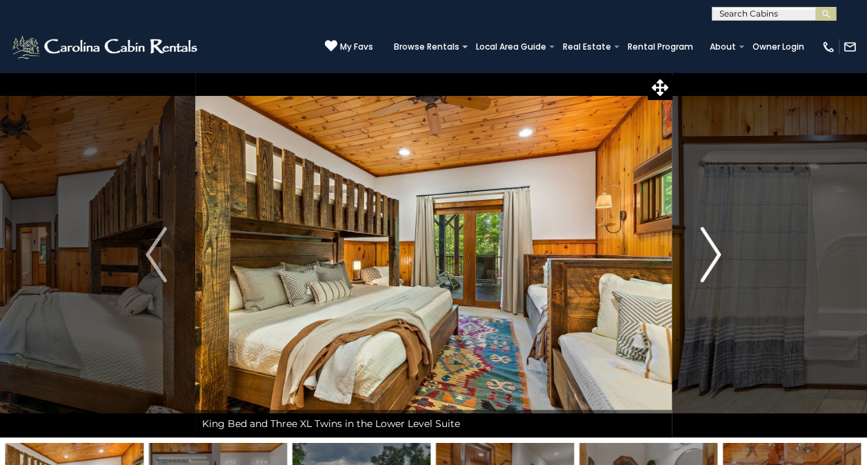
click at [721, 255] on img "Next" at bounding box center [710, 254] width 21 height 55
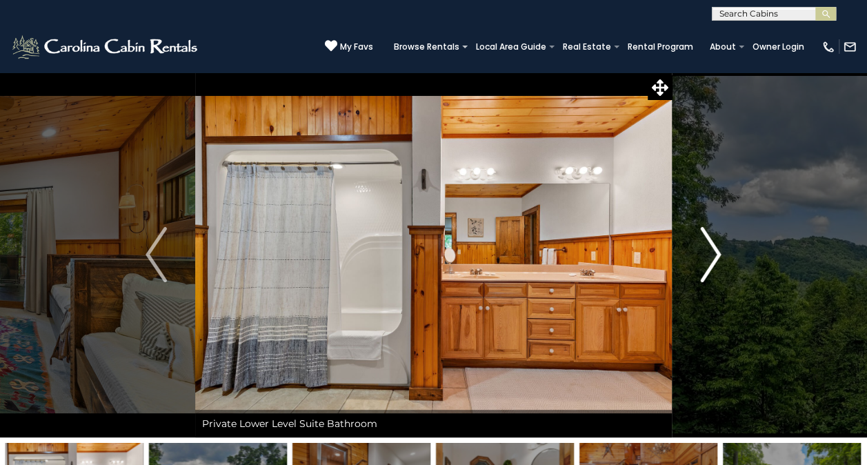
click at [721, 255] on img "Next" at bounding box center [710, 254] width 21 height 55
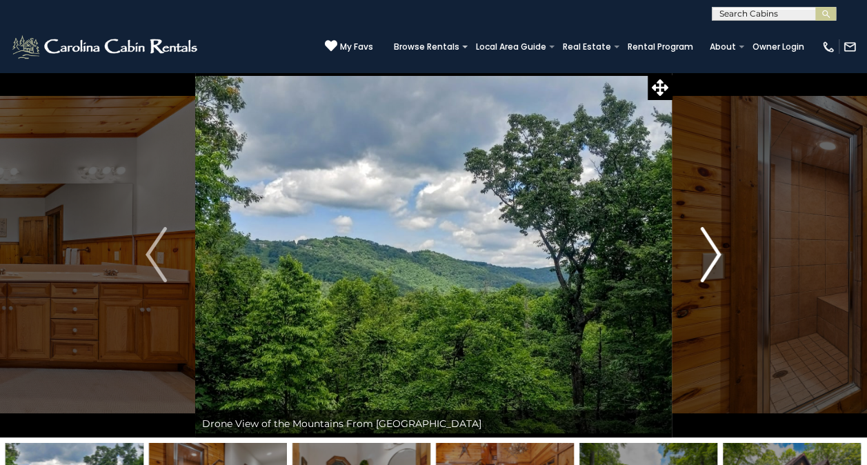
click at [721, 255] on img "Next" at bounding box center [710, 254] width 21 height 55
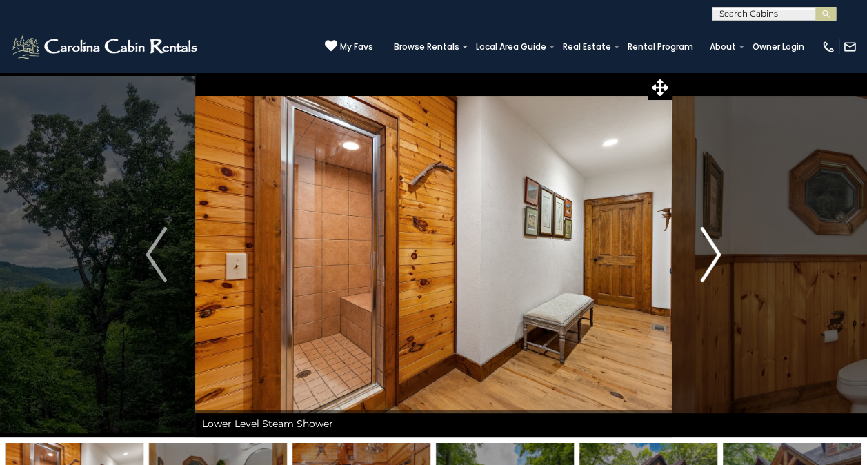
click at [721, 255] on img "Next" at bounding box center [710, 254] width 21 height 55
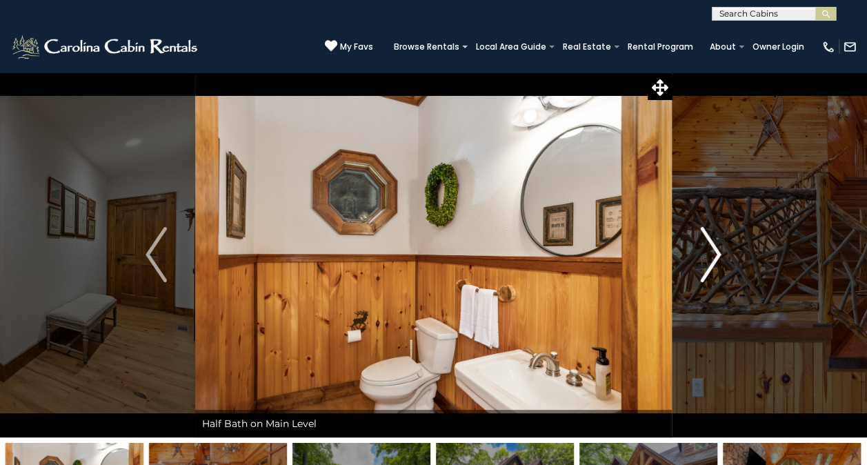
click at [721, 255] on img "Next" at bounding box center [710, 254] width 21 height 55
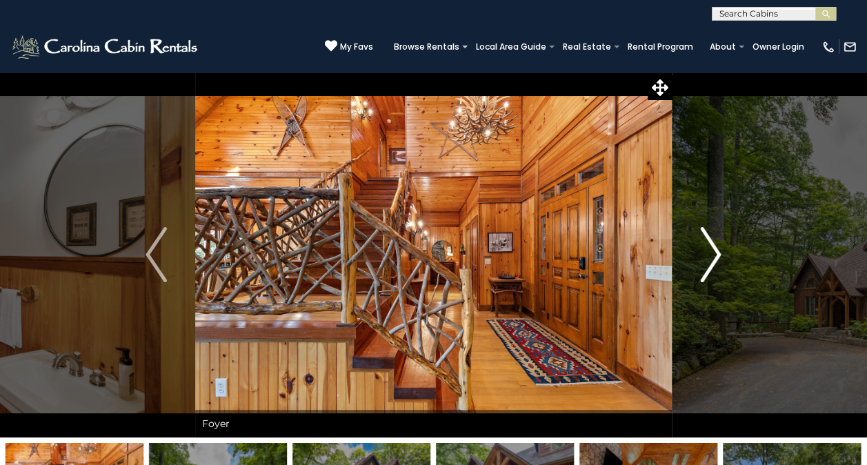
click at [721, 255] on img "Next" at bounding box center [710, 254] width 21 height 55
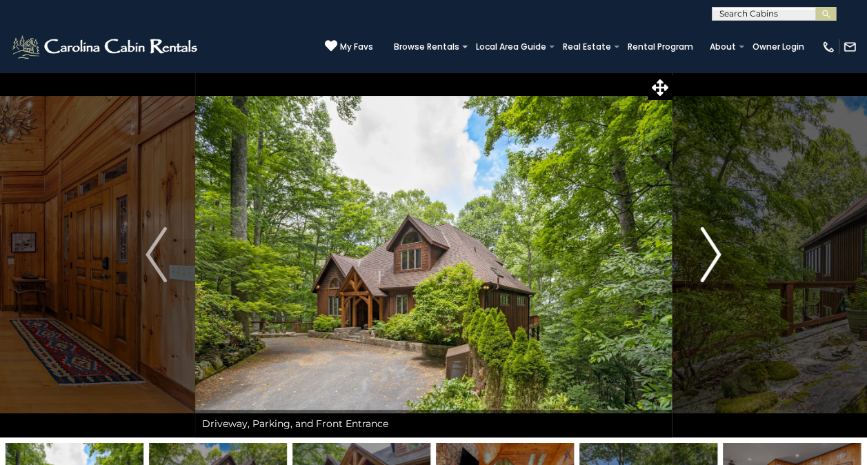
click at [721, 255] on img "Next" at bounding box center [710, 254] width 21 height 55
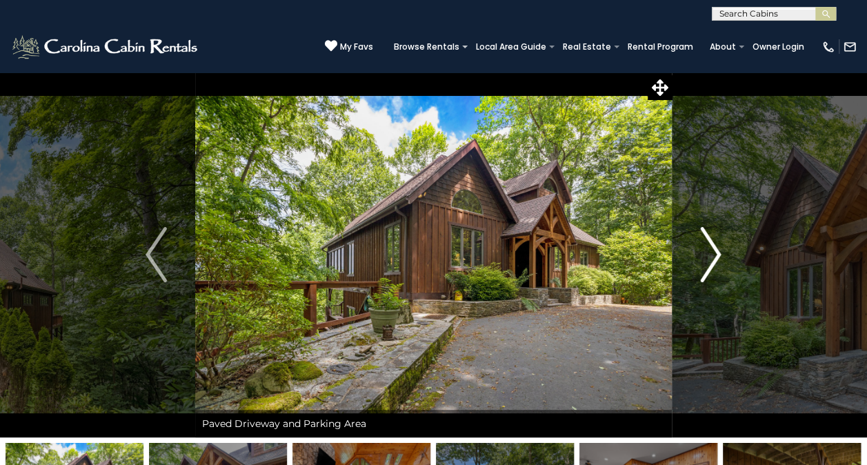
click at [721, 255] on img "Next" at bounding box center [710, 254] width 21 height 55
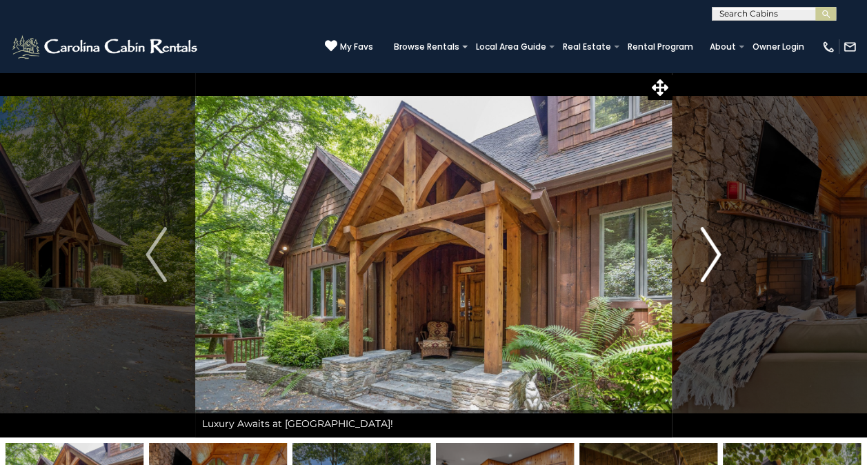
click at [721, 255] on img "Next" at bounding box center [710, 254] width 21 height 55
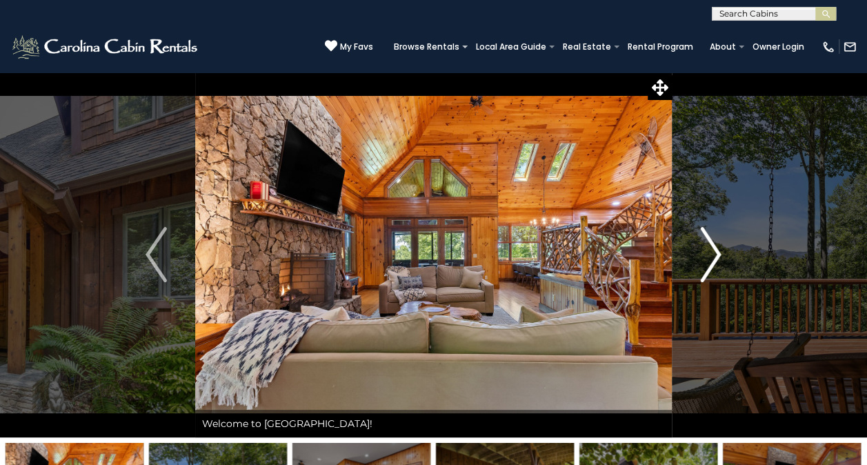
click at [721, 255] on img "Next" at bounding box center [710, 254] width 21 height 55
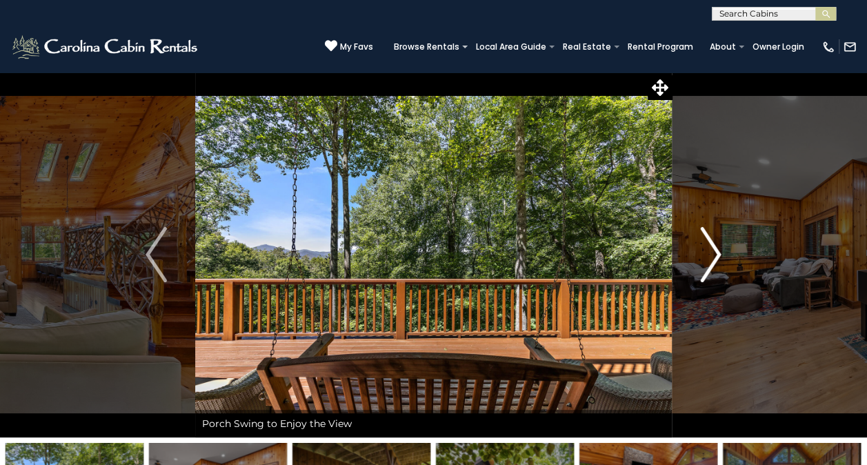
click at [721, 255] on img "Next" at bounding box center [710, 254] width 21 height 55
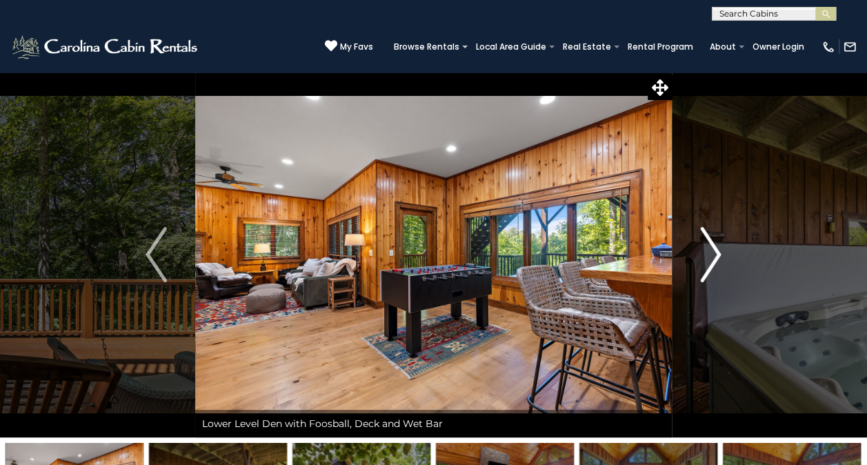
click at [721, 255] on img "Next" at bounding box center [710, 254] width 21 height 55
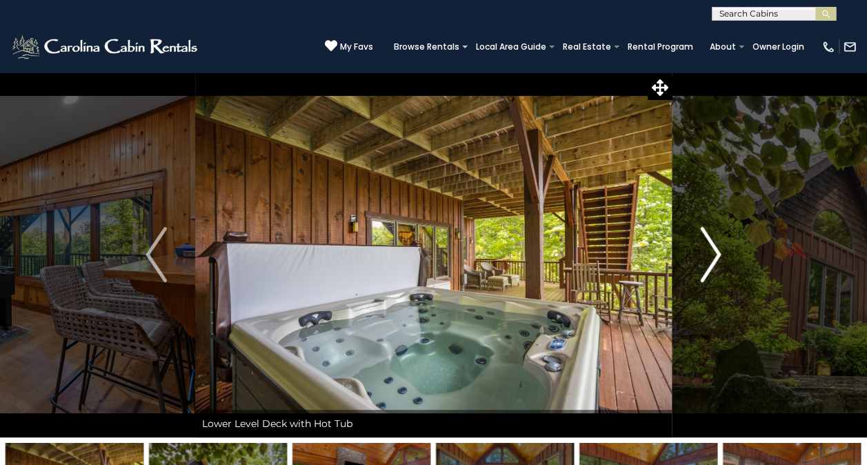
click at [721, 255] on img "Next" at bounding box center [710, 254] width 21 height 55
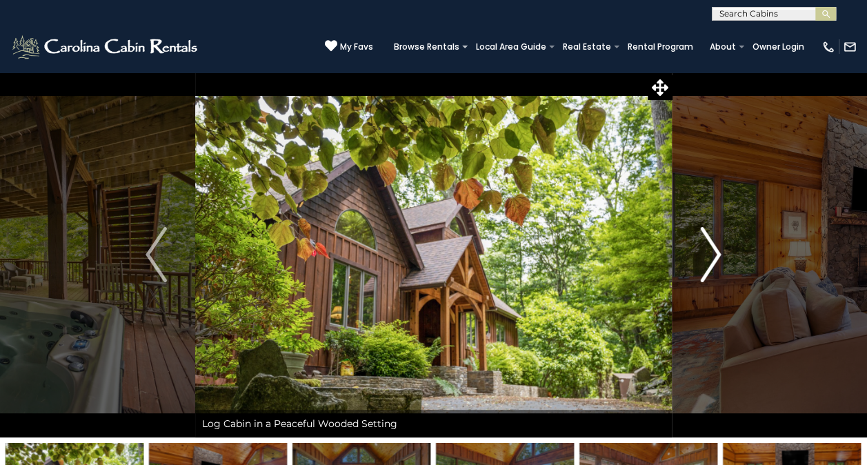
click at [721, 255] on img "Next" at bounding box center [710, 254] width 21 height 55
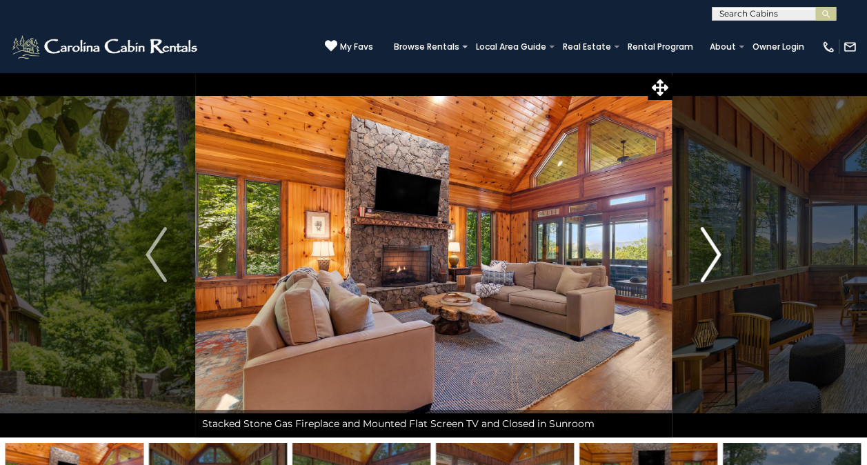
click at [721, 255] on img "Next" at bounding box center [710, 254] width 21 height 55
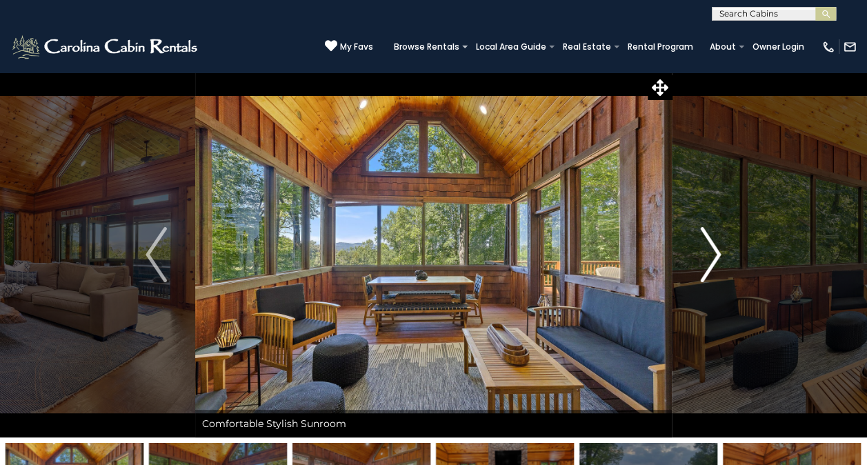
click at [721, 255] on img "Next" at bounding box center [710, 254] width 21 height 55
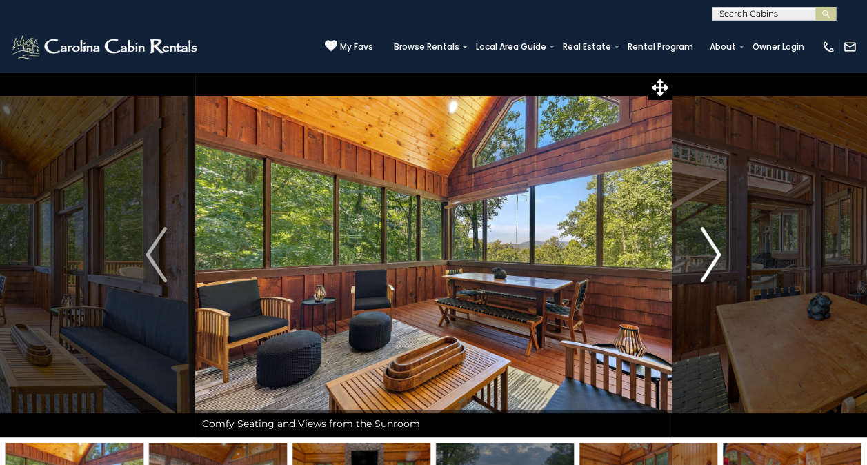
click at [721, 255] on img "Next" at bounding box center [710, 254] width 21 height 55
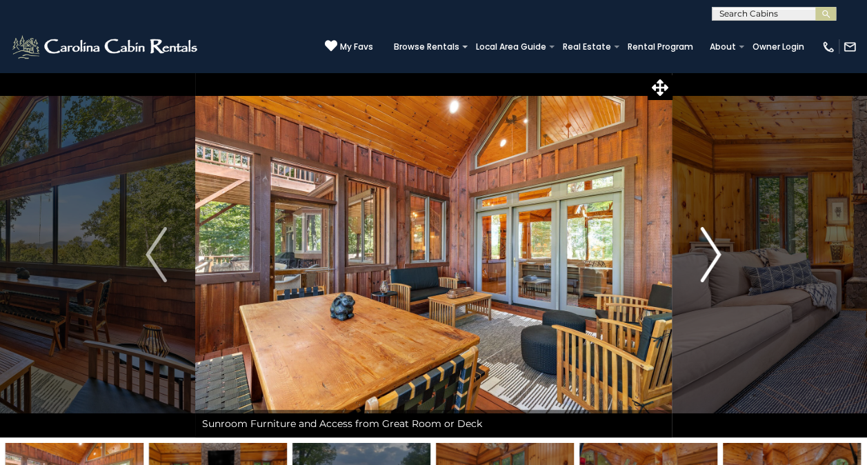
click at [721, 255] on img "Next" at bounding box center [710, 254] width 21 height 55
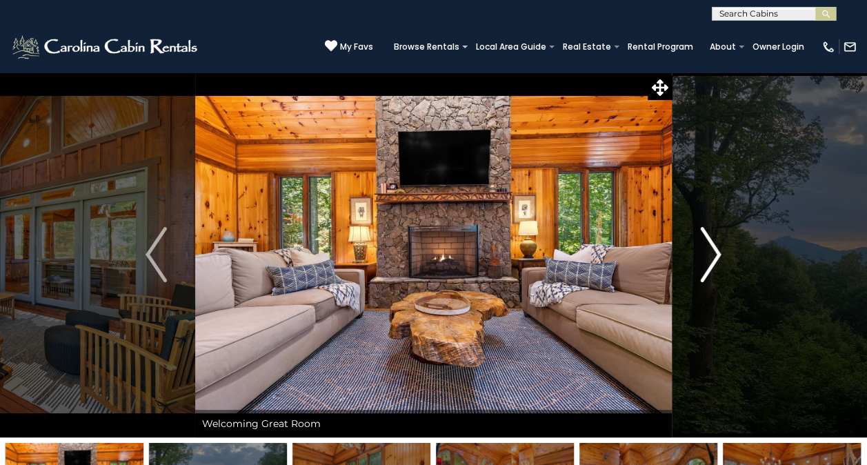
click at [721, 255] on img "Next" at bounding box center [710, 254] width 21 height 55
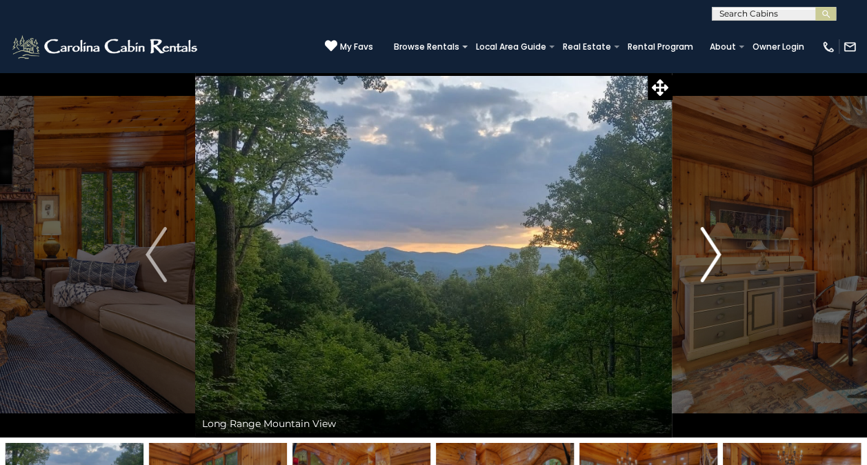
click at [721, 255] on img "Next" at bounding box center [710, 254] width 21 height 55
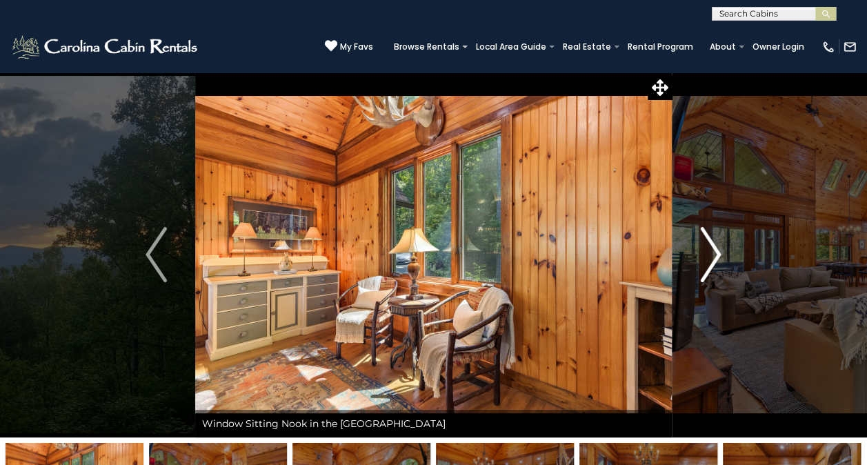
click at [721, 255] on img "Next" at bounding box center [710, 254] width 21 height 55
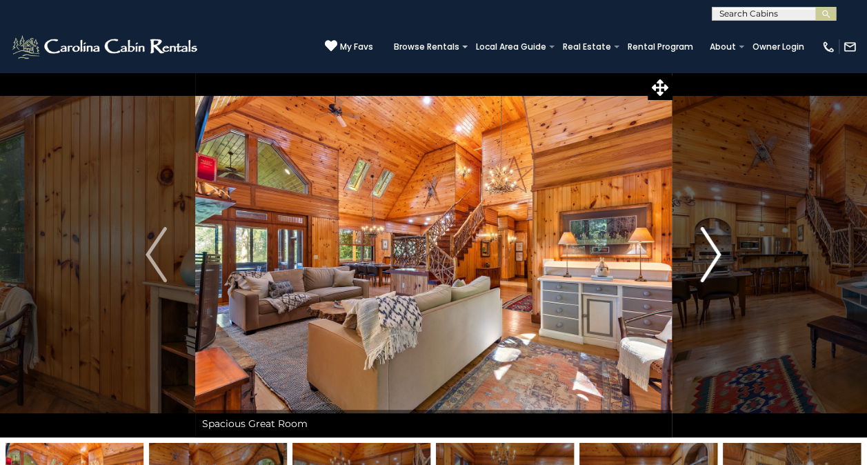
click at [721, 255] on img "Next" at bounding box center [710, 254] width 21 height 55
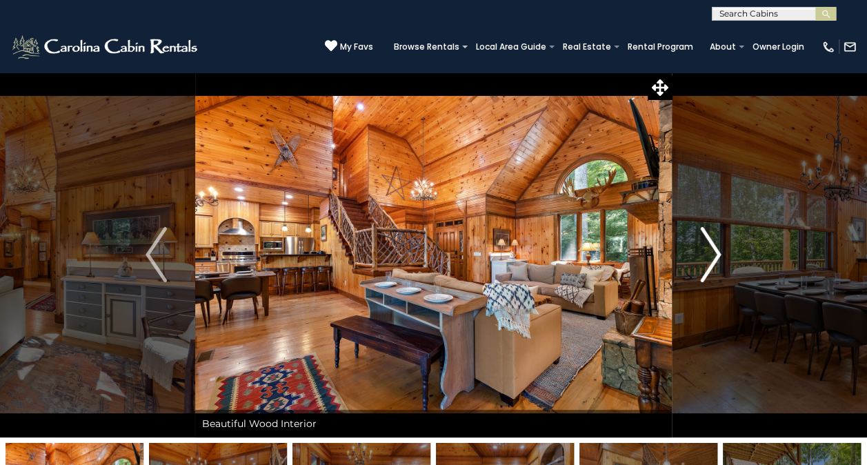
click at [721, 255] on img "Next" at bounding box center [710, 254] width 21 height 55
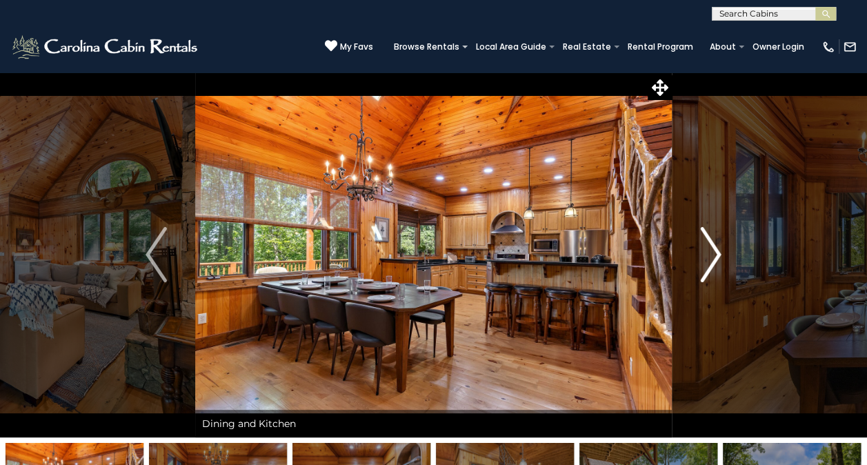
click at [721, 255] on img "Next" at bounding box center [710, 254] width 21 height 55
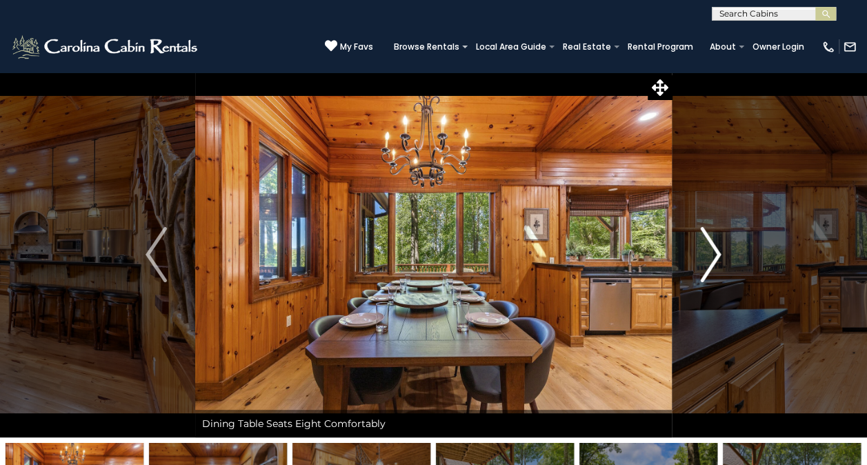
click at [721, 255] on img "Next" at bounding box center [710, 254] width 21 height 55
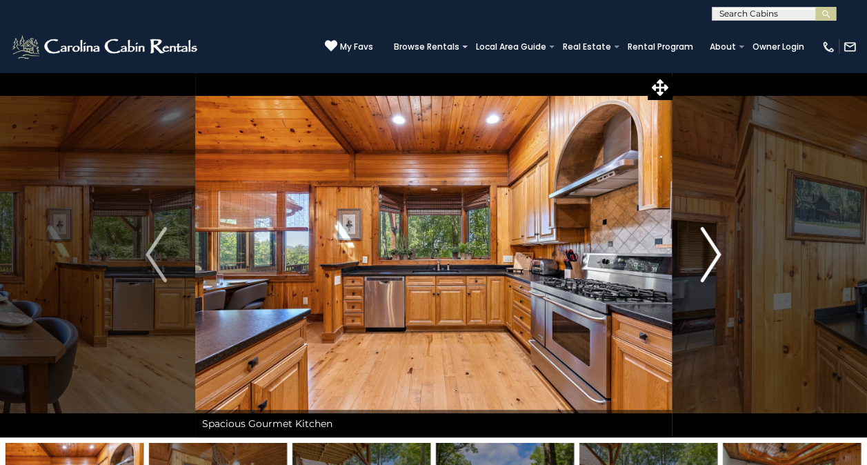
click at [721, 255] on img "Next" at bounding box center [710, 254] width 21 height 55
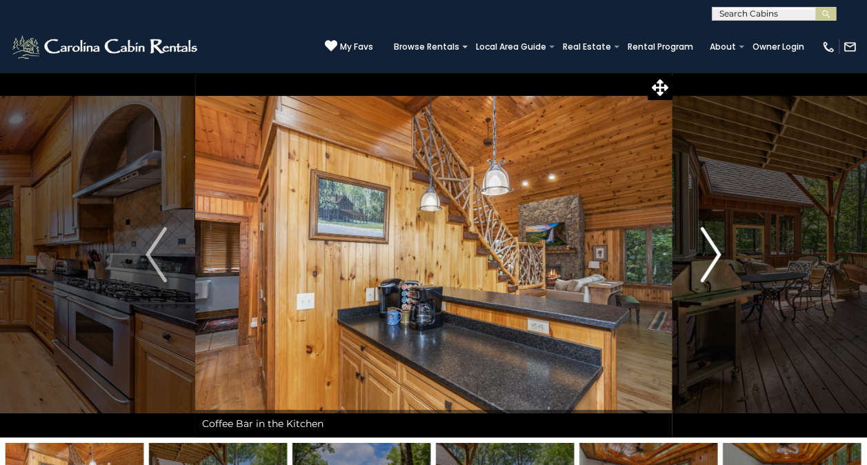
click at [721, 255] on img "Next" at bounding box center [710, 254] width 21 height 55
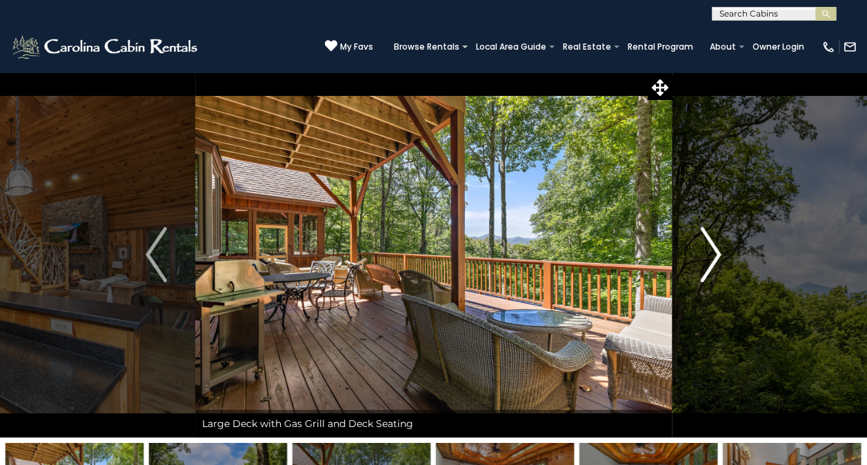
click at [721, 255] on img "Next" at bounding box center [710, 254] width 21 height 55
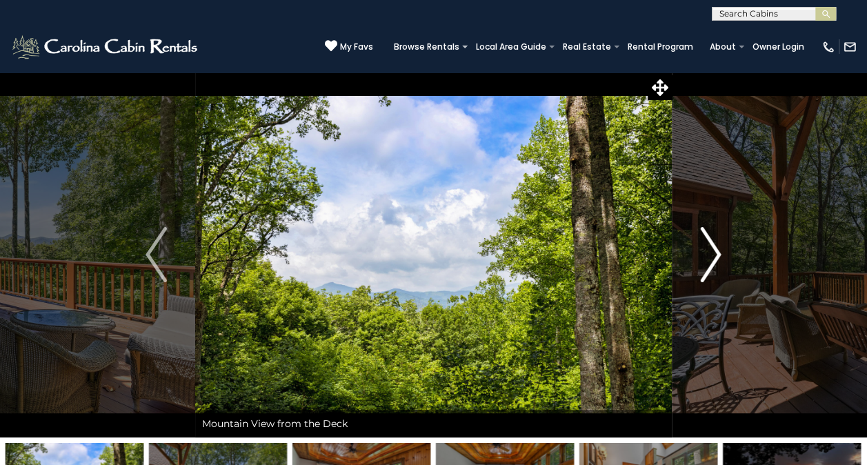
click at [721, 255] on img "Next" at bounding box center [710, 254] width 21 height 55
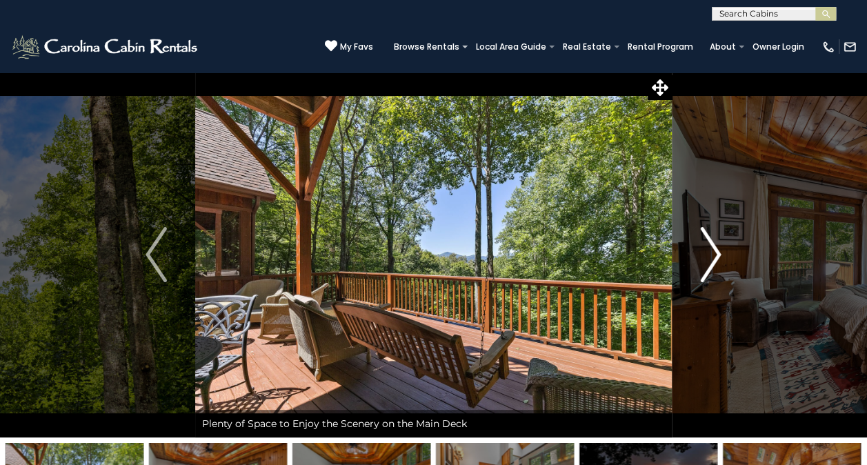
click at [721, 255] on img "Next" at bounding box center [710, 254] width 21 height 55
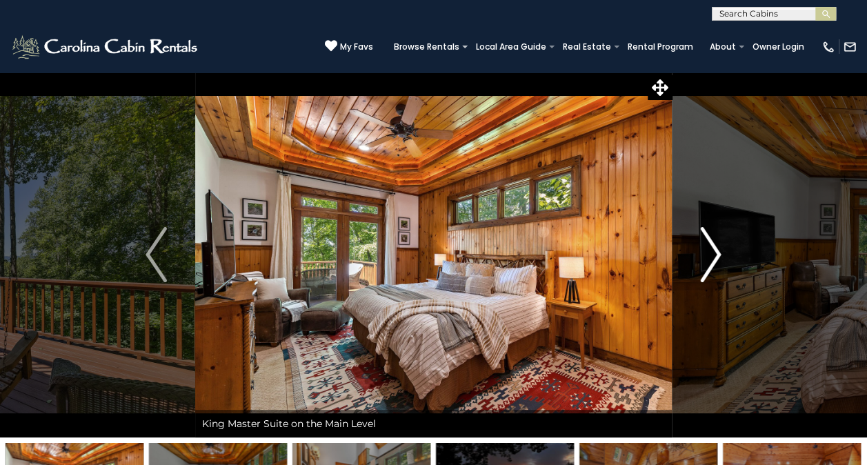
click at [721, 255] on img "Next" at bounding box center [710, 254] width 21 height 55
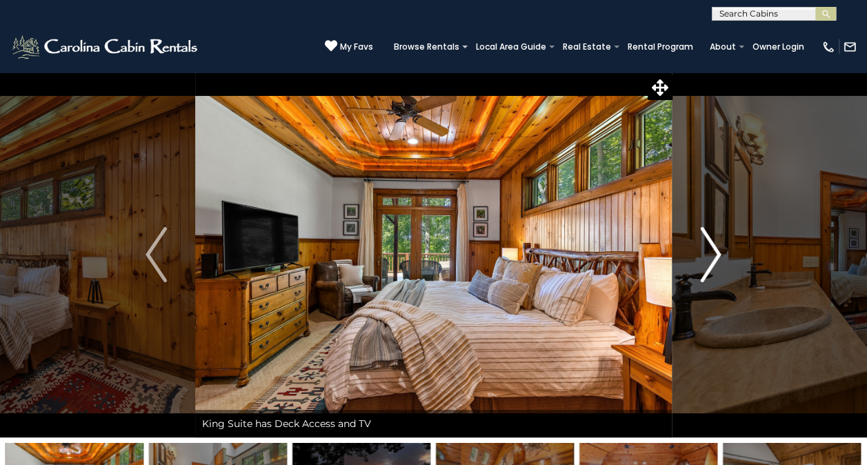
click at [721, 255] on img "Next" at bounding box center [710, 254] width 21 height 55
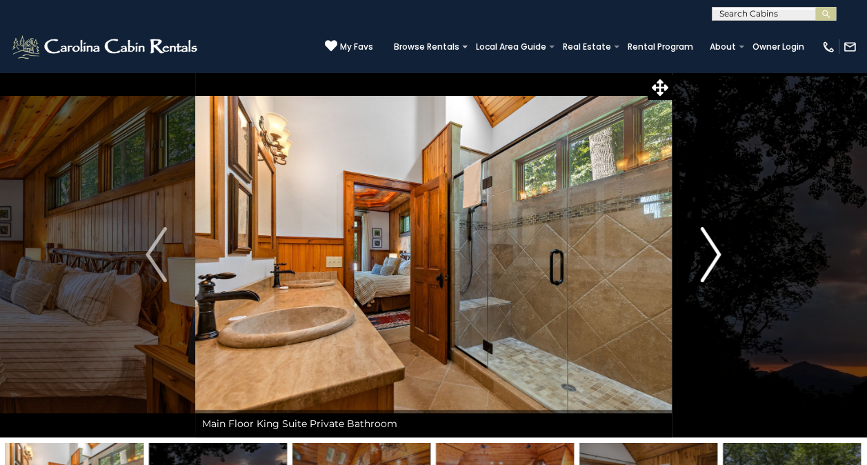
click at [721, 255] on img "Next" at bounding box center [710, 254] width 21 height 55
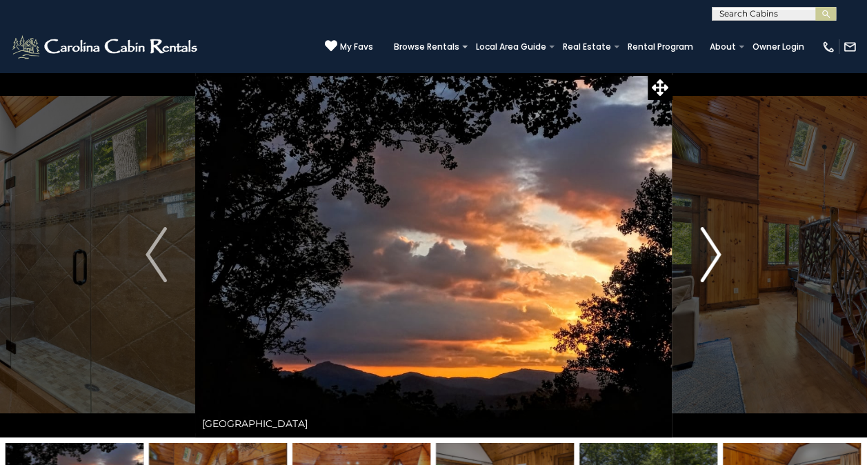
click at [721, 255] on img "Next" at bounding box center [710, 254] width 21 height 55
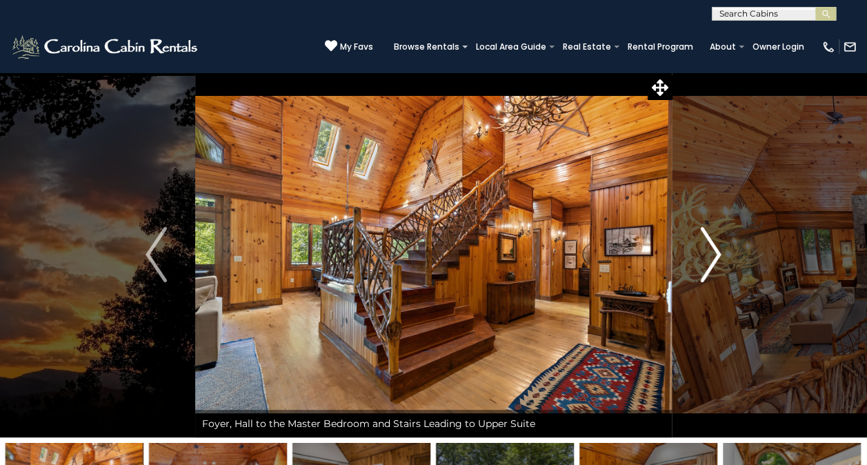
click at [721, 255] on img "Next" at bounding box center [710, 254] width 21 height 55
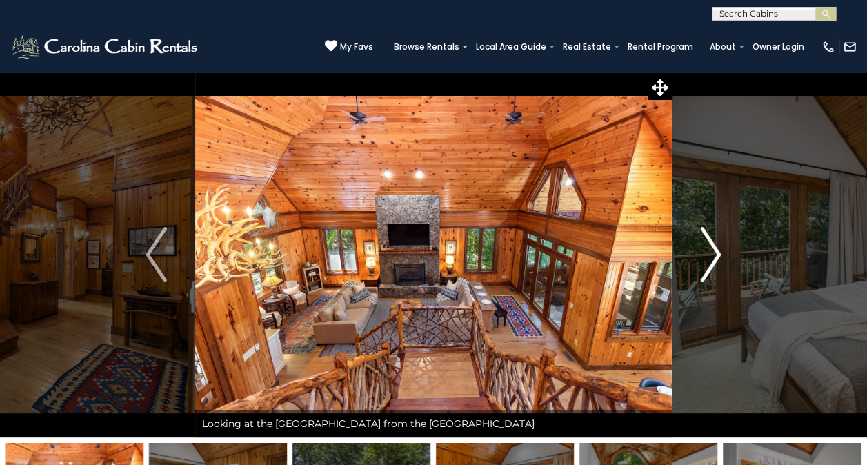
click at [721, 255] on img "Next" at bounding box center [710, 254] width 21 height 55
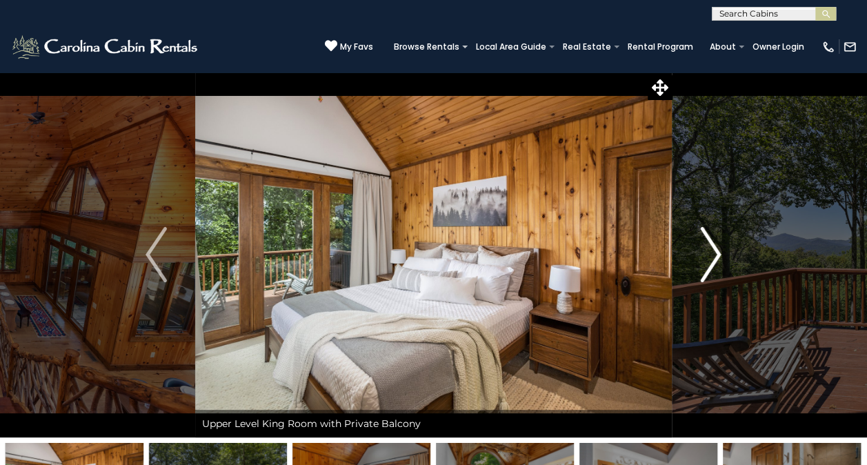
click at [727, 265] on button "Next" at bounding box center [710, 255] width 77 height 366
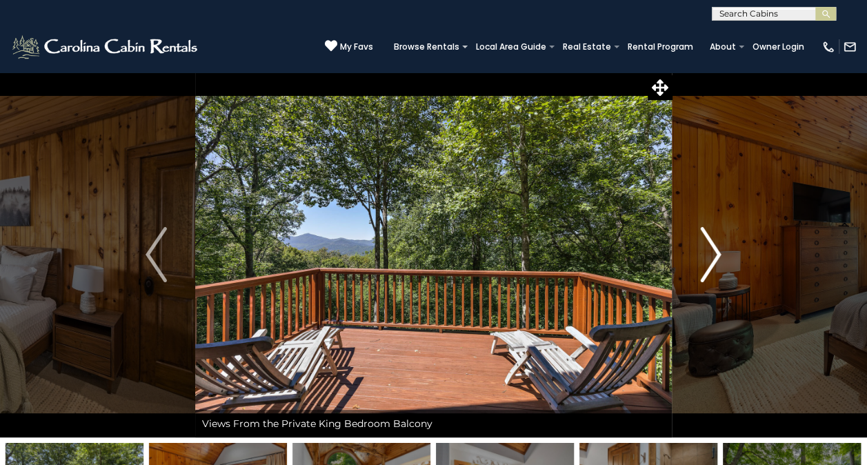
click at [727, 265] on button "Next" at bounding box center [710, 255] width 77 height 366
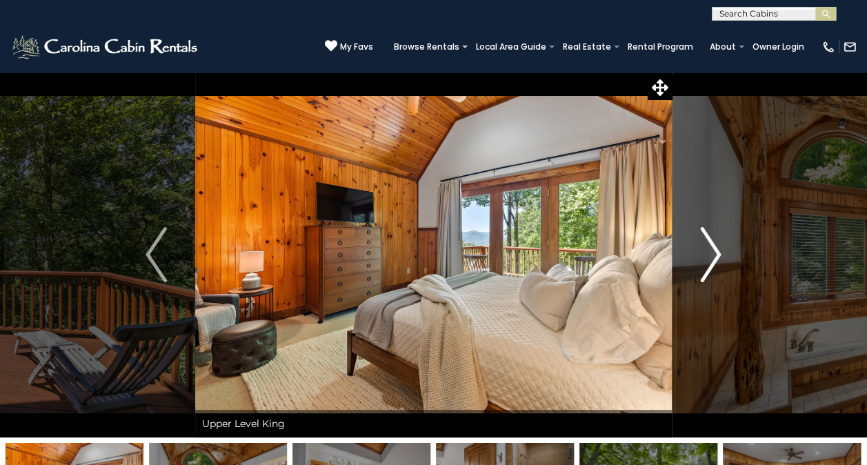
click at [727, 265] on button "Next" at bounding box center [710, 255] width 77 height 366
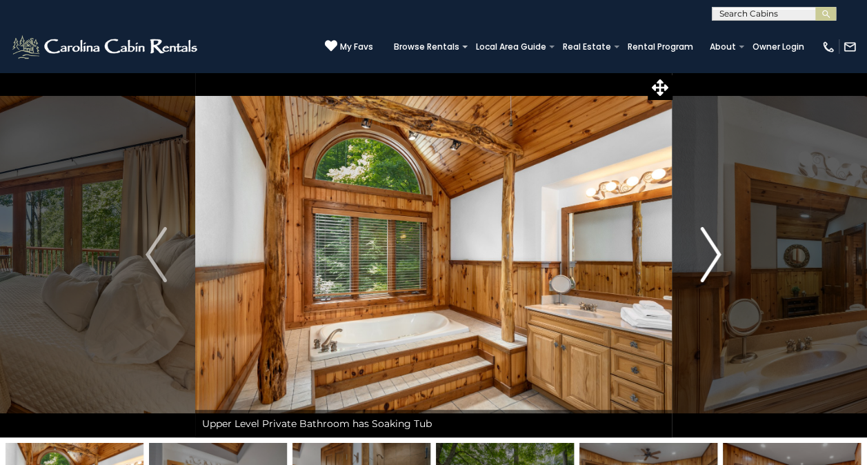
click at [727, 265] on button "Next" at bounding box center [710, 255] width 77 height 366
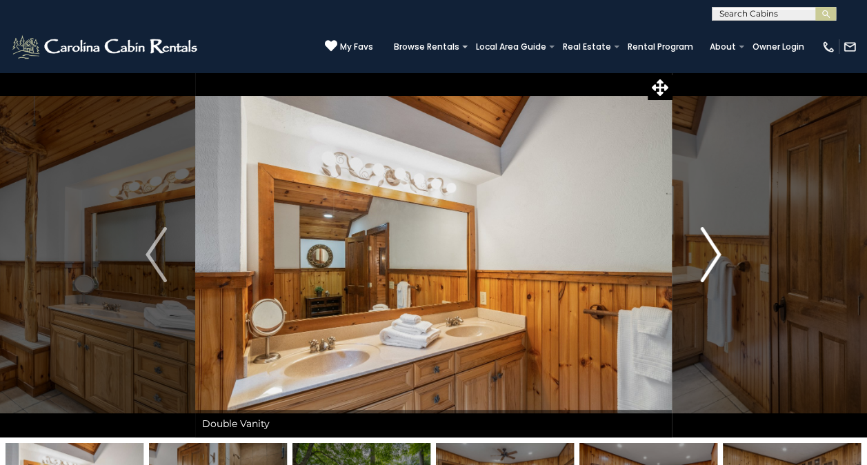
click at [727, 265] on button "Next" at bounding box center [710, 255] width 77 height 366
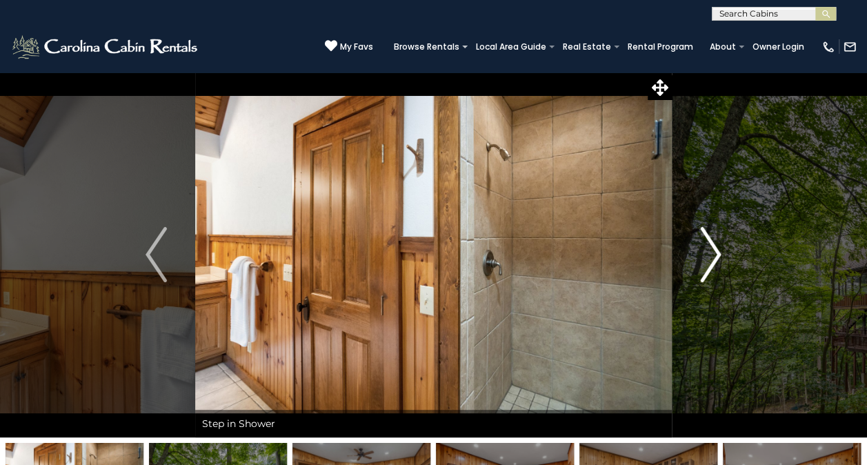
click at [727, 265] on button "Next" at bounding box center [710, 255] width 77 height 366
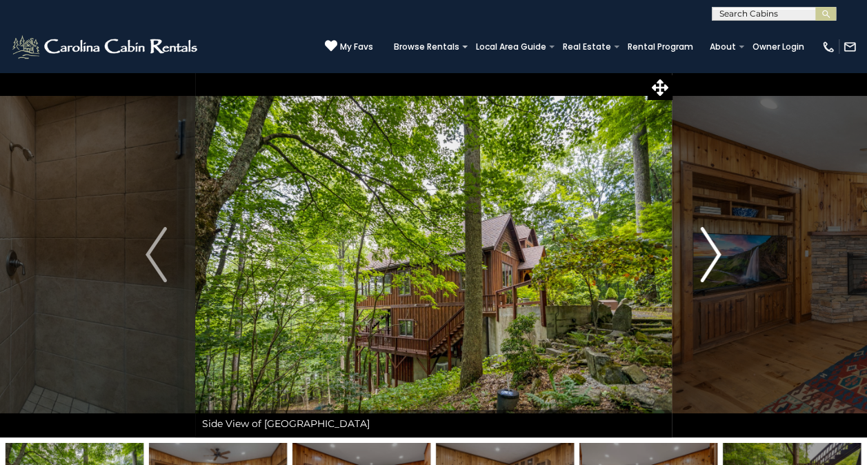
click at [727, 265] on button "Next" at bounding box center [710, 255] width 77 height 366
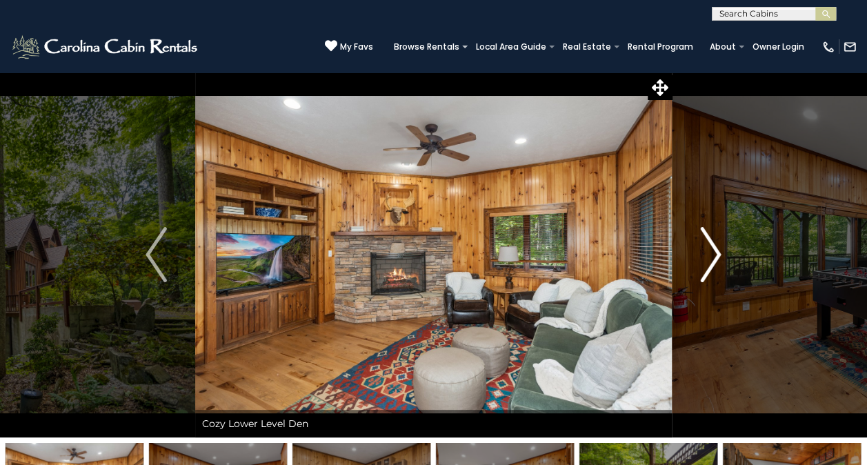
click at [727, 265] on button "Next" at bounding box center [710, 255] width 77 height 366
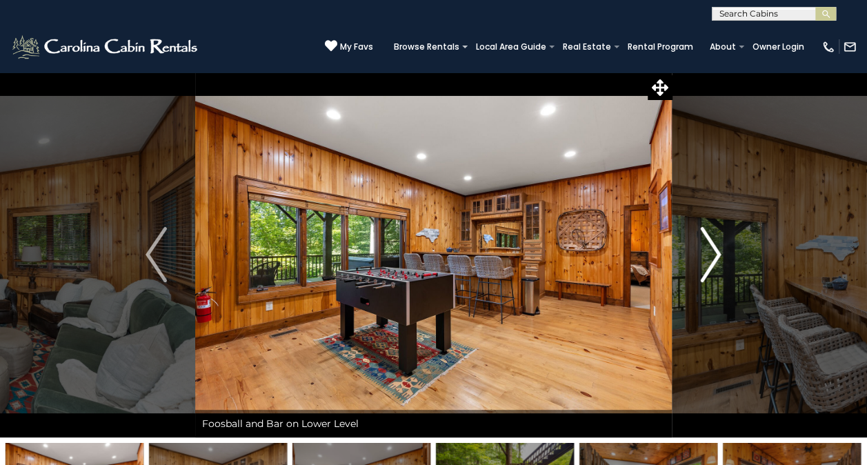
click at [721, 268] on img "Next" at bounding box center [710, 254] width 21 height 55
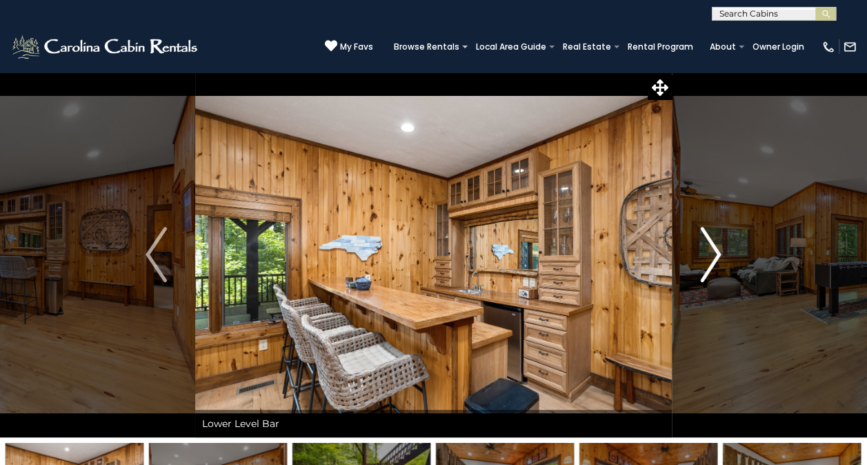
click at [721, 268] on img "Next" at bounding box center [710, 254] width 21 height 55
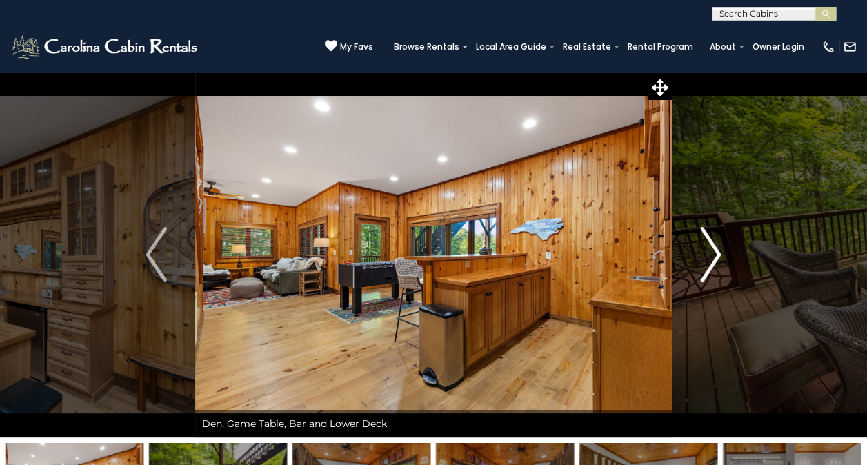
click at [716, 249] on img "Next" at bounding box center [710, 254] width 21 height 55
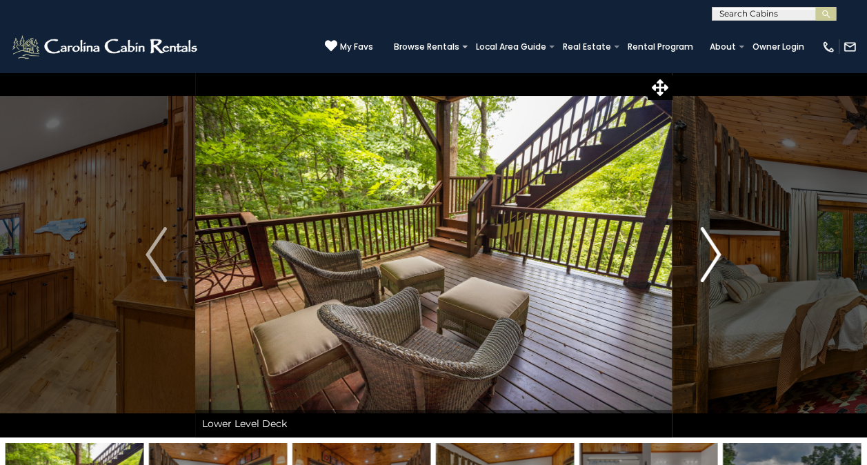
click at [716, 249] on img "Next" at bounding box center [710, 254] width 21 height 55
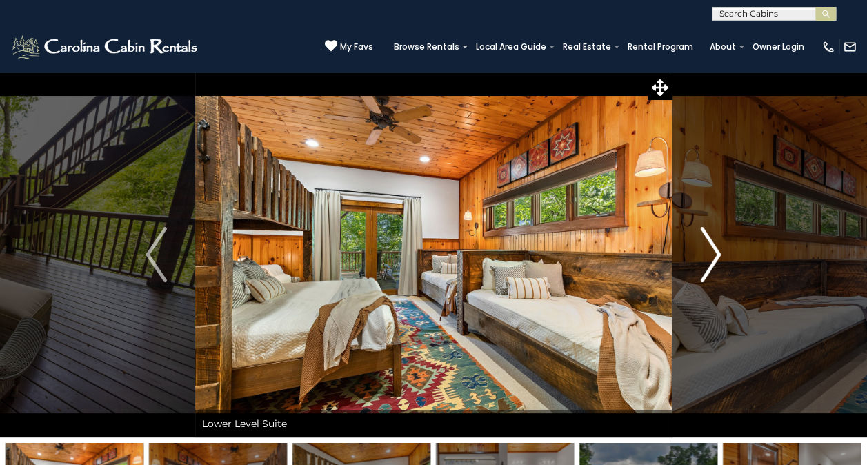
click at [716, 249] on img "Next" at bounding box center [710, 254] width 21 height 55
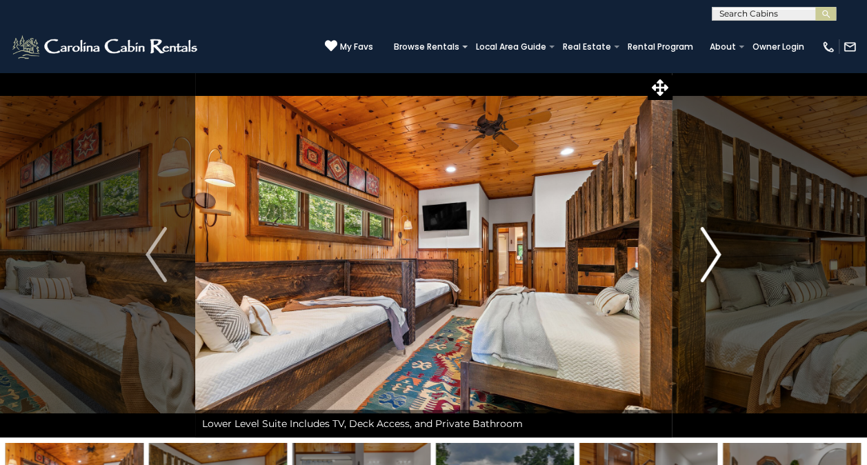
click at [716, 249] on img "Next" at bounding box center [710, 254] width 21 height 55
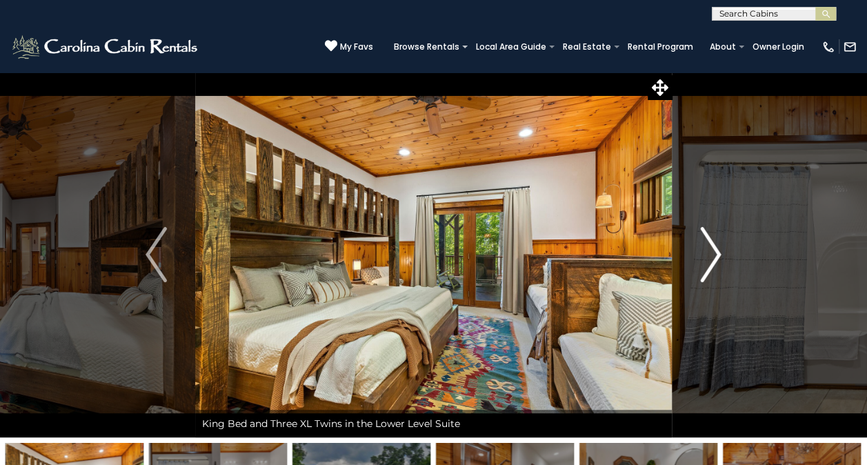
click at [716, 249] on img "Next" at bounding box center [710, 254] width 21 height 55
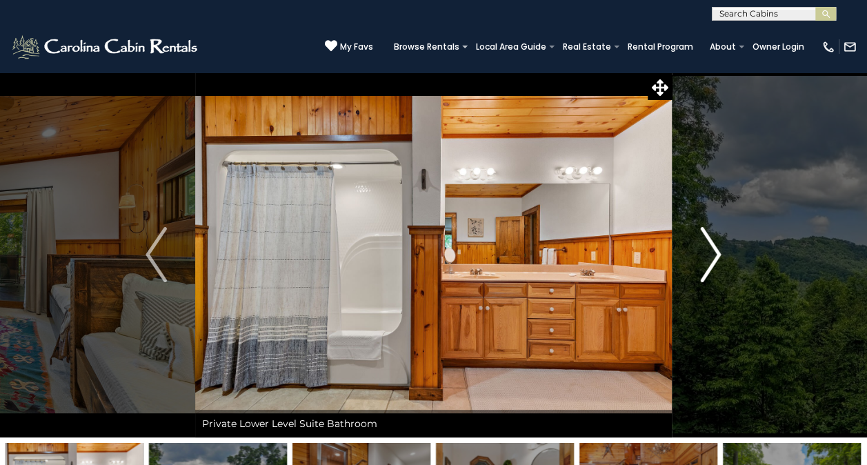
click at [716, 249] on img "Next" at bounding box center [710, 254] width 21 height 55
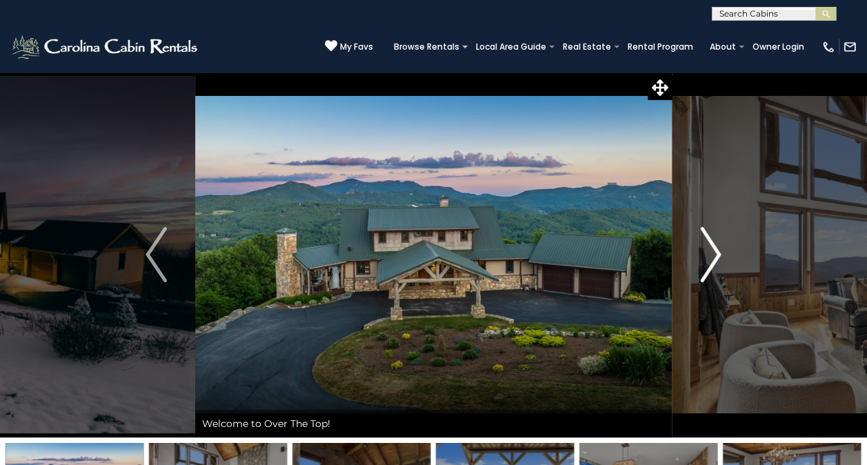
click at [710, 261] on img "Next" at bounding box center [710, 254] width 21 height 55
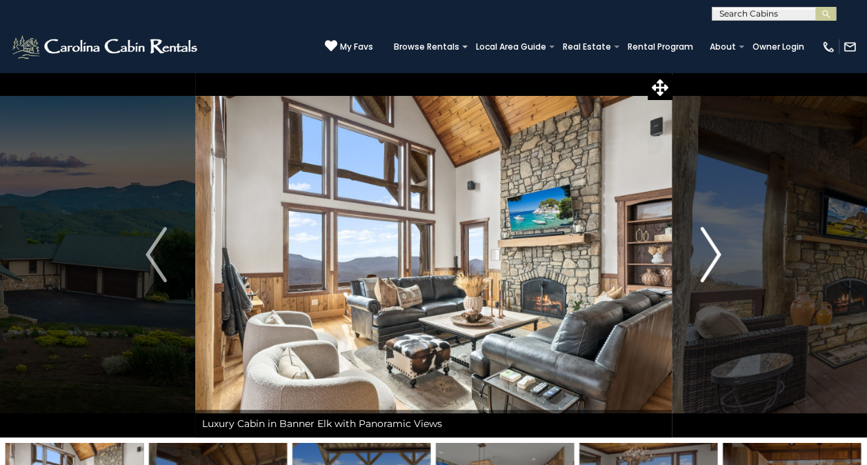
click at [710, 261] on img "Next" at bounding box center [710, 254] width 21 height 55
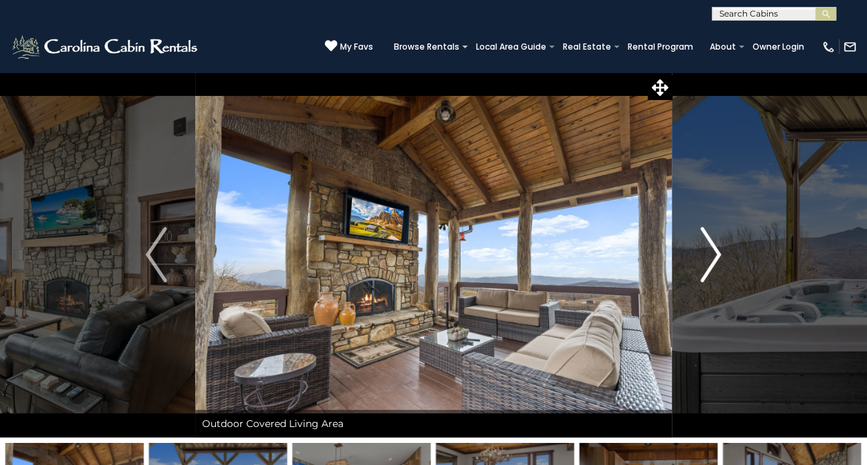
click at [710, 261] on img "Next" at bounding box center [710, 254] width 21 height 55
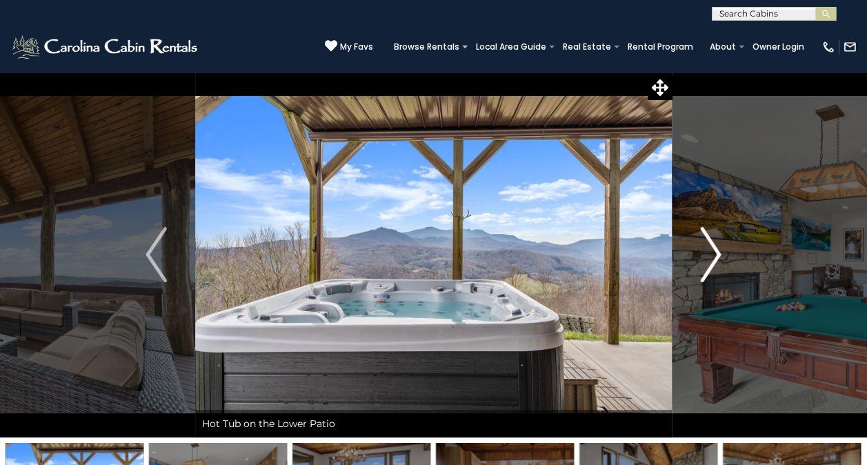
click at [710, 261] on img "Next" at bounding box center [710, 254] width 21 height 55
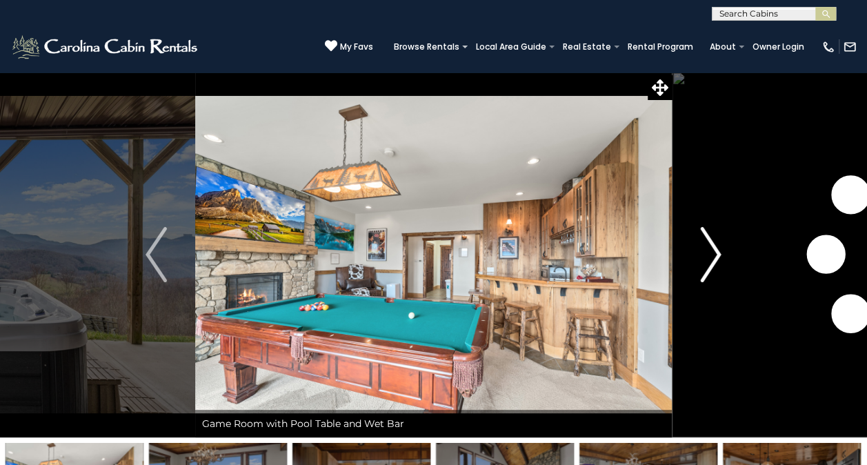
click at [710, 261] on img "Next" at bounding box center [710, 254] width 21 height 55
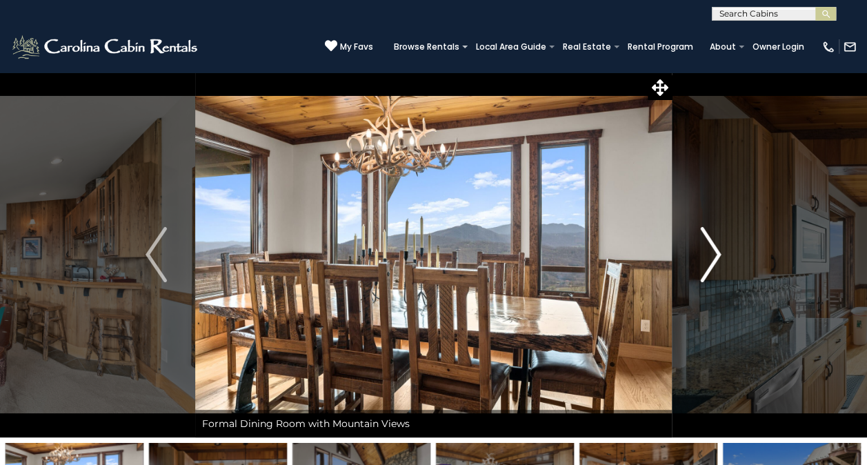
click at [710, 261] on img "Next" at bounding box center [710, 254] width 21 height 55
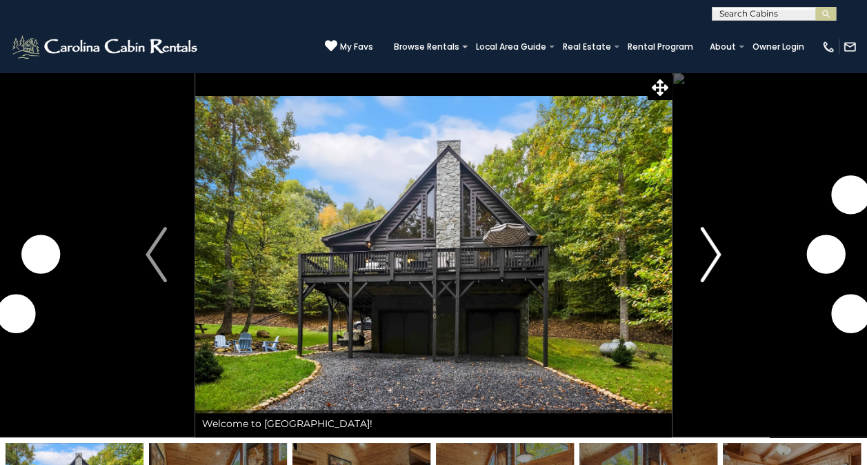
click at [741, 262] on button "Next" at bounding box center [710, 255] width 77 height 366
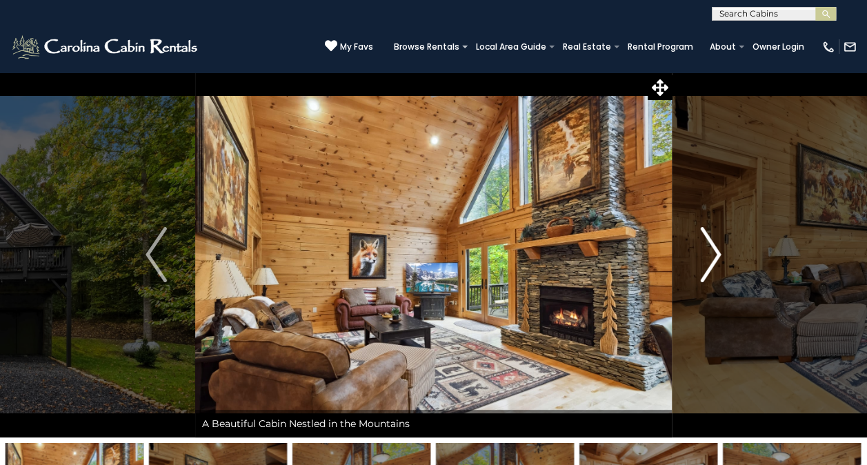
click at [741, 262] on button "Next" at bounding box center [710, 255] width 77 height 366
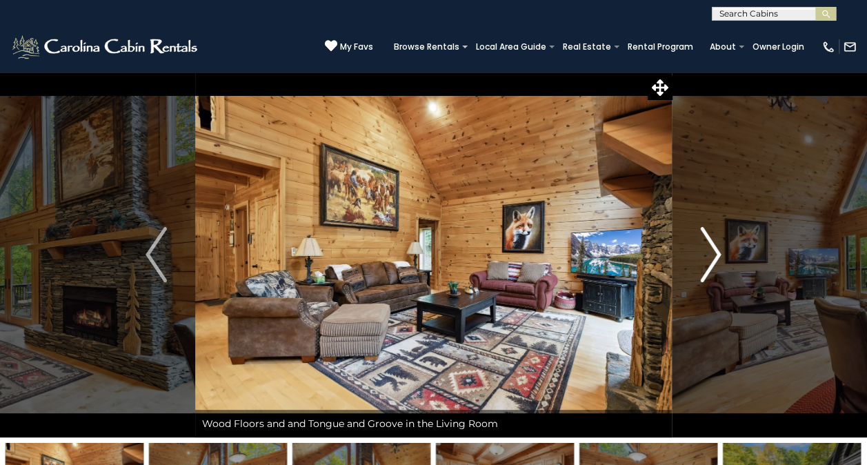
click at [741, 262] on button "Next" at bounding box center [710, 255] width 77 height 366
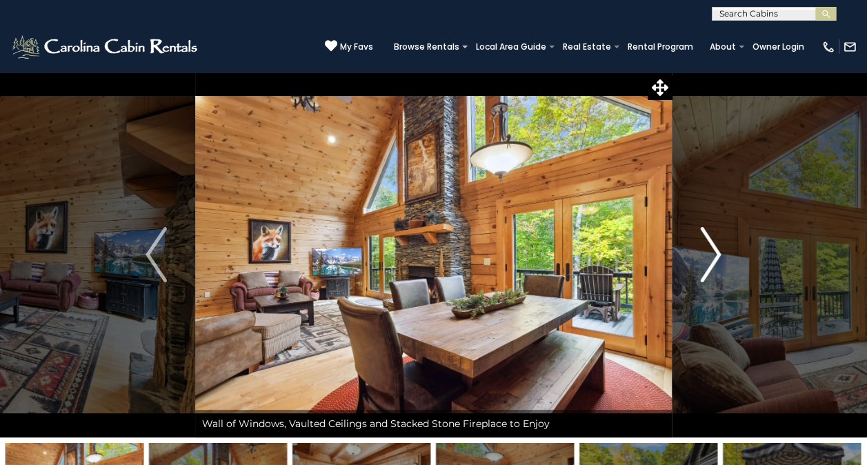
click at [741, 262] on button "Next" at bounding box center [710, 255] width 77 height 366
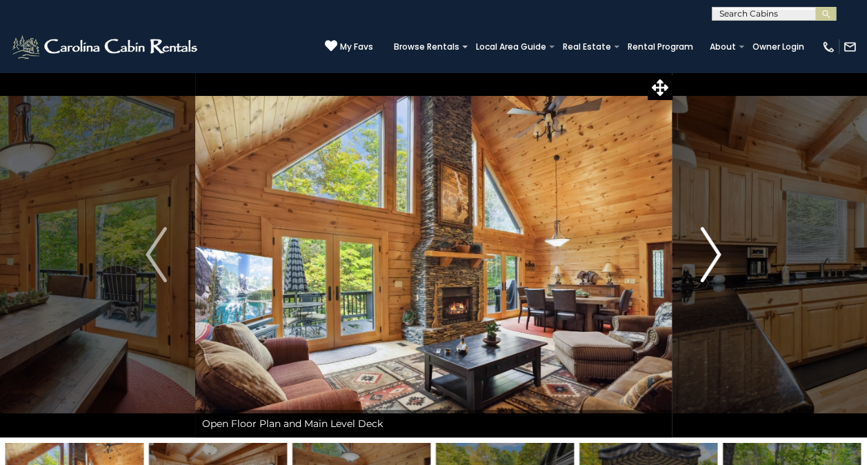
click at [741, 262] on button "Next" at bounding box center [710, 255] width 77 height 366
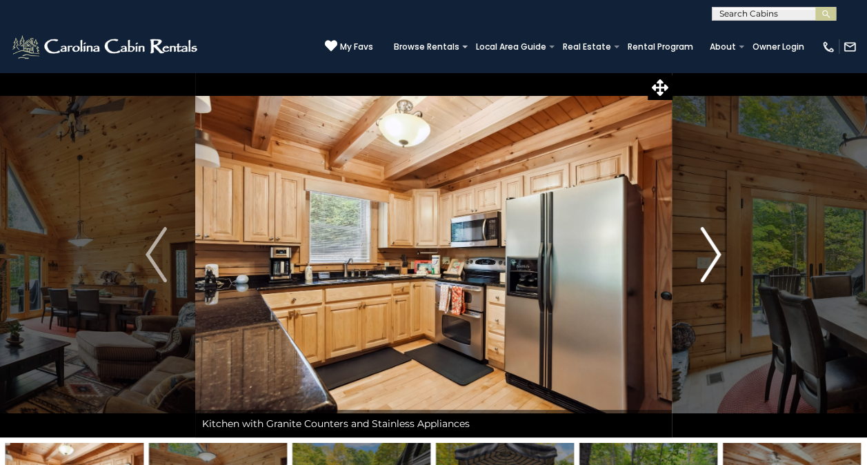
click at [741, 262] on button "Next" at bounding box center [710, 255] width 77 height 366
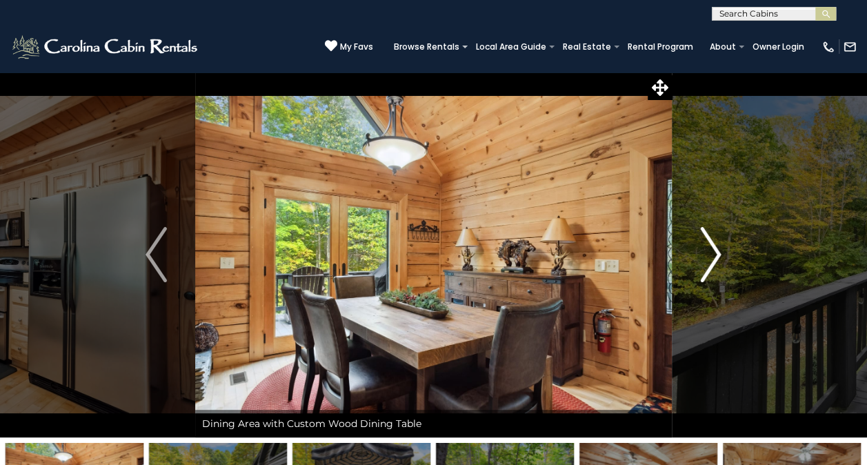
click at [741, 262] on button "Next" at bounding box center [710, 255] width 77 height 366
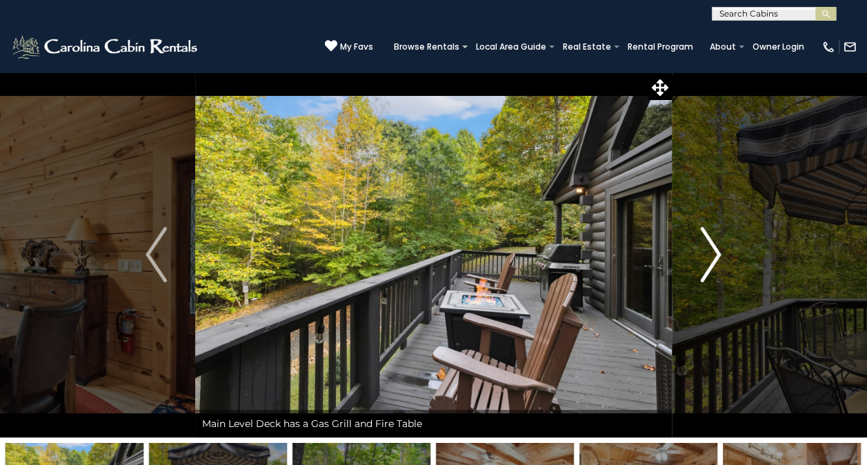
click at [741, 262] on button "Next" at bounding box center [710, 255] width 77 height 366
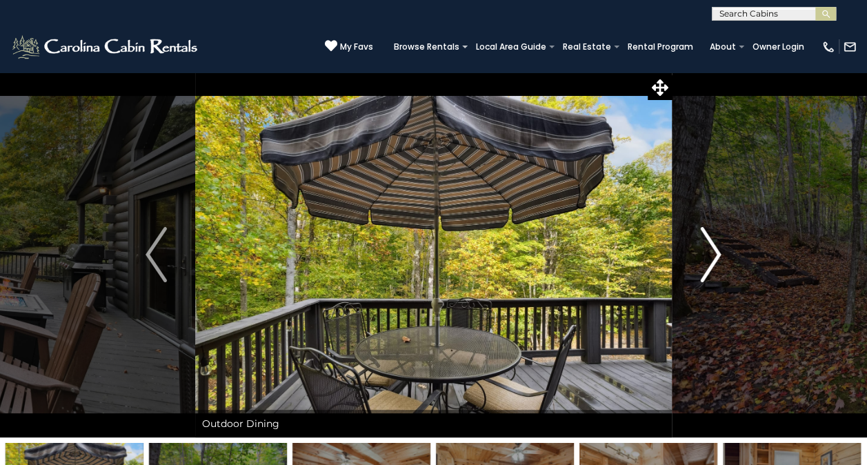
click at [741, 262] on button "Next" at bounding box center [710, 255] width 77 height 366
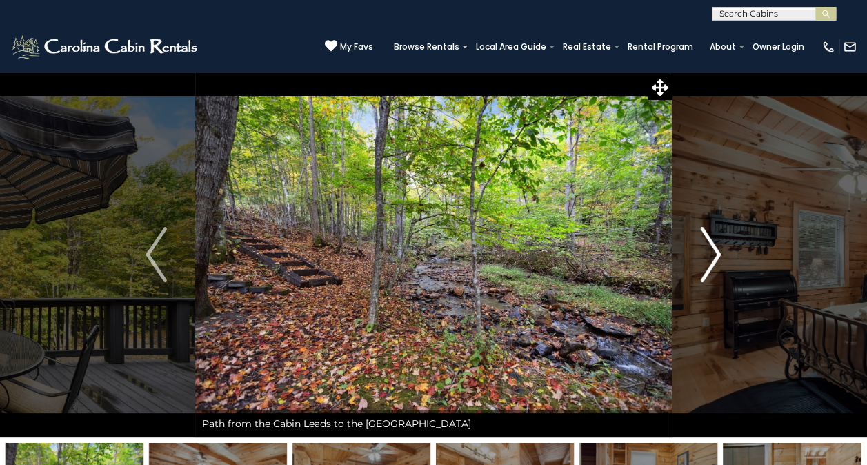
click at [741, 262] on button "Next" at bounding box center [710, 255] width 77 height 366
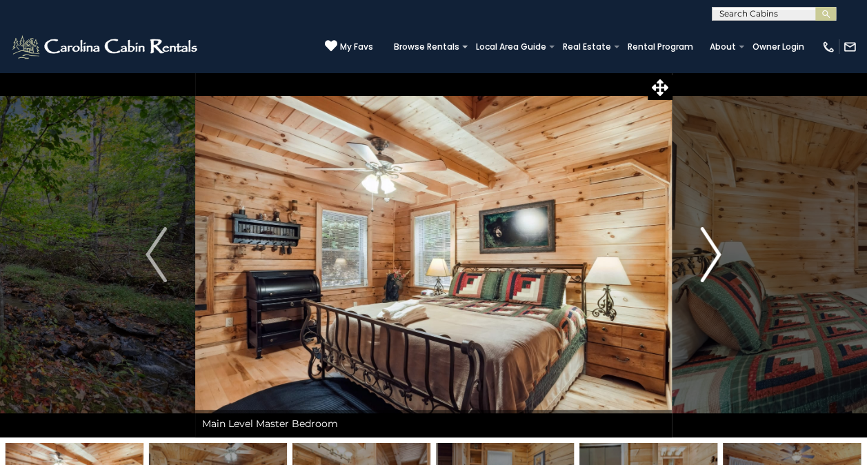
click at [741, 262] on button "Next" at bounding box center [710, 255] width 77 height 366
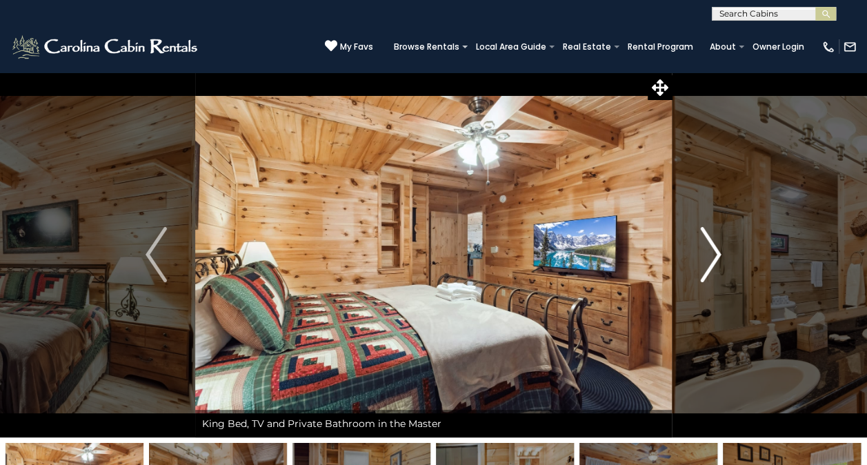
click at [741, 262] on button "Next" at bounding box center [710, 255] width 77 height 366
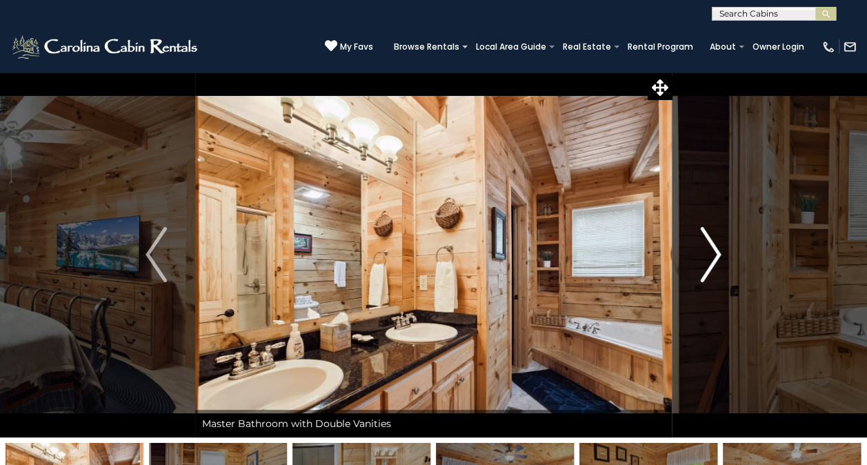
click at [741, 262] on button "Next" at bounding box center [710, 255] width 77 height 366
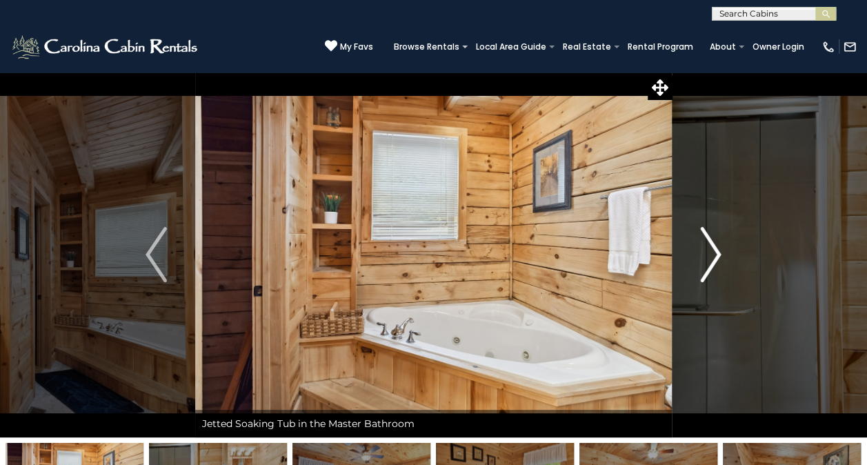
click at [741, 262] on button "Next" at bounding box center [710, 255] width 77 height 366
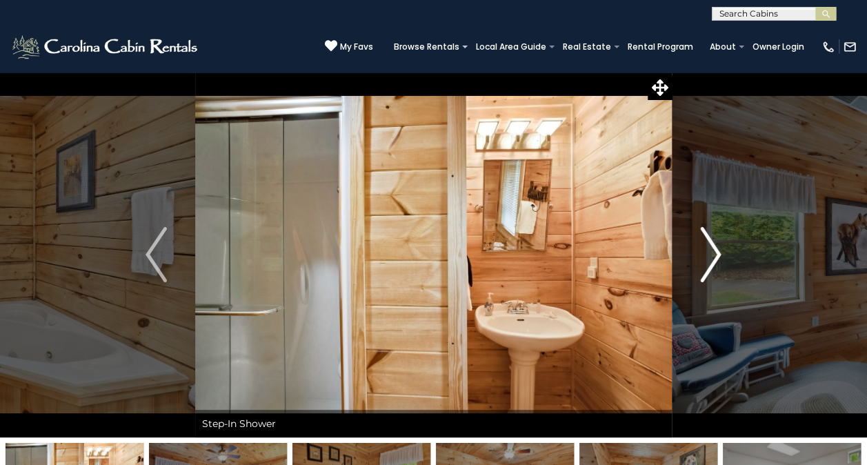
click at [741, 262] on button "Next" at bounding box center [710, 255] width 77 height 366
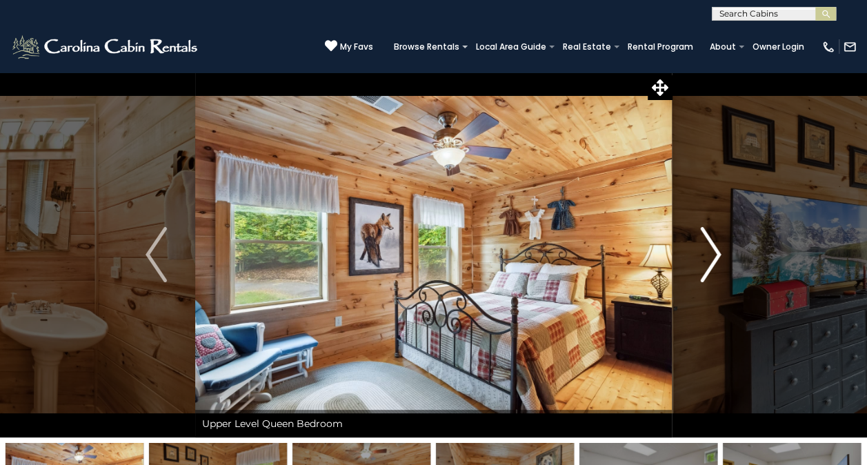
click at [741, 262] on button "Next" at bounding box center [710, 255] width 77 height 366
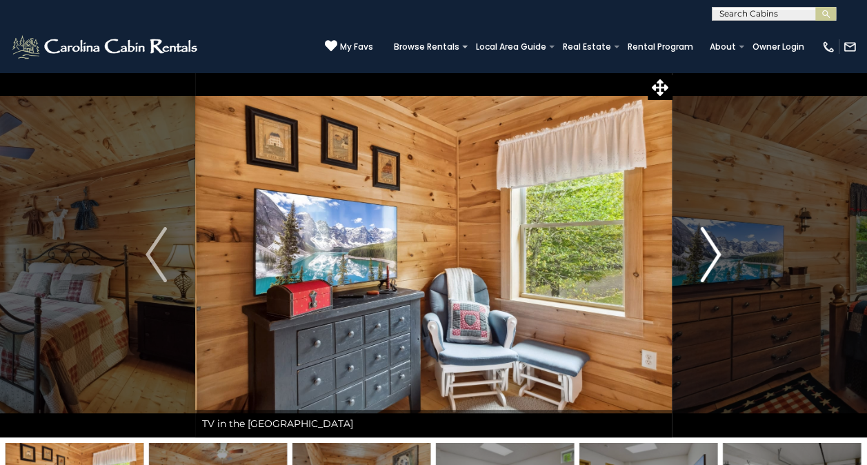
click at [741, 262] on button "Next" at bounding box center [710, 255] width 77 height 366
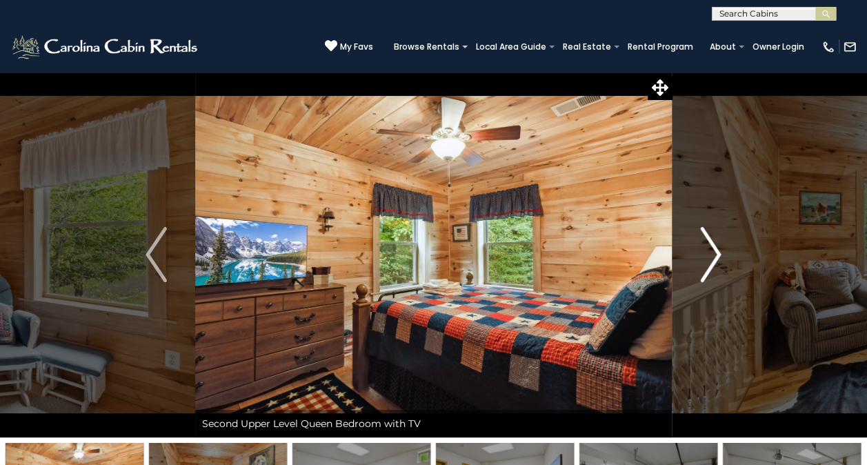
click at [741, 262] on button "Next" at bounding box center [710, 255] width 77 height 366
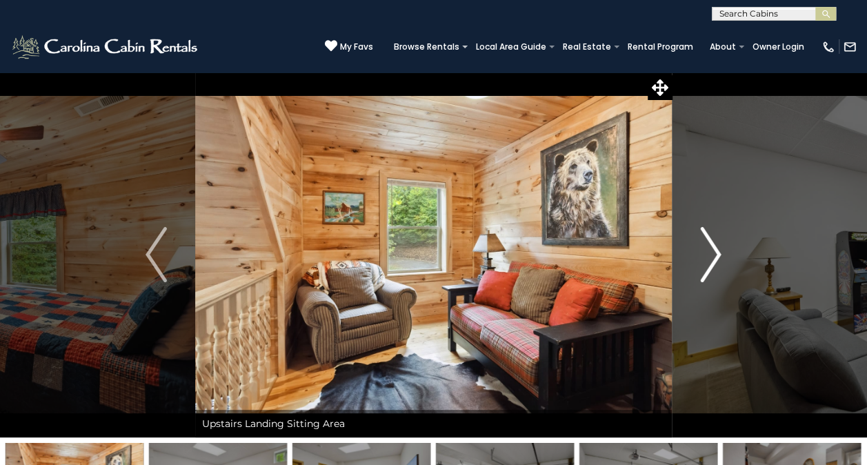
click at [741, 262] on button "Next" at bounding box center [710, 255] width 77 height 366
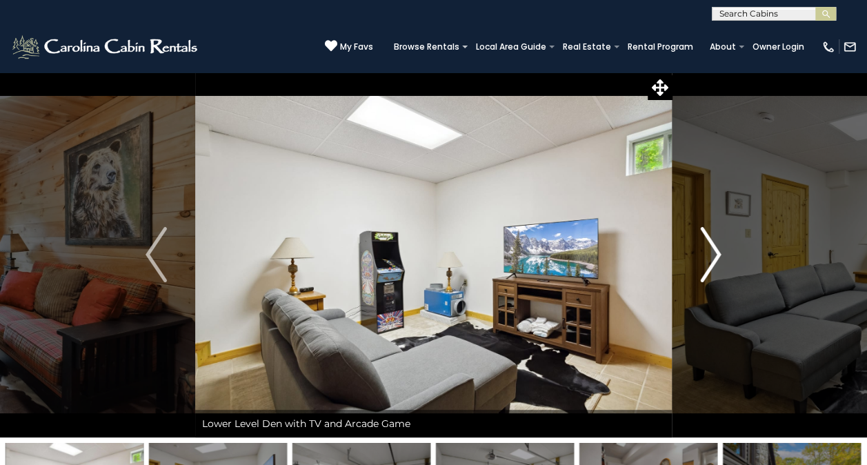
click at [741, 262] on button "Next" at bounding box center [710, 255] width 77 height 366
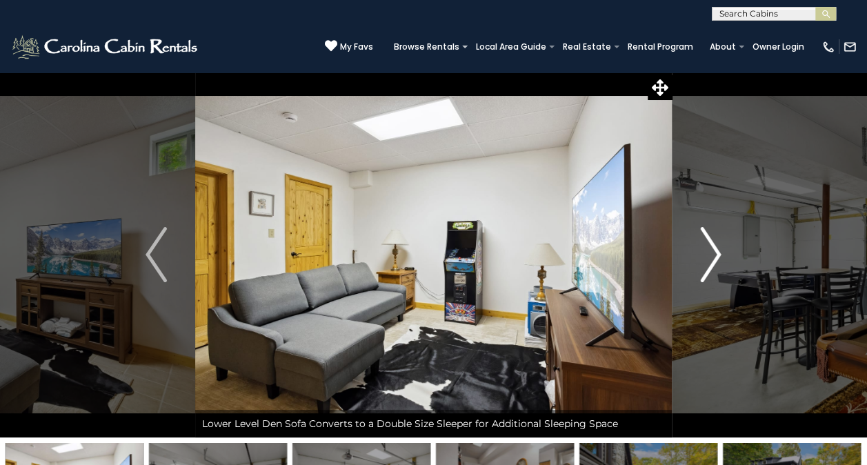
click at [741, 262] on button "Next" at bounding box center [710, 255] width 77 height 366
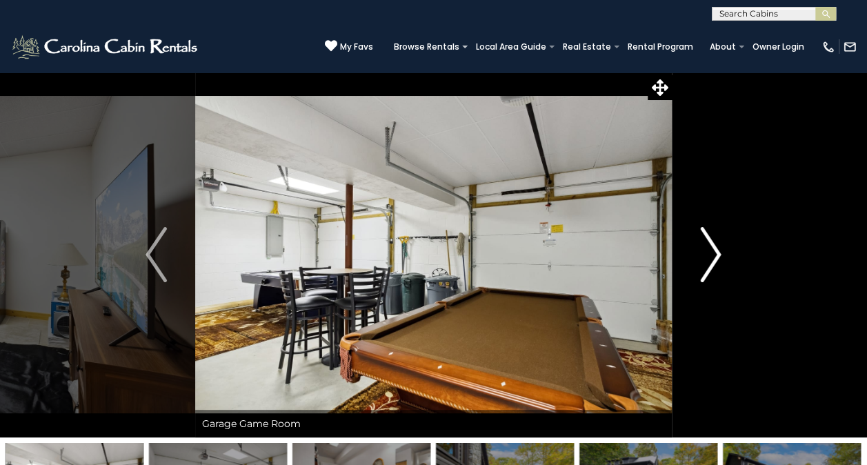
click at [741, 262] on button "Next" at bounding box center [710, 255] width 77 height 366
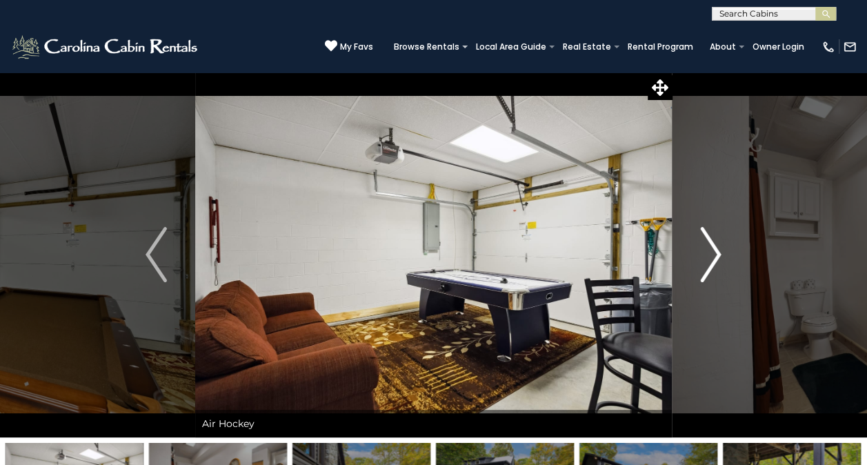
click at [741, 262] on button "Next" at bounding box center [710, 255] width 77 height 366
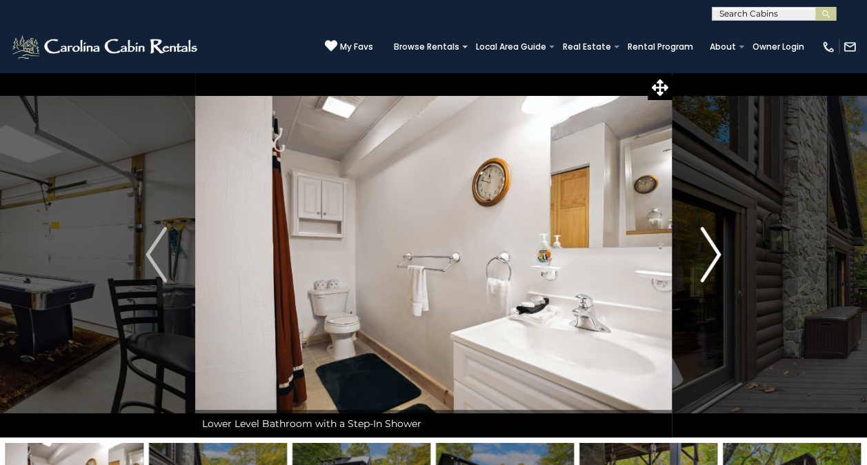
click at [741, 262] on button "Next" at bounding box center [710, 255] width 77 height 366
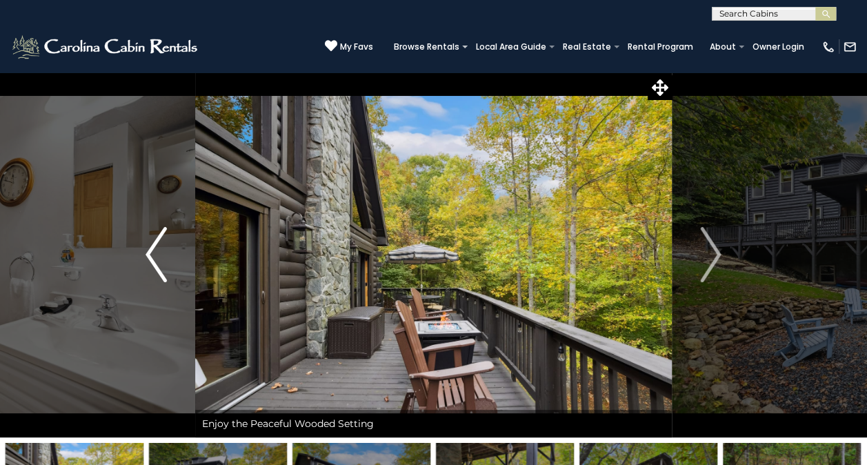
click at [161, 264] on img "Previous" at bounding box center [156, 254] width 21 height 55
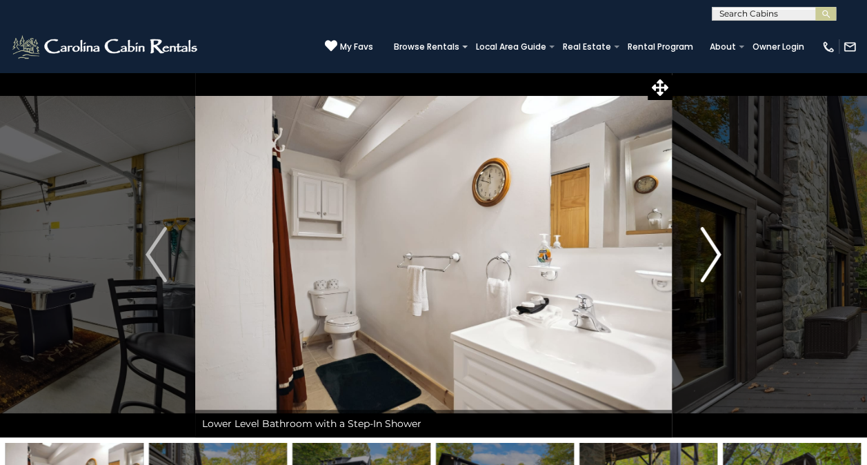
click at [712, 246] on img "Next" at bounding box center [710, 254] width 21 height 55
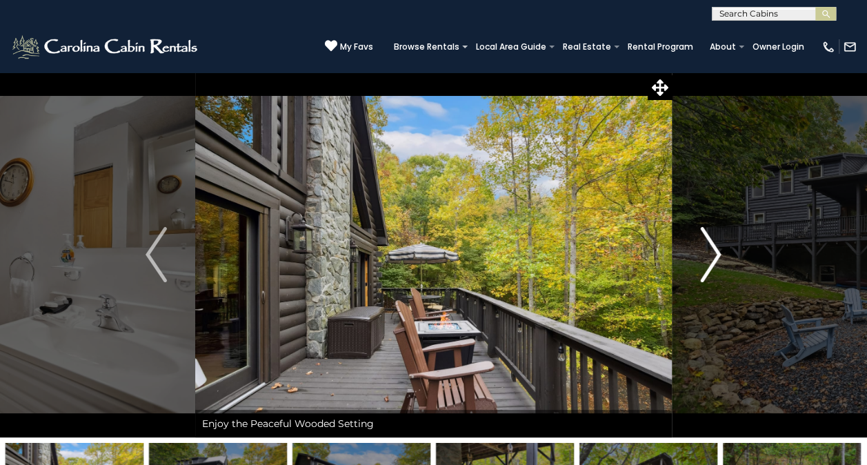
click at [712, 246] on img "Next" at bounding box center [710, 254] width 21 height 55
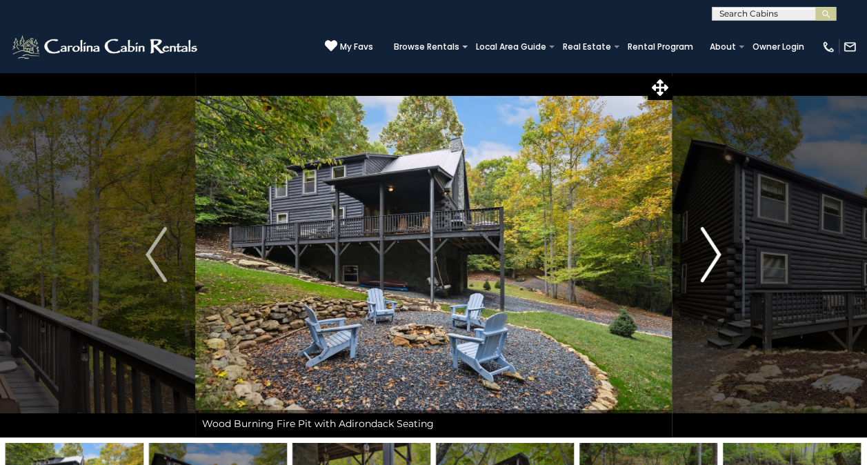
click at [712, 246] on img "Next" at bounding box center [710, 254] width 21 height 55
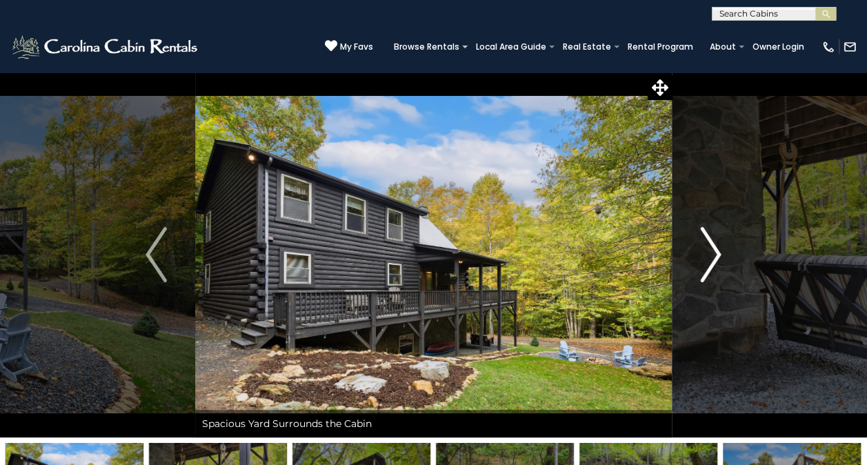
click at [712, 246] on img "Next" at bounding box center [710, 254] width 21 height 55
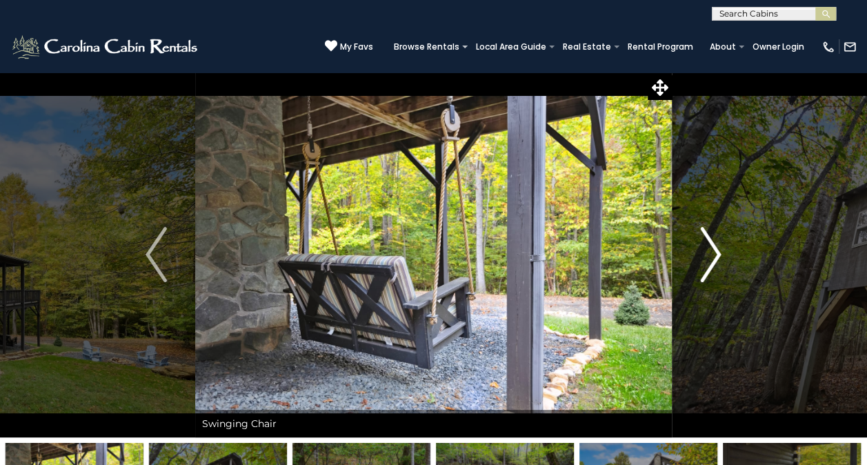
click at [712, 246] on img "Next" at bounding box center [710, 254] width 21 height 55
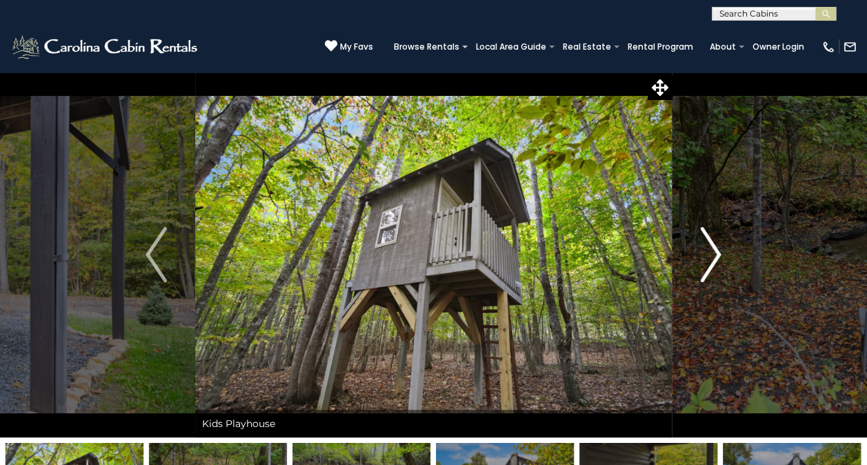
click at [712, 246] on img "Next" at bounding box center [710, 254] width 21 height 55
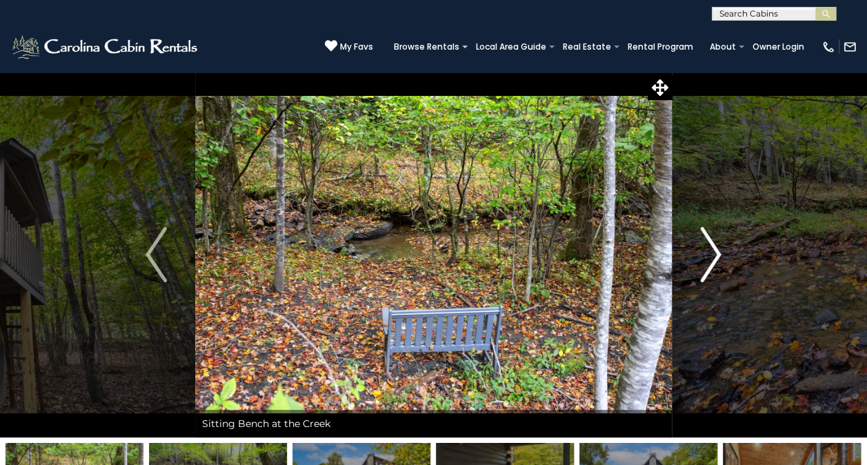
click at [712, 246] on img "Next" at bounding box center [710, 254] width 21 height 55
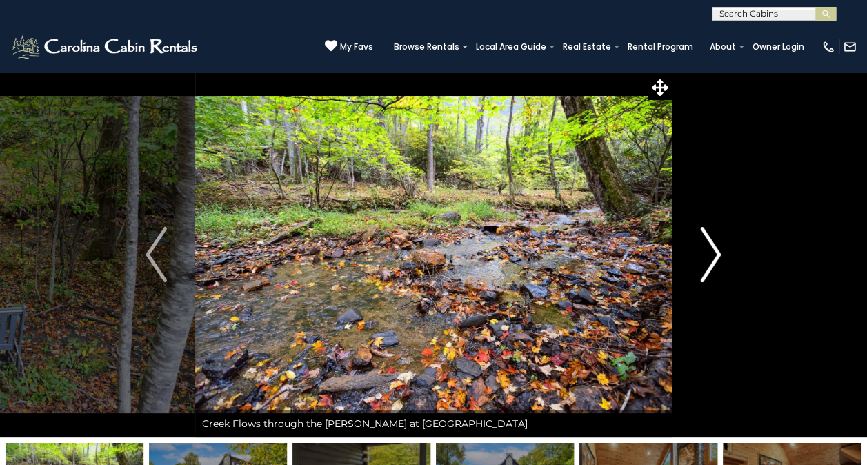
click at [712, 246] on img "Next" at bounding box center [710, 254] width 21 height 55
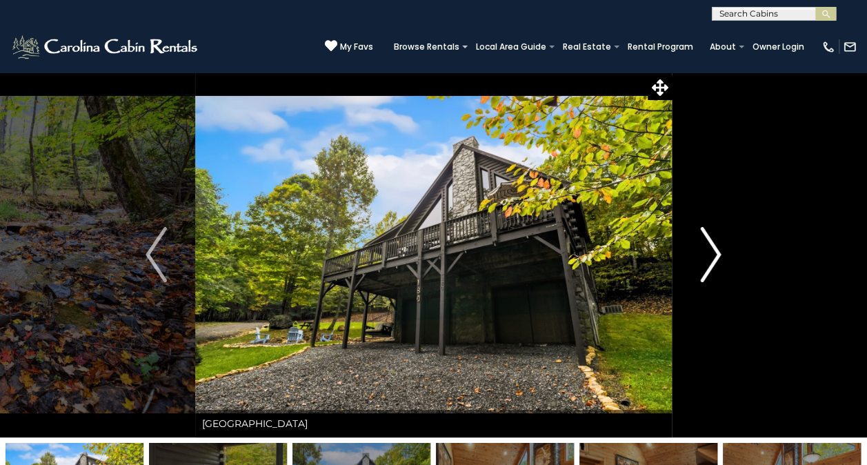
click at [712, 246] on img "Next" at bounding box center [710, 254] width 21 height 55
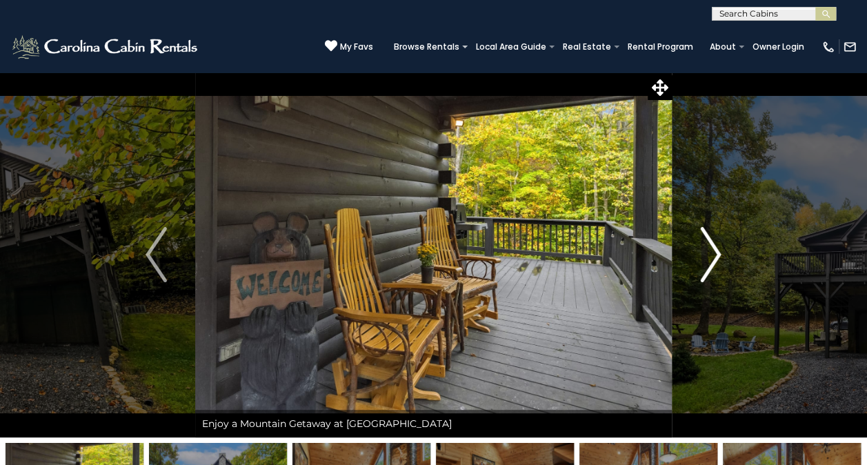
click at [712, 246] on img "Next" at bounding box center [710, 254] width 21 height 55
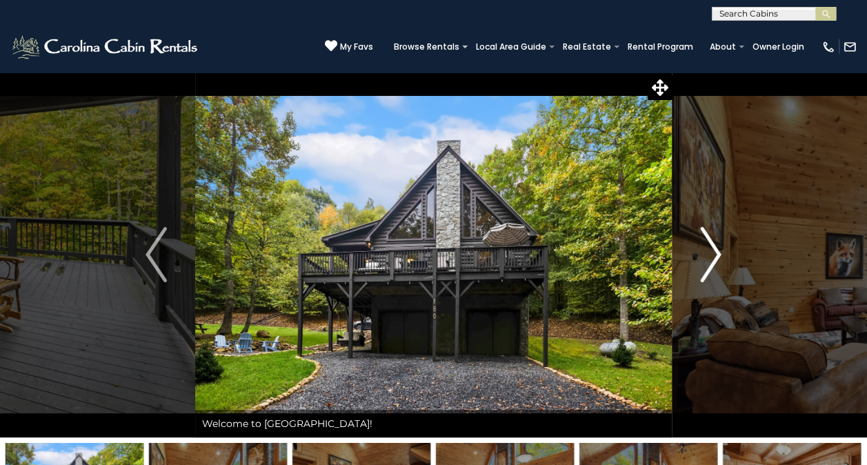
click at [712, 246] on img "Next" at bounding box center [710, 254] width 21 height 55
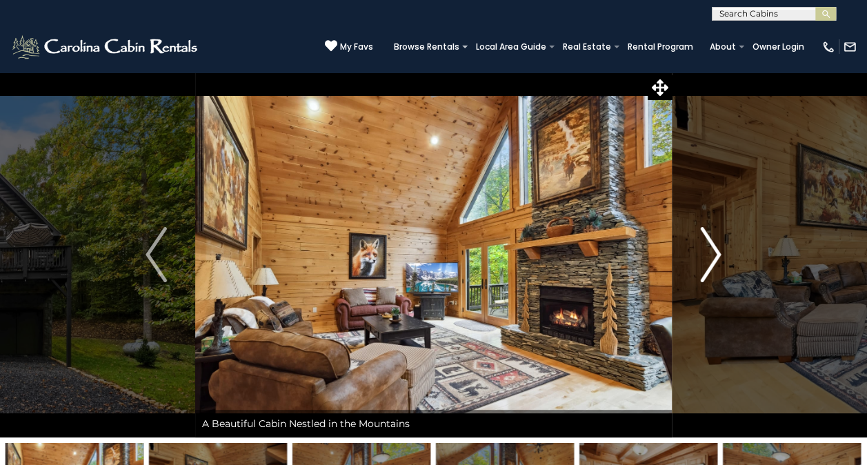
click at [712, 246] on img "Next" at bounding box center [710, 254] width 21 height 55
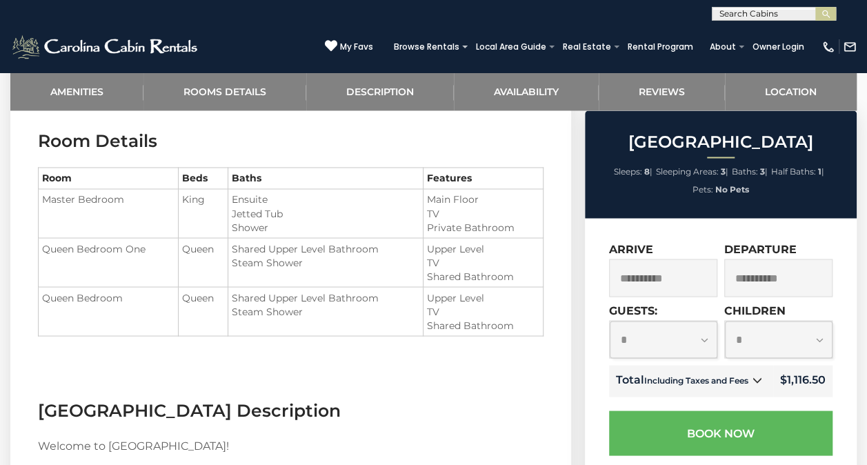
scroll to position [758, 0]
